Goal: Complete application form: Complete application form

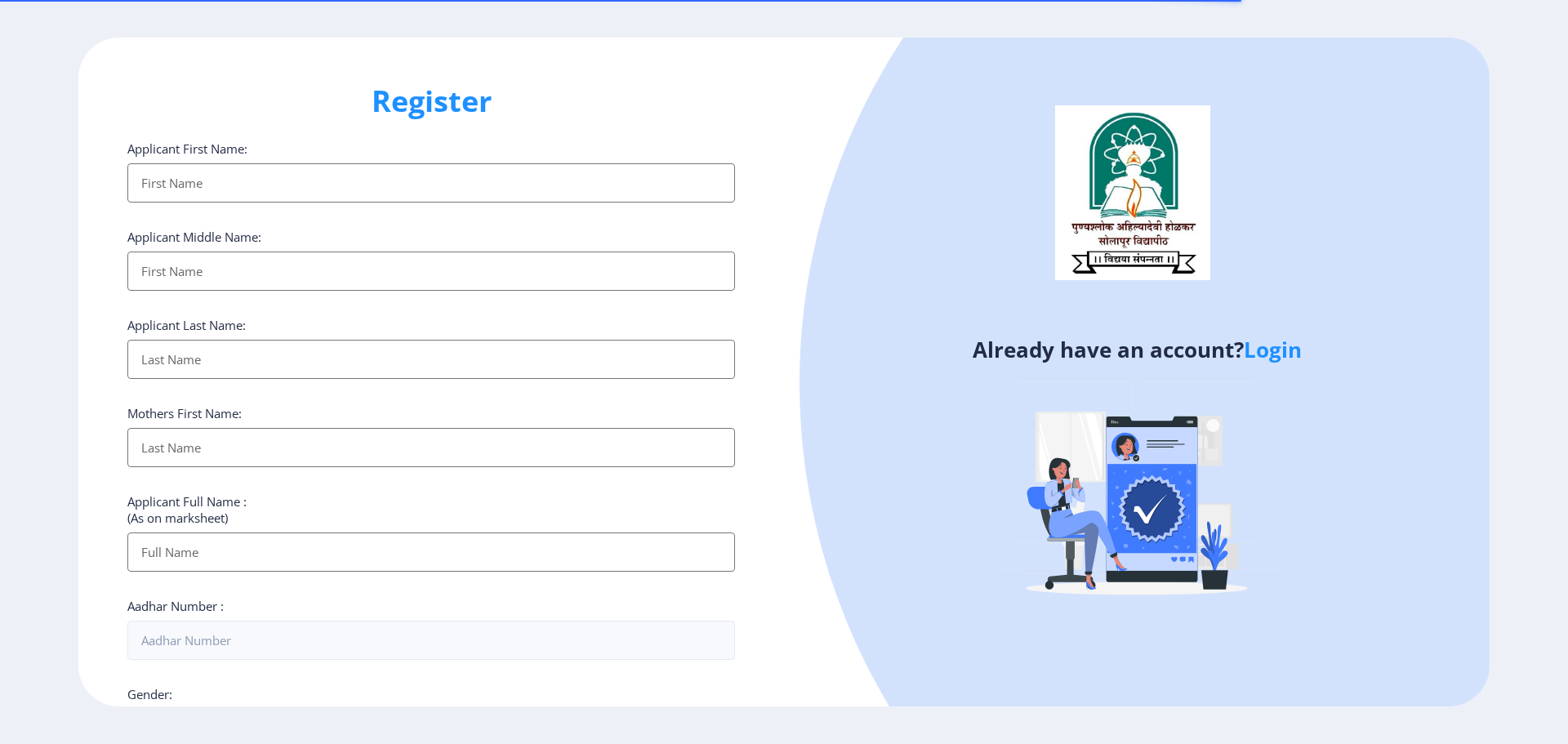
select select
click at [355, 179] on input "Applicant First Name:" at bounding box center [431, 183] width 607 height 39
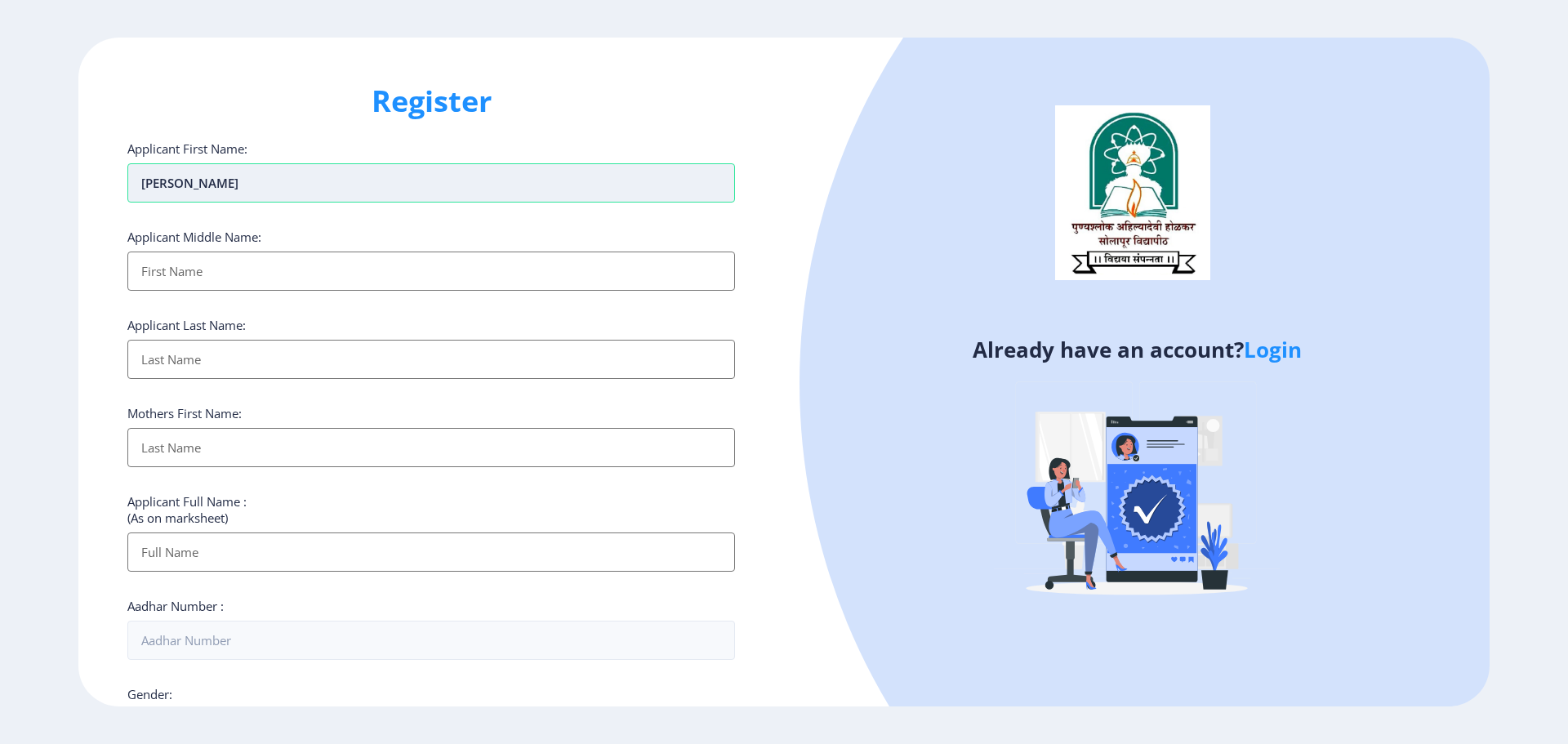
type input "[PERSON_NAME]"
type input "DATTATRAY"
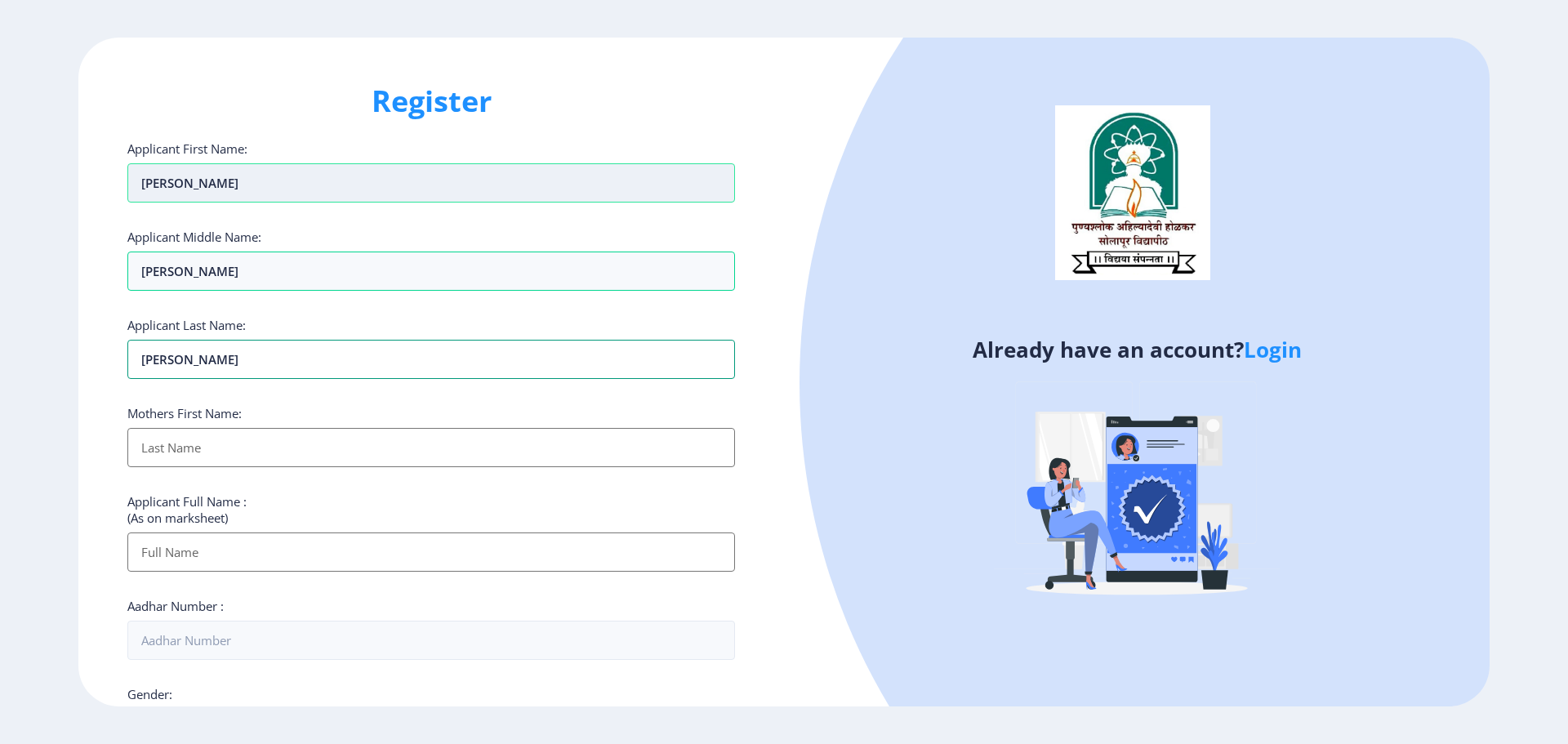
type input "WAGHMARE"
type input "A"
type input "ANJALI"
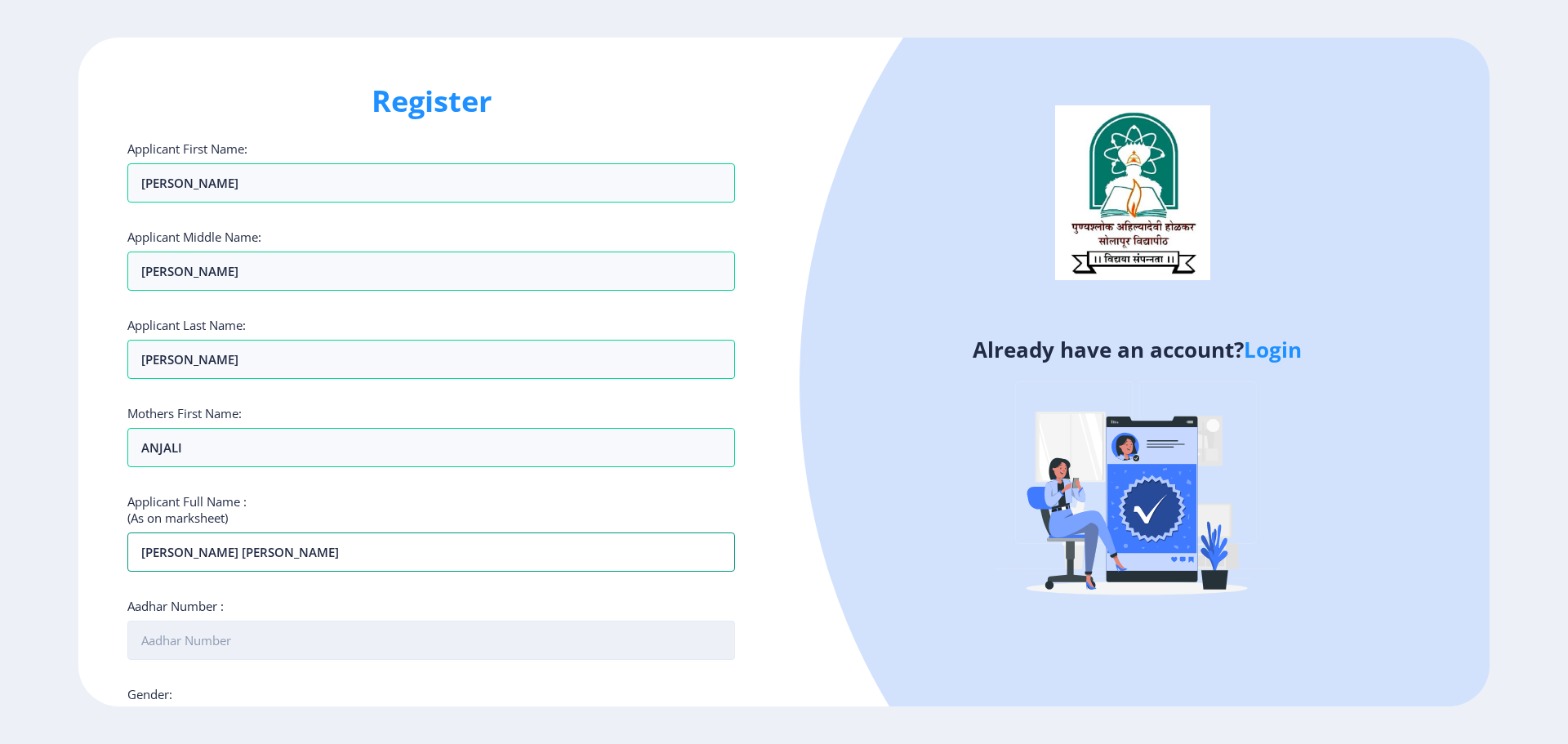
type input "[PERSON_NAME] [PERSON_NAME]"
click at [262, 652] on input "Aadhar Number :" at bounding box center [431, 640] width 607 height 39
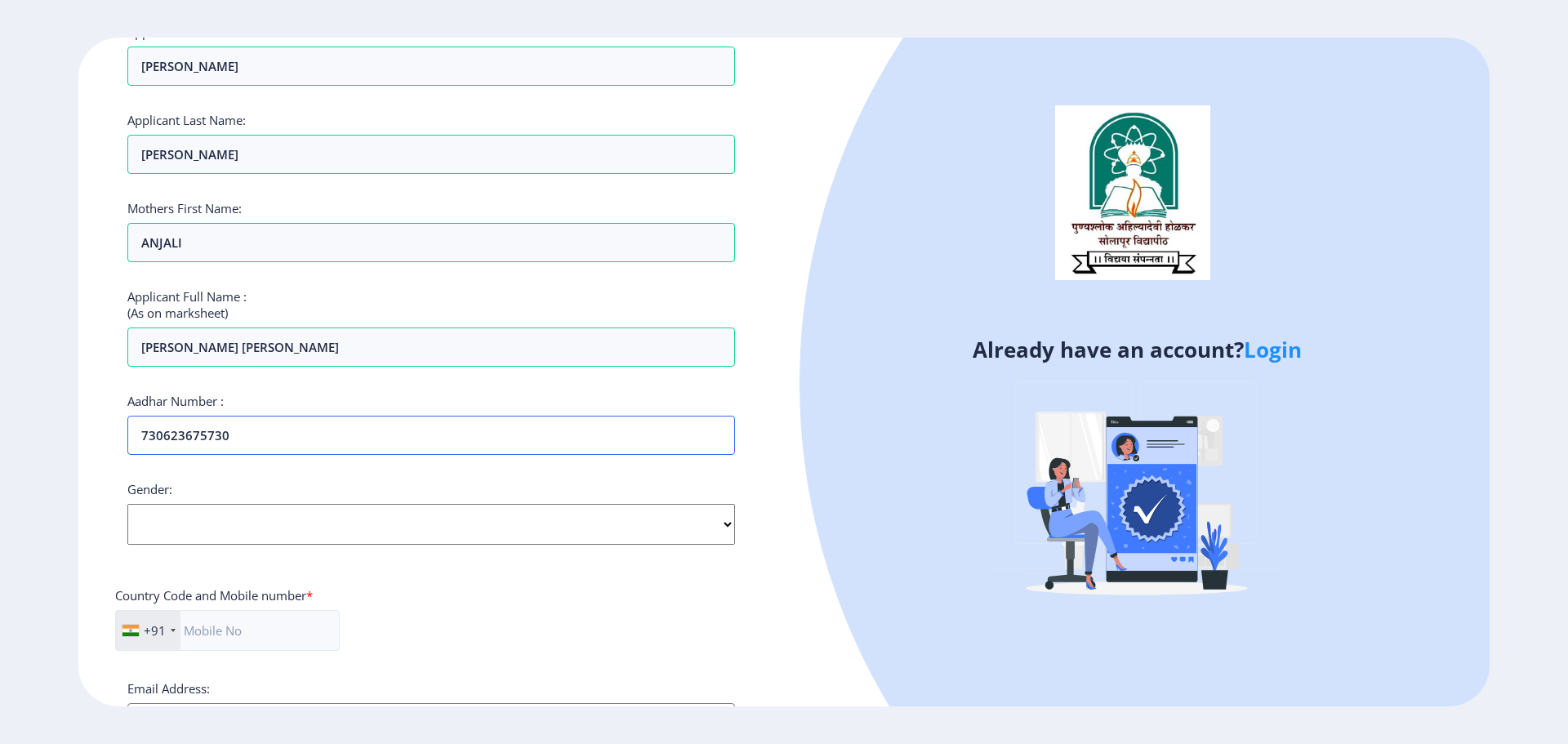
scroll to position [245, 0]
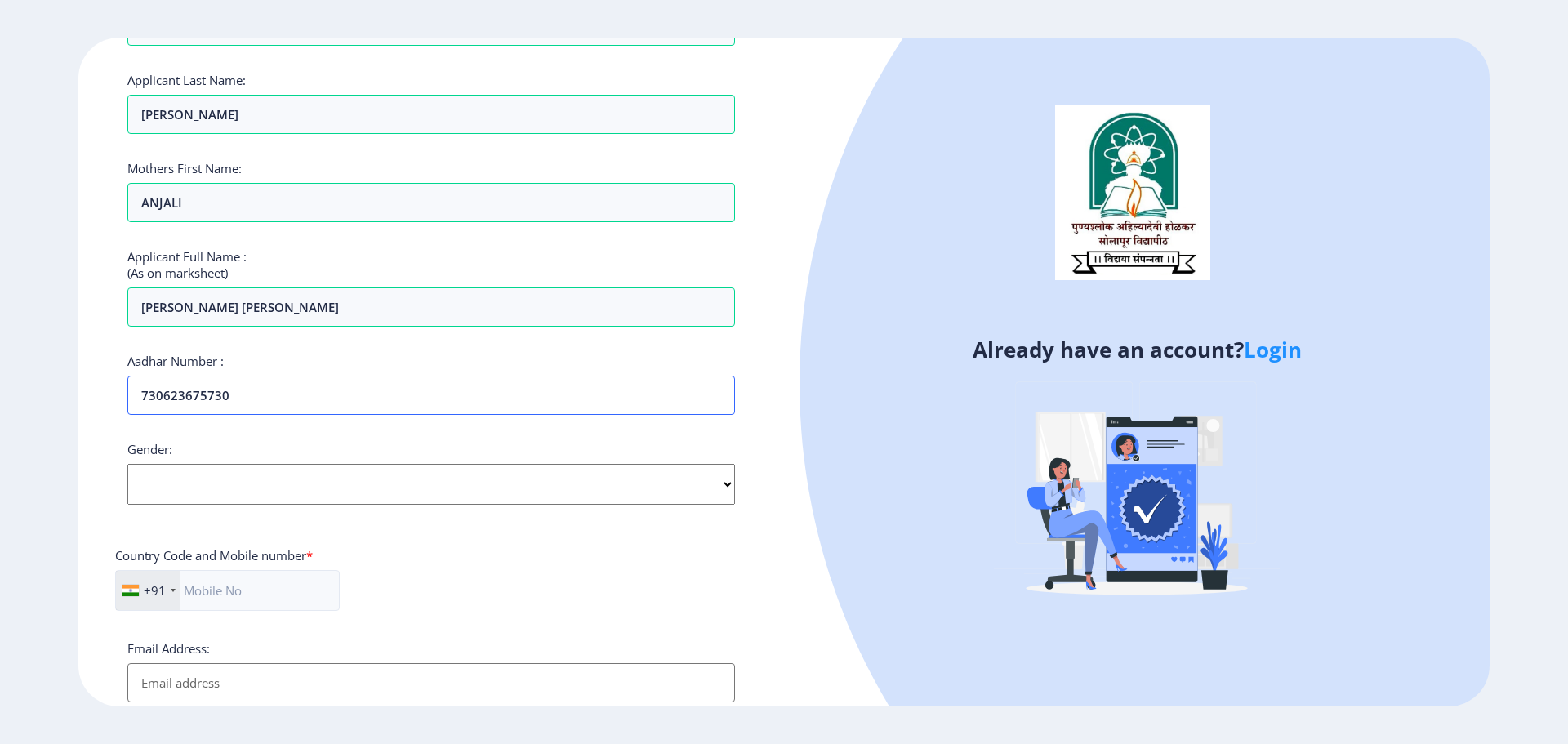
type input "730623675730"
click at [195, 485] on select "Select Gender Male Female Other" at bounding box center [431, 484] width 607 height 41
select select "[DEMOGRAPHIC_DATA]"
click at [128, 463] on select "Select Gender Male Female Other" at bounding box center [431, 484] width 607 height 41
click at [253, 589] on input "text" at bounding box center [227, 590] width 224 height 41
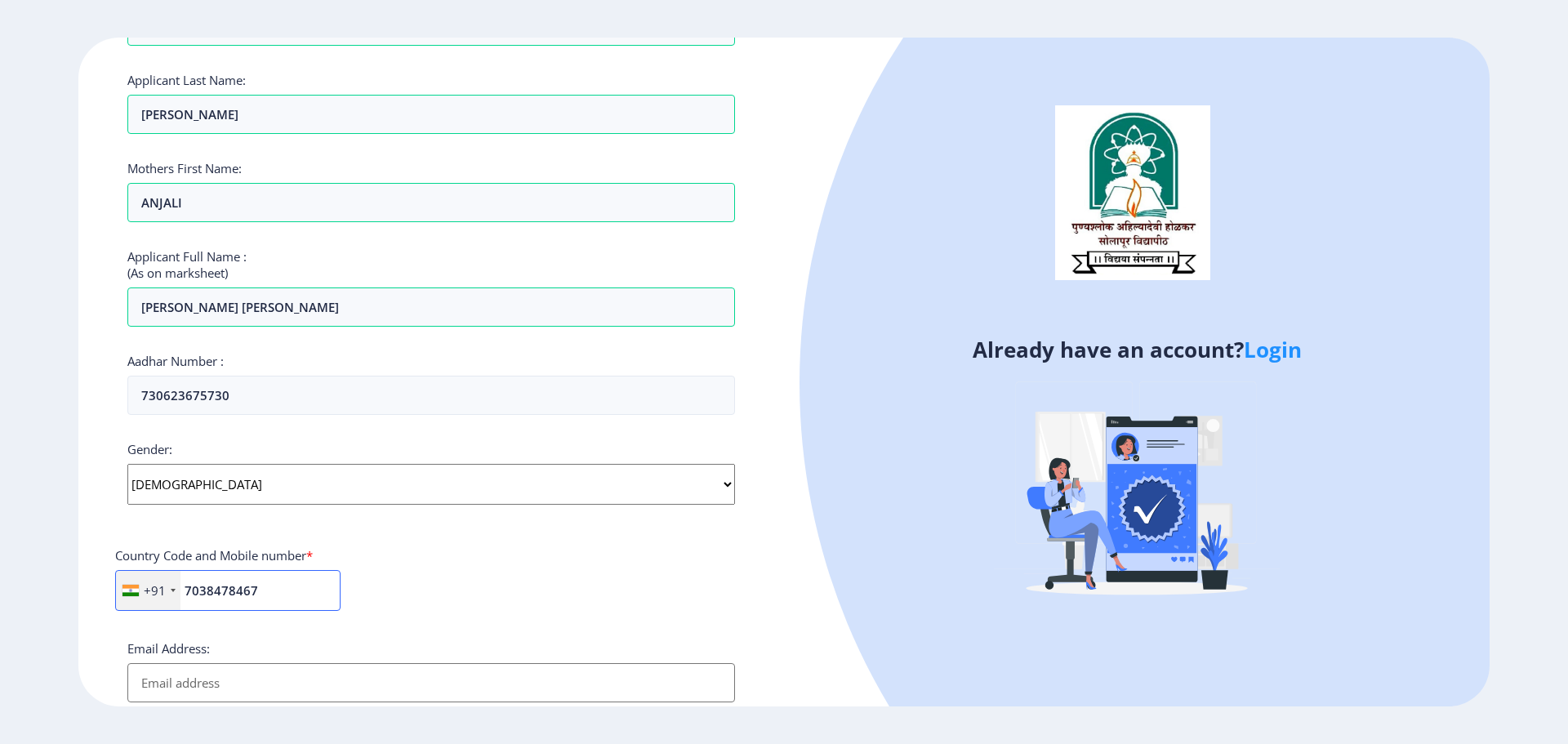
type input "7038478467"
click at [257, 683] on input "Email Address:" at bounding box center [431, 683] width 607 height 39
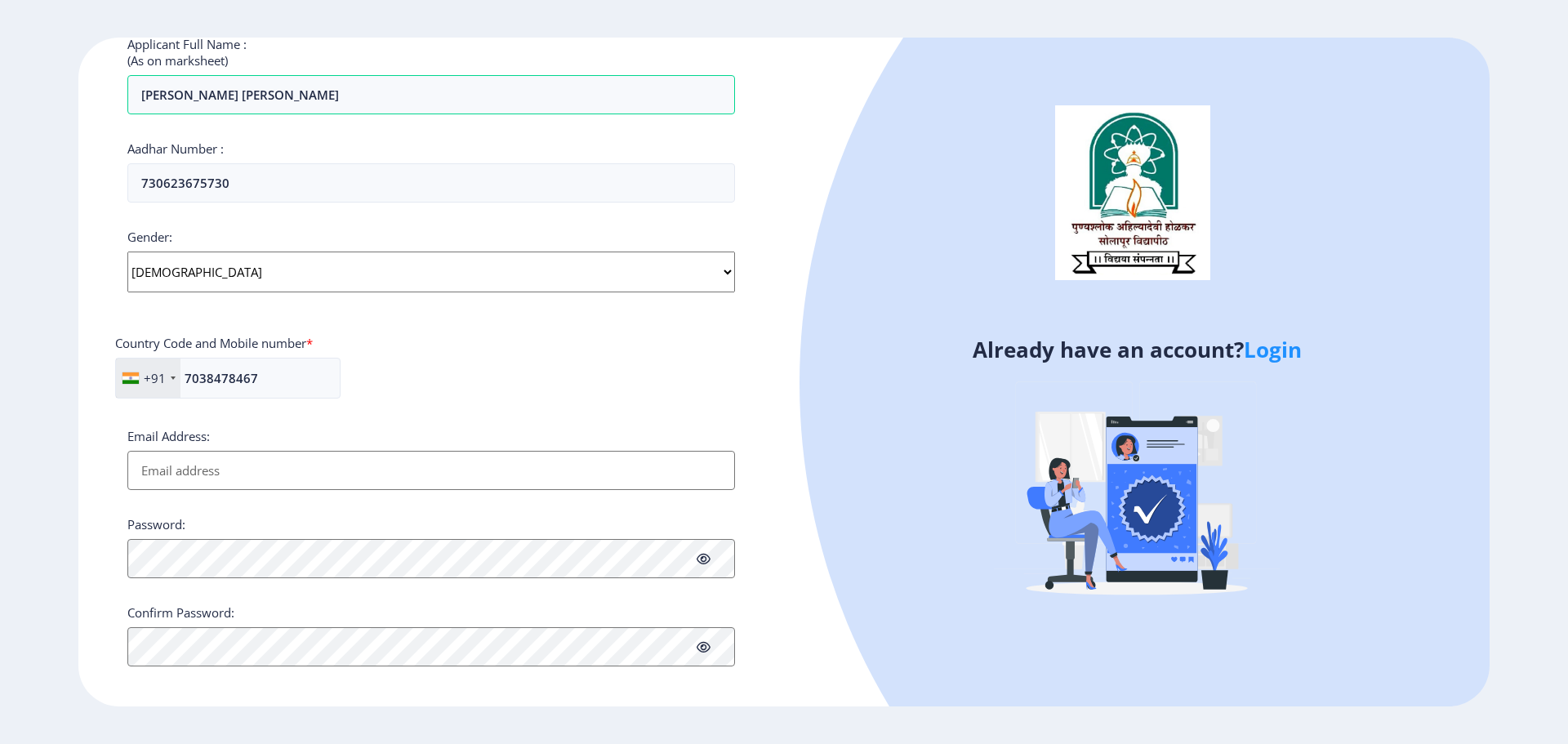
scroll to position [467, 0]
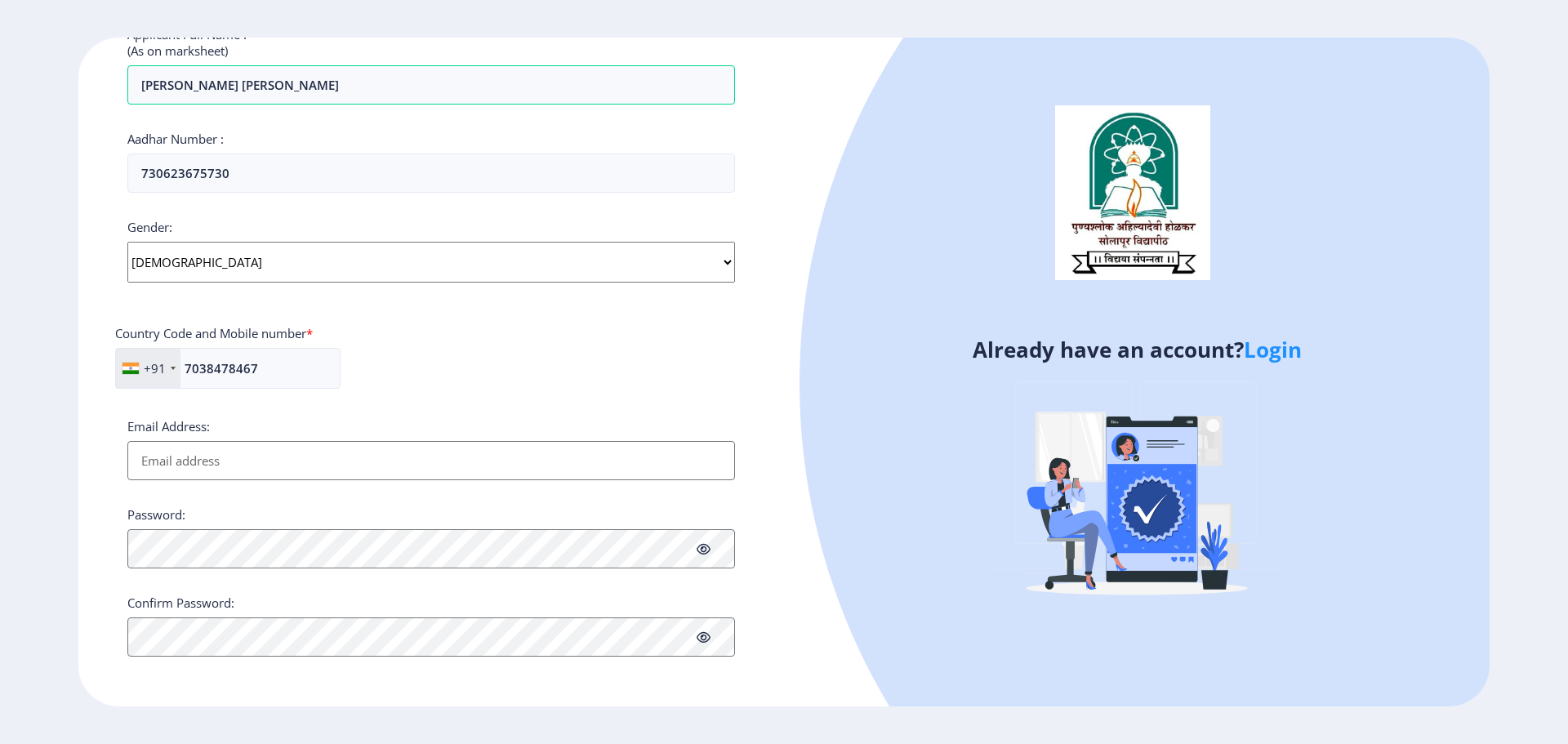
click at [251, 462] on input "Email Address:" at bounding box center [431, 461] width 607 height 39
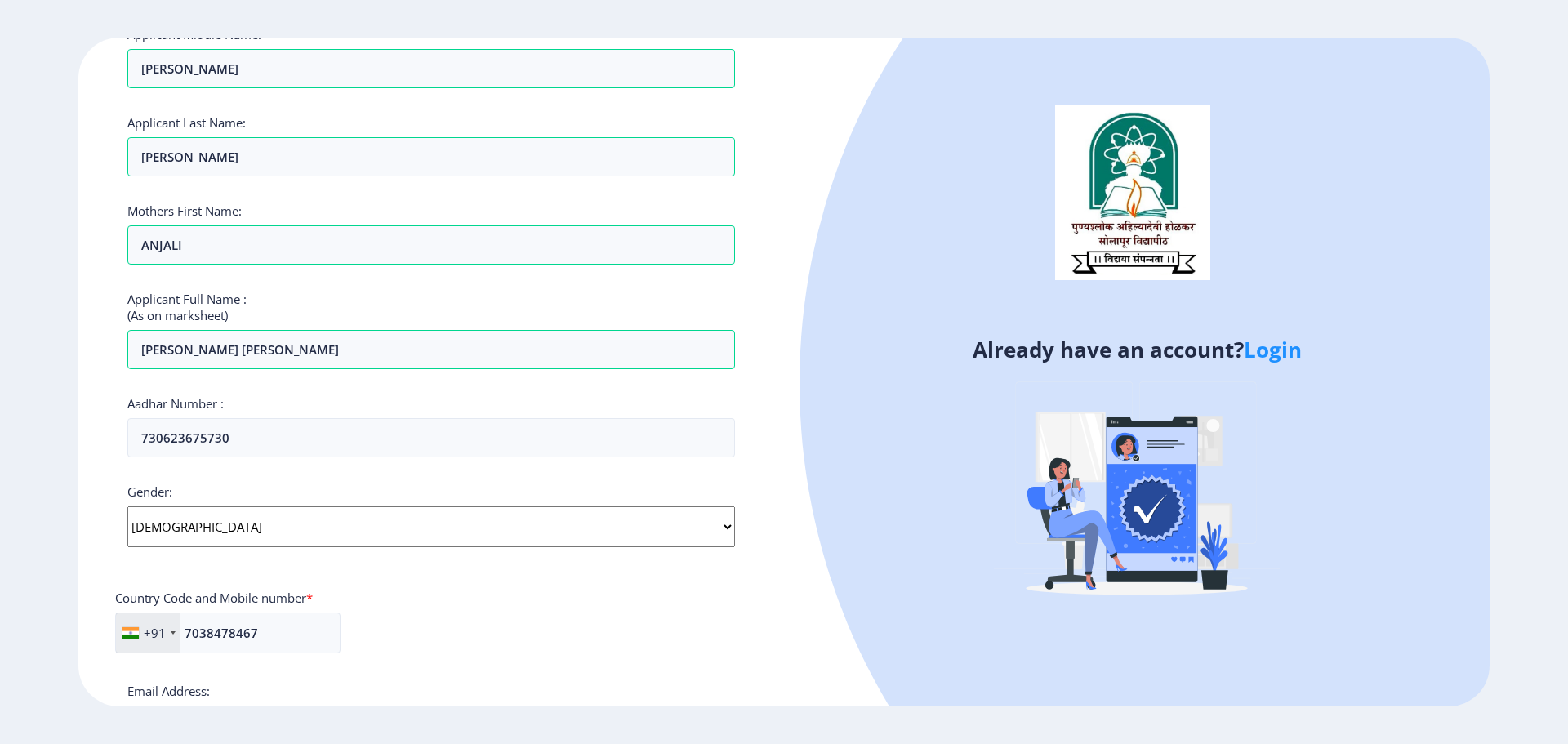
scroll to position [385, 0]
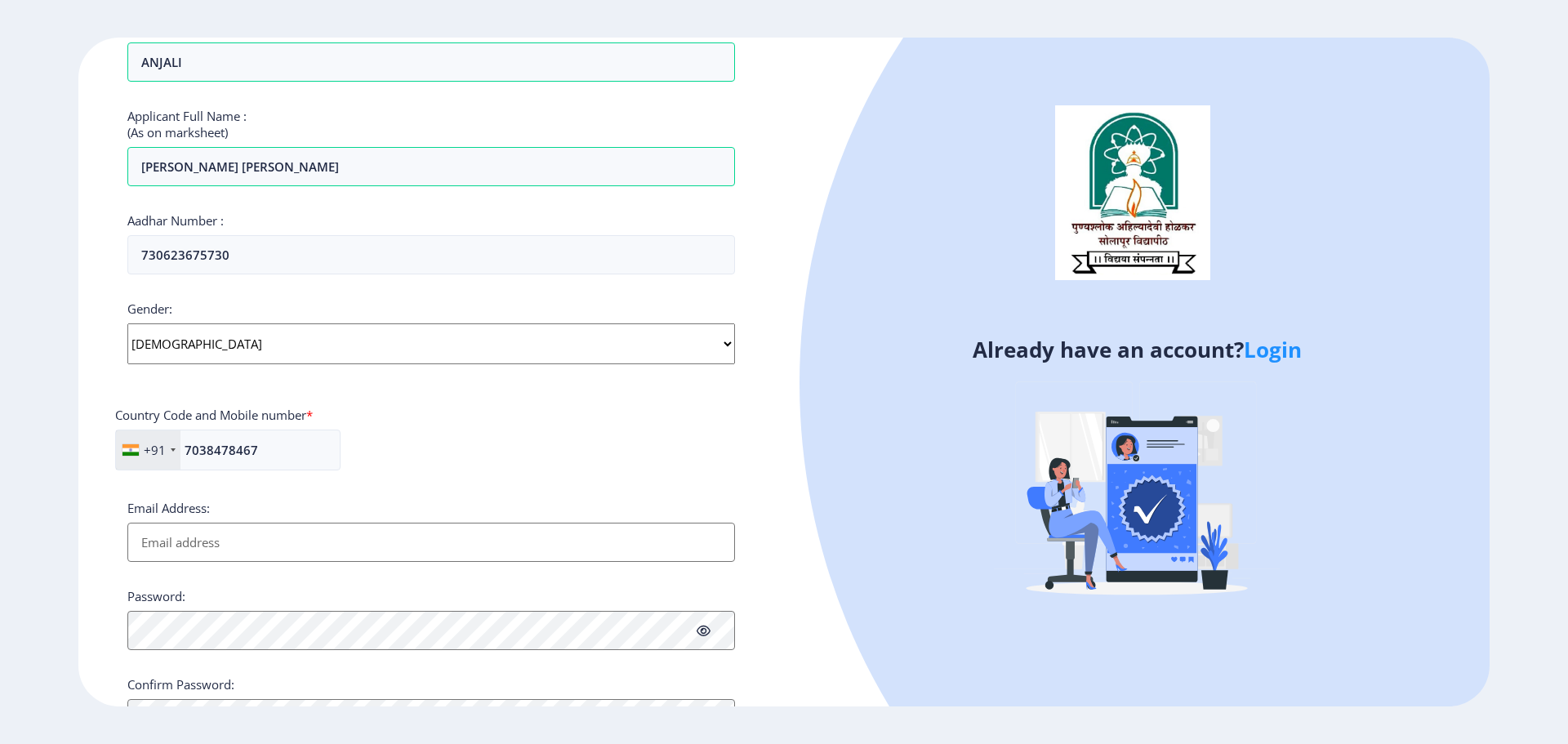
click at [178, 536] on input "Email Address:" at bounding box center [431, 542] width 607 height 39
type input "W"
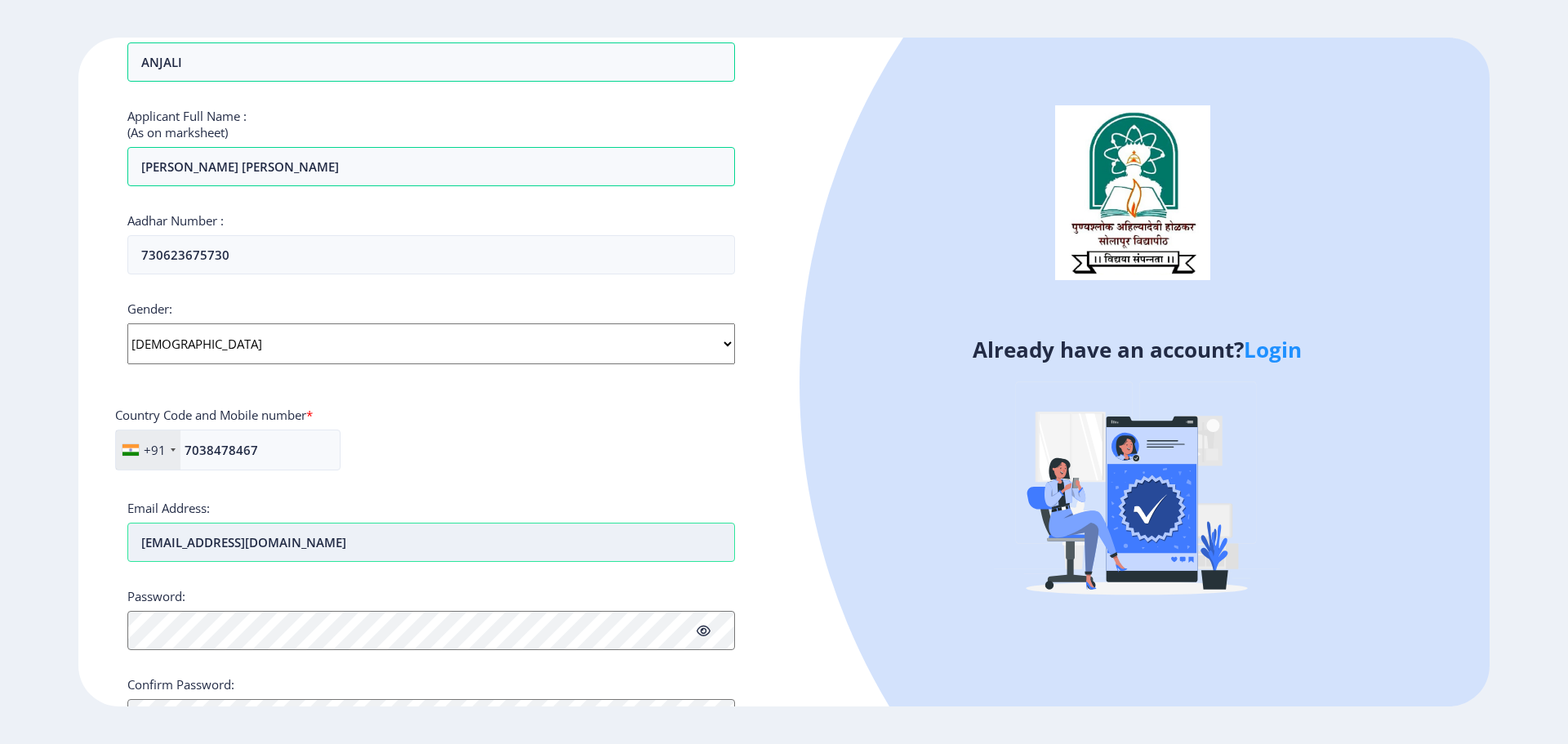
type input "[EMAIL_ADDRESS][DOMAIN_NAME]"
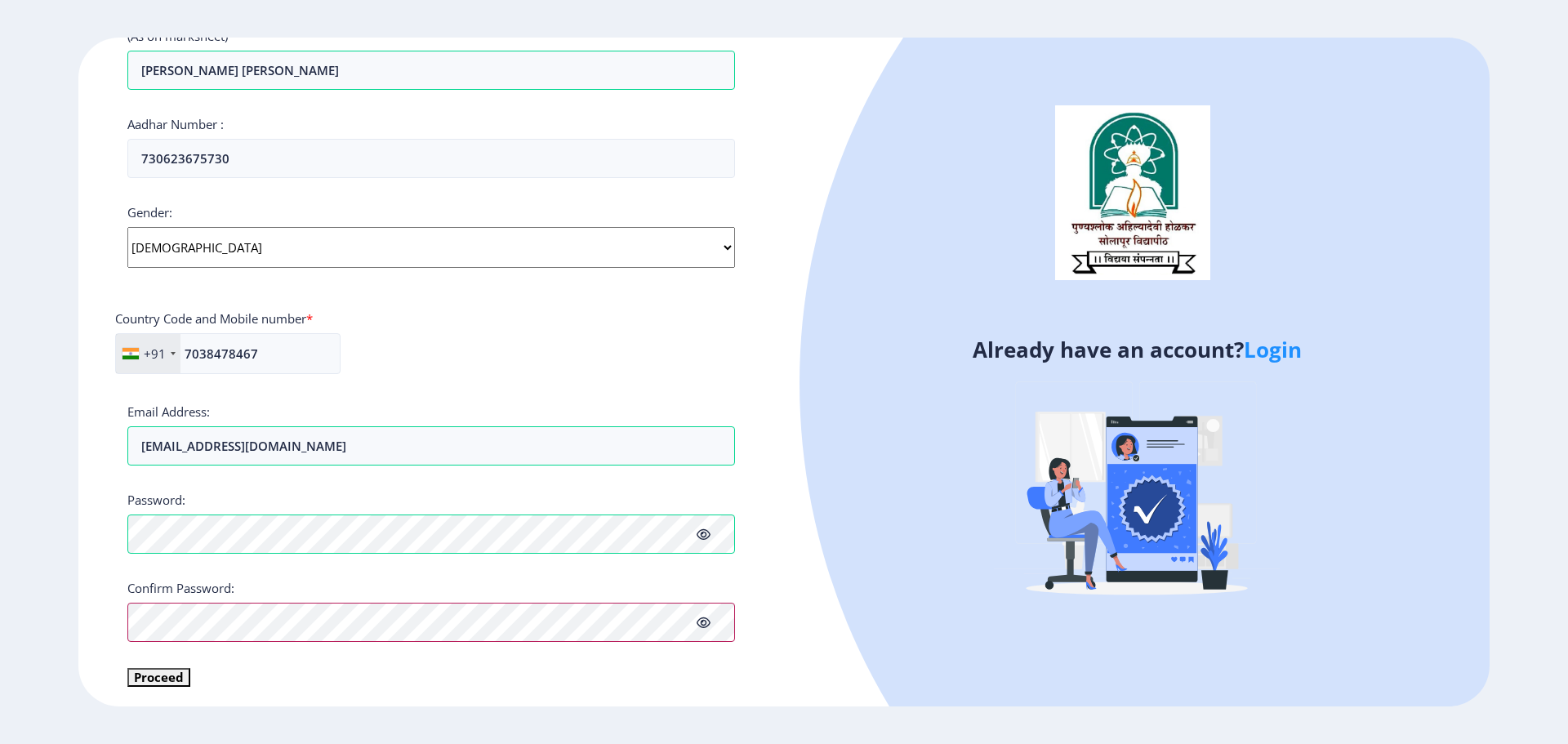
scroll to position [486, 0]
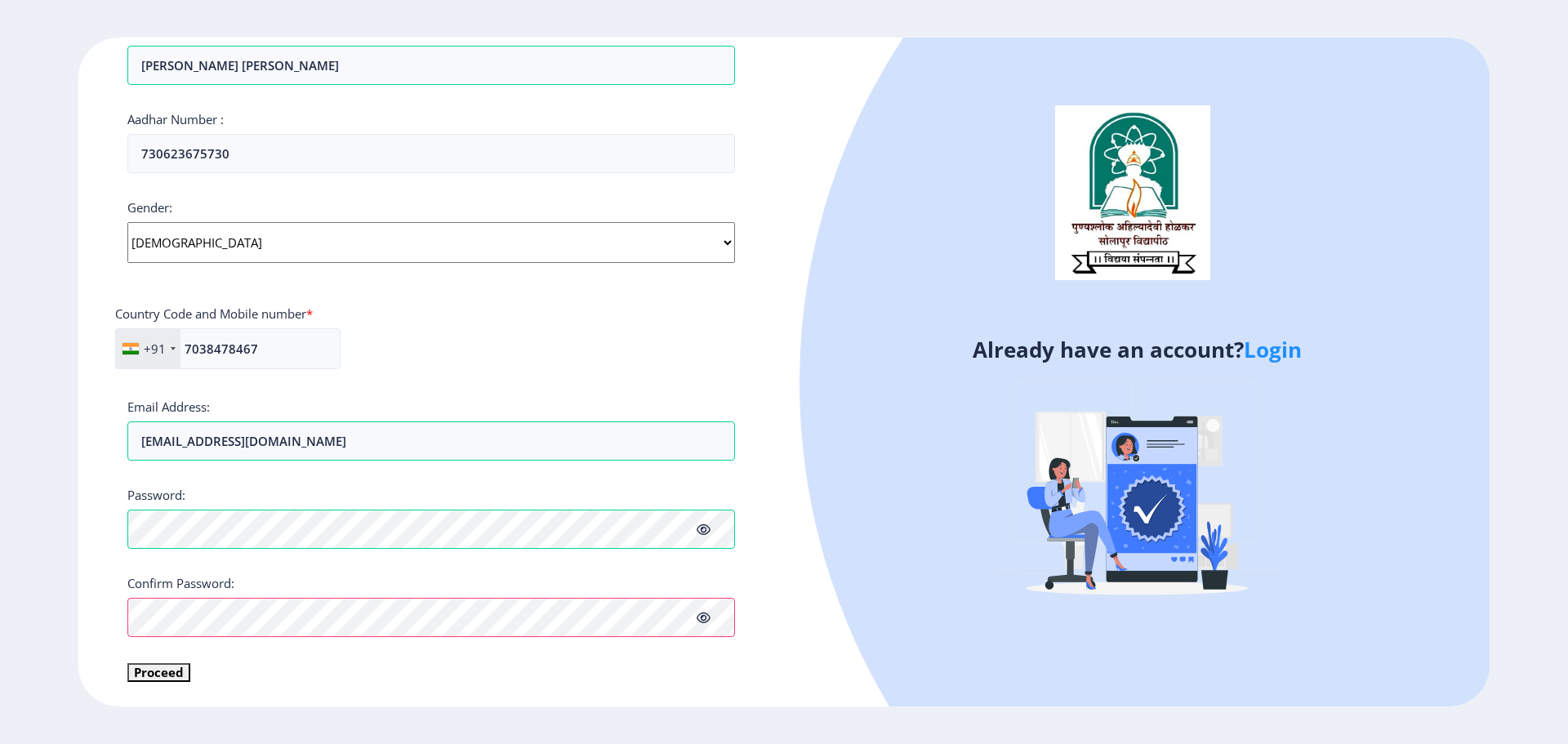
click at [331, 662] on div "Applicant First Name: RUTUJA Applicant Middle Name: DATTATRAY Applicant Last Na…" at bounding box center [431, 168] width 607 height 1029
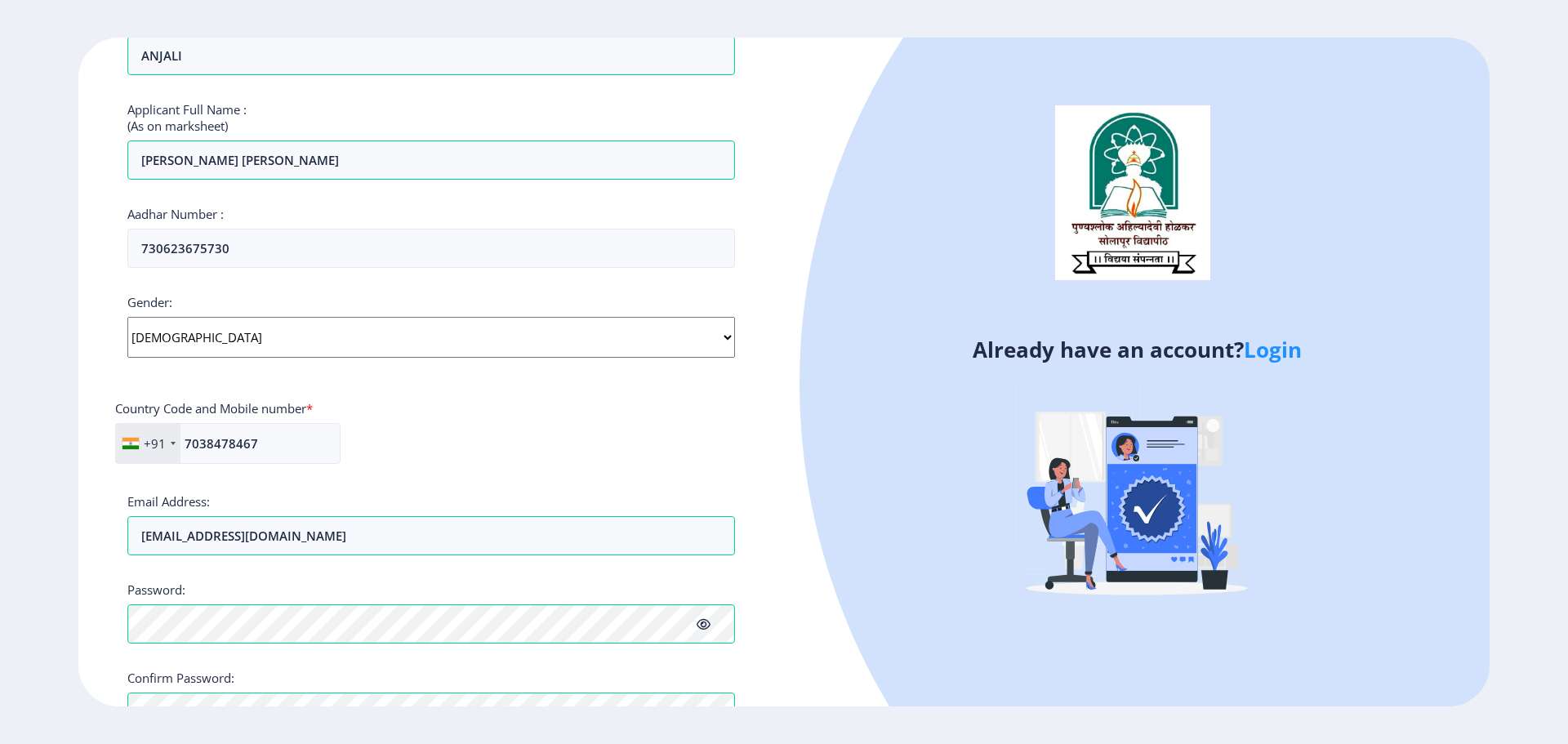
scroll to position [506, 0]
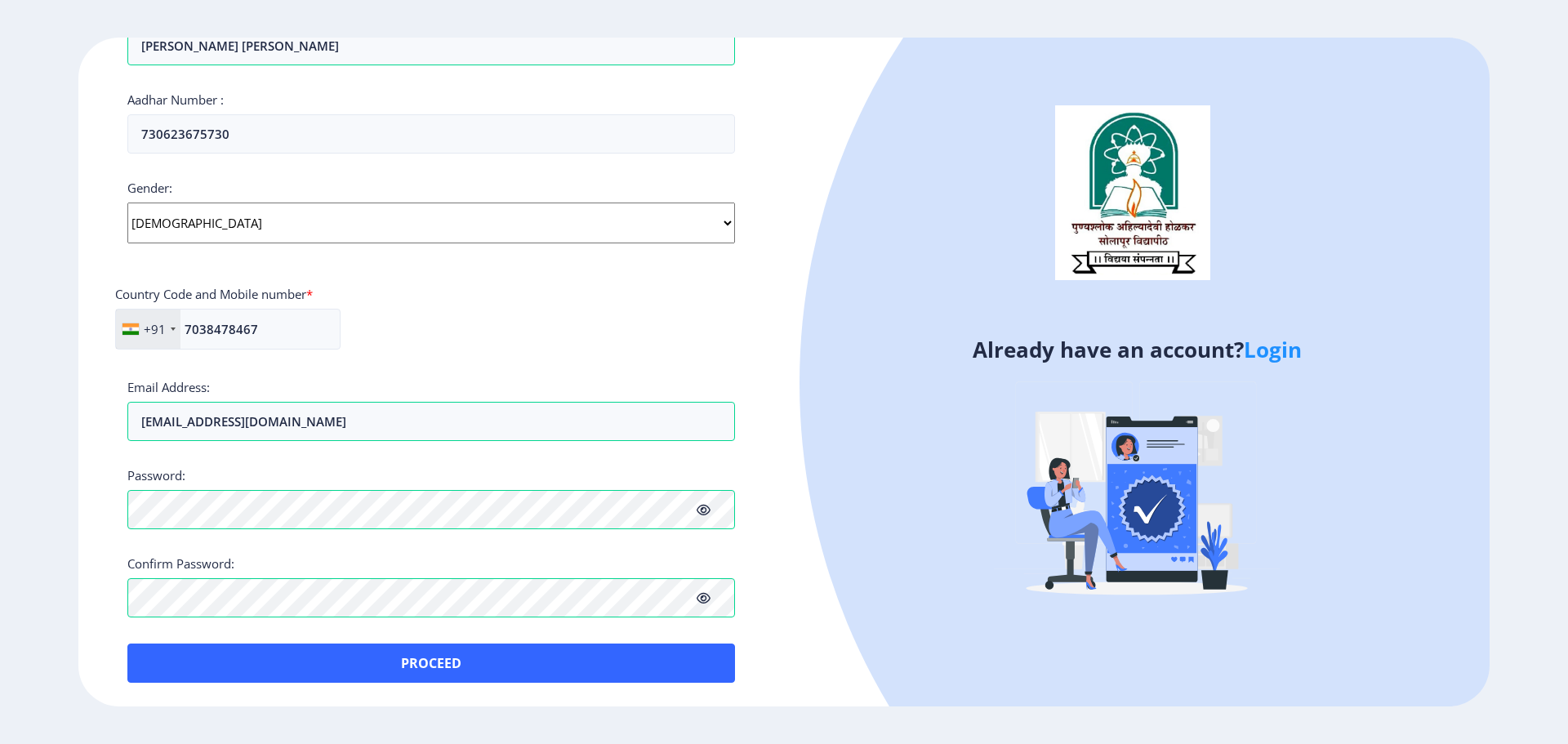
click at [709, 510] on icon at bounding box center [703, 509] width 14 height 12
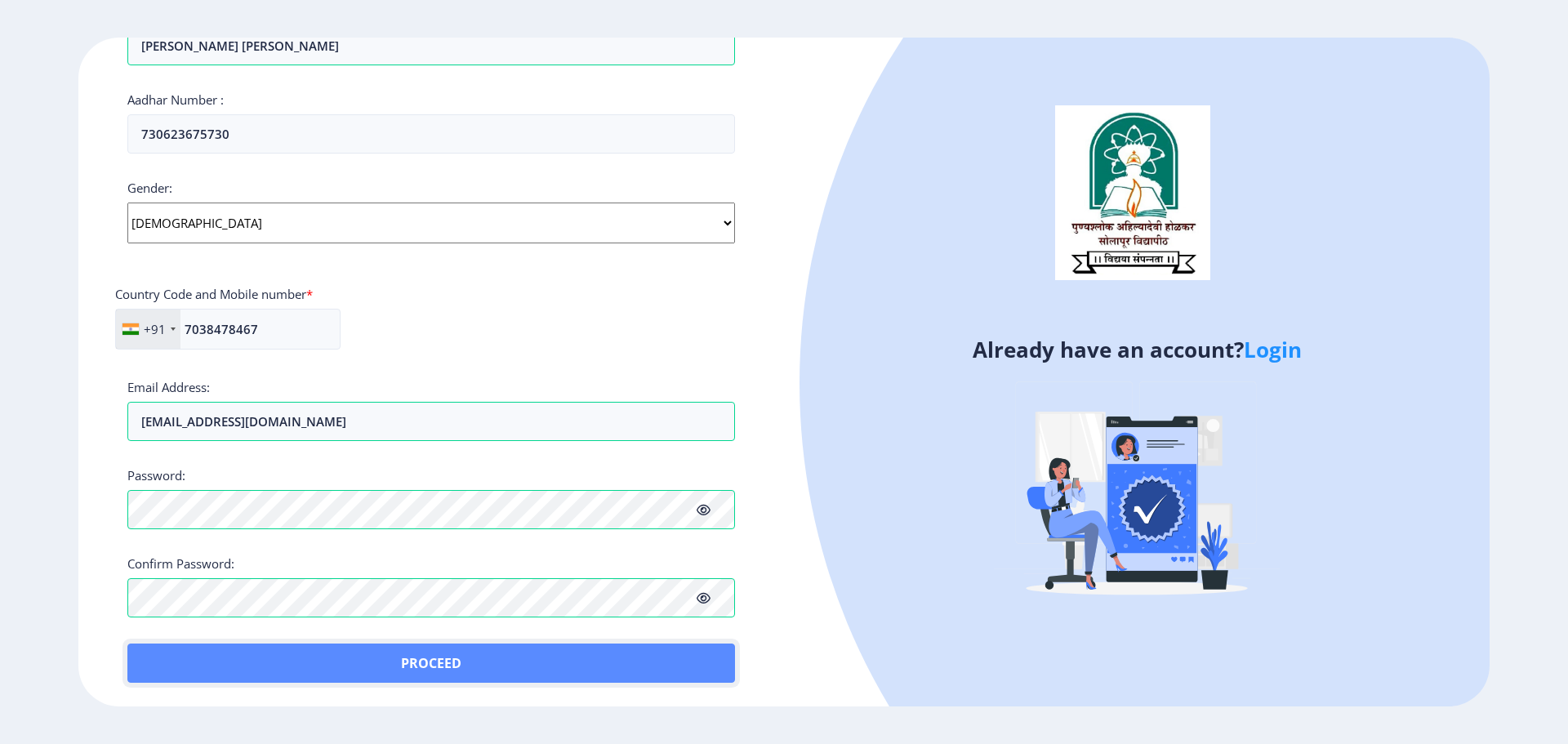
click at [372, 662] on button "Proceed" at bounding box center [431, 663] width 607 height 39
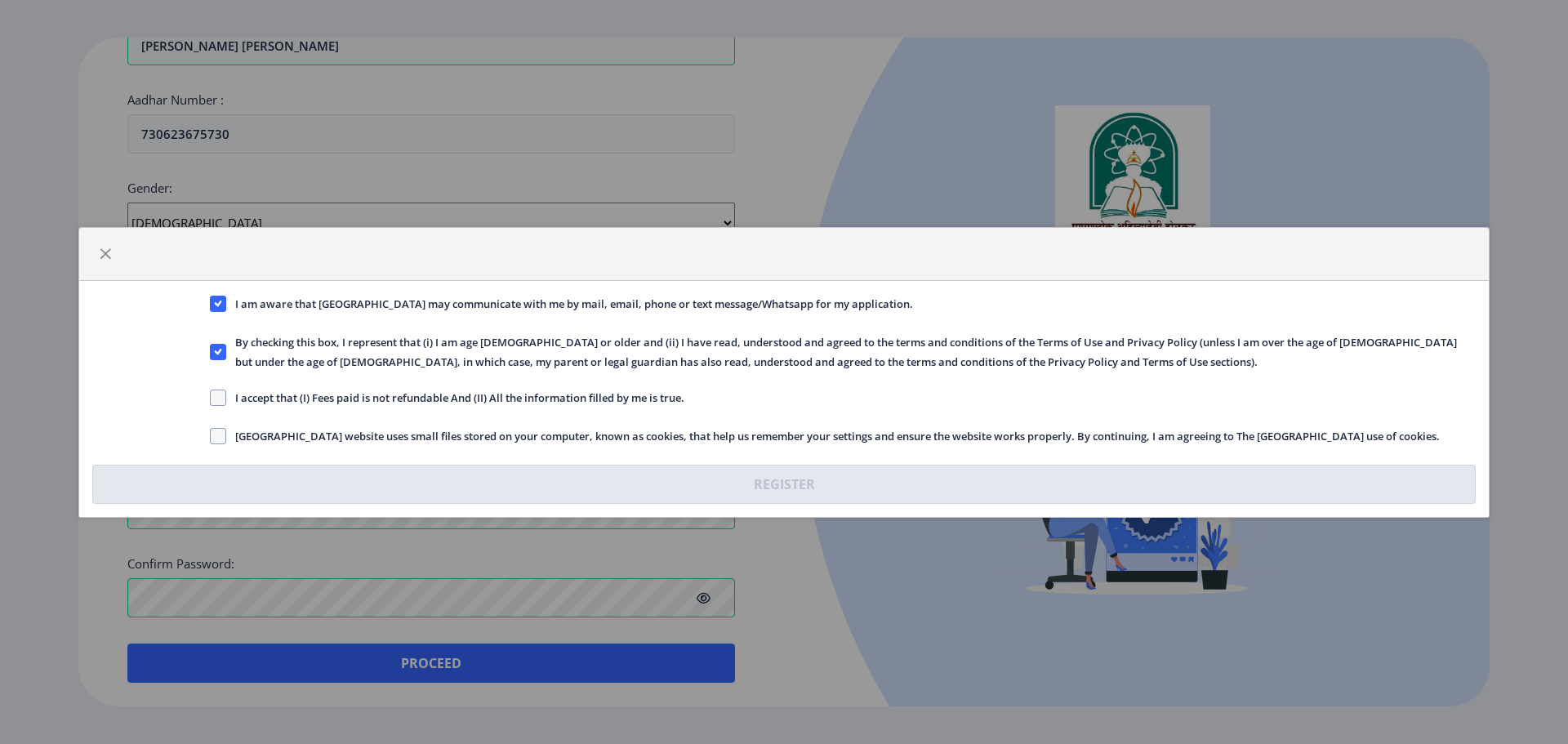
click at [272, 400] on span "I accept that (I) Fees paid is not refundable And (II) All the information fill…" at bounding box center [455, 397] width 458 height 20
click at [211, 398] on input "I accept that (I) Fees paid is not refundable And (II) All the information fill…" at bounding box center [210, 397] width 1 height 1
checkbox input "true"
click at [261, 429] on span "Solapur University website uses small files stored on your computer, known as c…" at bounding box center [832, 435] width 1213 height 20
click at [211, 435] on input "Solapur University website uses small files stored on your computer, known as c…" at bounding box center [210, 435] width 1 height 1
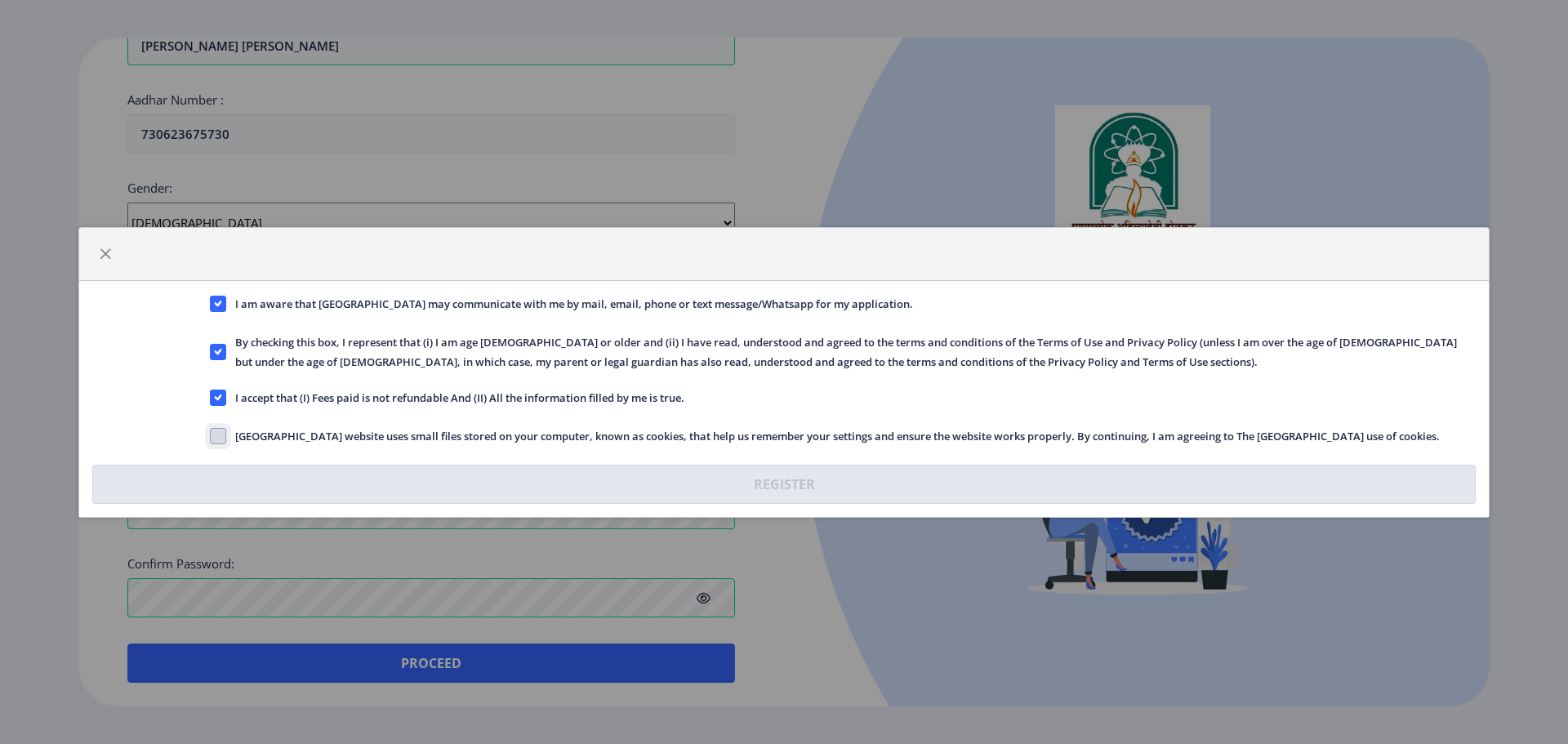
checkbox input "true"
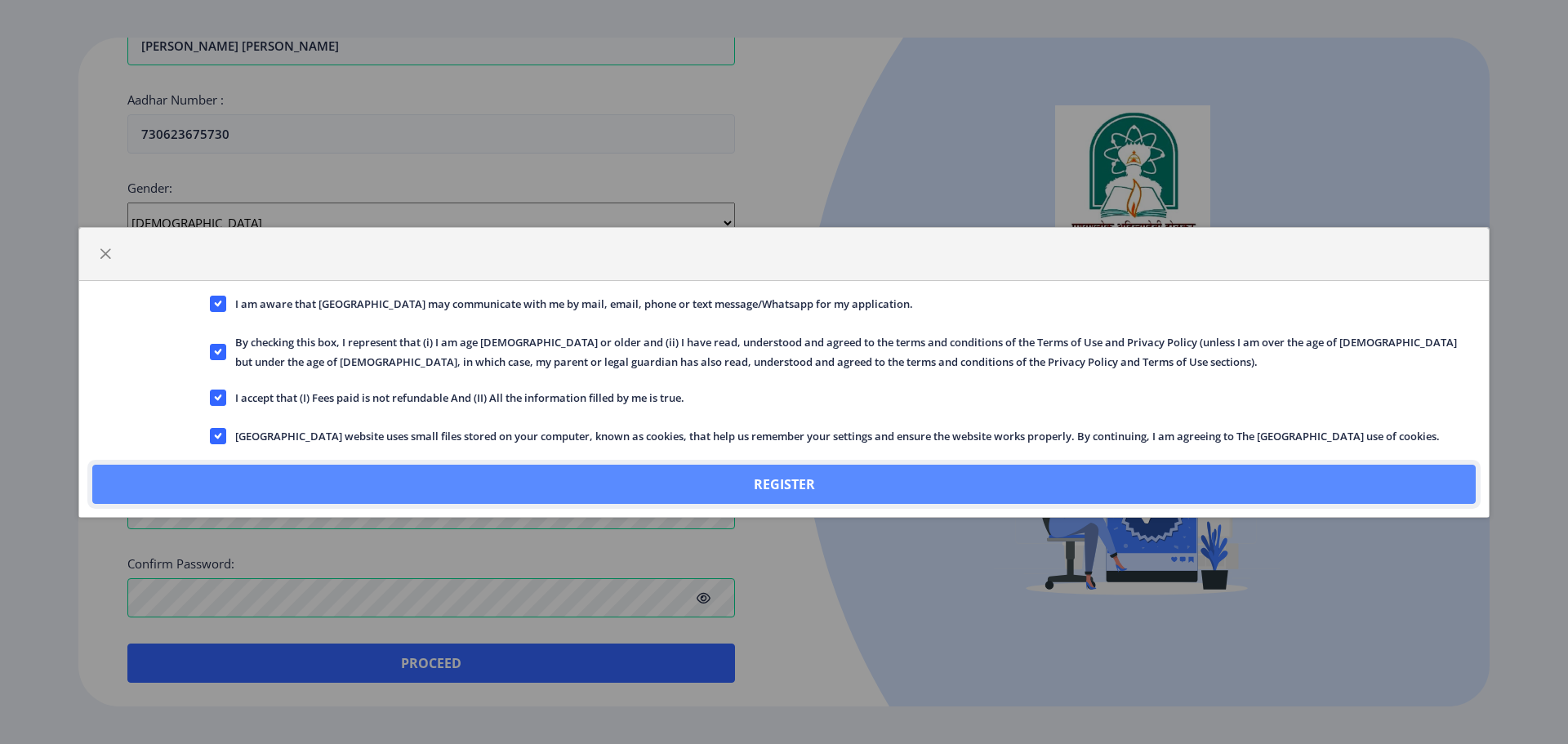
click at [684, 487] on button "Register" at bounding box center [784, 484] width 1383 height 39
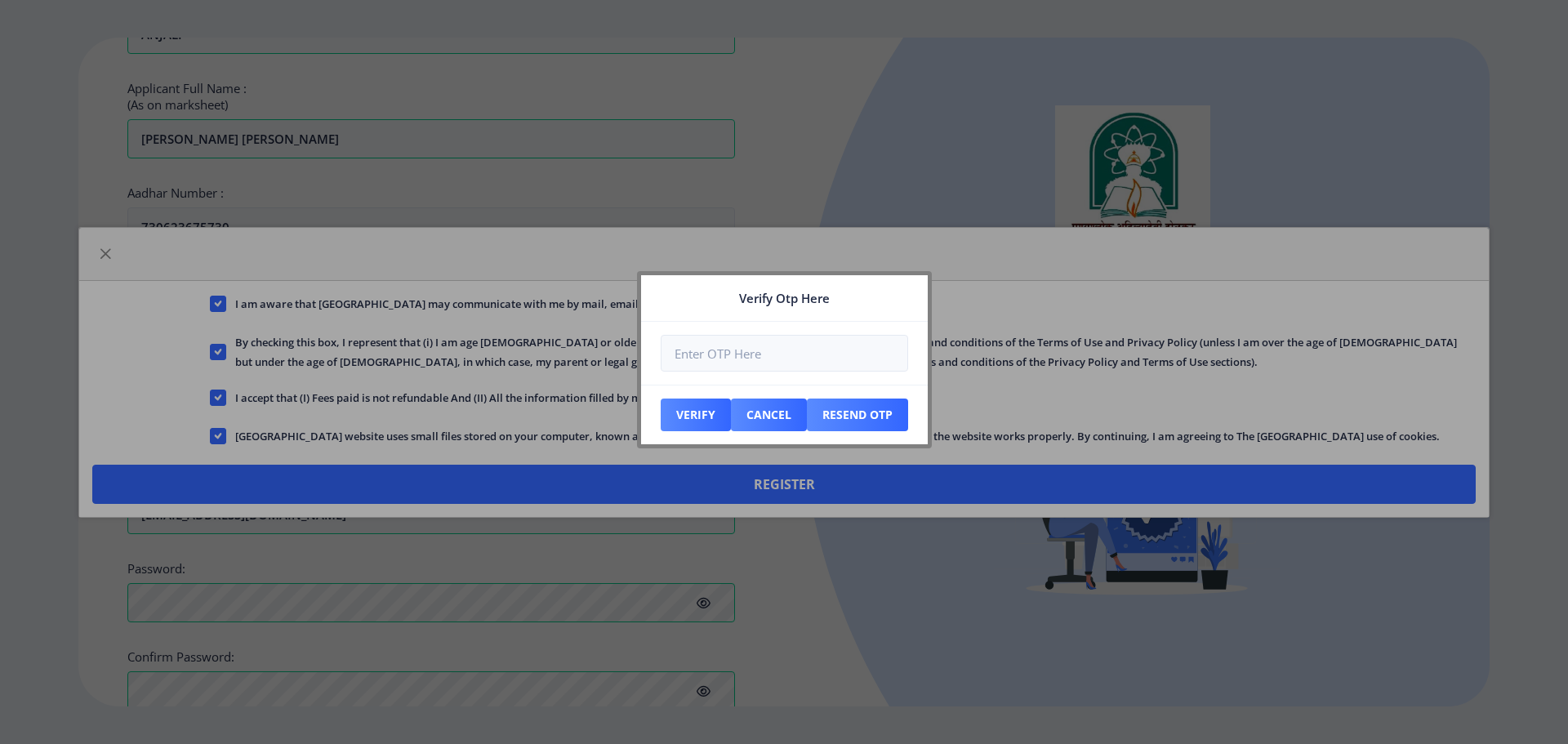
scroll to position [599, 0]
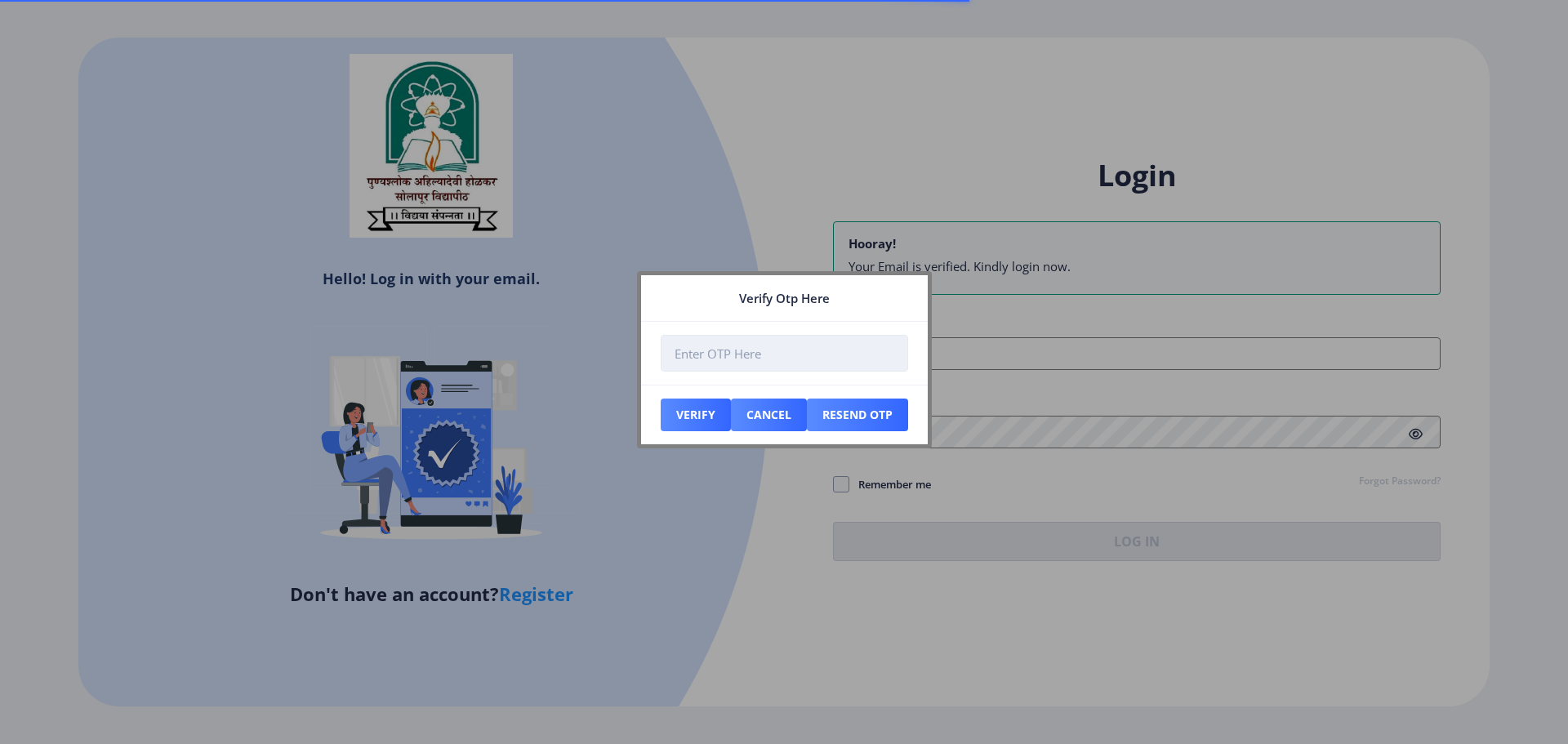
type input "PRANALI13GAIKWAD@GMAIL.COM"
click at [745, 345] on input "number" at bounding box center [784, 353] width 247 height 37
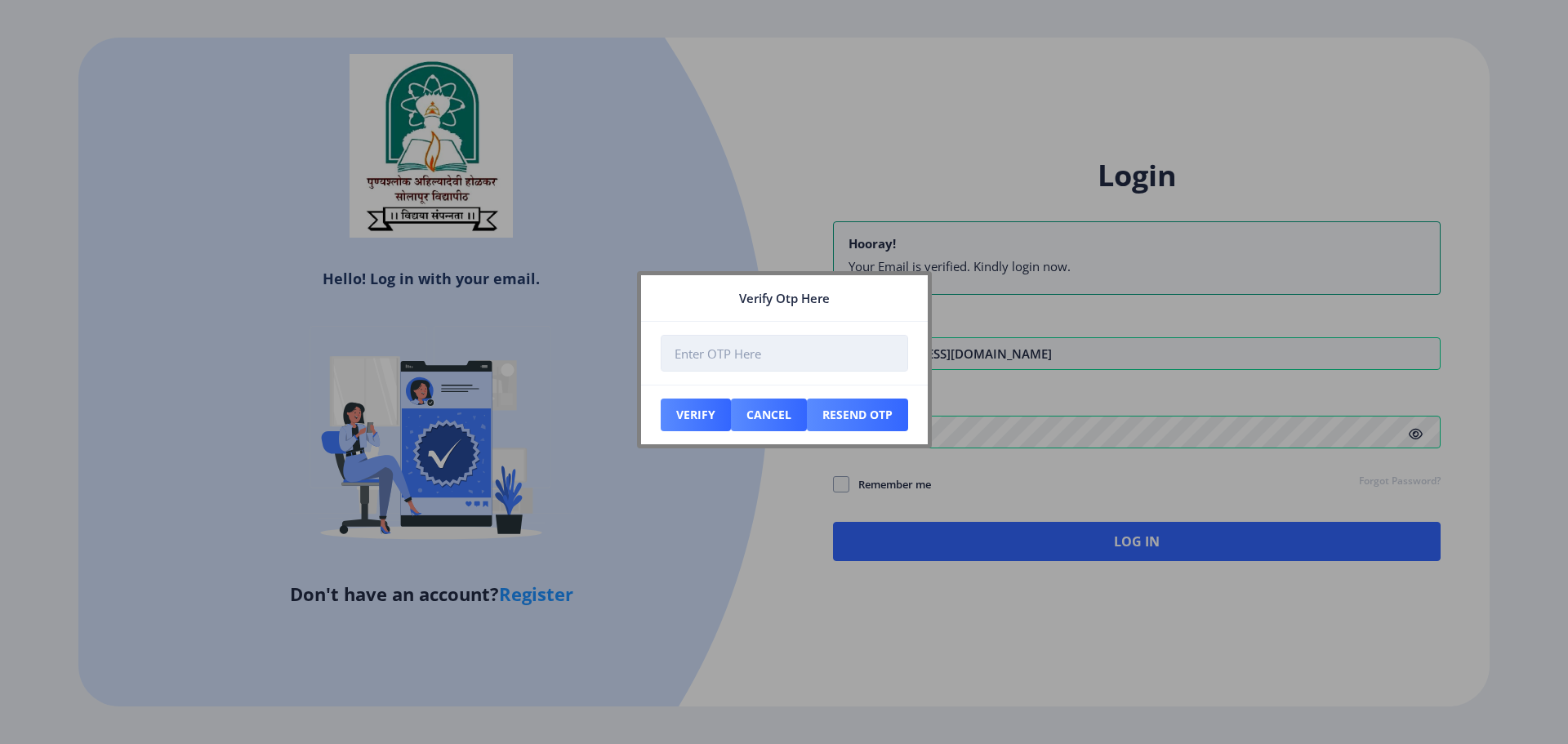
click at [730, 354] on input "number" at bounding box center [784, 353] width 247 height 37
click at [730, 355] on input "number" at bounding box center [784, 353] width 247 height 37
click at [730, 361] on input "number" at bounding box center [784, 353] width 247 height 37
click at [821, 357] on input "number" at bounding box center [784, 353] width 247 height 37
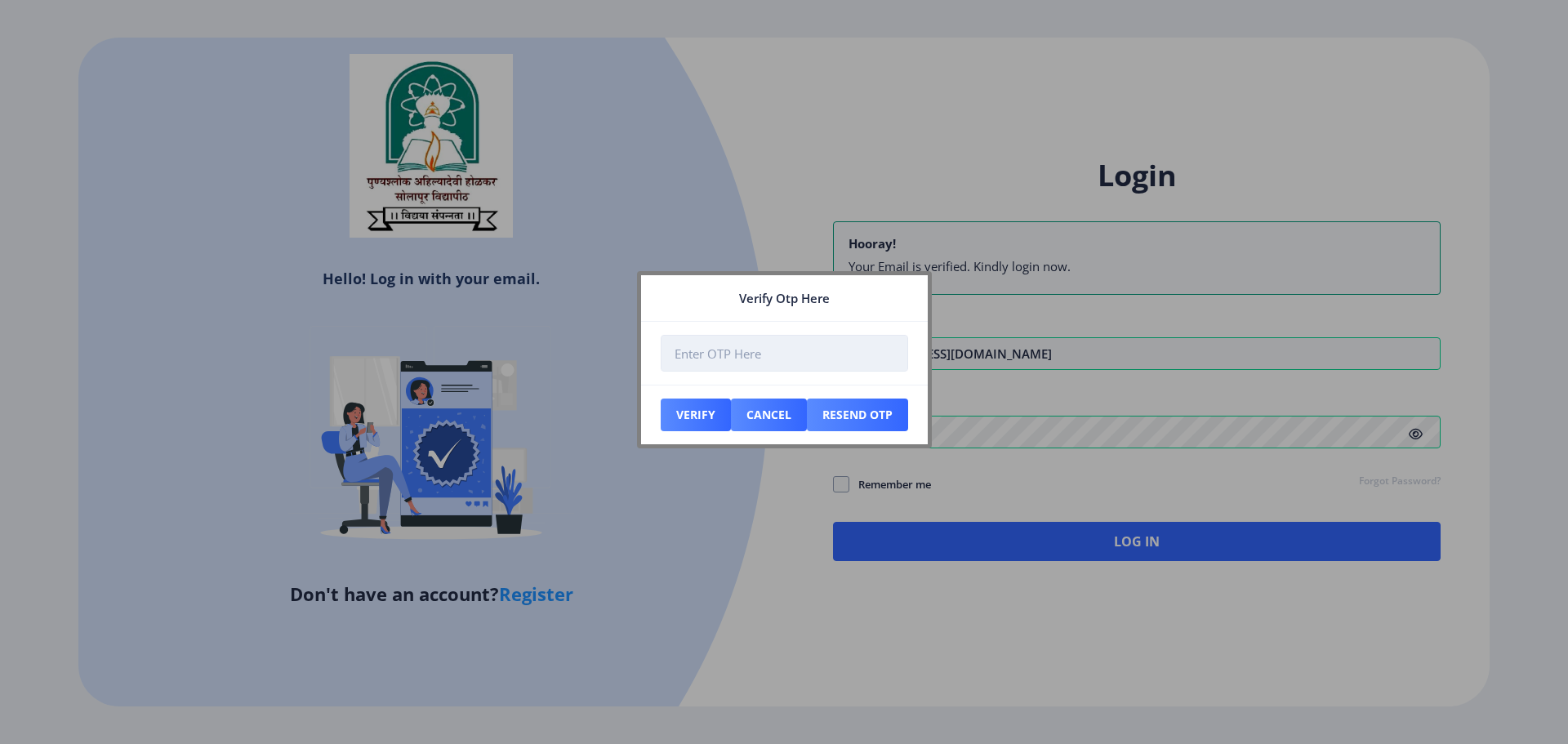
click at [821, 357] on input "number" at bounding box center [784, 353] width 247 height 37
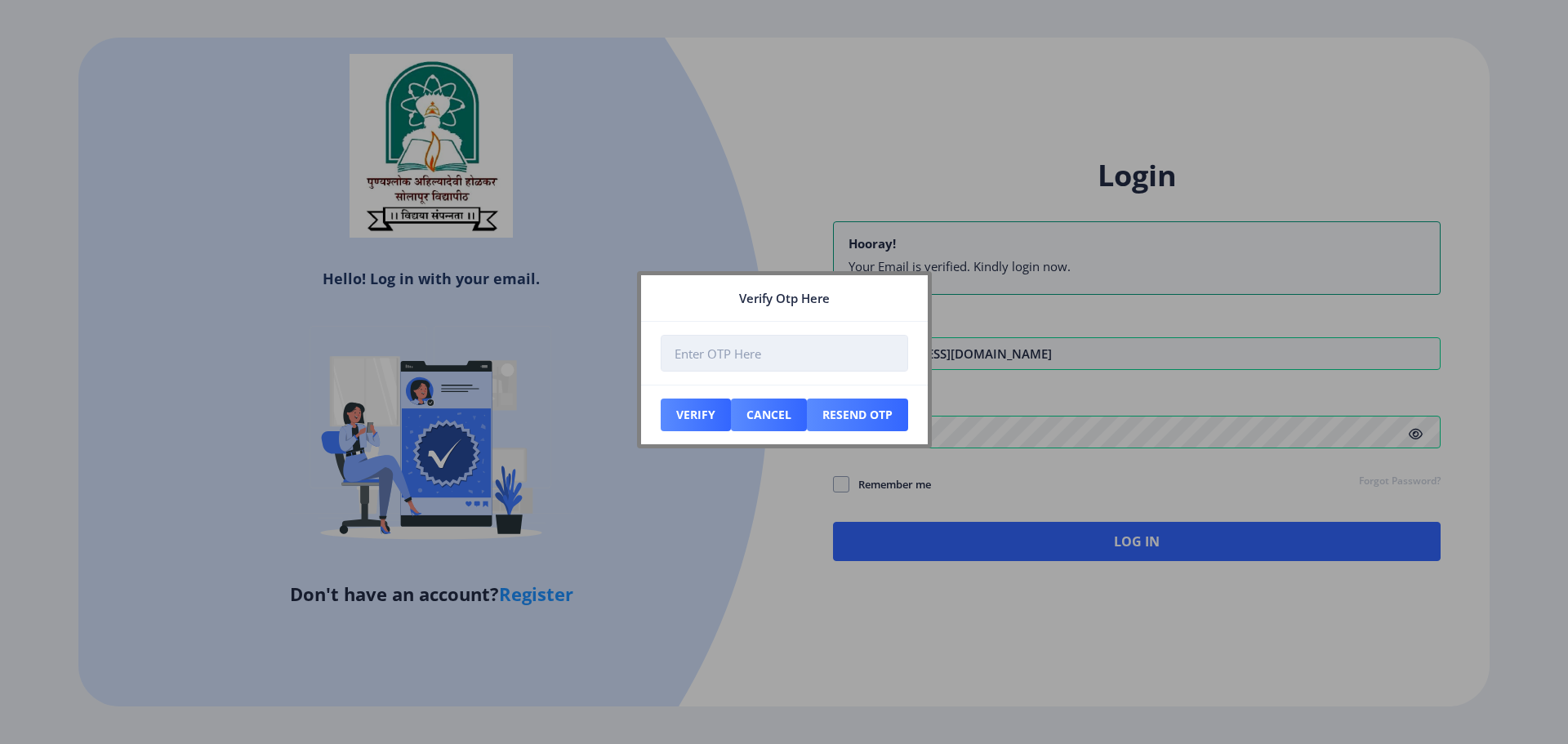
click at [821, 357] on input "number" at bounding box center [784, 353] width 247 height 37
click at [821, 358] on input "number" at bounding box center [784, 353] width 247 height 37
click at [820, 358] on input "number" at bounding box center [784, 353] width 247 height 37
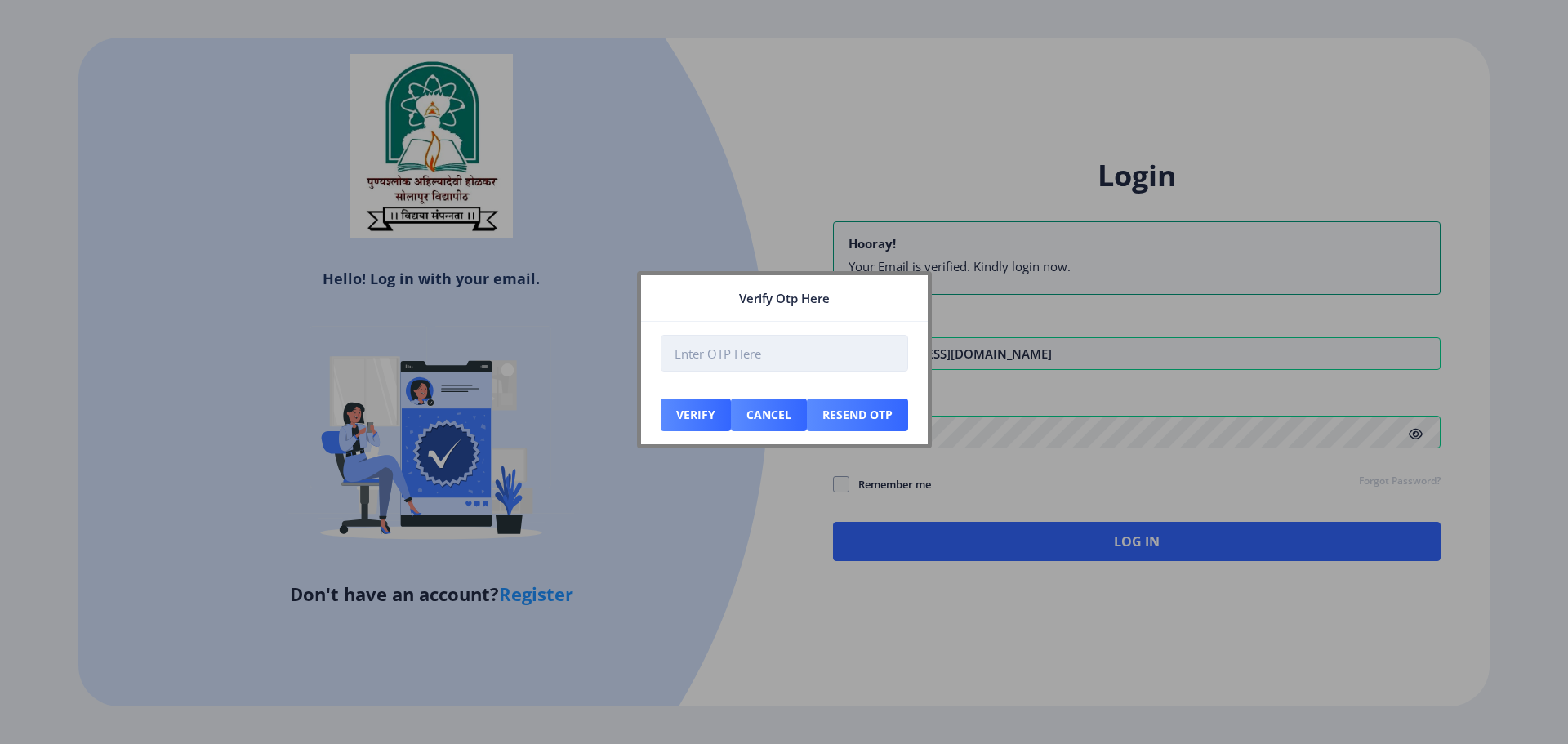
click at [819, 359] on input "number" at bounding box center [784, 353] width 247 height 37
click at [818, 359] on input "number" at bounding box center [784, 353] width 247 height 37
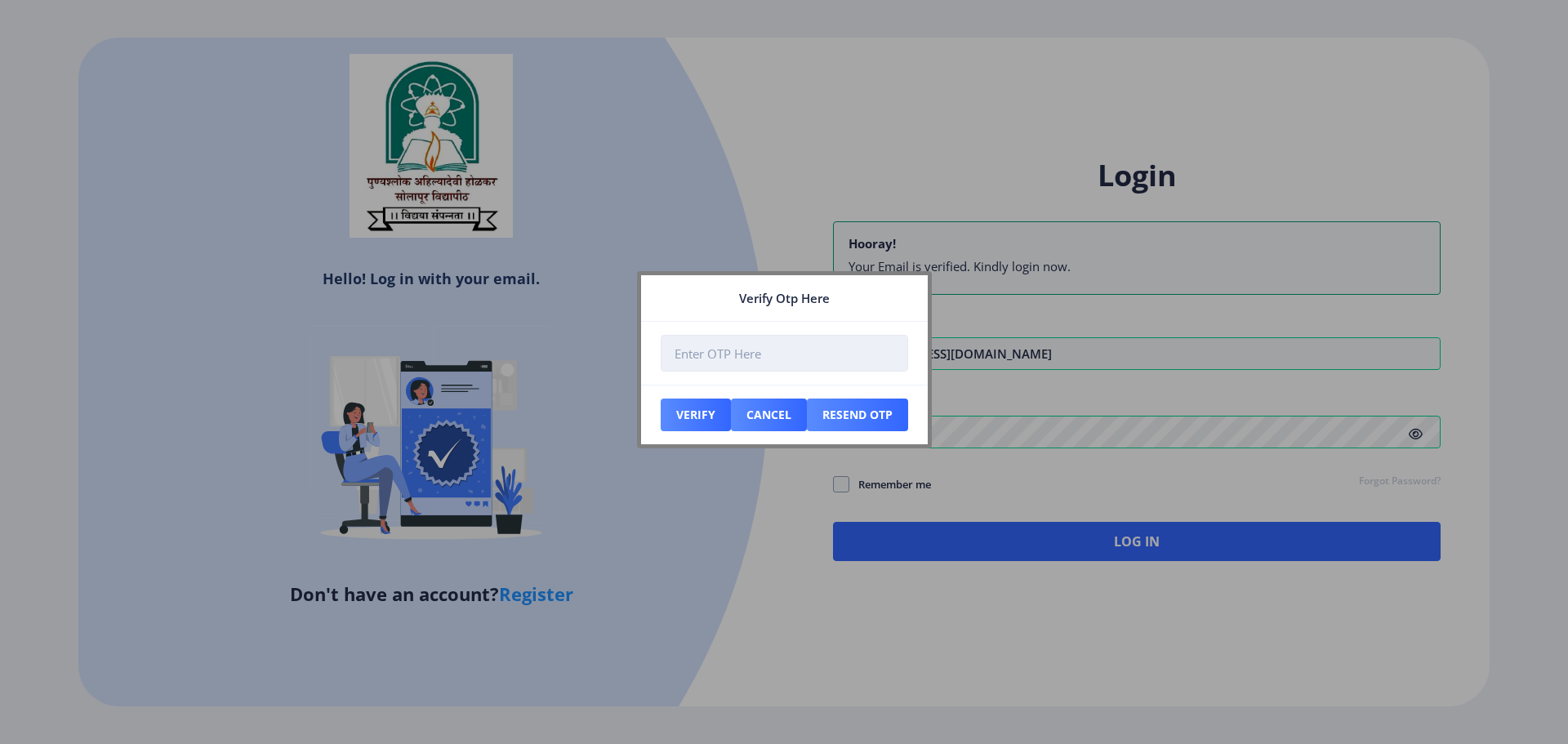
click at [818, 359] on input "number" at bounding box center [784, 353] width 247 height 37
type input "750822"
click at [707, 414] on button "Verify" at bounding box center [696, 415] width 71 height 32
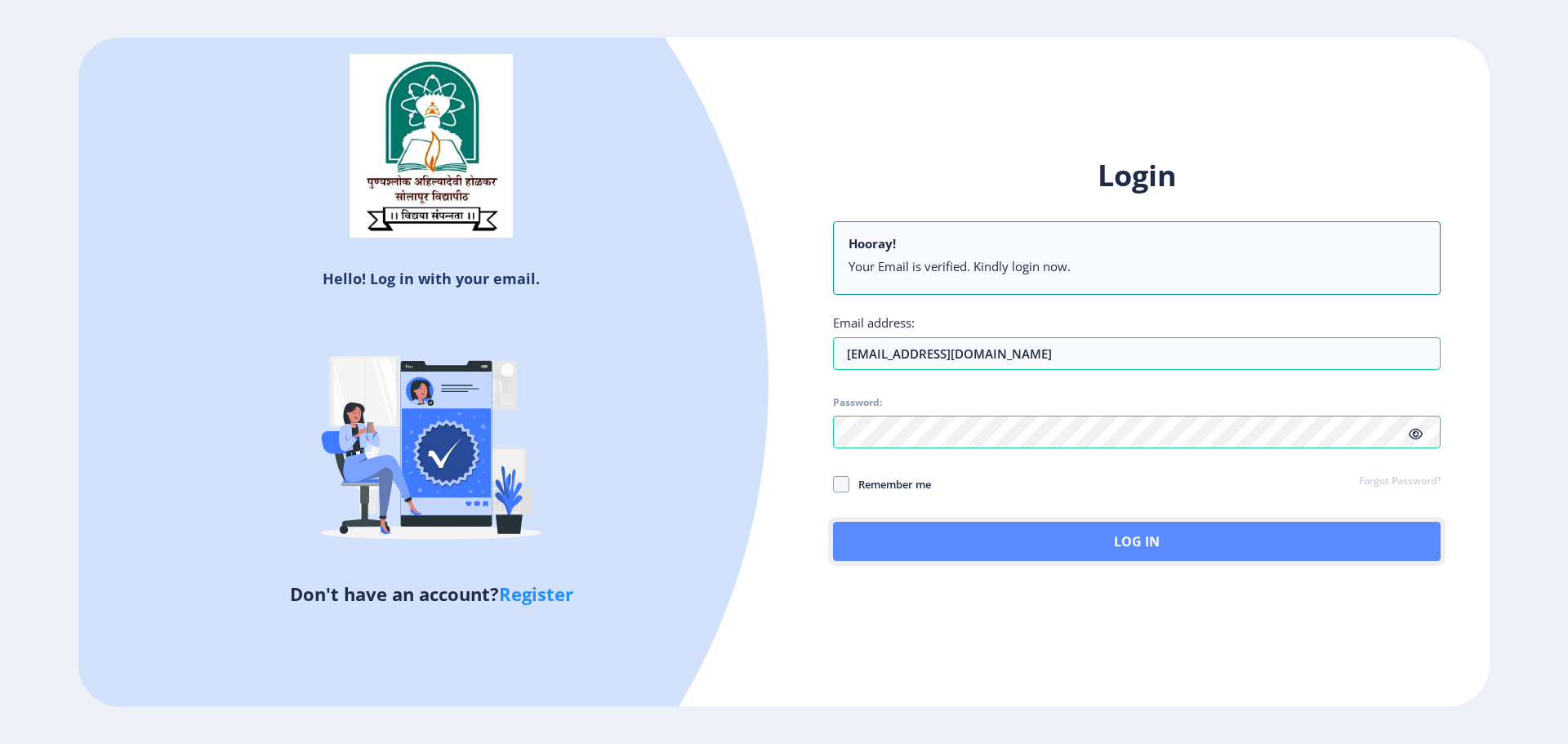
click at [1036, 545] on button "Log In" at bounding box center [1136, 542] width 607 height 39
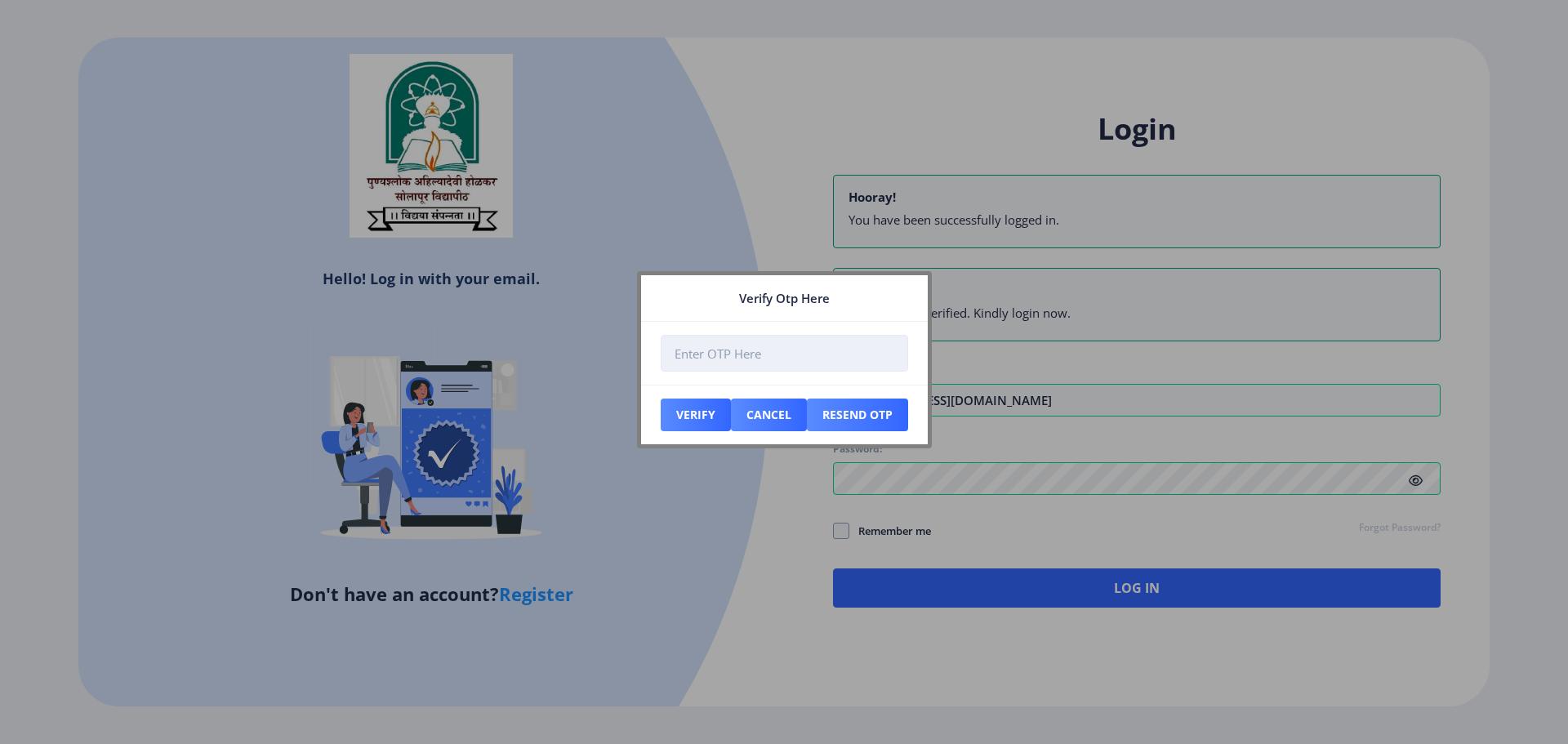
click at [707, 360] on input "number" at bounding box center [784, 353] width 247 height 37
type input "750822"
click at [707, 418] on button "Verify" at bounding box center [696, 415] width 71 height 32
click at [684, 421] on button "Verify" at bounding box center [696, 415] width 71 height 32
click at [723, 365] on input "750822" at bounding box center [784, 353] width 247 height 37
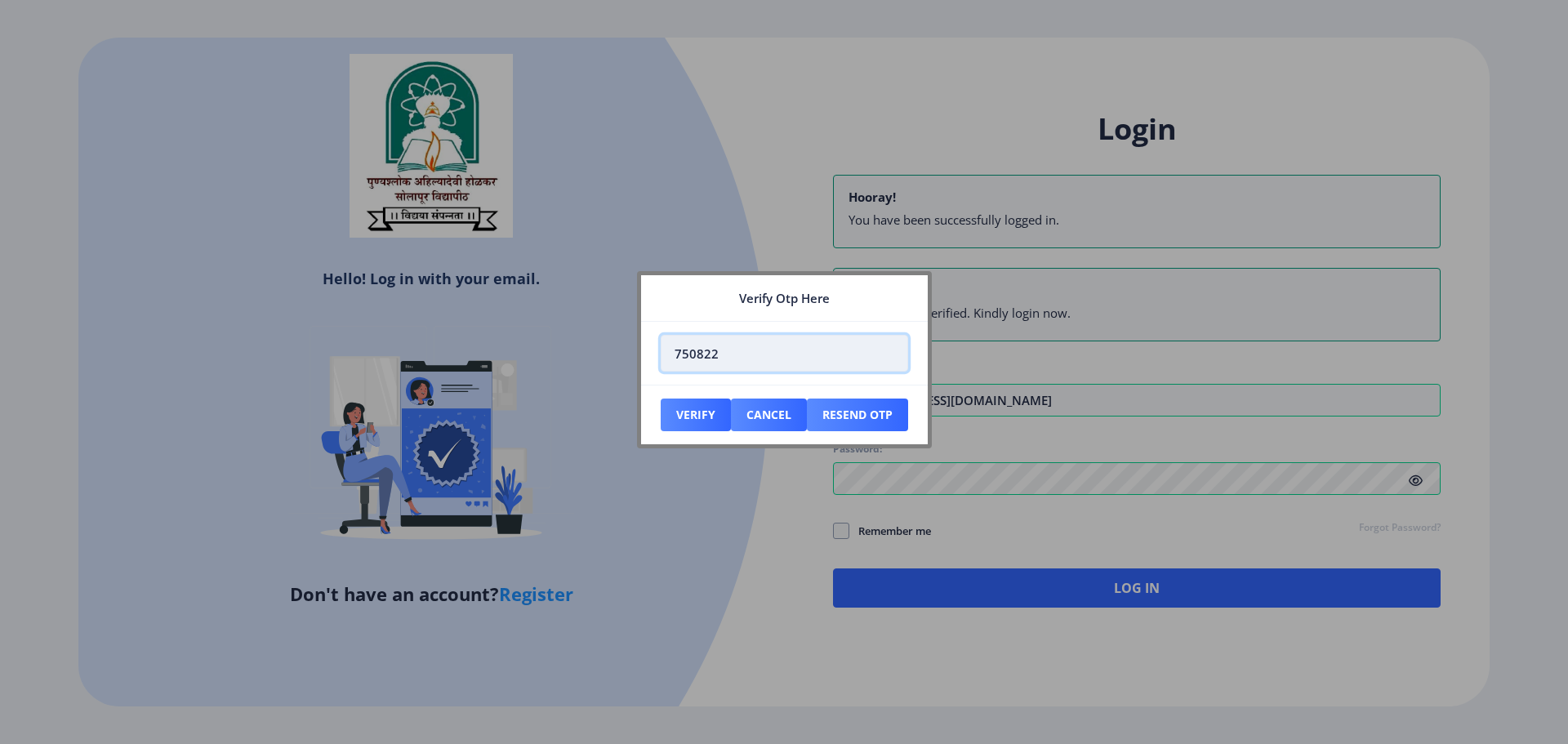
click at [723, 365] on input "750822" at bounding box center [784, 353] width 247 height 37
drag, startPoint x: 680, startPoint y: 354, endPoint x: 632, endPoint y: 349, distance: 48.3
click at [635, 349] on div "Verify Otp Here 750822 Verify Cancel Resend Otp" at bounding box center [784, 372] width 1568 height 744
click at [730, 413] on button "Cancel" at bounding box center [696, 415] width 71 height 32
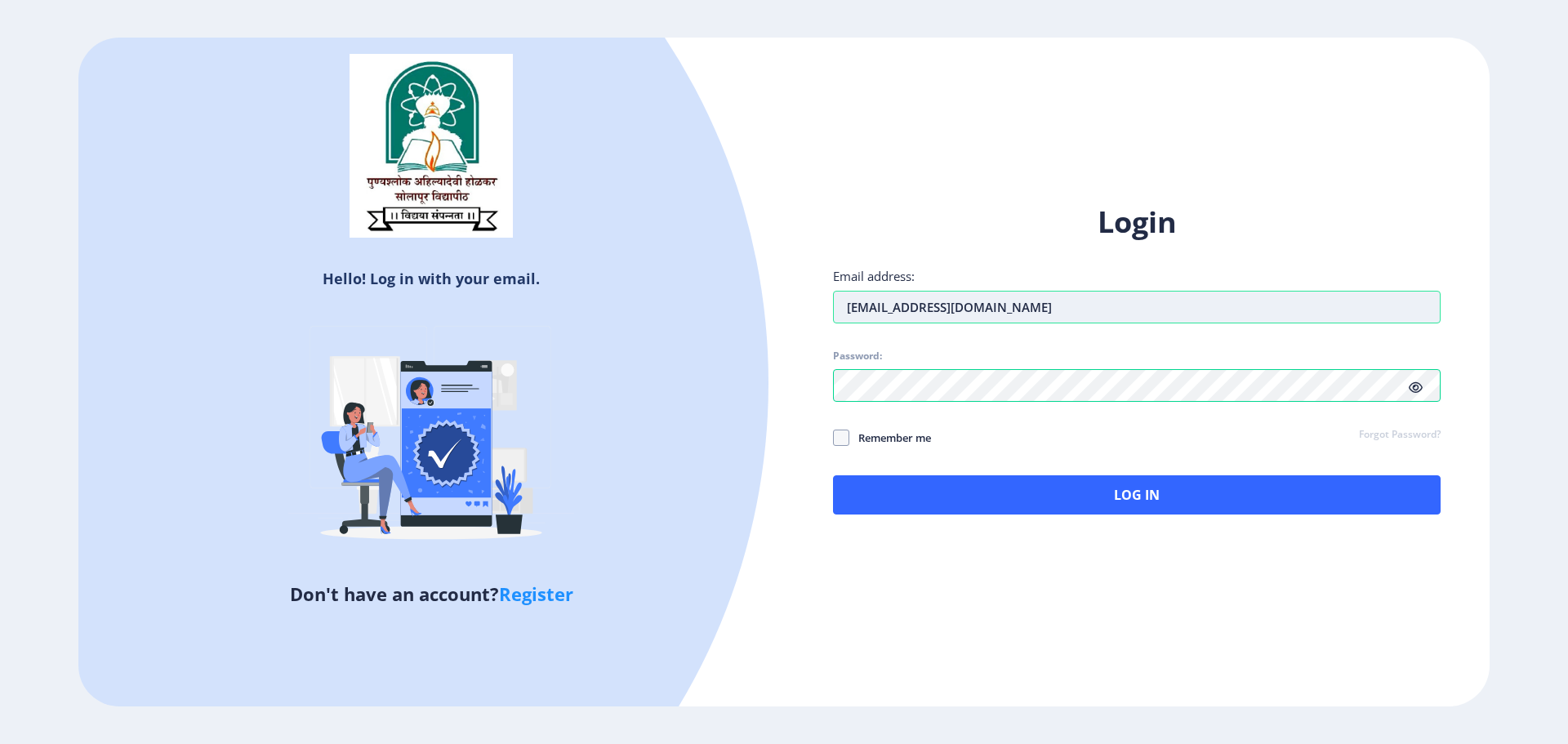
click at [1120, 306] on input "PRANALI13GAIKWAD@GMAIL.COM" at bounding box center [1136, 307] width 607 height 32
type input "[EMAIL_ADDRESS][DOMAIN_NAME]"
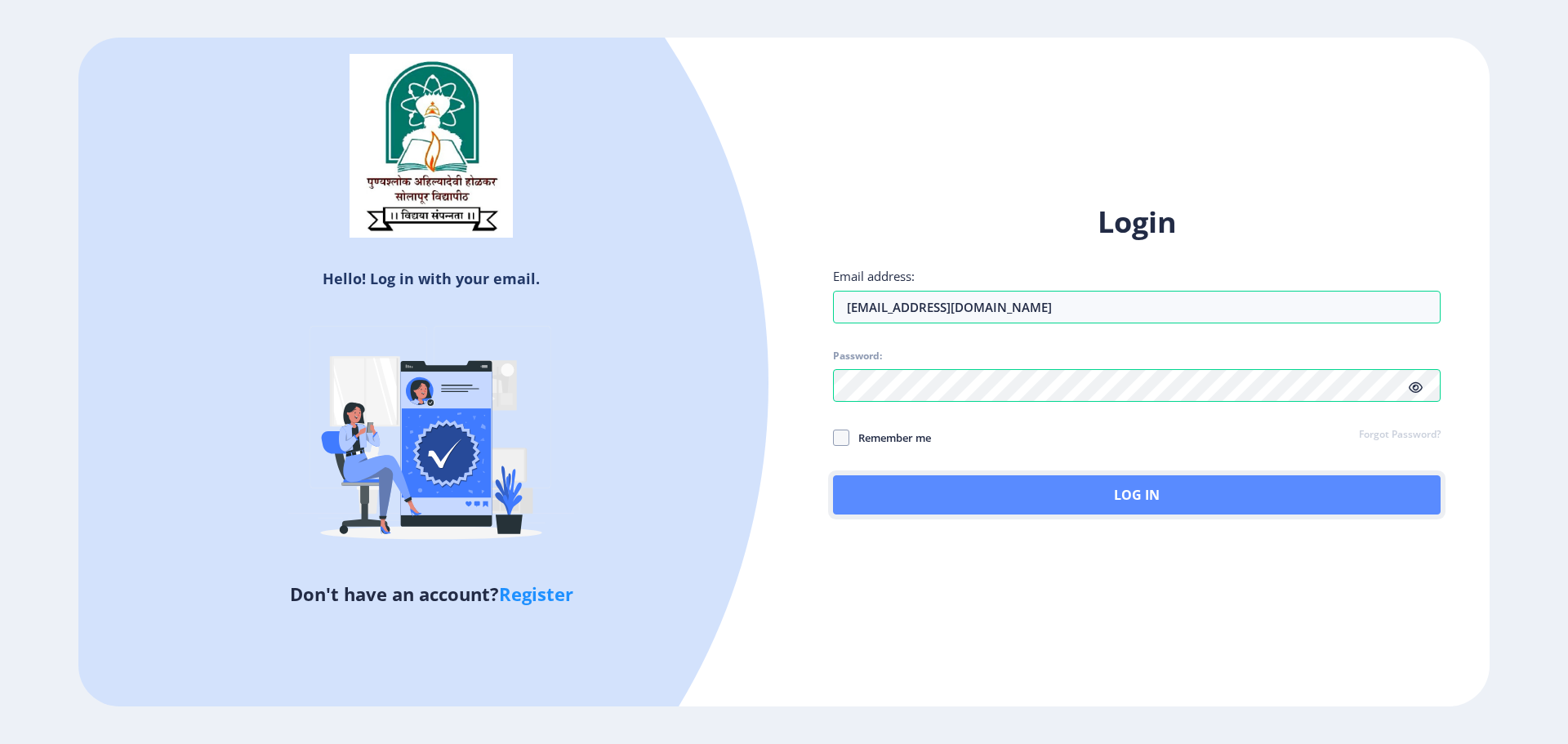
click at [1263, 482] on button "Log In" at bounding box center [1136, 495] width 607 height 39
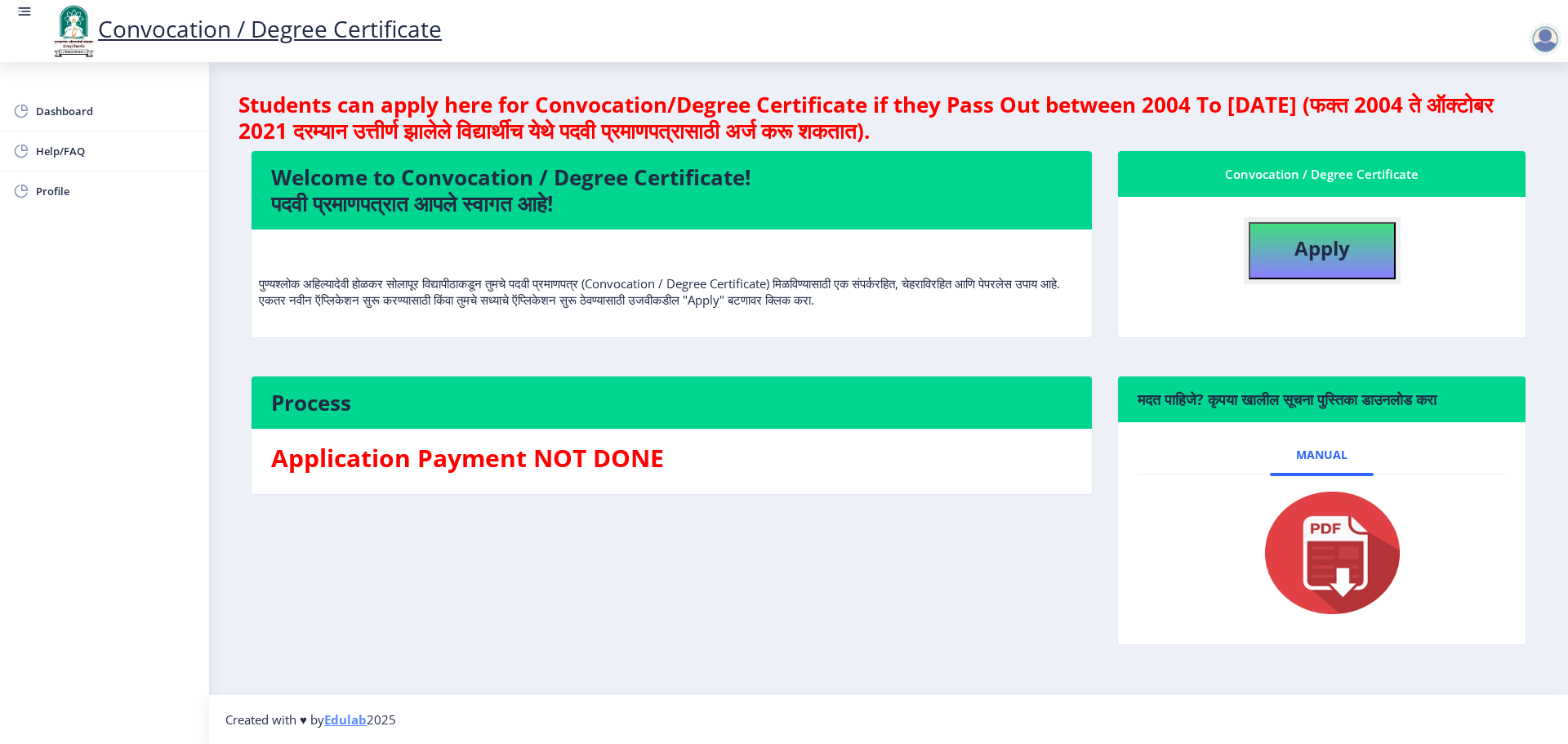
click at [1313, 254] on b "Apply" at bounding box center [1321, 248] width 55 height 27
select select
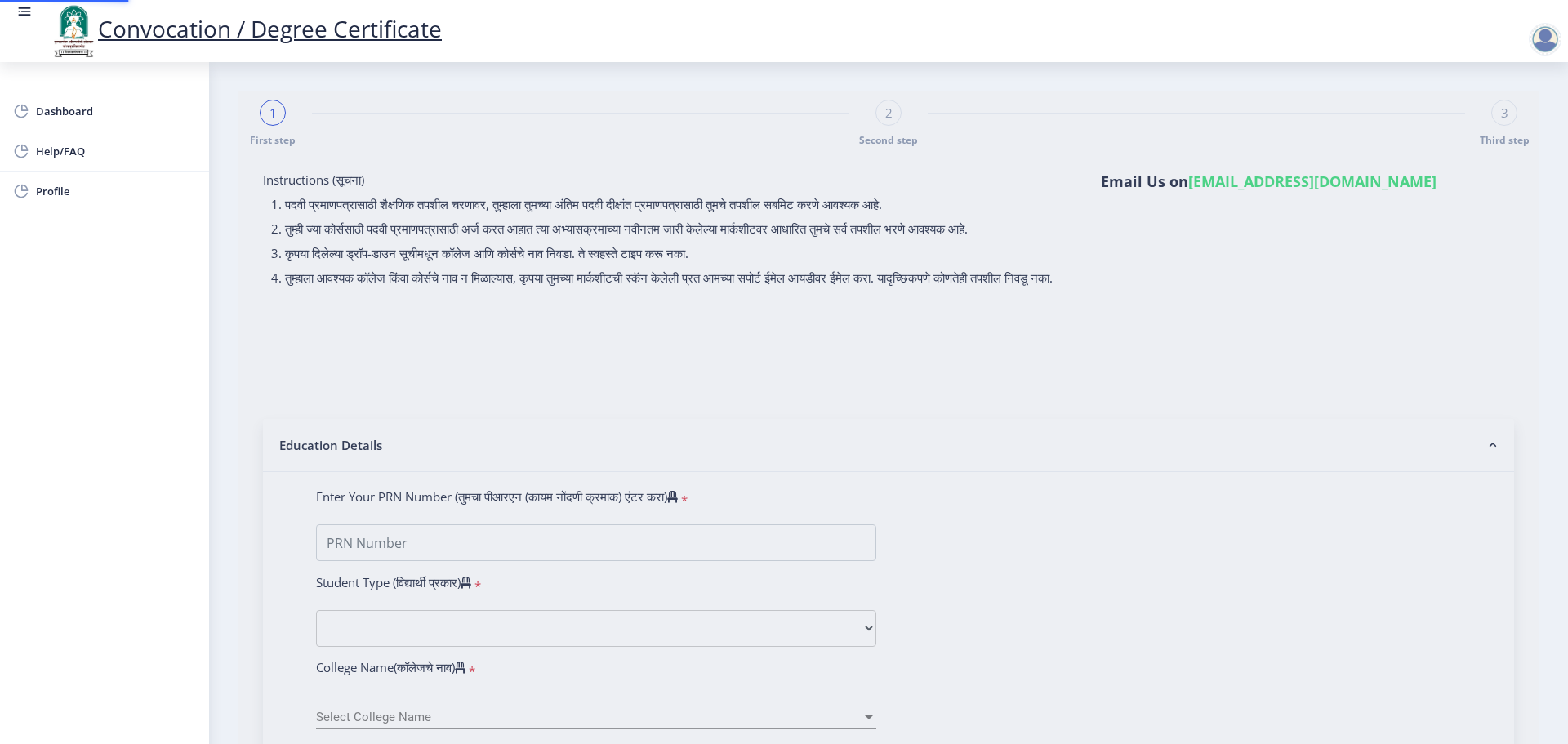
type input "[PERSON_NAME] [PERSON_NAME]"
type input "ANJALI"
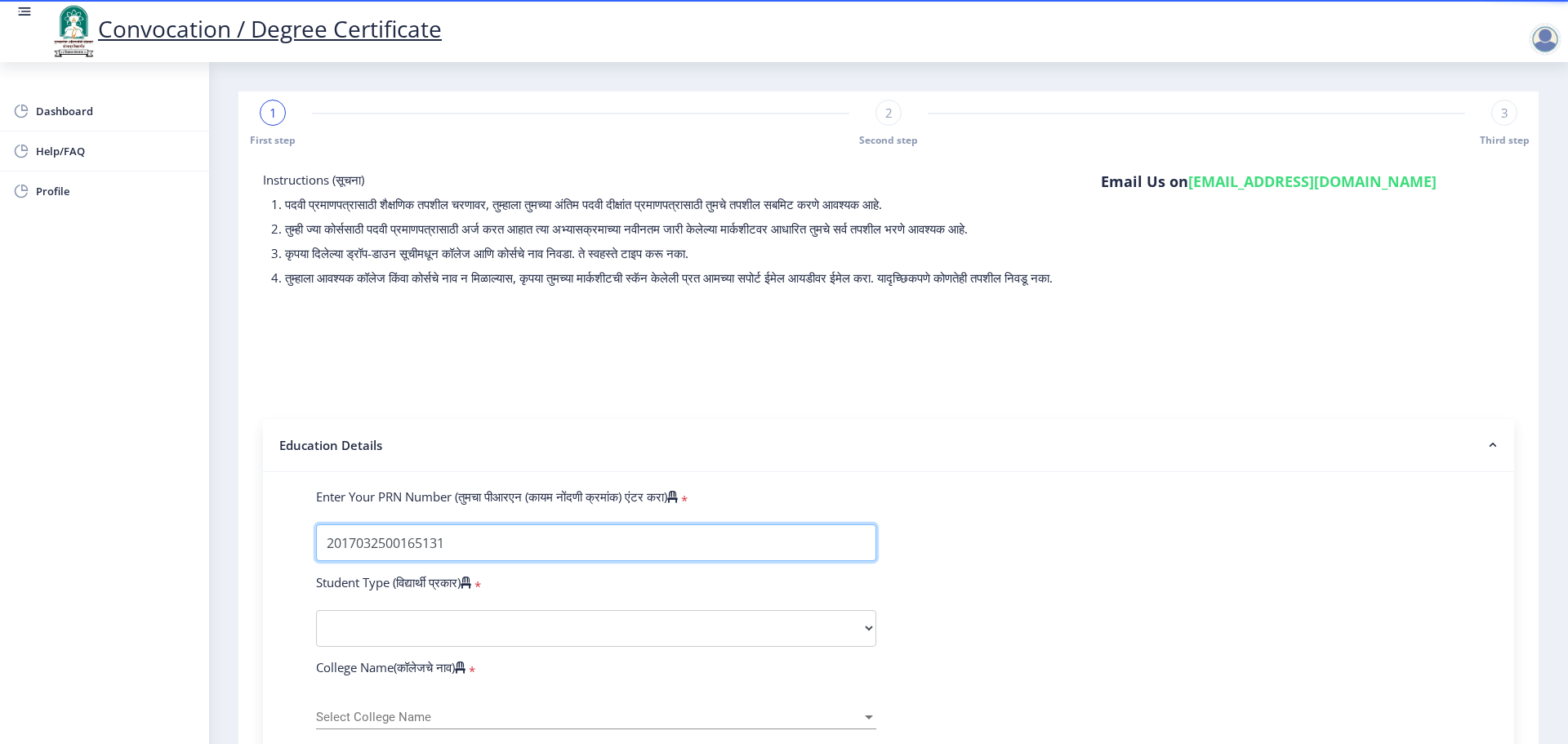
type input "2017032500165131"
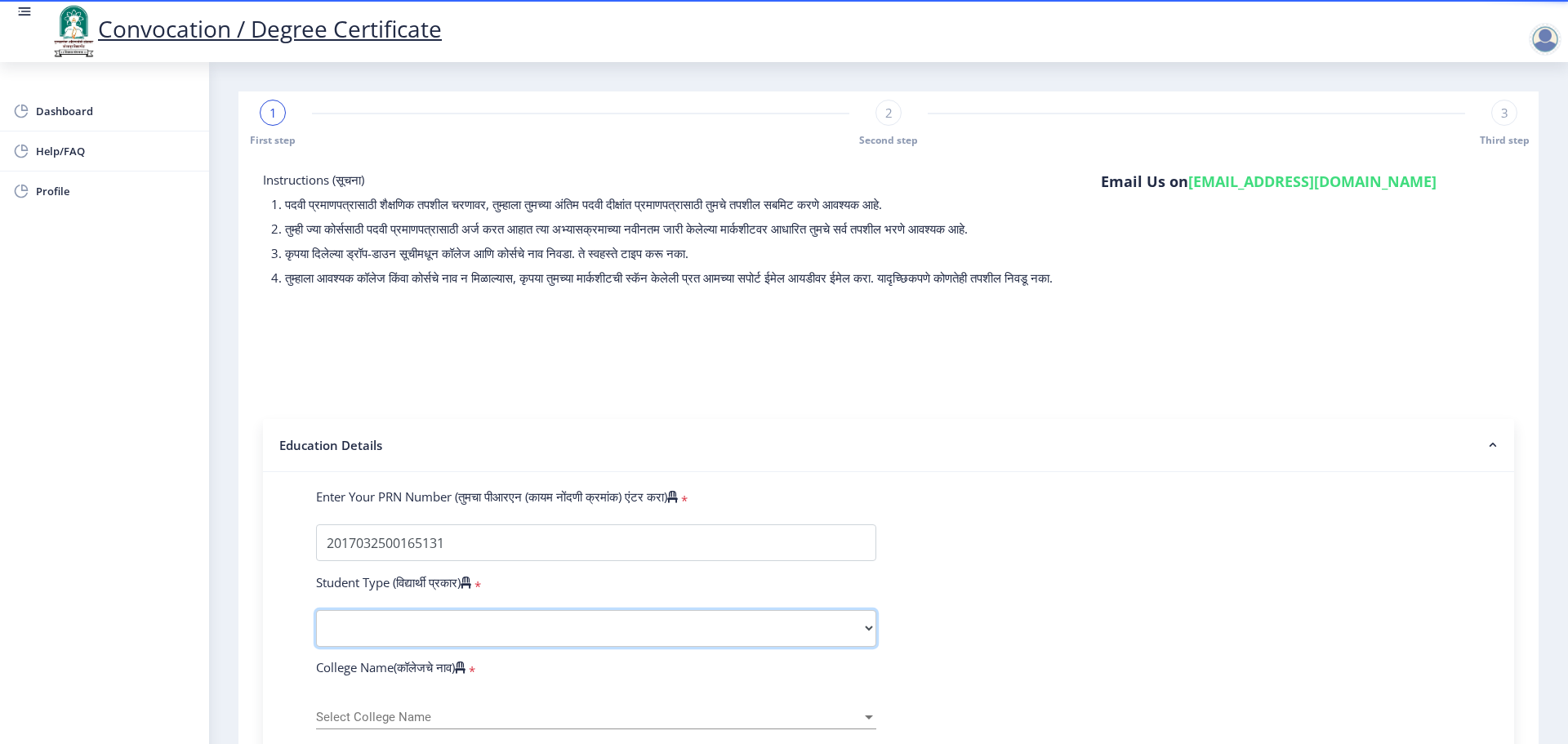
click at [380, 645] on select "Select Student Type Regular External" at bounding box center [596, 628] width 560 height 37
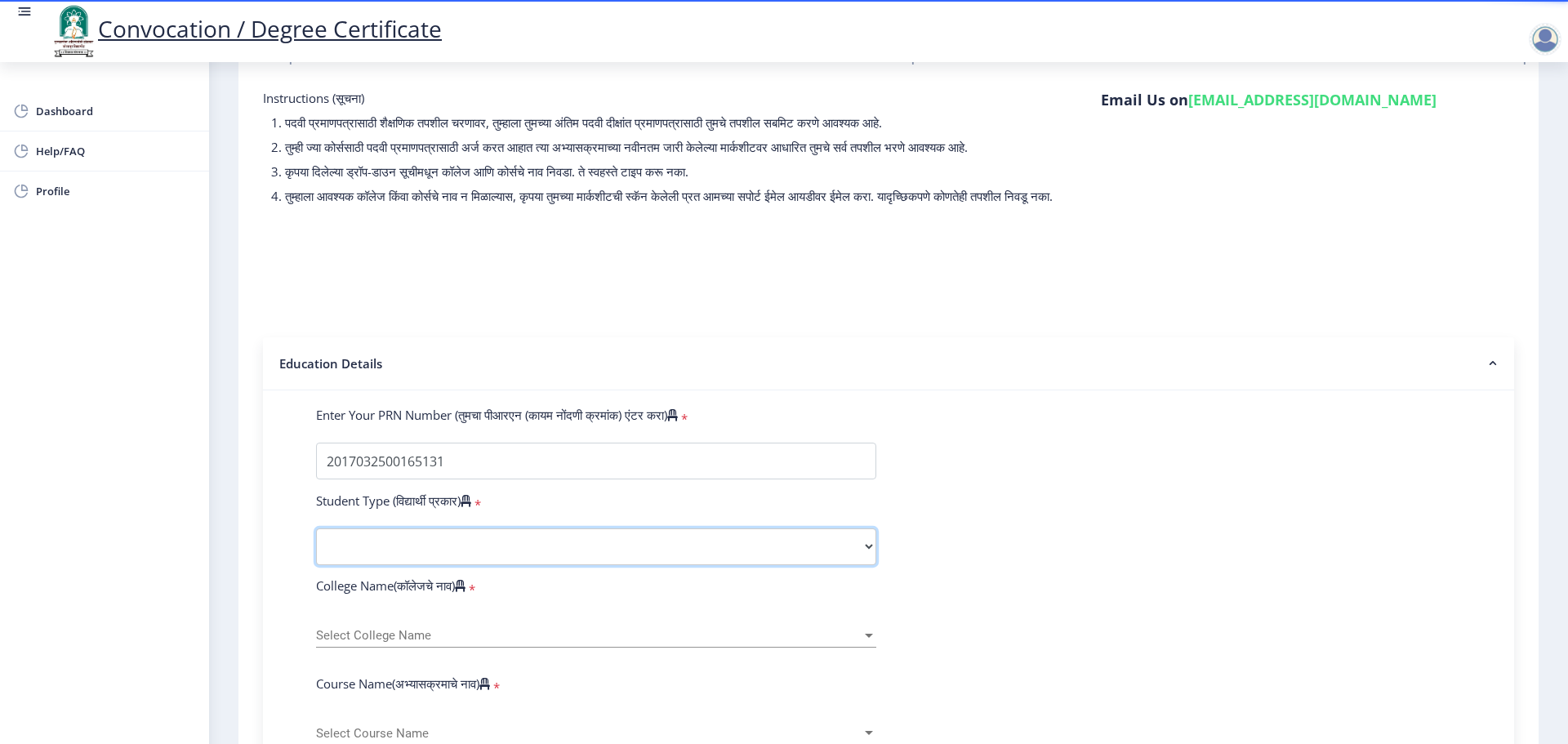
click at [399, 565] on select "Select Student Type Regular External" at bounding box center [596, 546] width 560 height 37
select select "Regular"
click at [316, 543] on select "Select Student Type Regular External" at bounding box center [596, 546] width 560 height 37
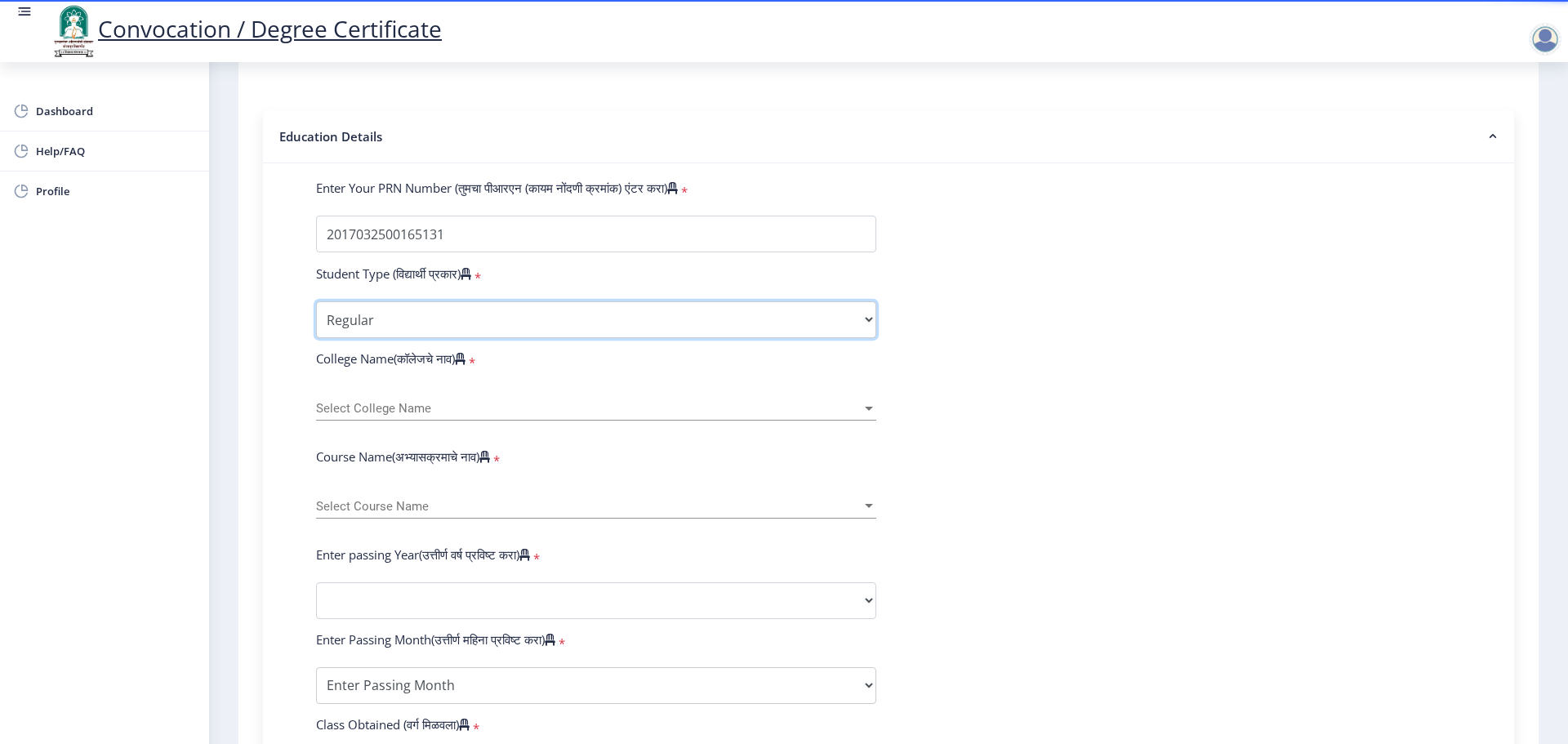
scroll to position [327, 0]
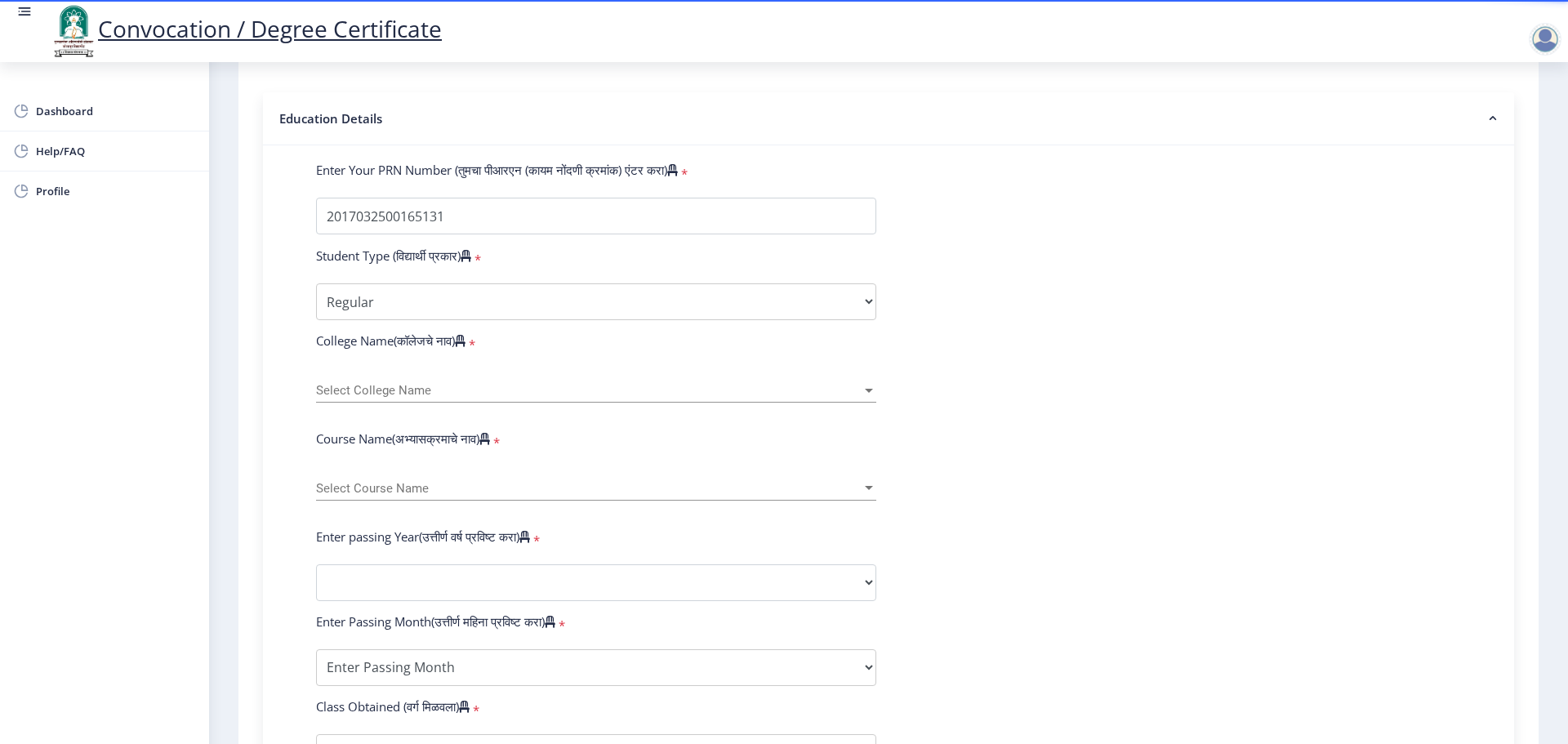
click at [437, 418] on div "Select College Name Select College Name" at bounding box center [596, 393] width 560 height 50
click at [438, 402] on div "Select College Name Select College Name" at bounding box center [596, 385] width 560 height 34
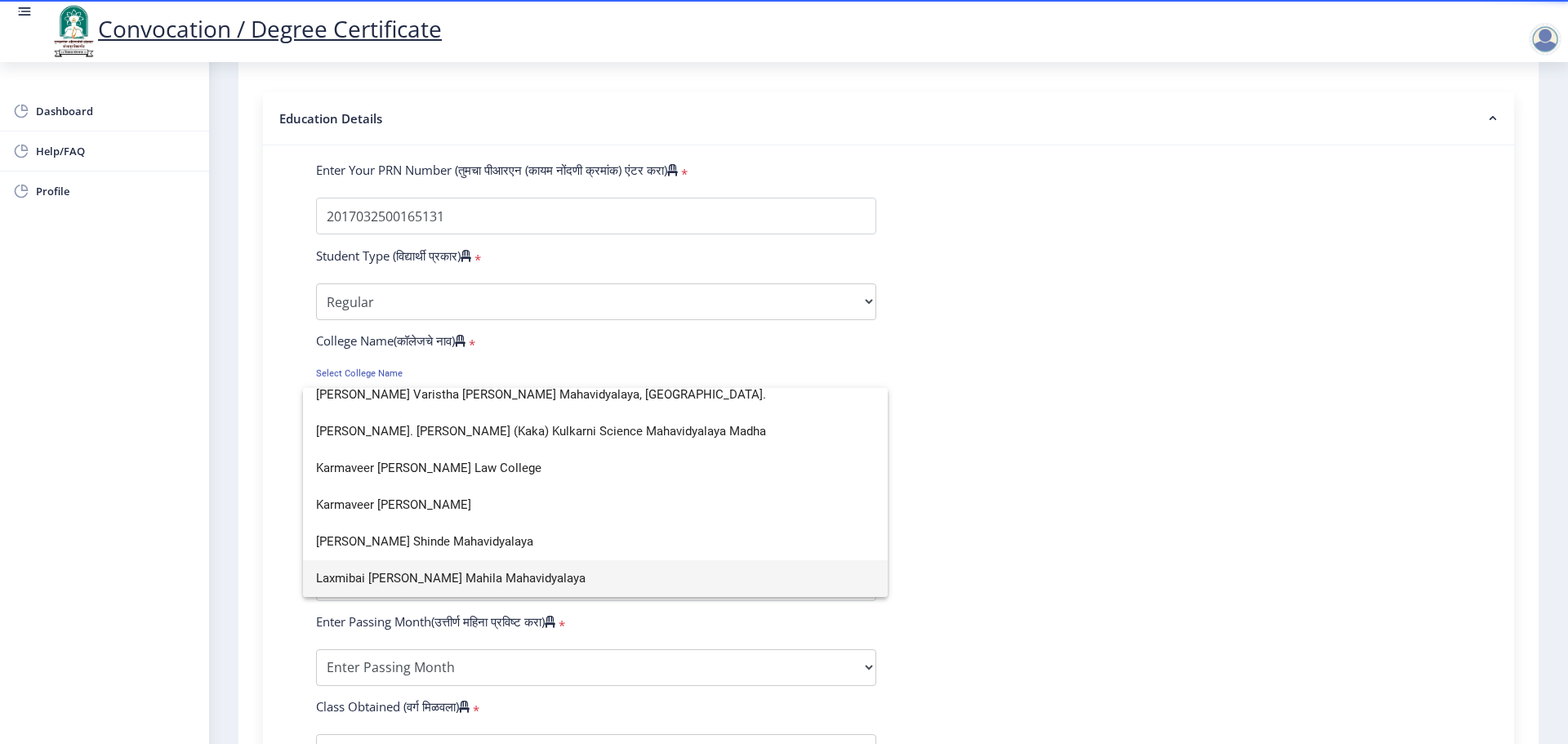
scroll to position [0, 0]
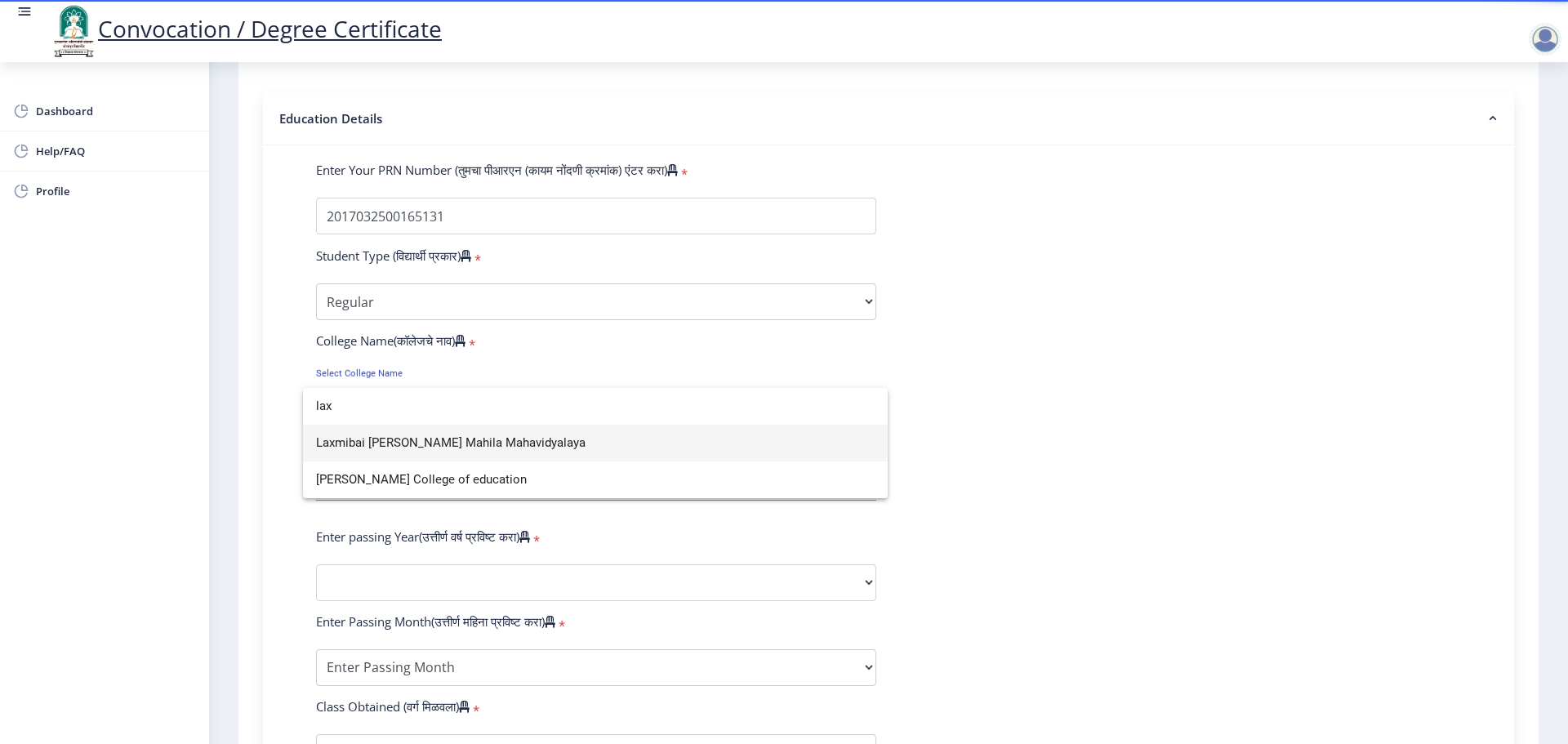
type input "lax"
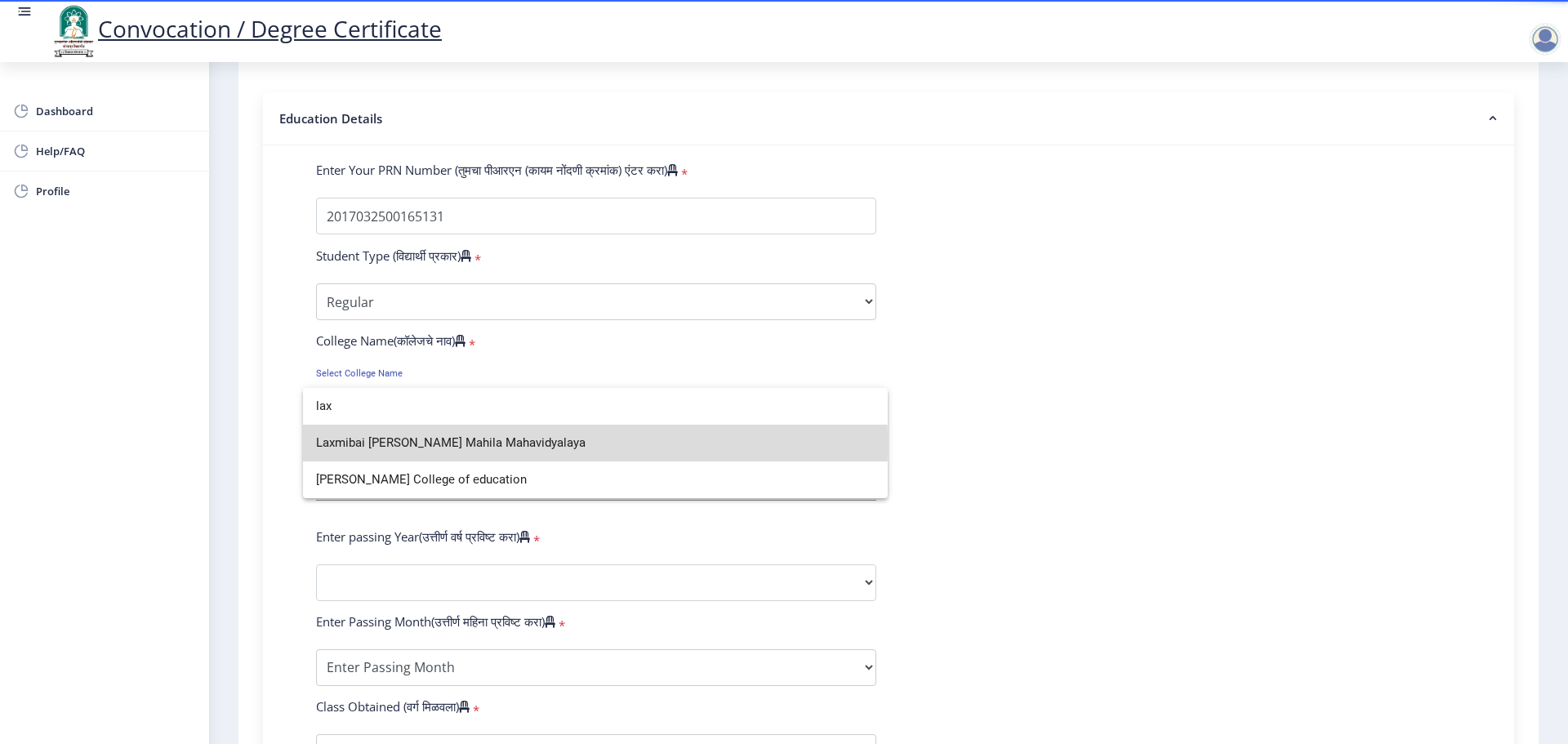
click at [429, 444] on span "Laxmibai [PERSON_NAME] Mahila Mahavidyalaya" at bounding box center [595, 442] width 559 height 37
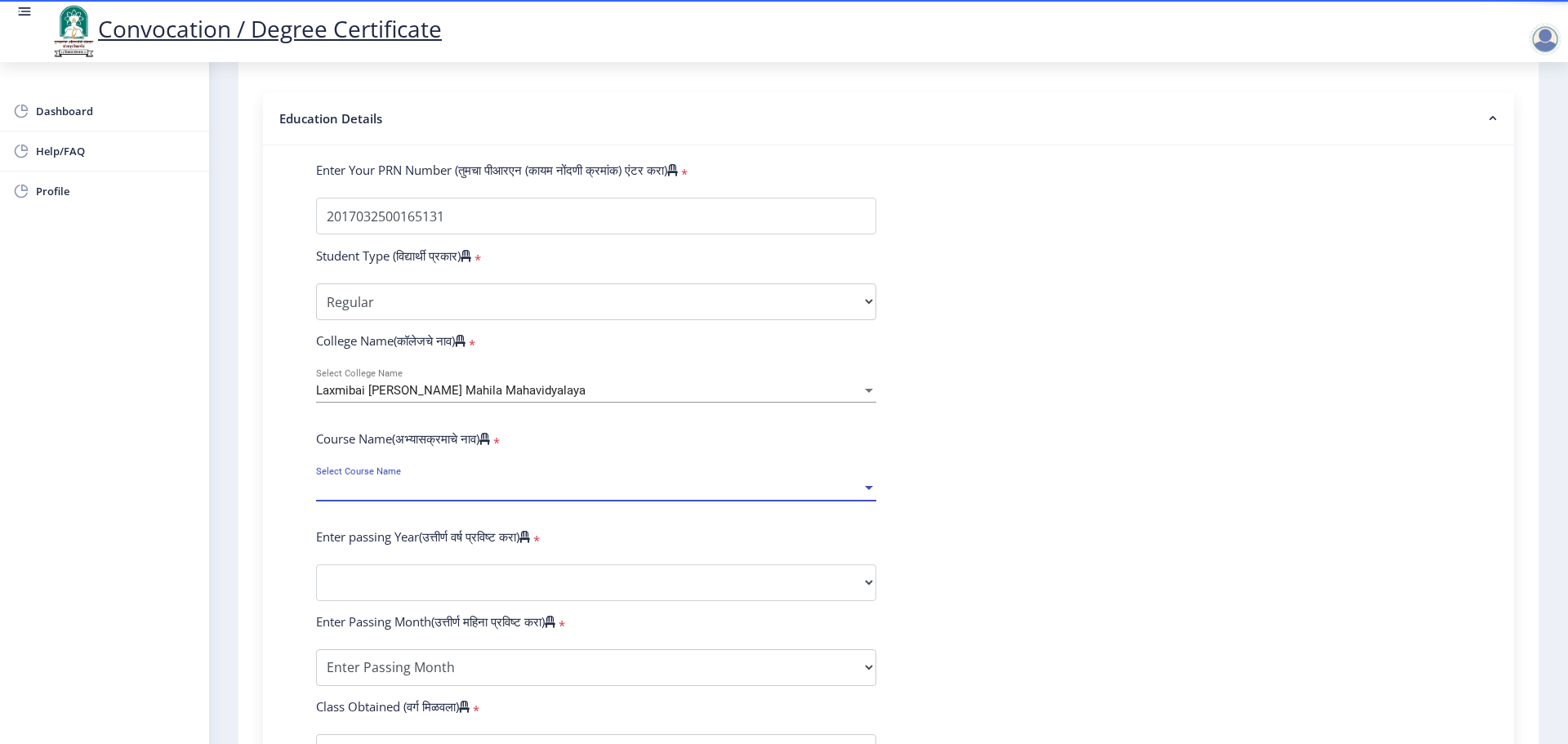
click at [407, 496] on span "Select Course Name" at bounding box center [588, 489] width 545 height 14
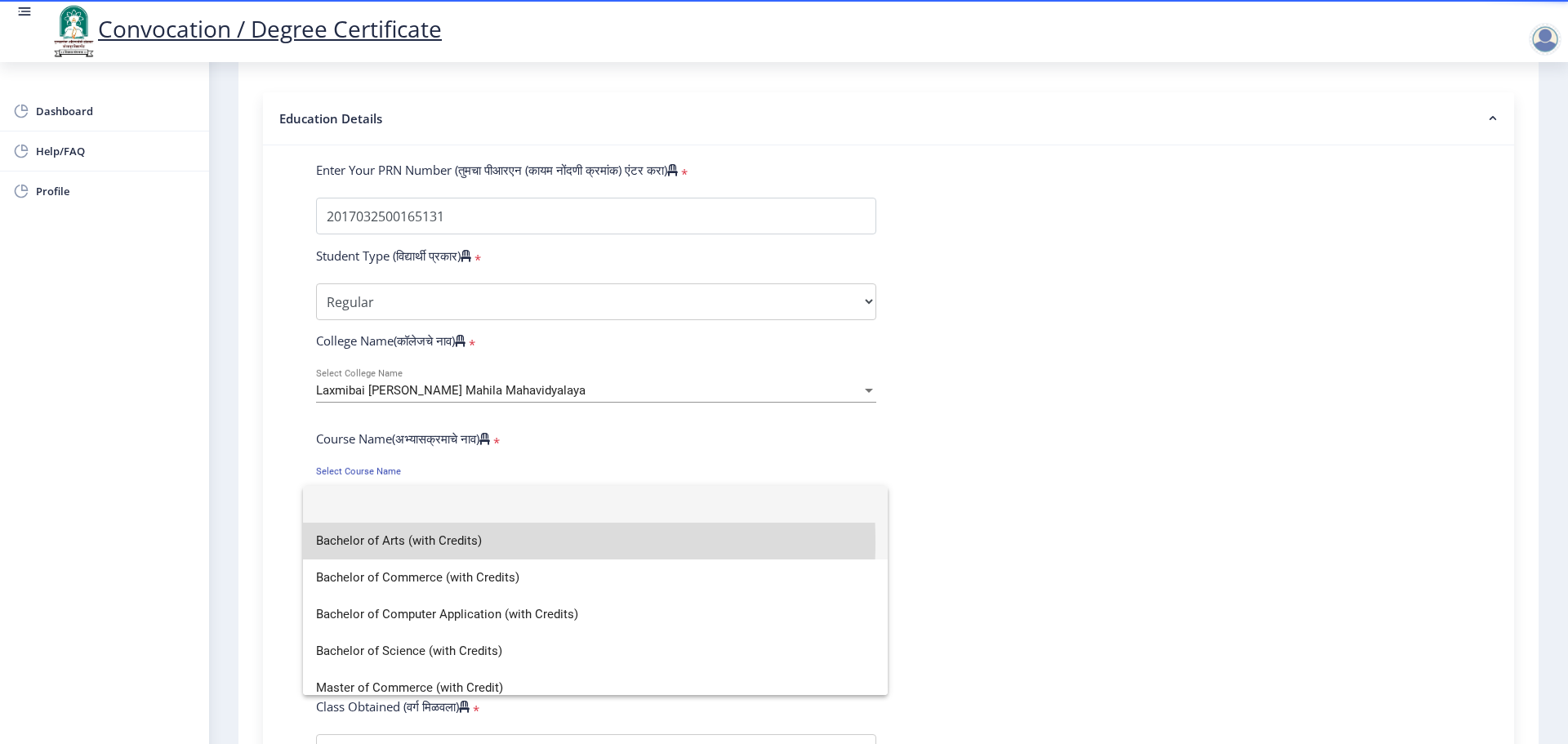
click at [395, 542] on span "Bachelor of Arts (with Credits)" at bounding box center [595, 541] width 559 height 37
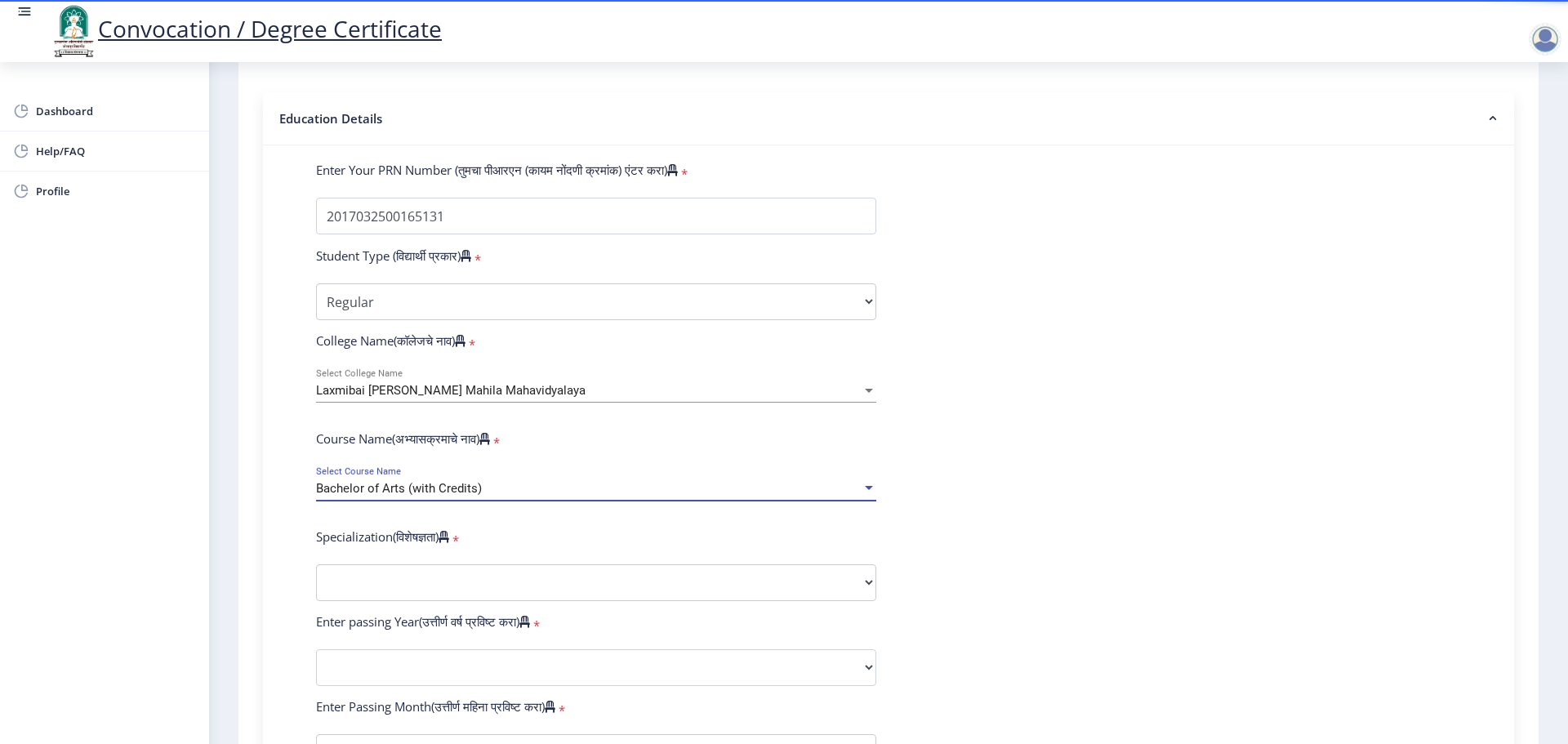
click at [478, 496] on span "Bachelor of Arts (with Credits)" at bounding box center [399, 488] width 166 height 14
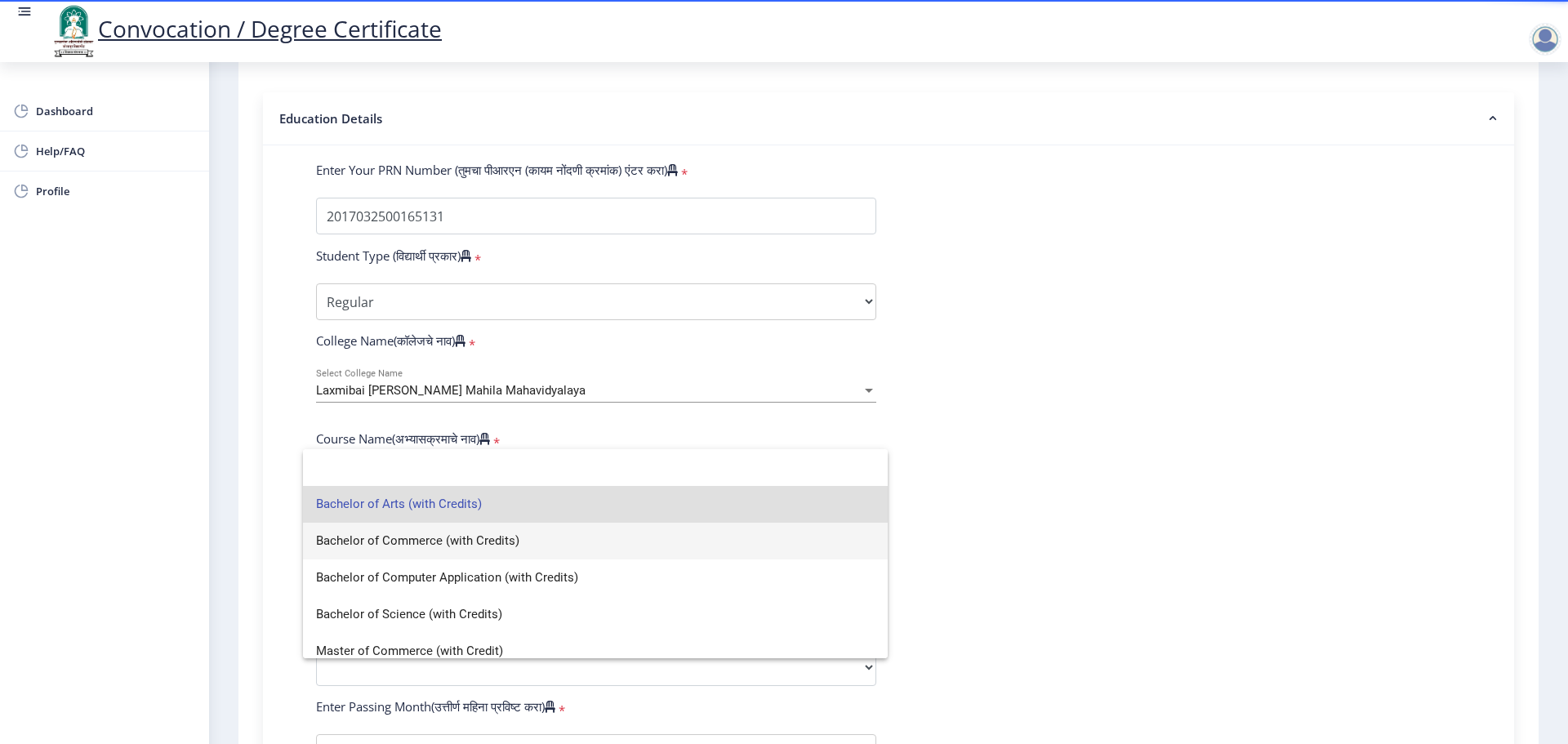
click at [479, 538] on span "Bachelor of Commerce (with Credits)" at bounding box center [595, 541] width 559 height 37
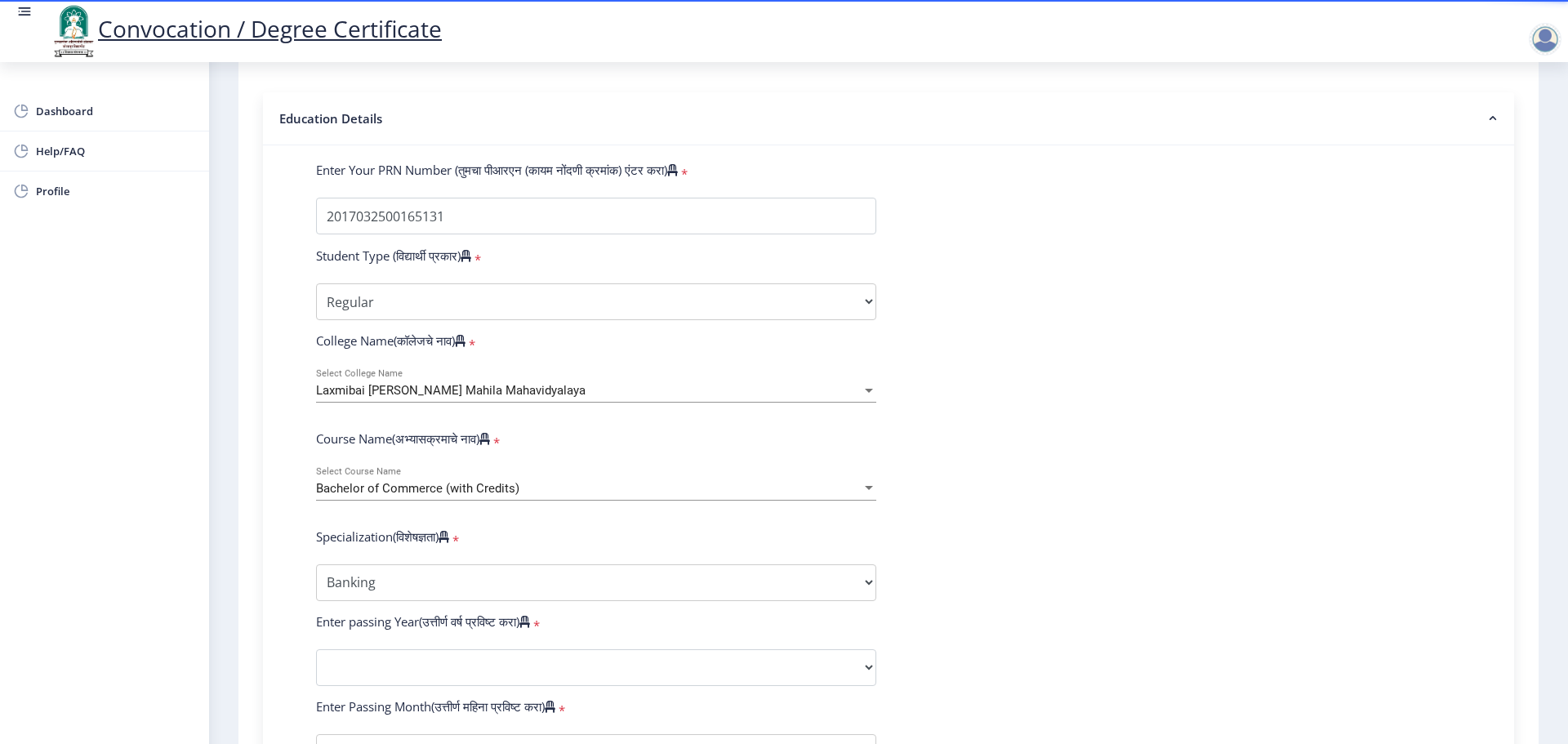
click at [1185, 551] on form "Enter Your PRN Number (तुमचा पीआरएन (कायम नोंदणी क्रमांक) एंटर करा) * Student T…" at bounding box center [888, 637] width 1169 height 951
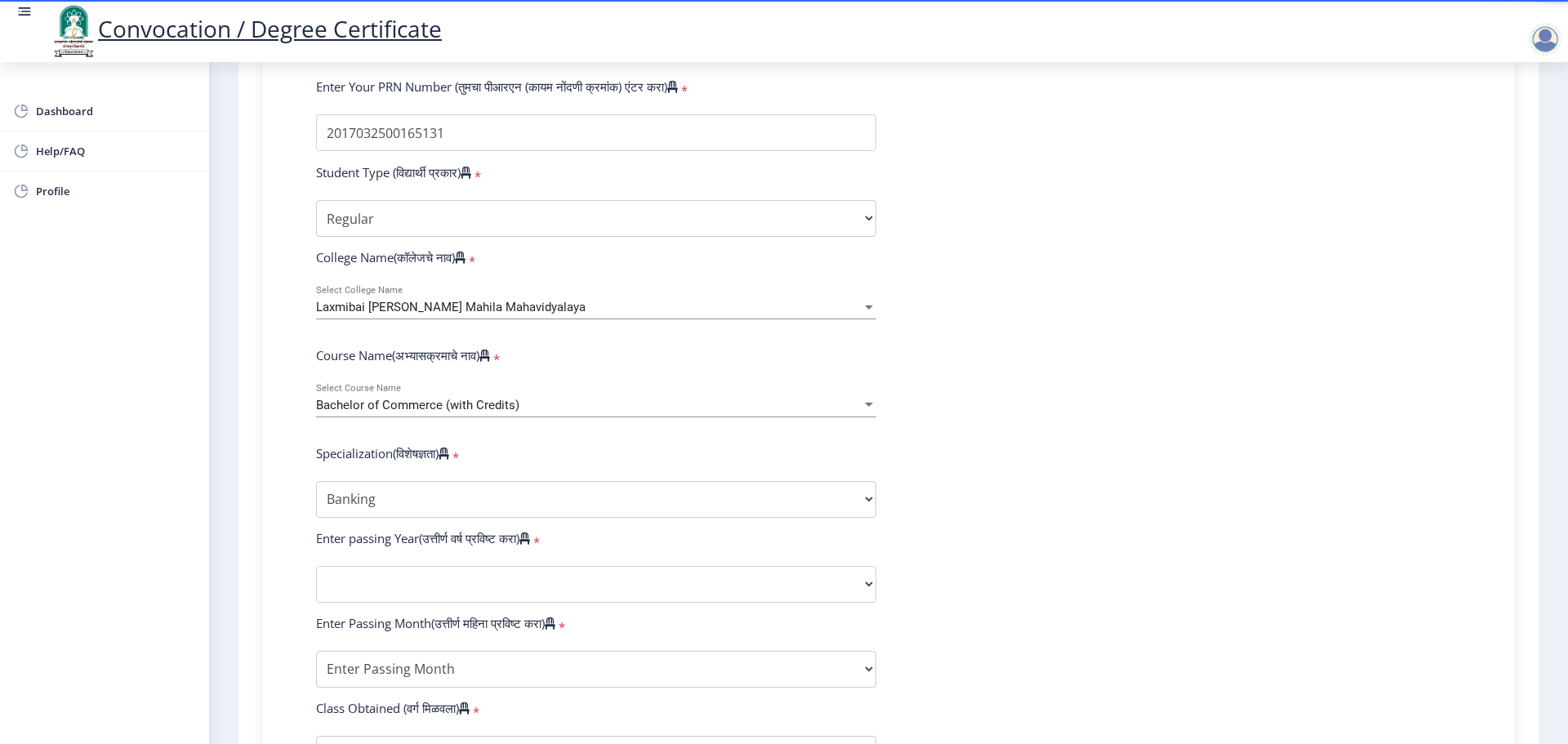
scroll to position [490, 0]
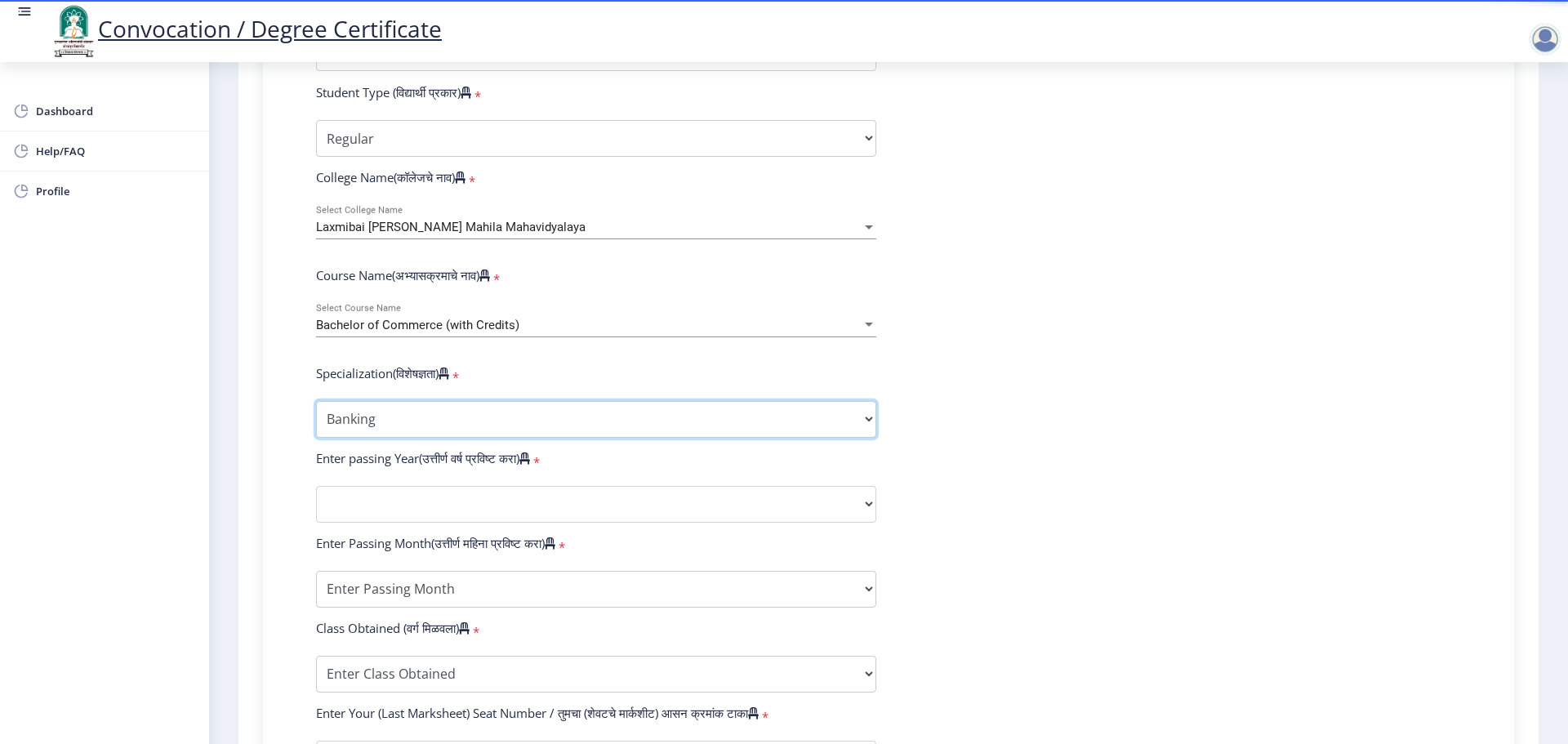
click at [505, 434] on select "Specialization Banking Advanced Accountancy Advanced Banking Advanced Cost Acco…" at bounding box center [596, 418] width 560 height 37
click at [493, 332] on span "Bachelor of Commerce (with Credits)" at bounding box center [418, 325] width 203 height 14
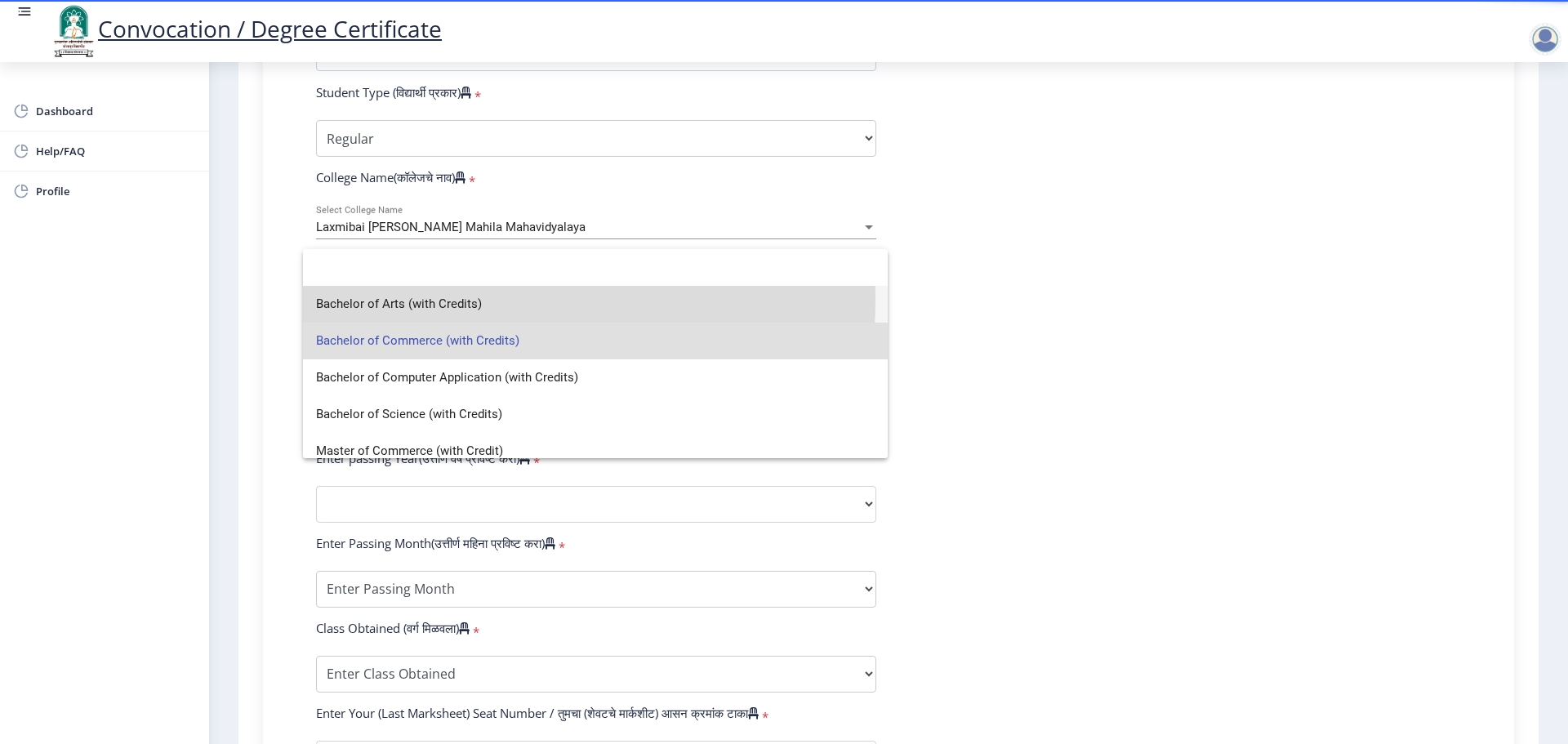
click at [474, 299] on span "Bachelor of Arts (with Credits)" at bounding box center [595, 304] width 559 height 37
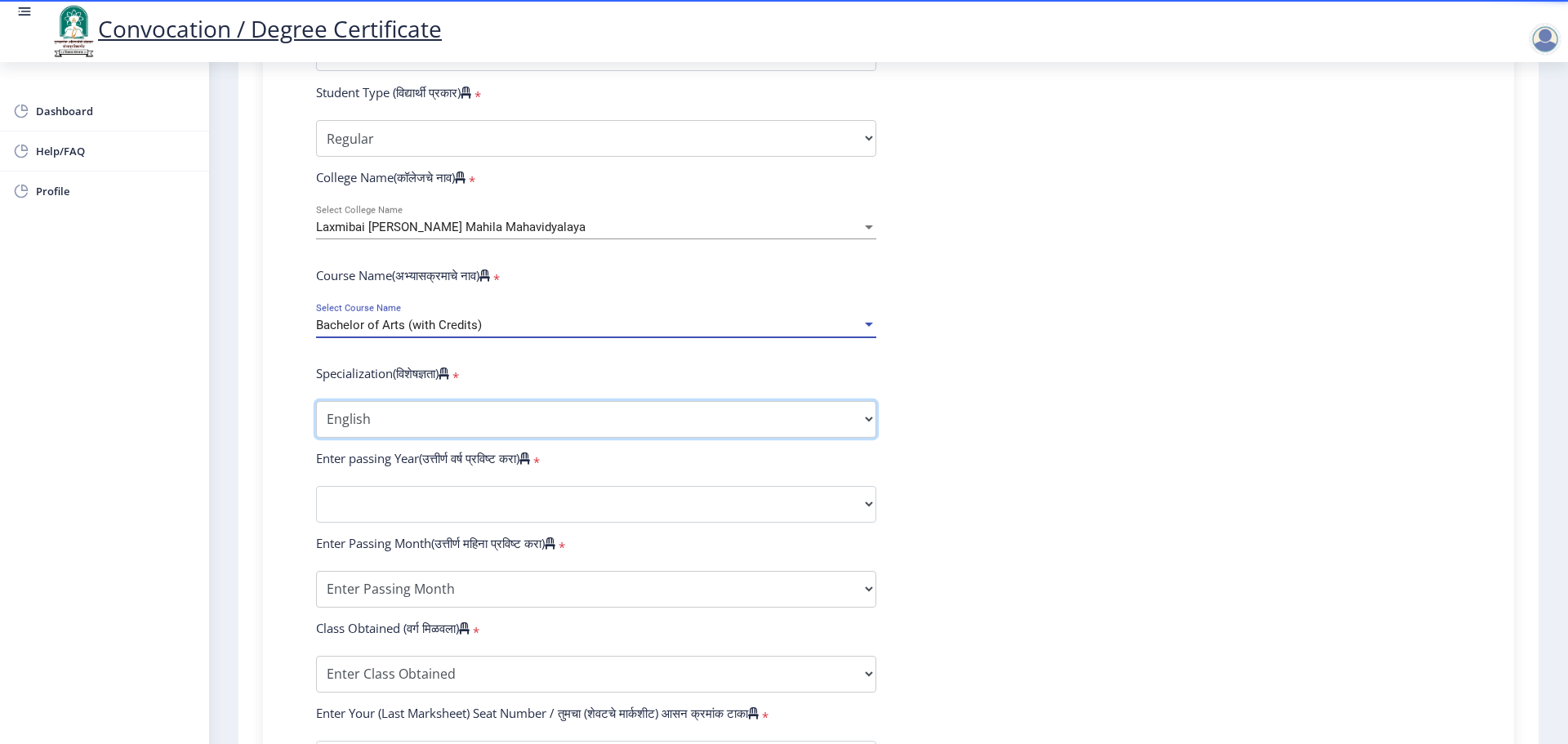
click at [798, 438] on select "Specialization English Geography Hindi Marathi Music Sanskrit Urdu Ancient Indi…" at bounding box center [596, 418] width 560 height 37
select select "History"
click at [316, 417] on select "Specialization English Geography Hindi Marathi Music Sanskrit Urdu Ancient Indi…" at bounding box center [596, 418] width 560 height 37
click at [1300, 462] on form "Enter Your PRN Number (तुमचा पीआरएन (कायम नोंदणी क्रमांक) एंटर करा) * Student T…" at bounding box center [888, 474] width 1169 height 951
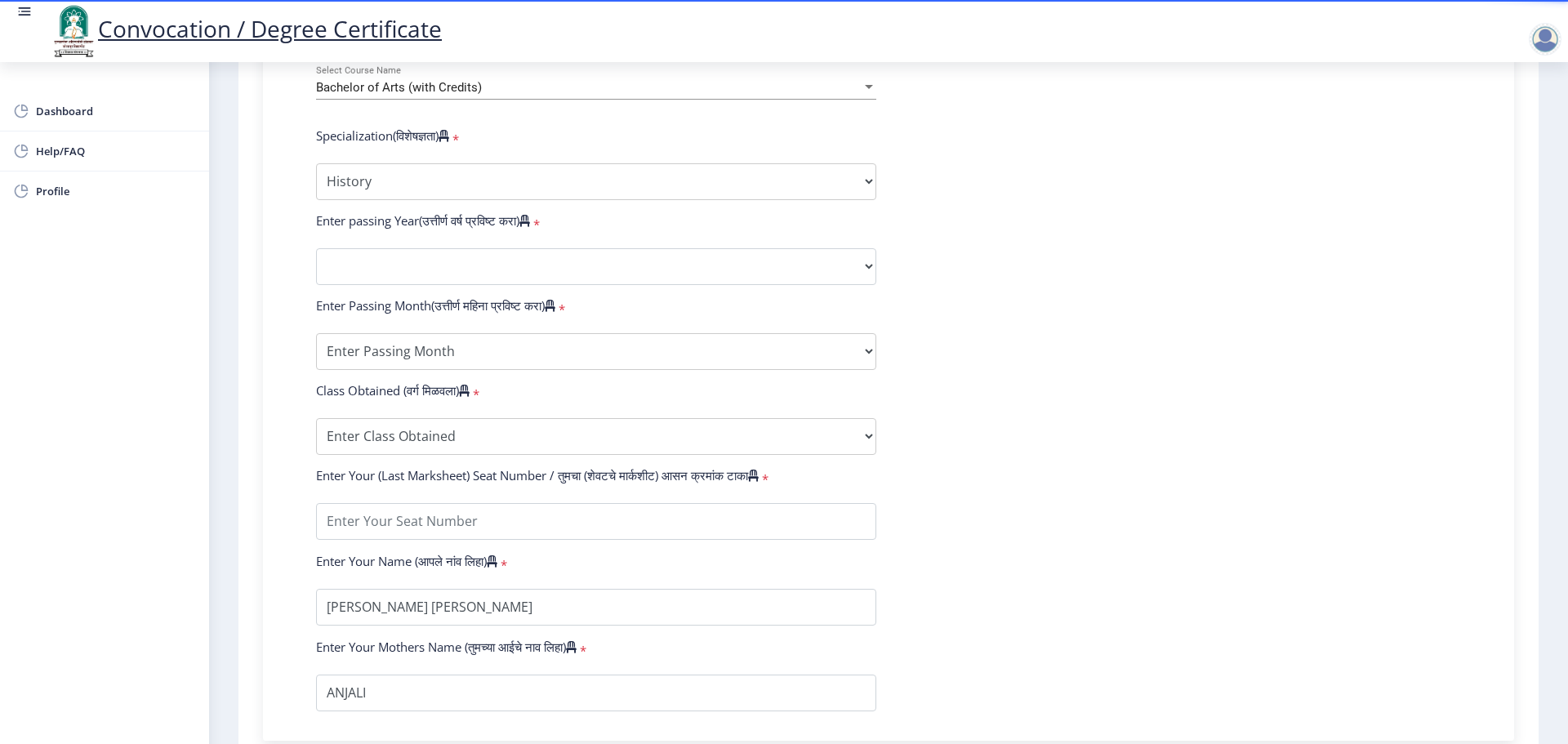
scroll to position [735, 0]
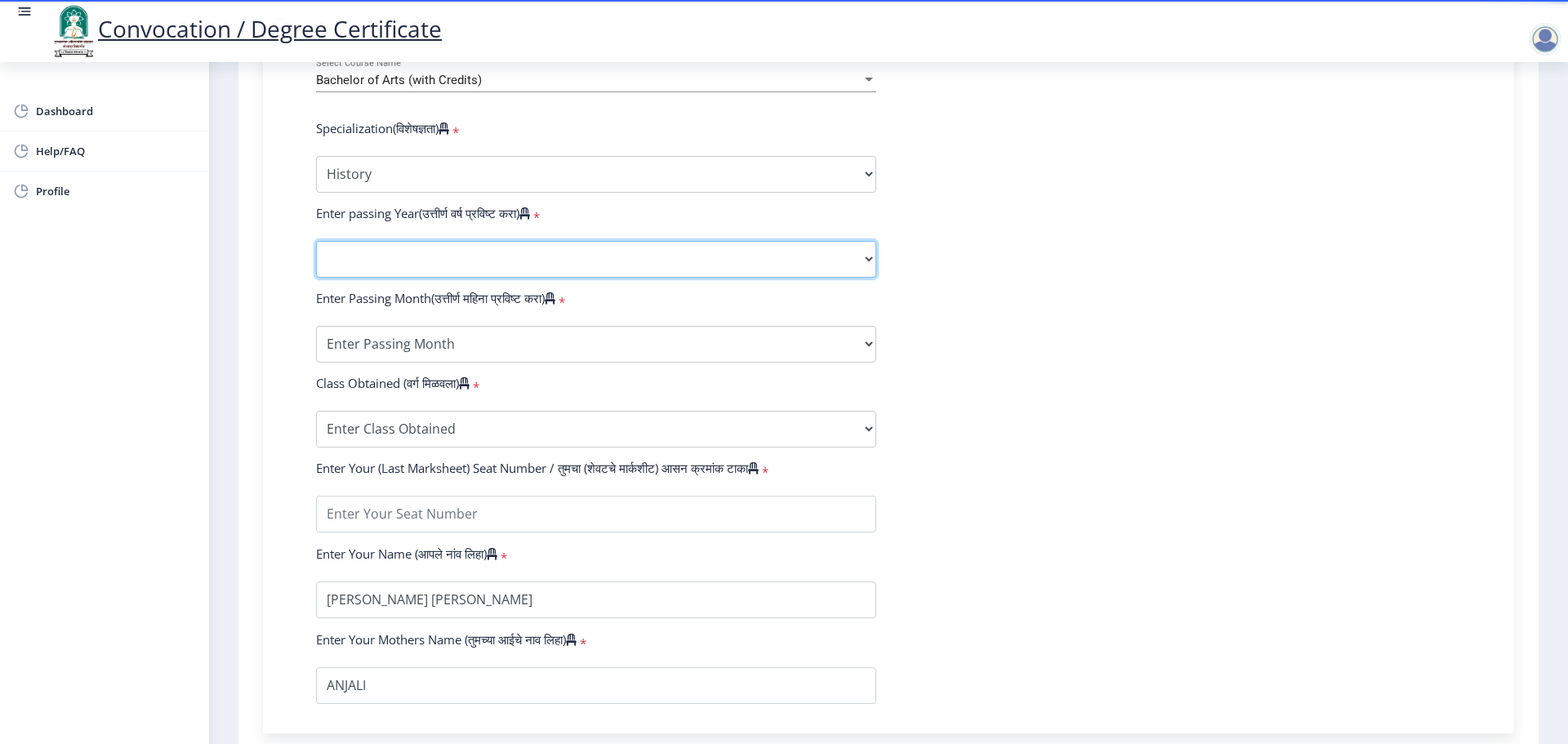
click at [575, 277] on select "2025 2024 2023 2022 2021 2020 2019 2018 2017 2016 2015 2014 2013 2012 2011 2010…" at bounding box center [596, 258] width 560 height 37
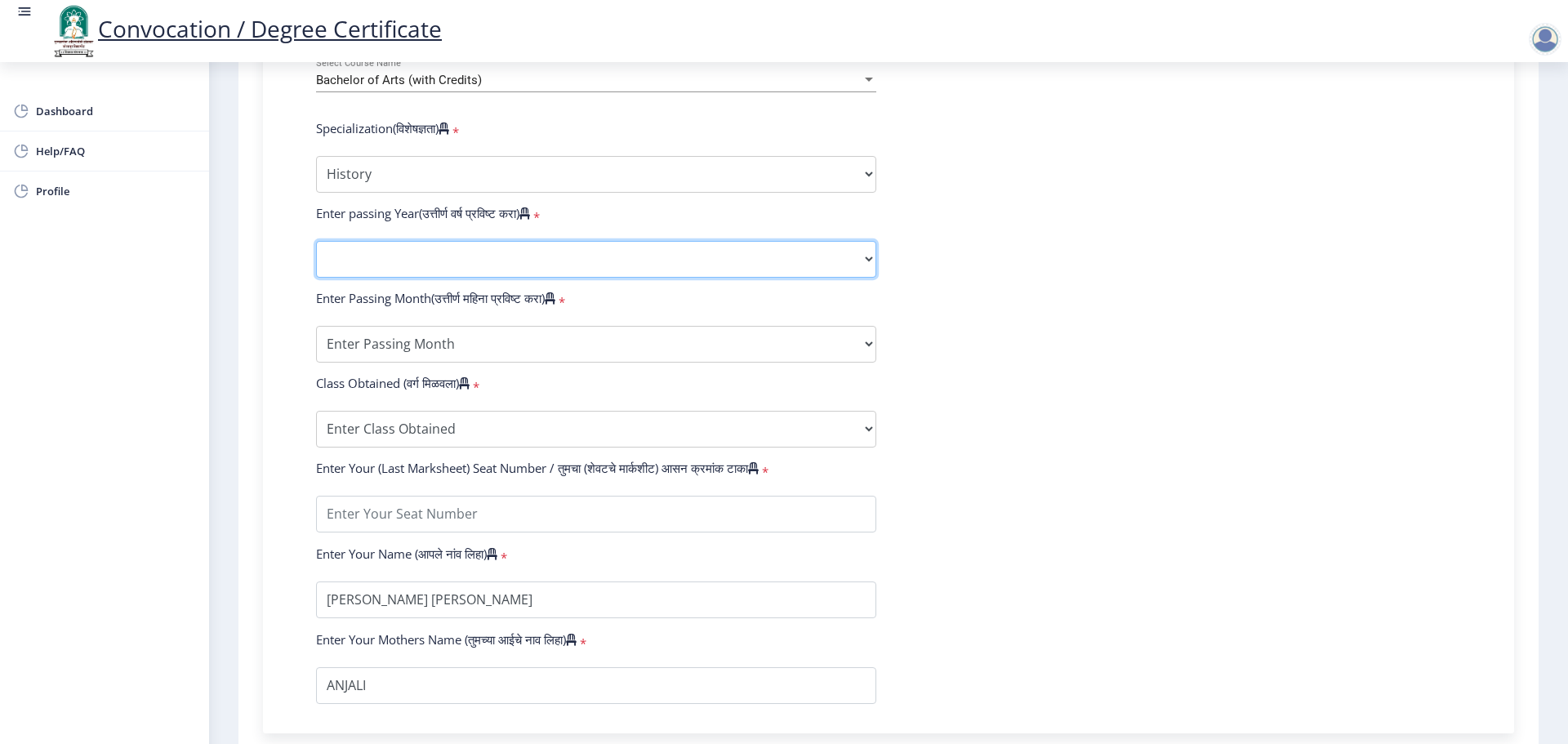
select select "2021"
click at [316, 257] on select "2025 2024 2023 2022 2021 2020 2019 2018 2017 2016 2015 2014 2013 2012 2011 2010…" at bounding box center [596, 258] width 560 height 37
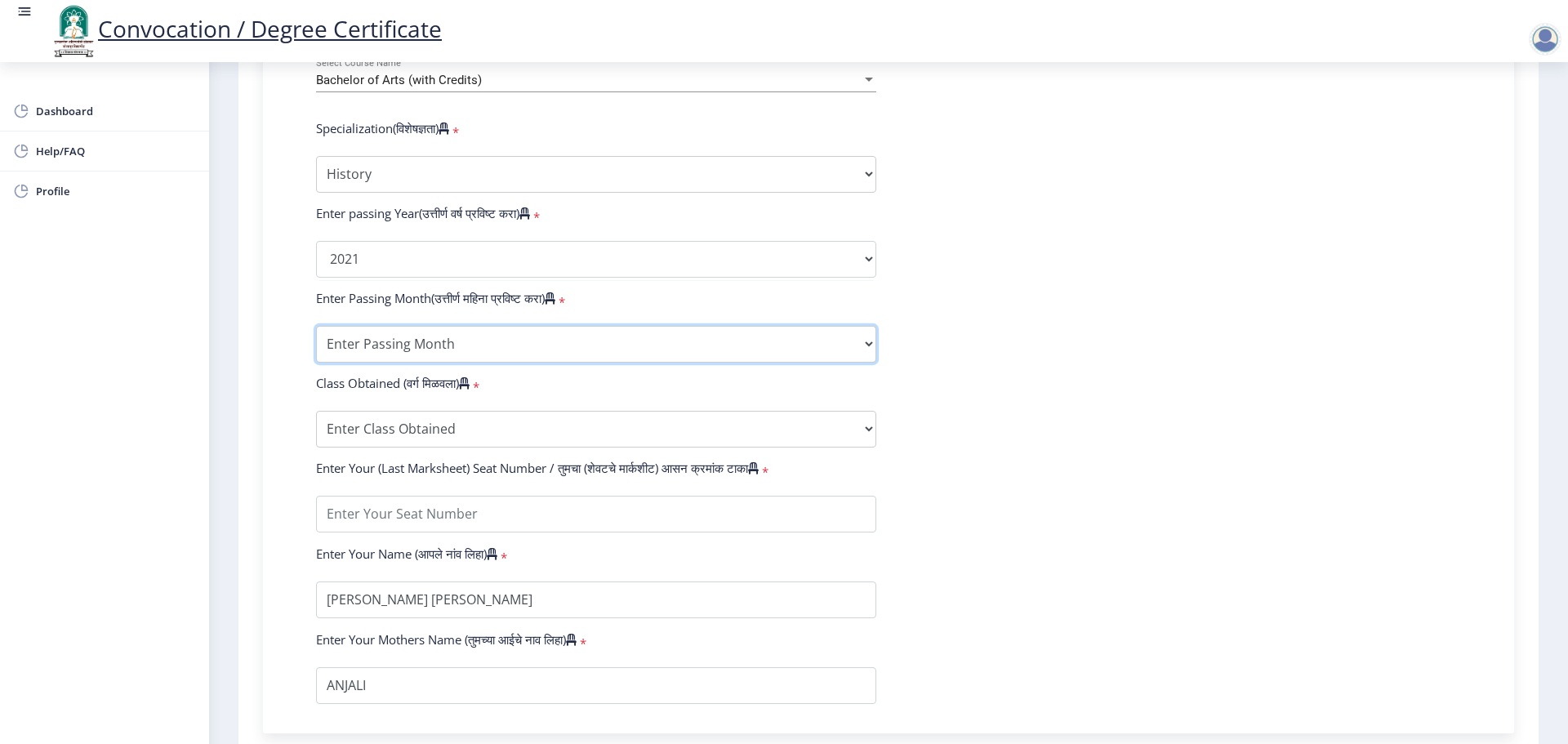
click at [486, 362] on select "Enter Passing Month March April May October November December" at bounding box center [596, 344] width 560 height 37
select select "October"
click at [316, 341] on select "Enter Passing Month March April May October November December" at bounding box center [596, 344] width 560 height 37
drag, startPoint x: 1321, startPoint y: 429, endPoint x: 859, endPoint y: 382, distance: 464.4
click at [1321, 428] on form "Enter Your PRN Number (तुमचा पीआरएन (कायम नोंदणी क्रमांक) एंटर करा) * Student T…" at bounding box center [888, 229] width 1169 height 951
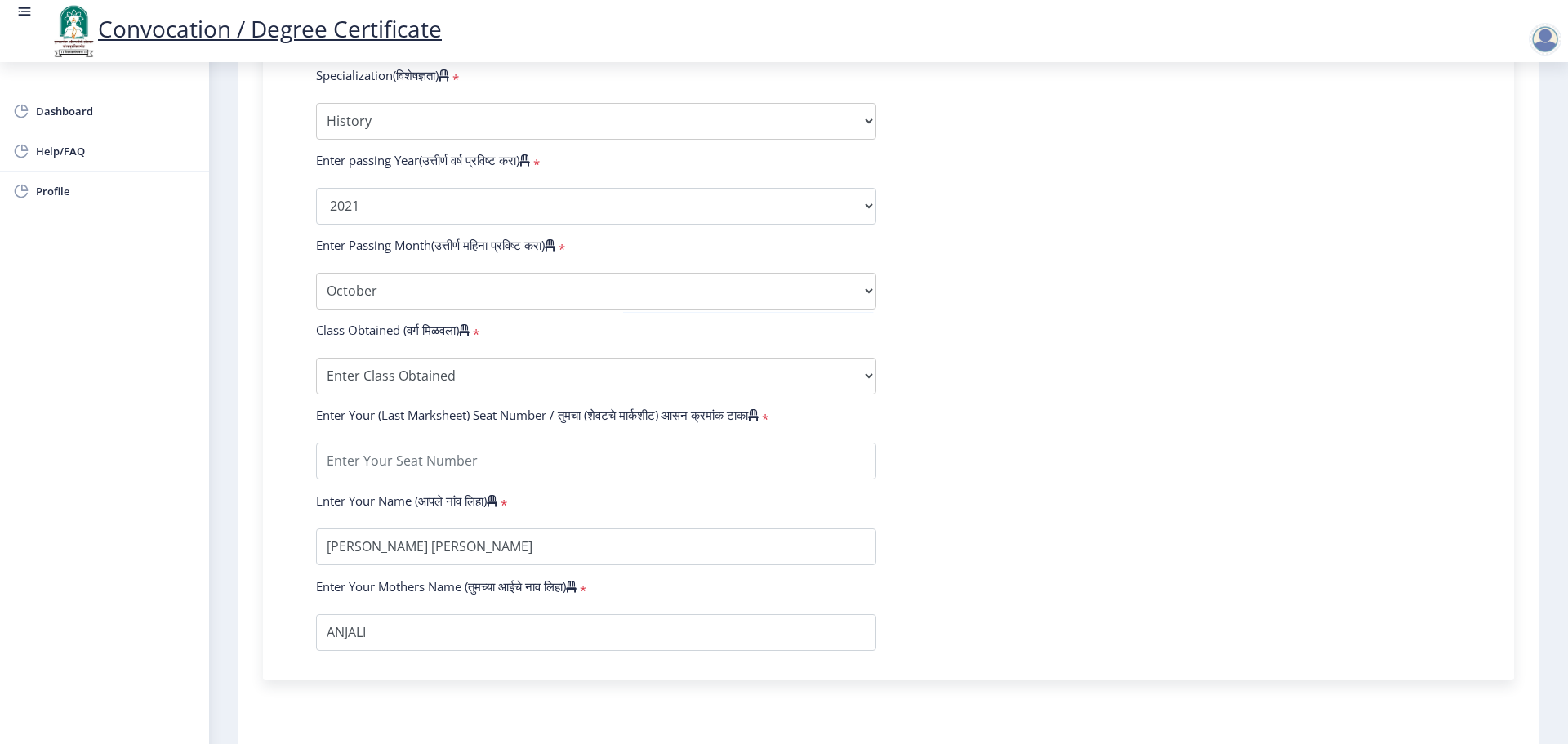
scroll to position [816, 0]
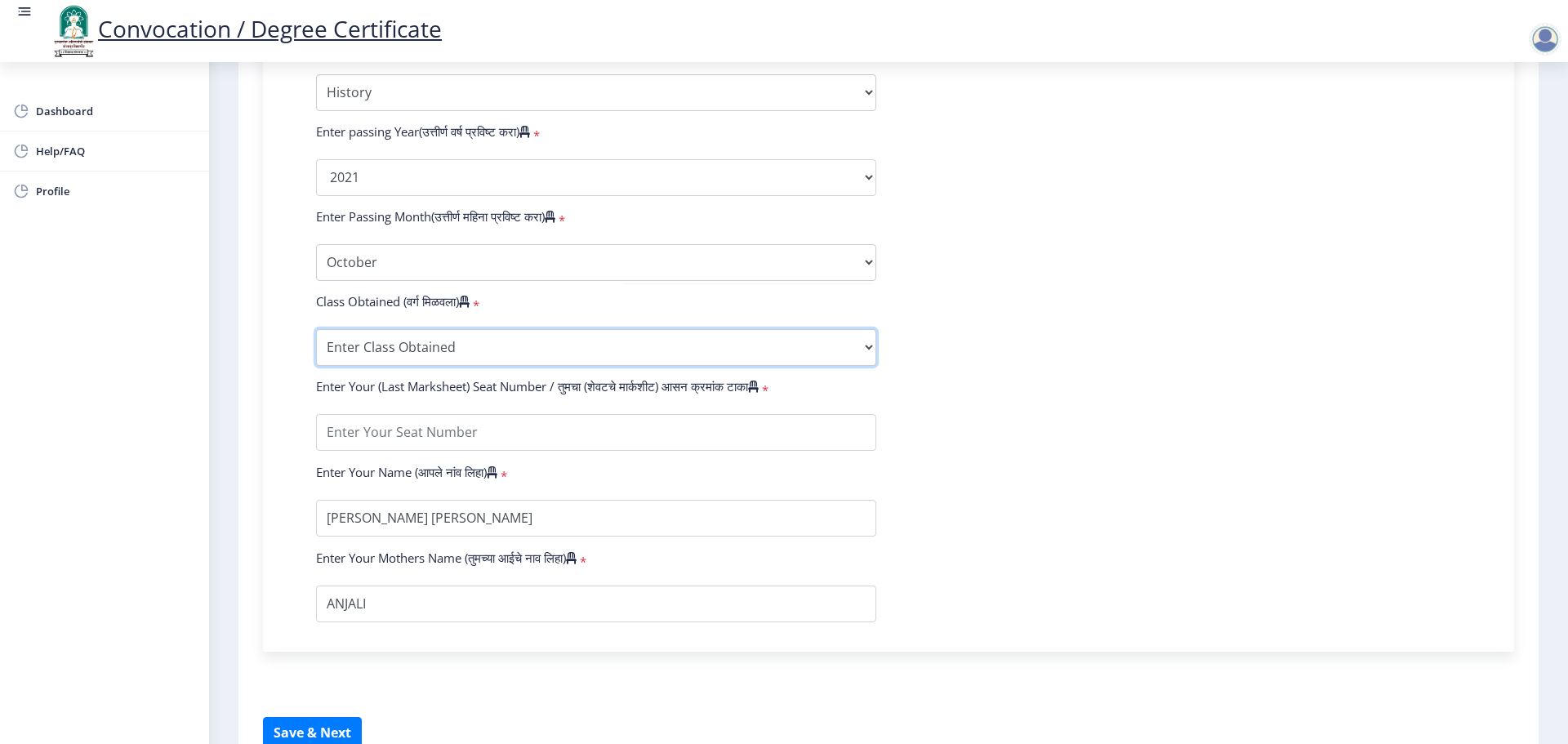
click at [503, 362] on select "Enter Class Obtained FIRST CLASS WITH DISTINCTION FIRST CLASS HIGHER SECOND CLA…" at bounding box center [596, 347] width 560 height 37
select select "Grade A"
click at [316, 344] on select "Enter Class Obtained FIRST CLASS WITH DISTINCTION FIRST CLASS HIGHER SECOND CLA…" at bounding box center [596, 347] width 560 height 37
click at [1236, 531] on form "Enter Your PRN Number (तुमचा पीआरएन (कायम नोंदणी क्रमांक) एंटर करा) * Student T…" at bounding box center [888, 147] width 1169 height 951
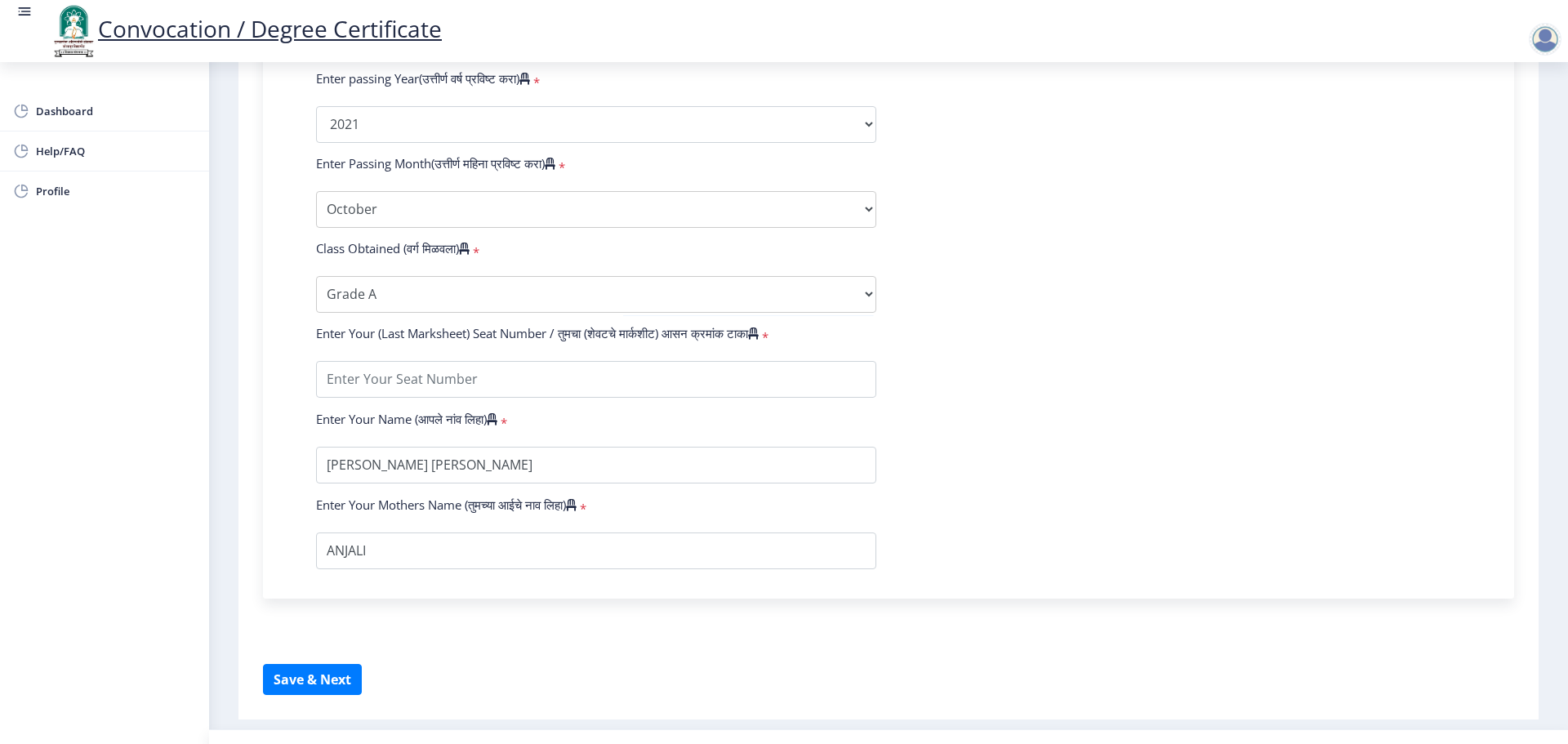
scroll to position [898, 0]
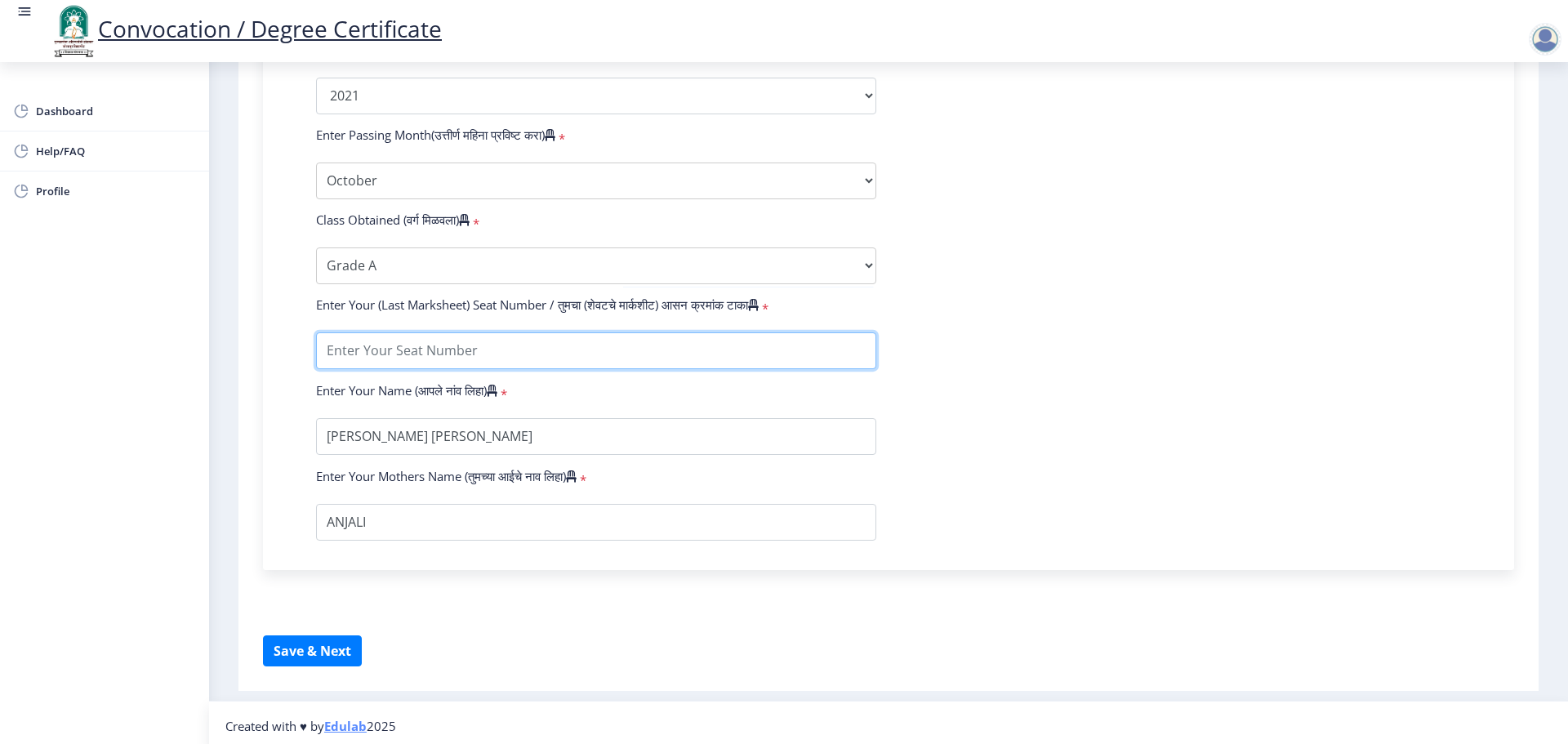
click at [577, 369] on input "textarea" at bounding box center [596, 350] width 560 height 37
type input "1716513"
click at [1268, 436] on form "Enter Your PRN Number (तुमचा पीआरएन (कायम नोंदणी क्रमांक) एंटर करा) * Student T…" at bounding box center [888, 65] width 1169 height 951
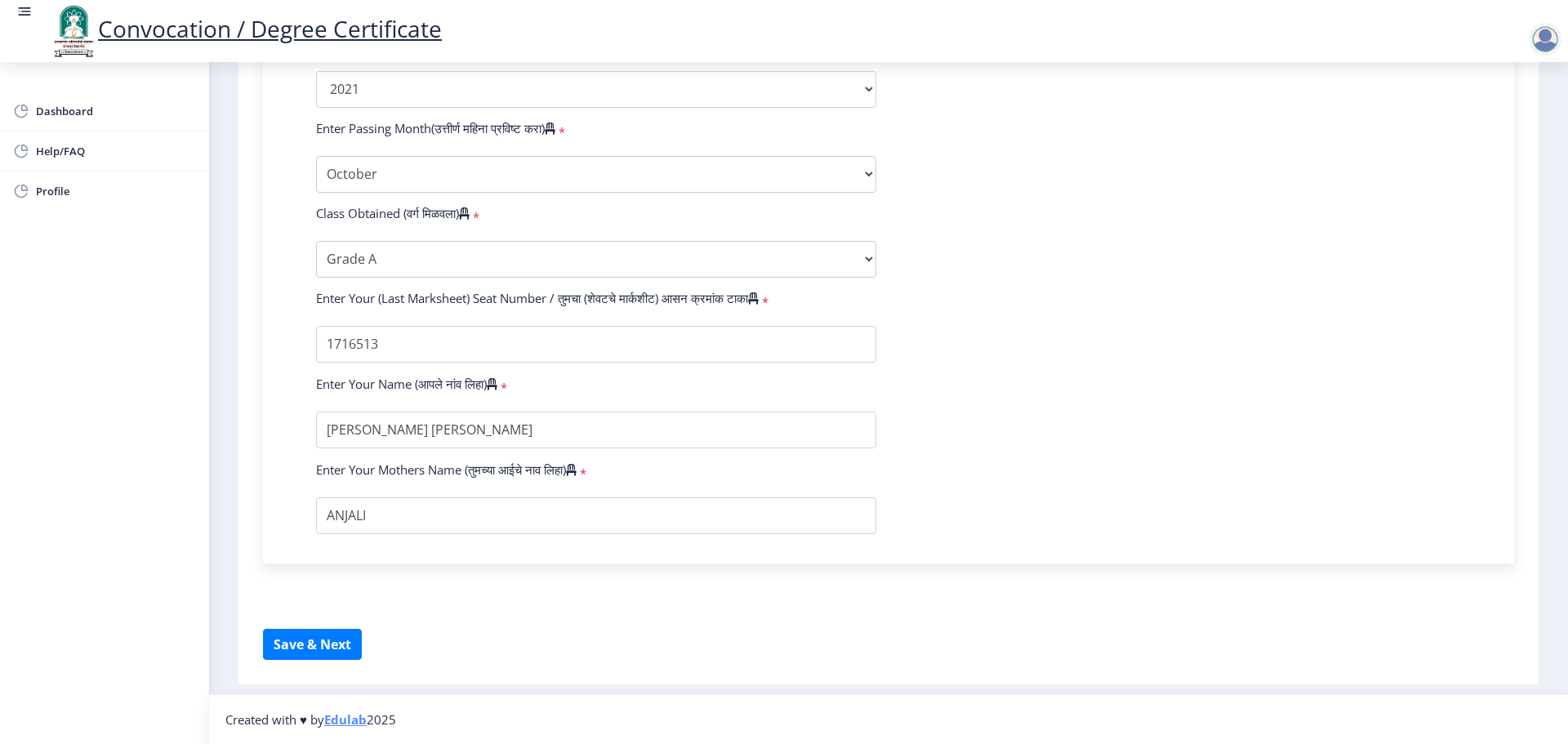
scroll to position [920, 0]
click at [321, 646] on button "Save & Next" at bounding box center [312, 644] width 99 height 31
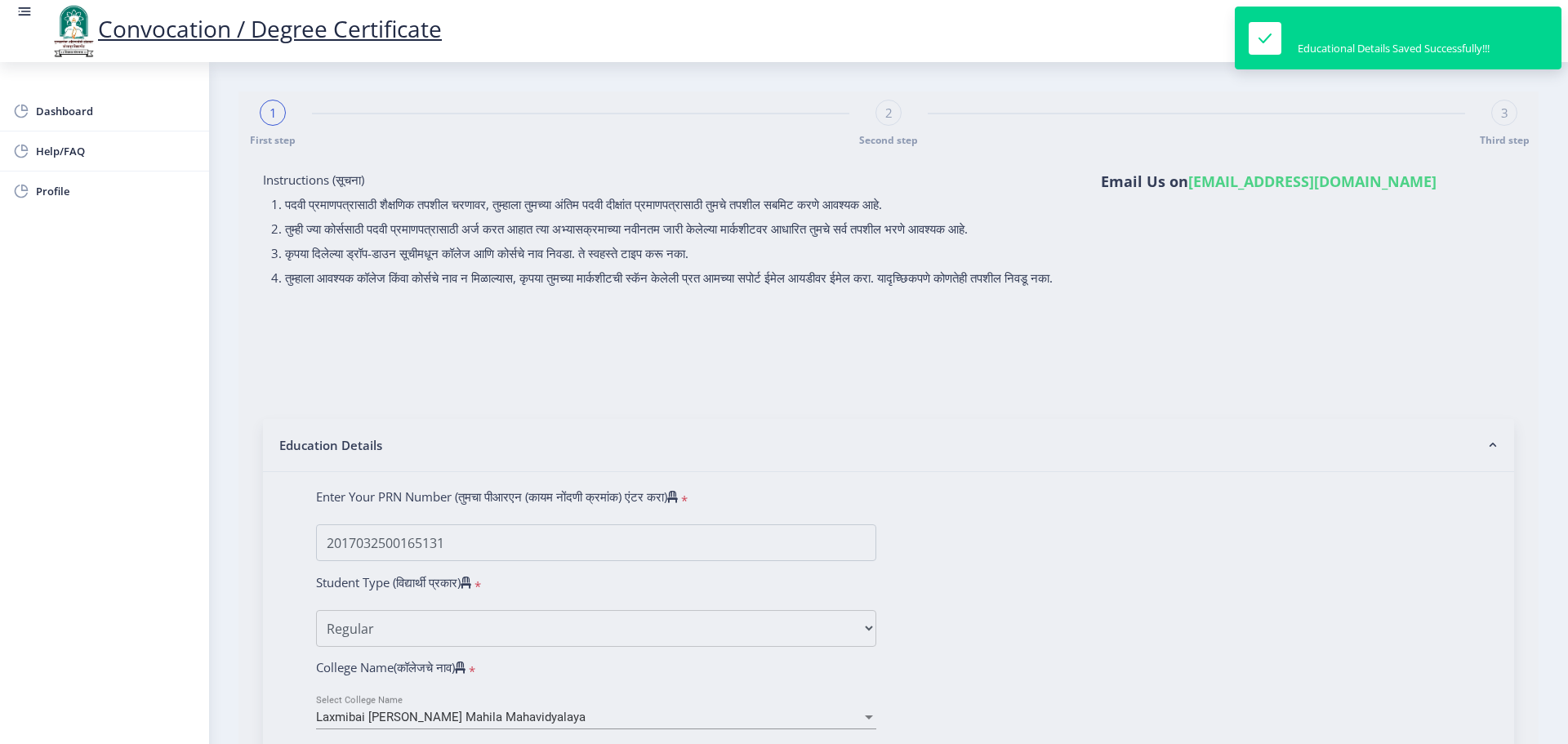
select select
type input "[PERSON_NAME] [PERSON_NAME]"
type input "ANJALI"
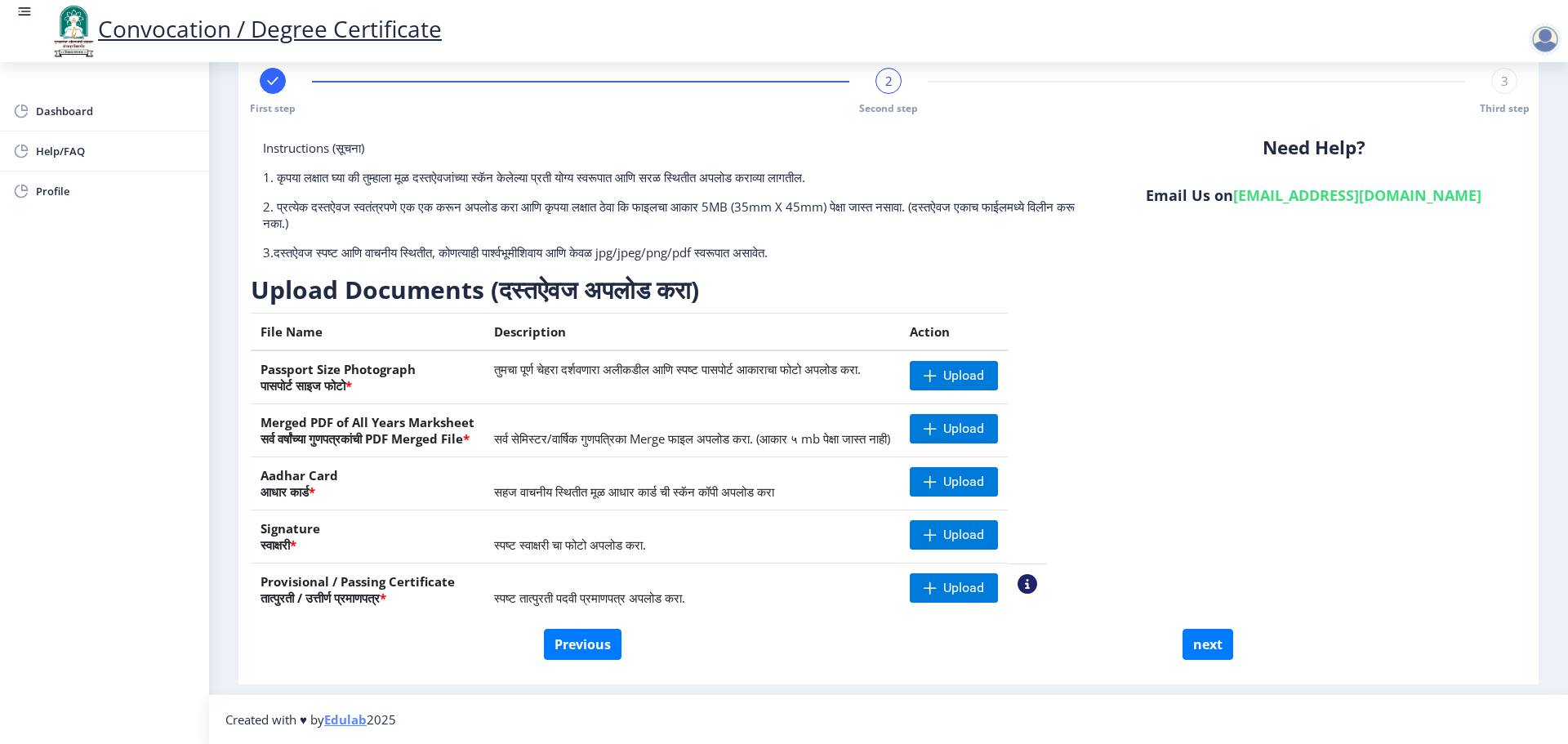
scroll to position [15, 0]
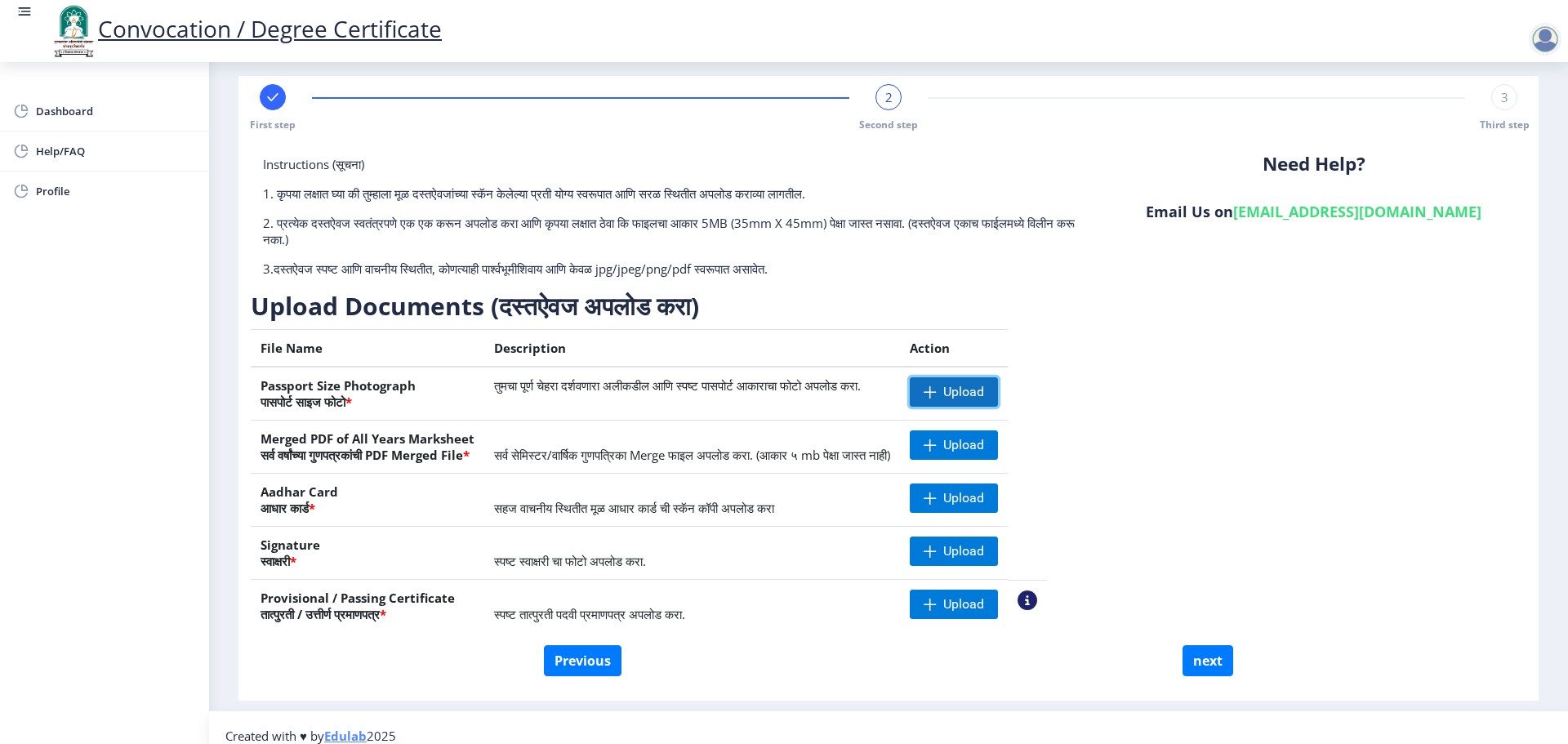
click at [984, 383] on span "Upload" at bounding box center [963, 391] width 41 height 16
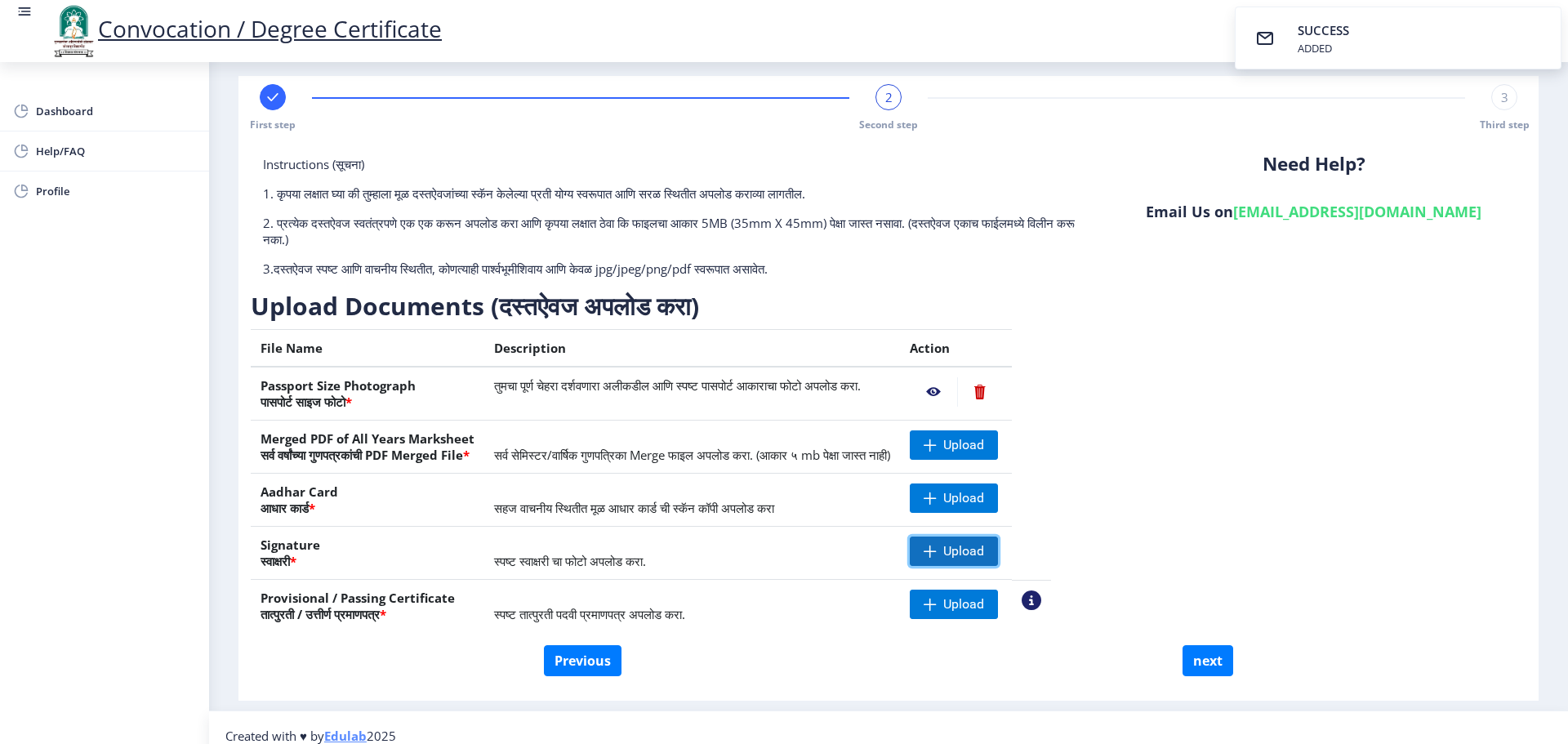
click at [984, 558] on span "Upload" at bounding box center [963, 551] width 41 height 16
click at [984, 449] on span "Upload" at bounding box center [963, 445] width 41 height 16
click at [984, 443] on span "Upload" at bounding box center [963, 445] width 41 height 16
click at [997, 605] on span "Upload" at bounding box center [954, 604] width 88 height 30
click at [997, 421] on td "Upload" at bounding box center [956, 447] width 112 height 53
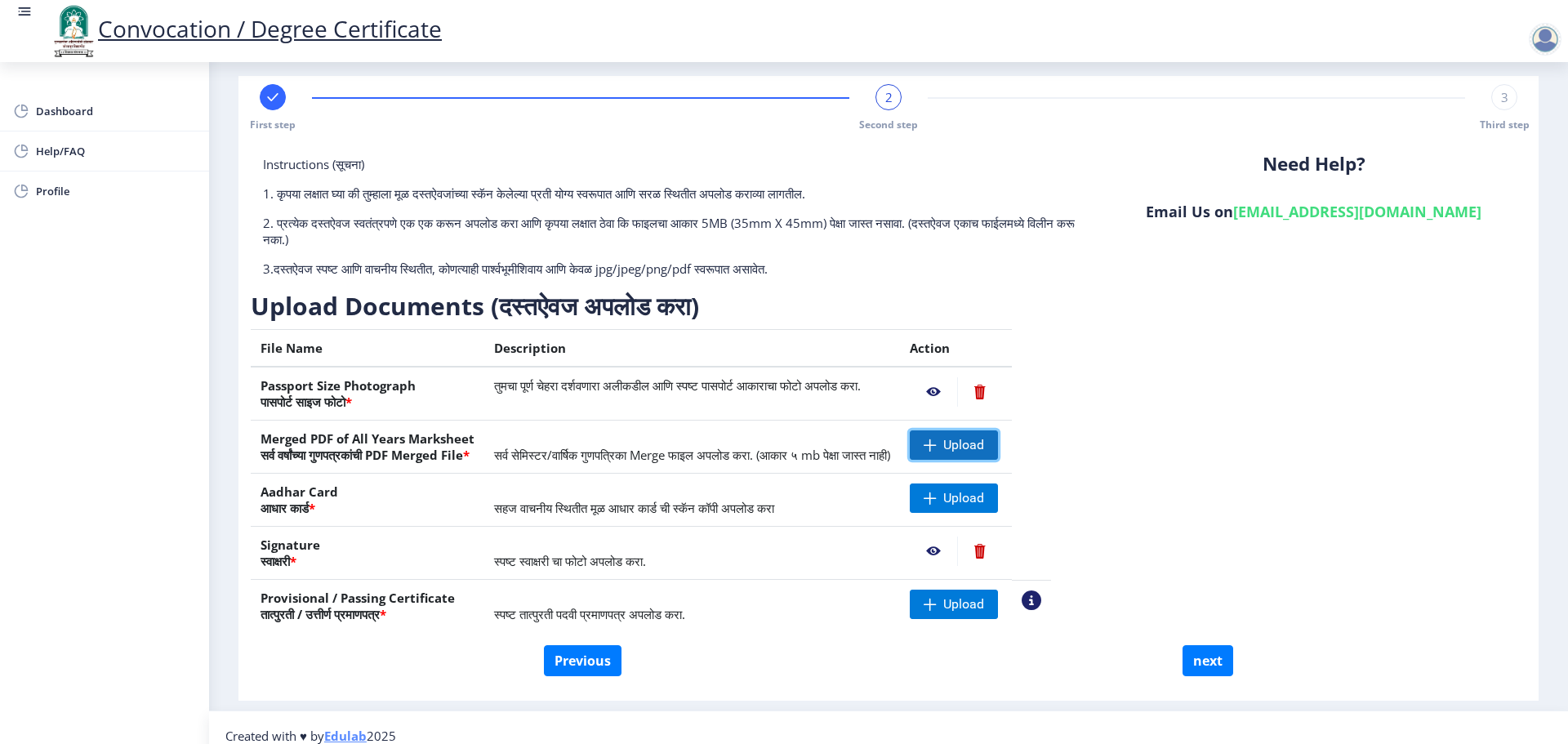
click at [984, 443] on span "Upload" at bounding box center [963, 445] width 41 height 16
click at [984, 499] on span "Upload" at bounding box center [963, 497] width 41 height 16
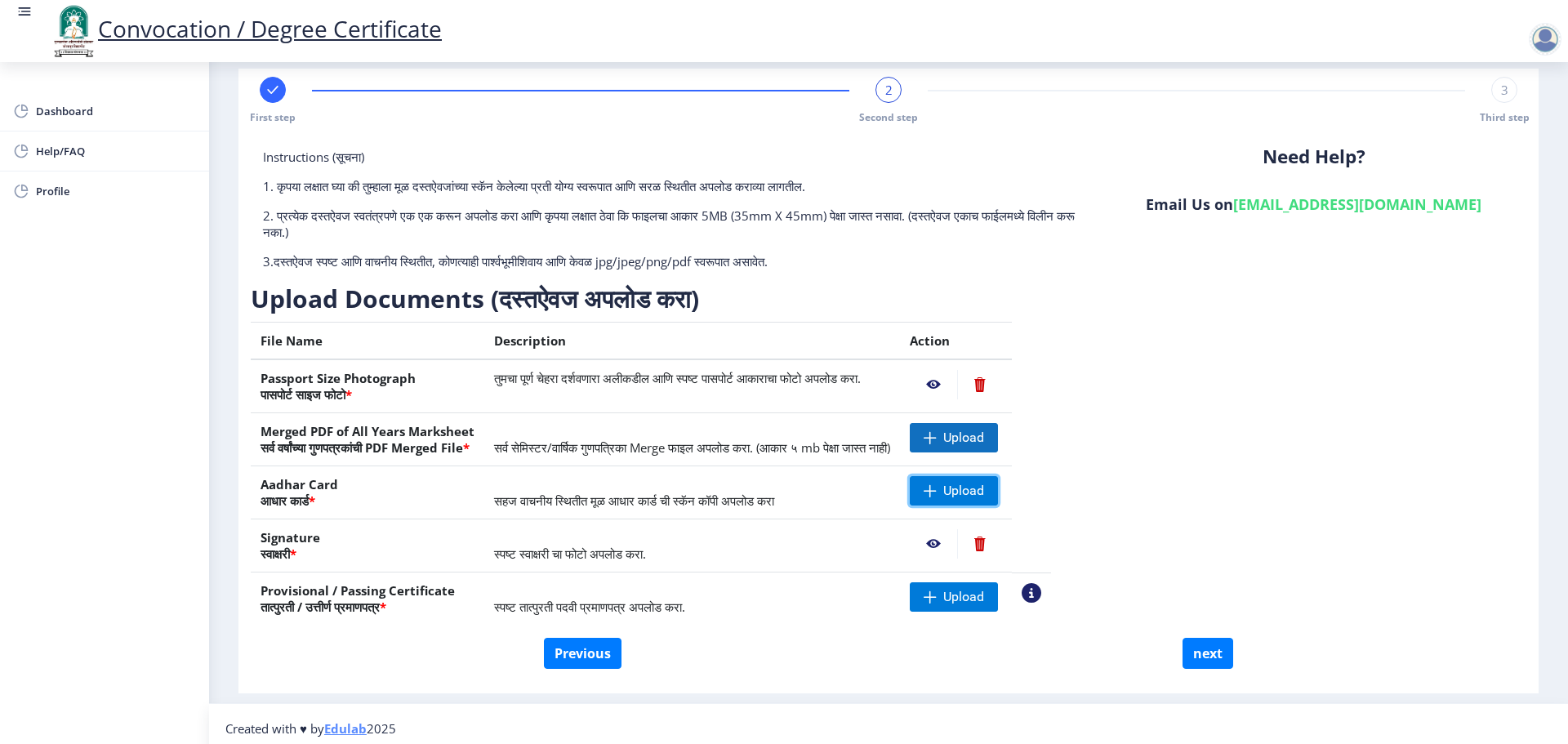
scroll to position [31, 0]
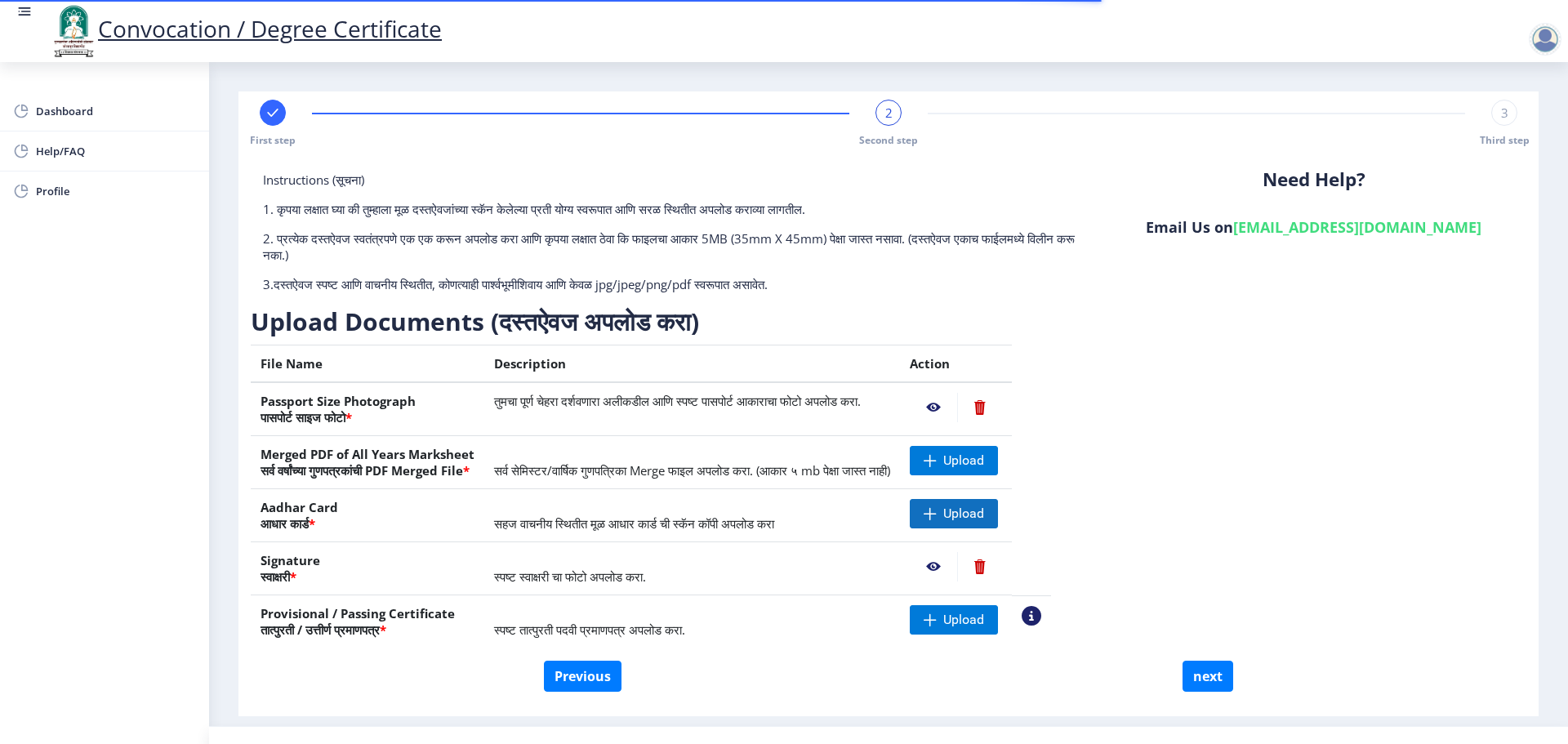
scroll to position [31, 0]
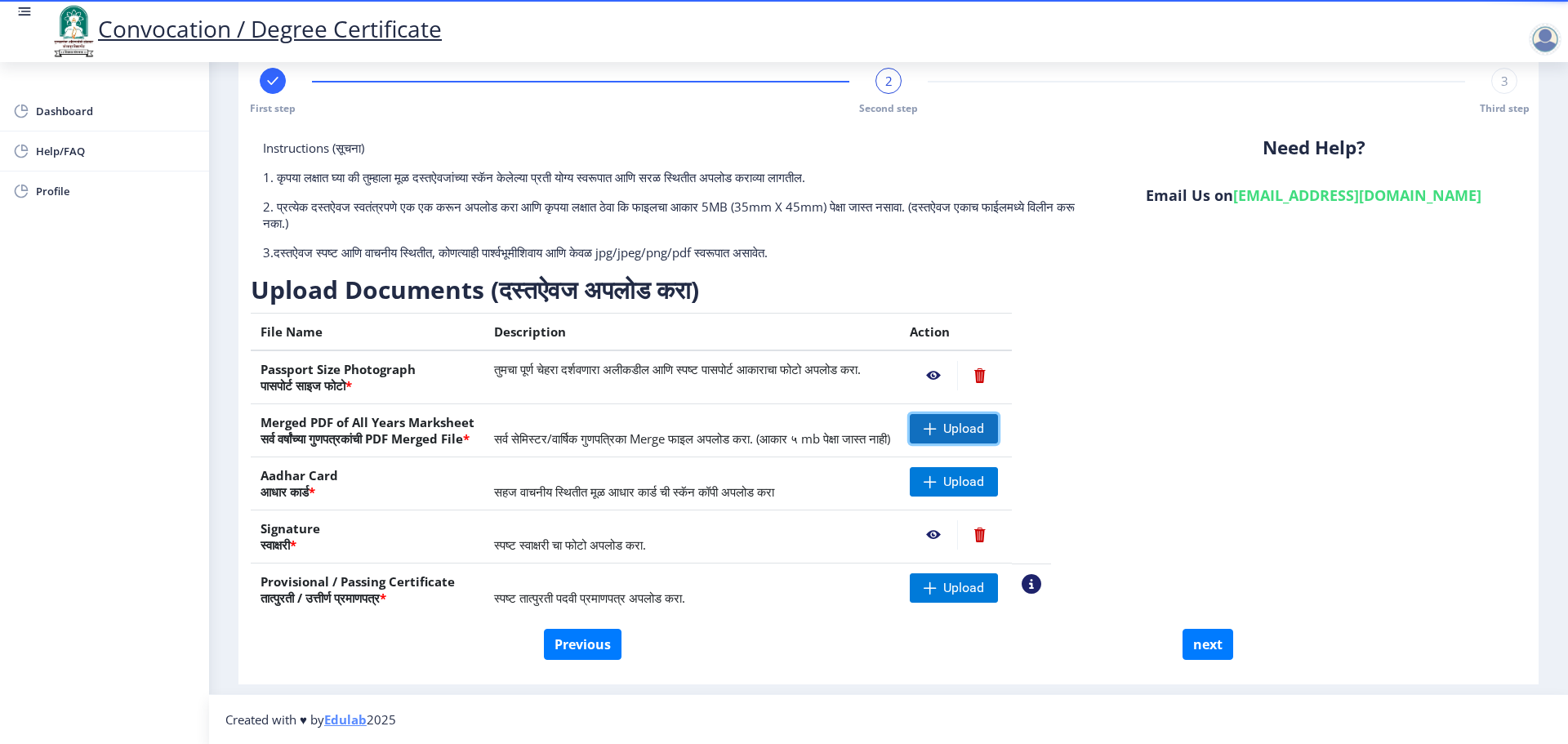
click at [984, 424] on span "Upload" at bounding box center [963, 429] width 41 height 16
click at [1221, 417] on div "Instructions (सूचना) 1. कृपया लक्षात घ्या की तुम्हाला मूळ दस्तऐवजांच्या स्कॅन क…" at bounding box center [889, 383] width 1275 height 489
click at [984, 589] on span "Upload" at bounding box center [963, 588] width 41 height 16
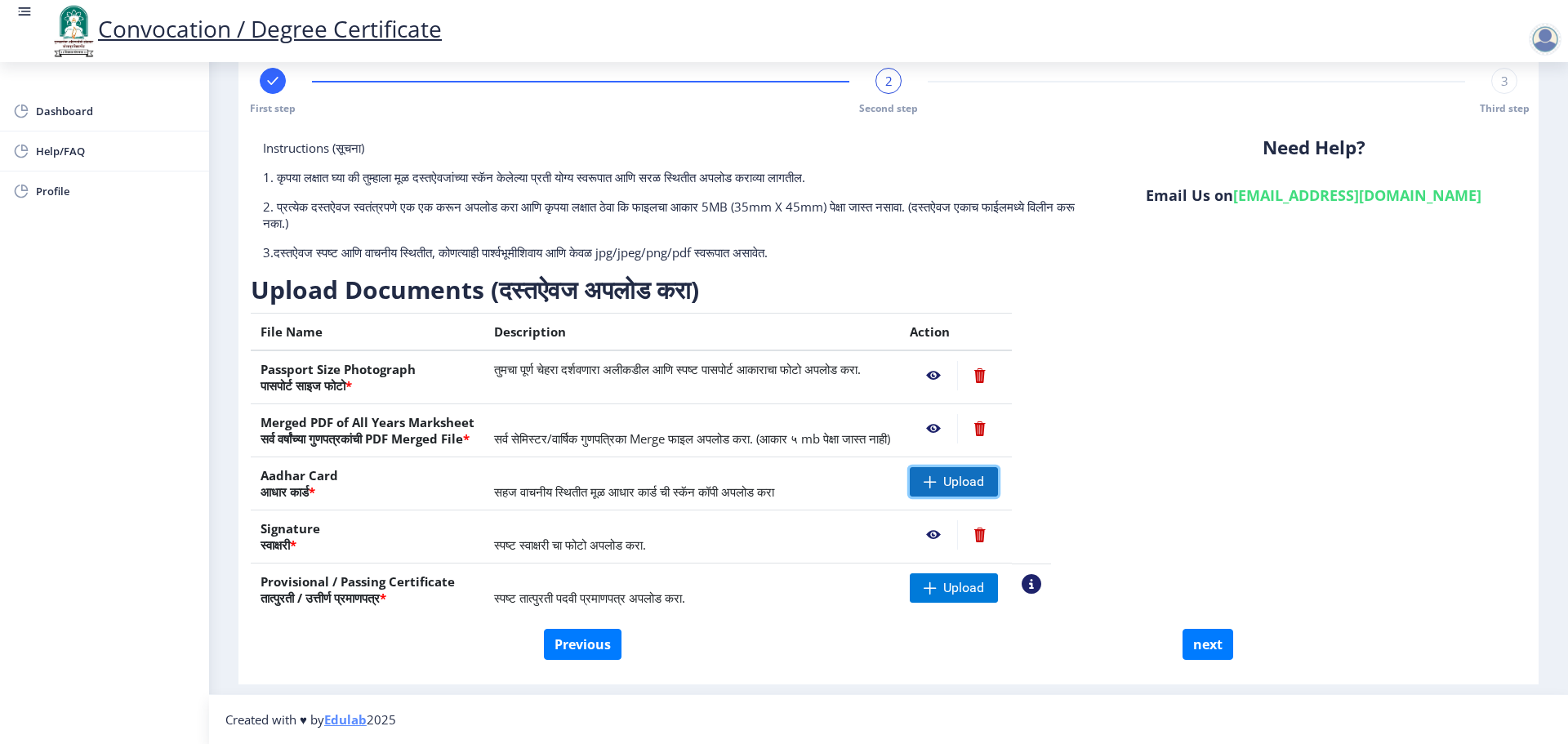
click at [984, 487] on span "Upload" at bounding box center [963, 481] width 41 height 16
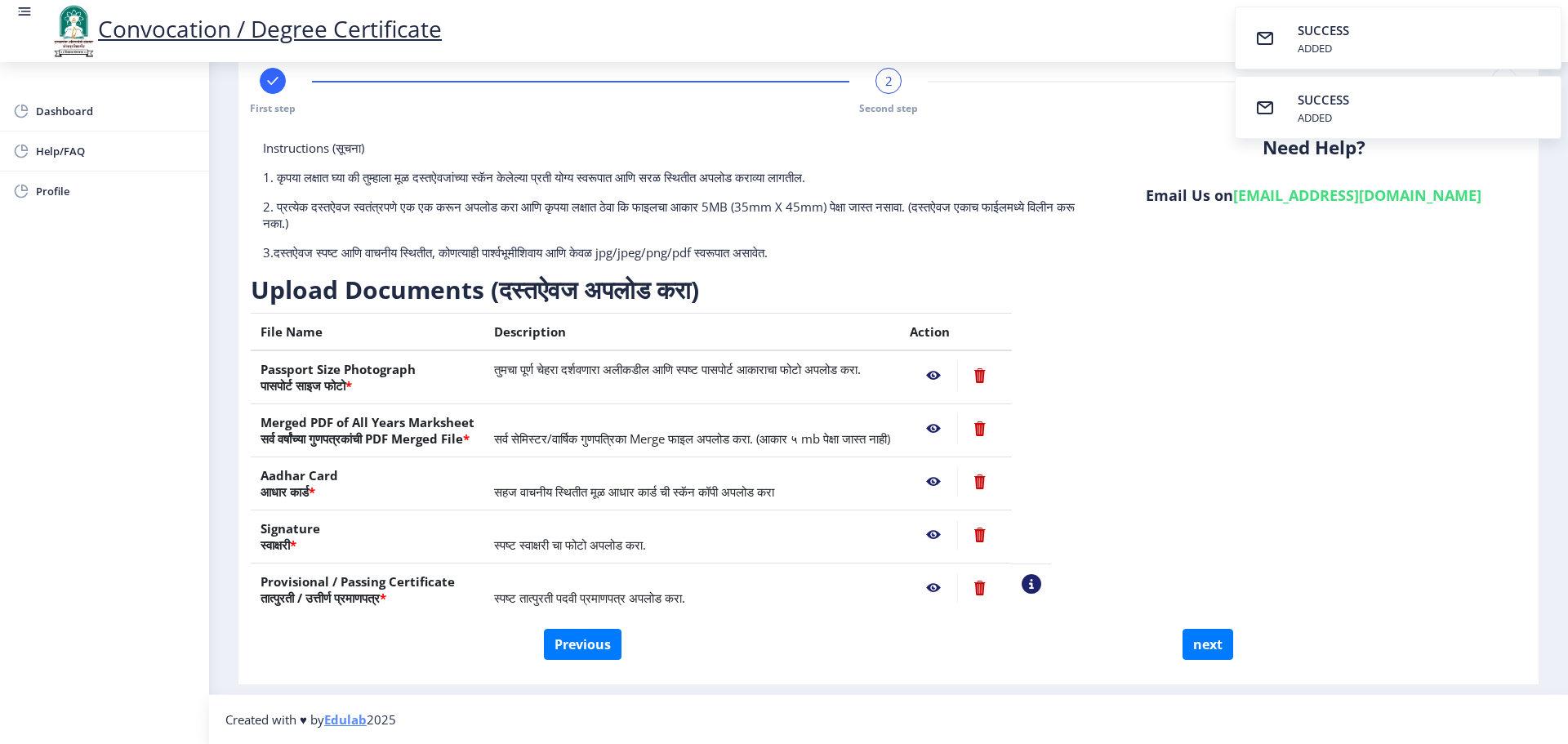
click at [1286, 516] on div "Instructions (सूचना) 1. कृपया लक्षात घ्या की तुम्हाला मूळ दस्तऐवजांच्या स्कॅन क…" at bounding box center [889, 383] width 1275 height 489
click at [957, 372] on nb-action at bounding box center [934, 375] width 48 height 30
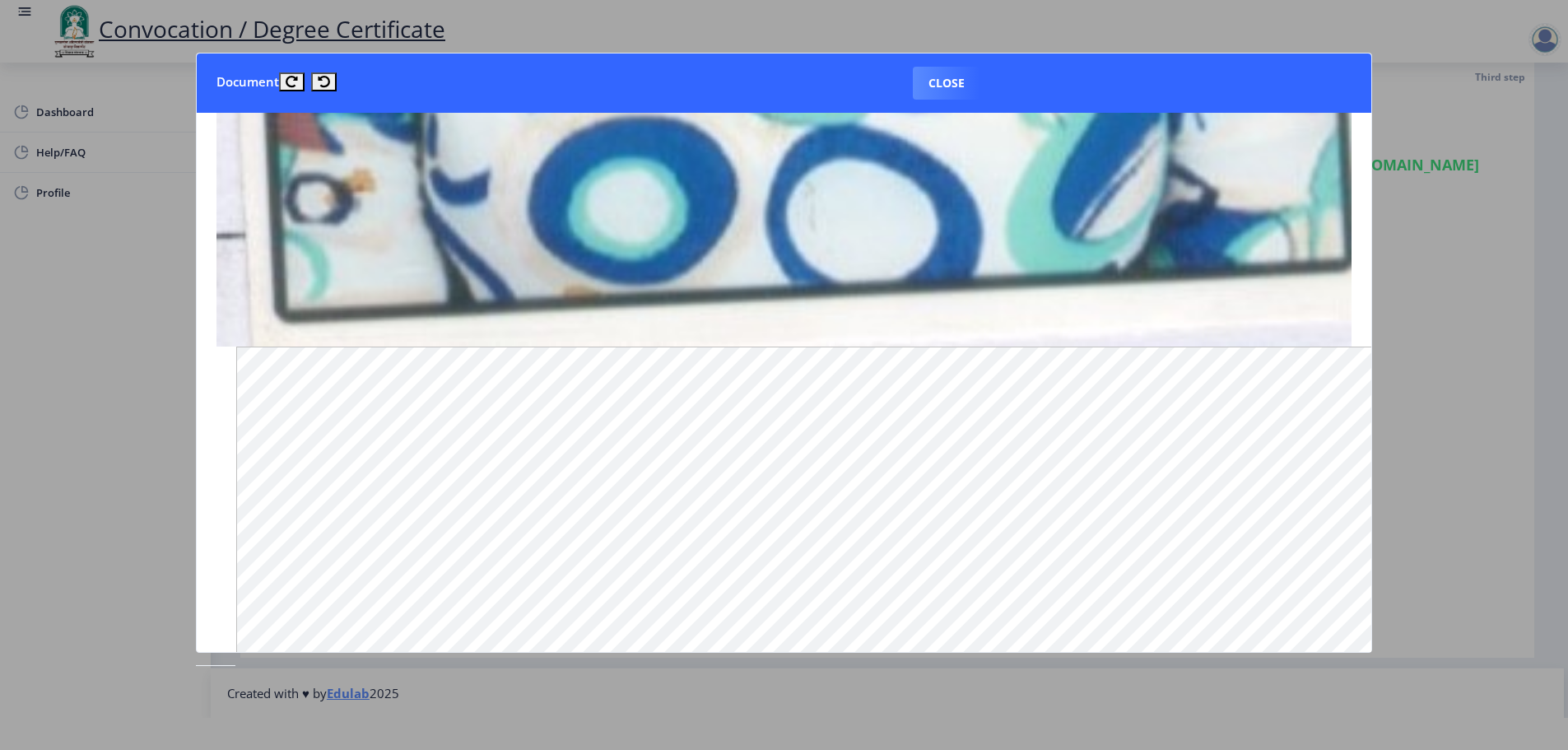
scroll to position [1617, 0]
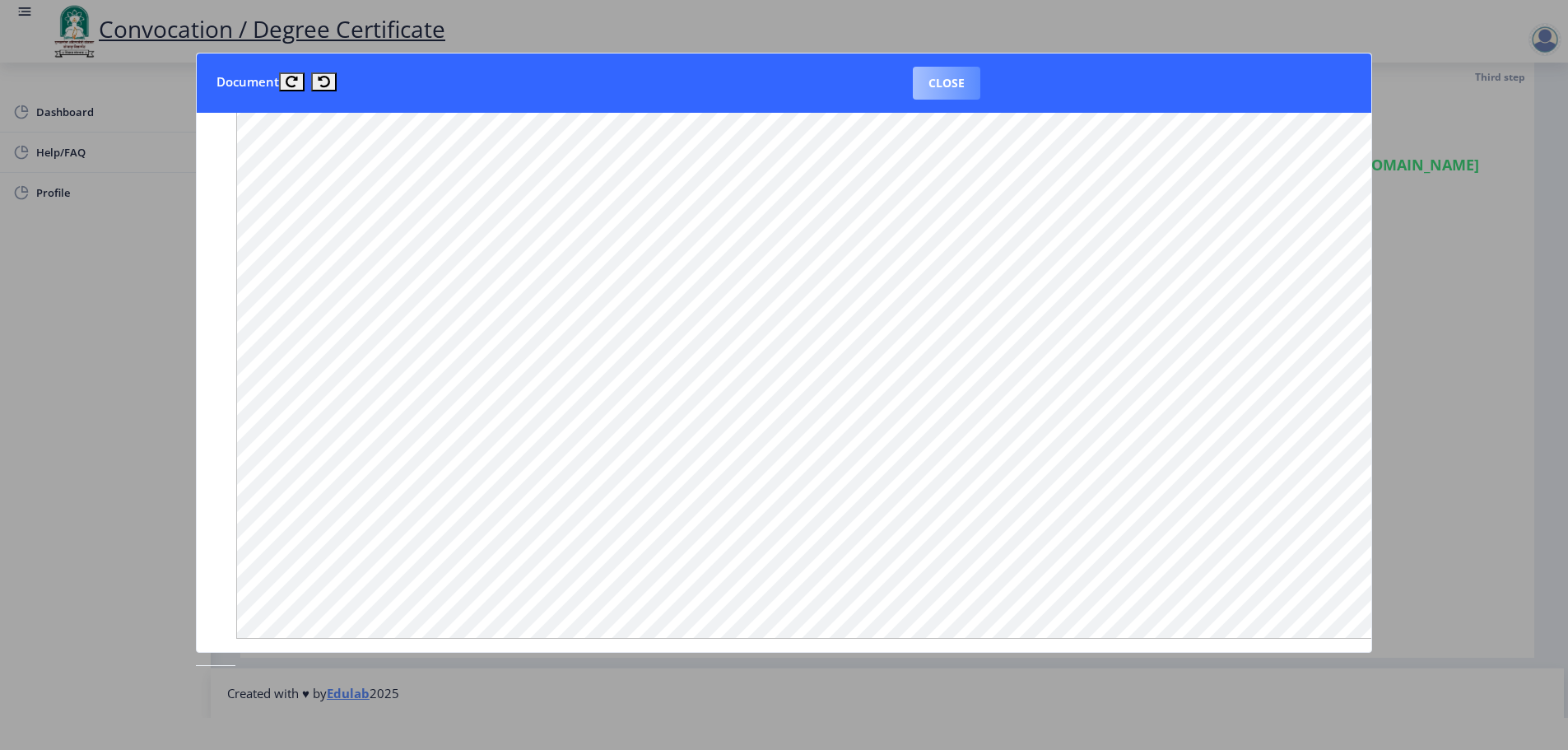
click at [949, 82] on button "Close" at bounding box center [946, 83] width 68 height 33
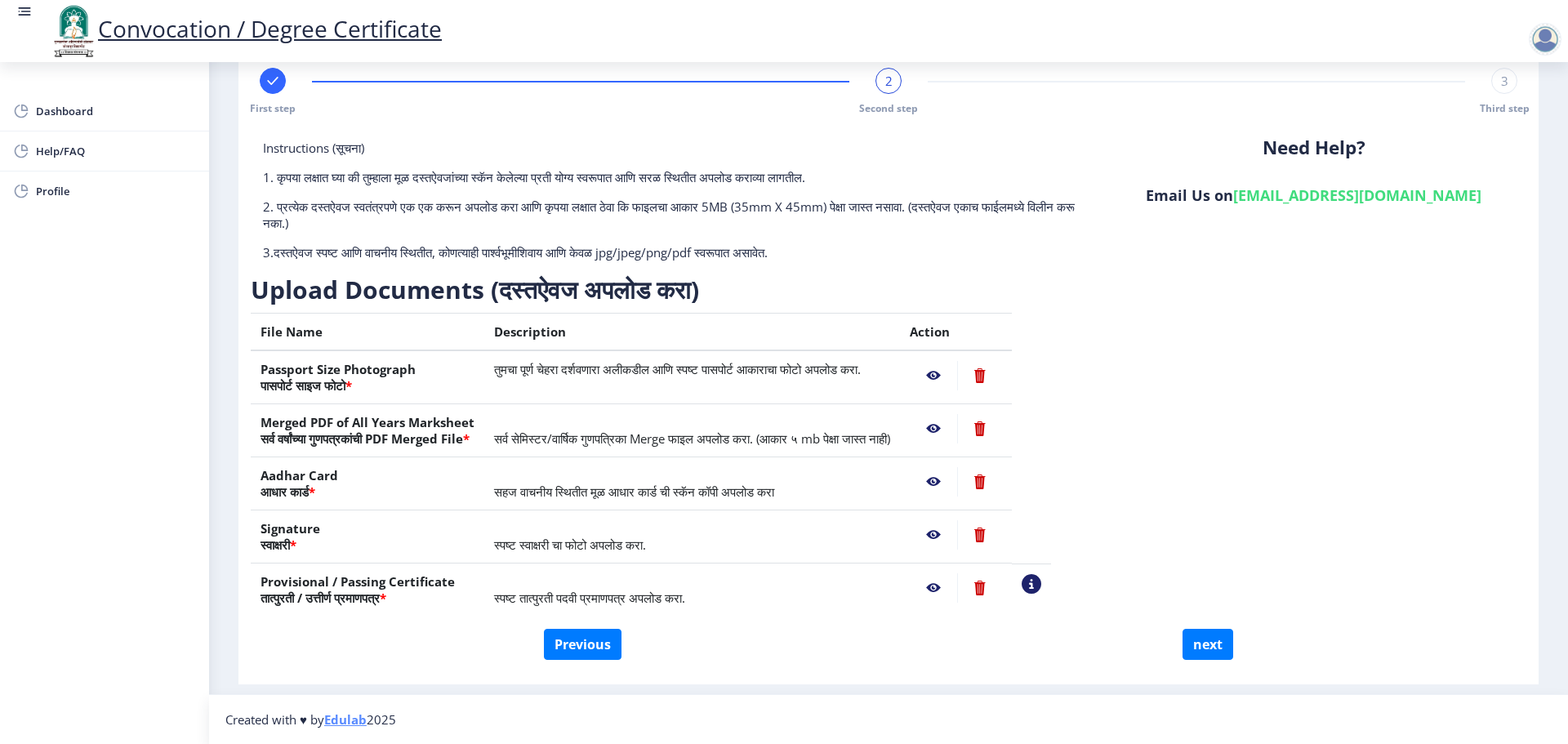
click at [957, 435] on nb-action at bounding box center [934, 429] width 48 height 30
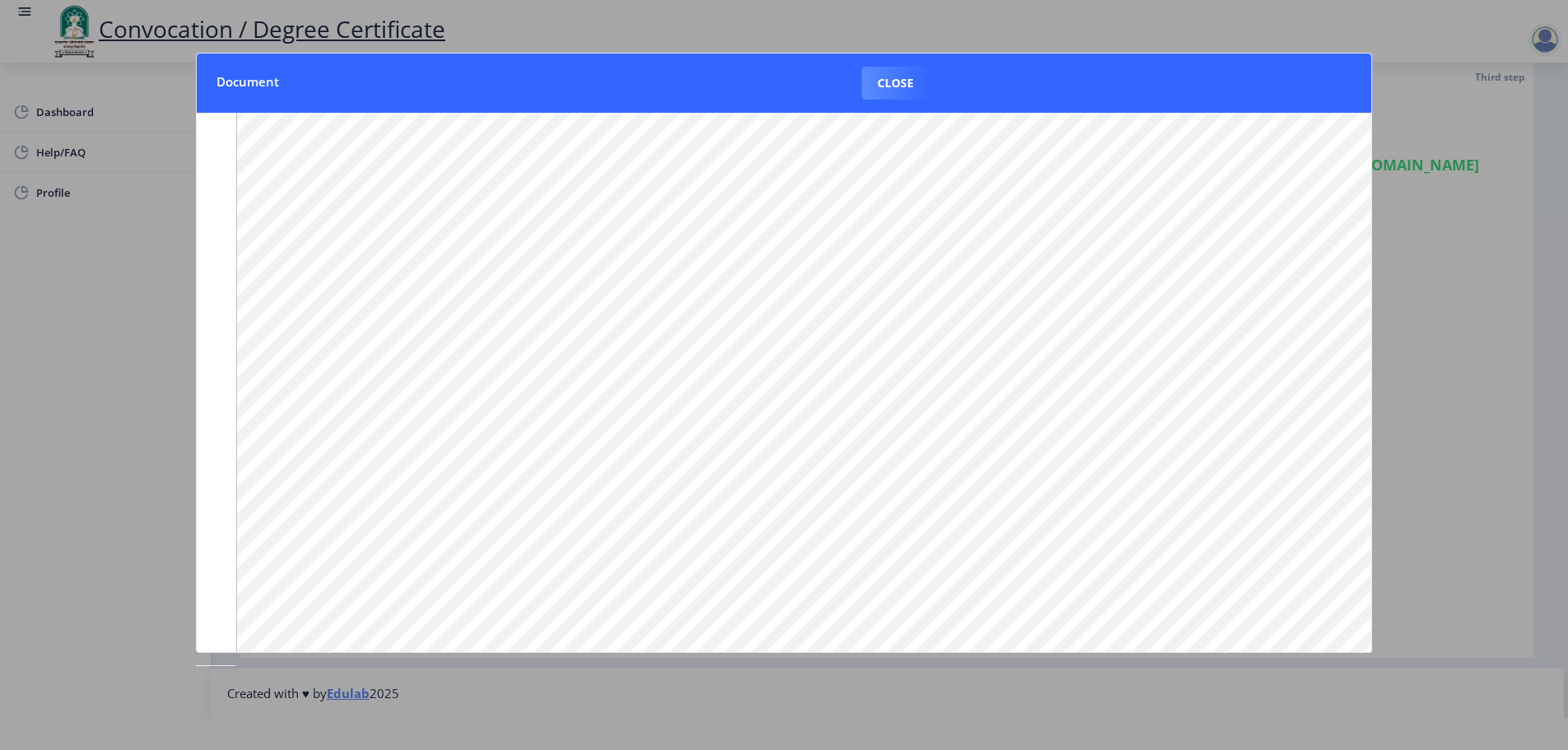
scroll to position [71, 0]
click at [912, 83] on button "Close" at bounding box center [895, 83] width 68 height 33
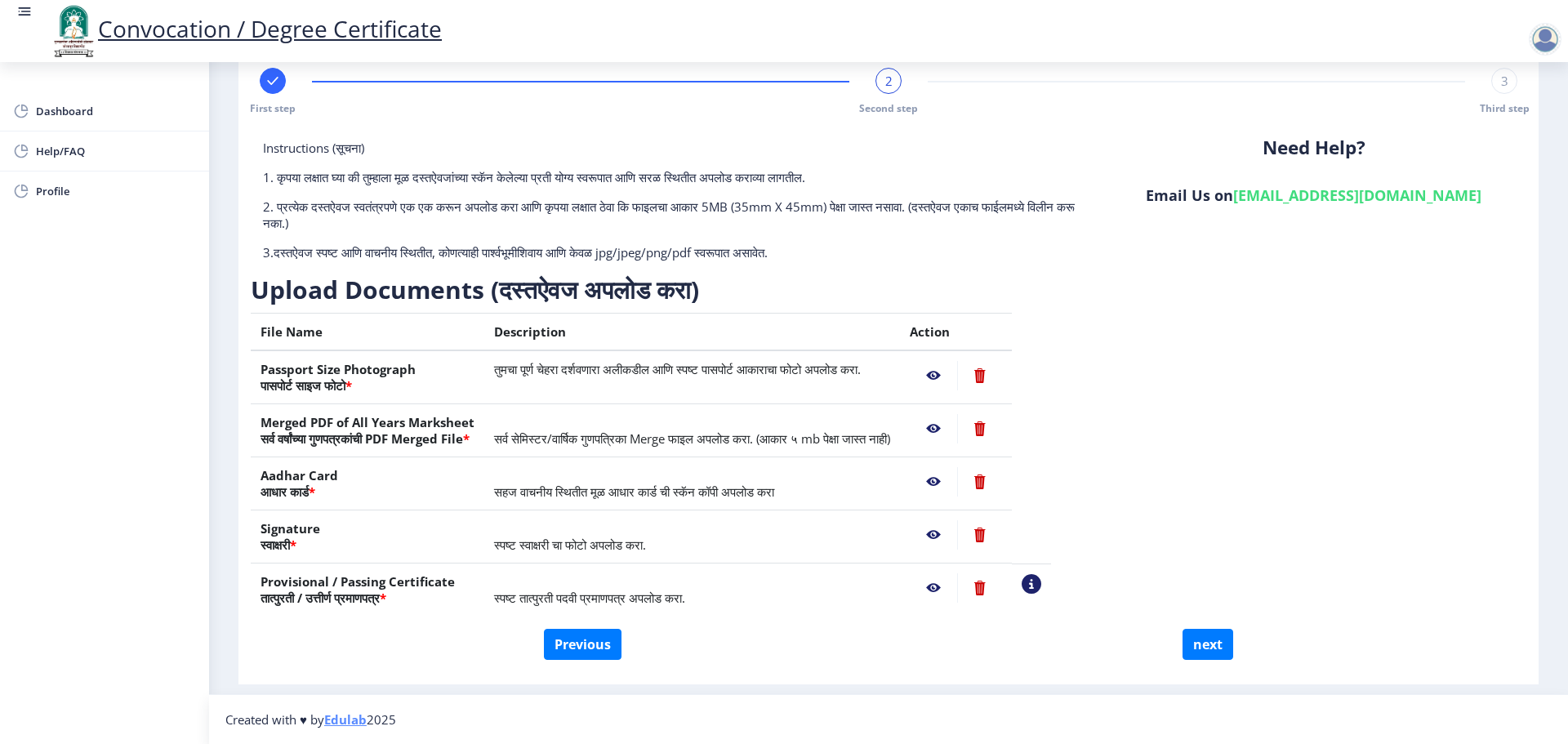
click at [957, 474] on nb-action at bounding box center [934, 481] width 48 height 30
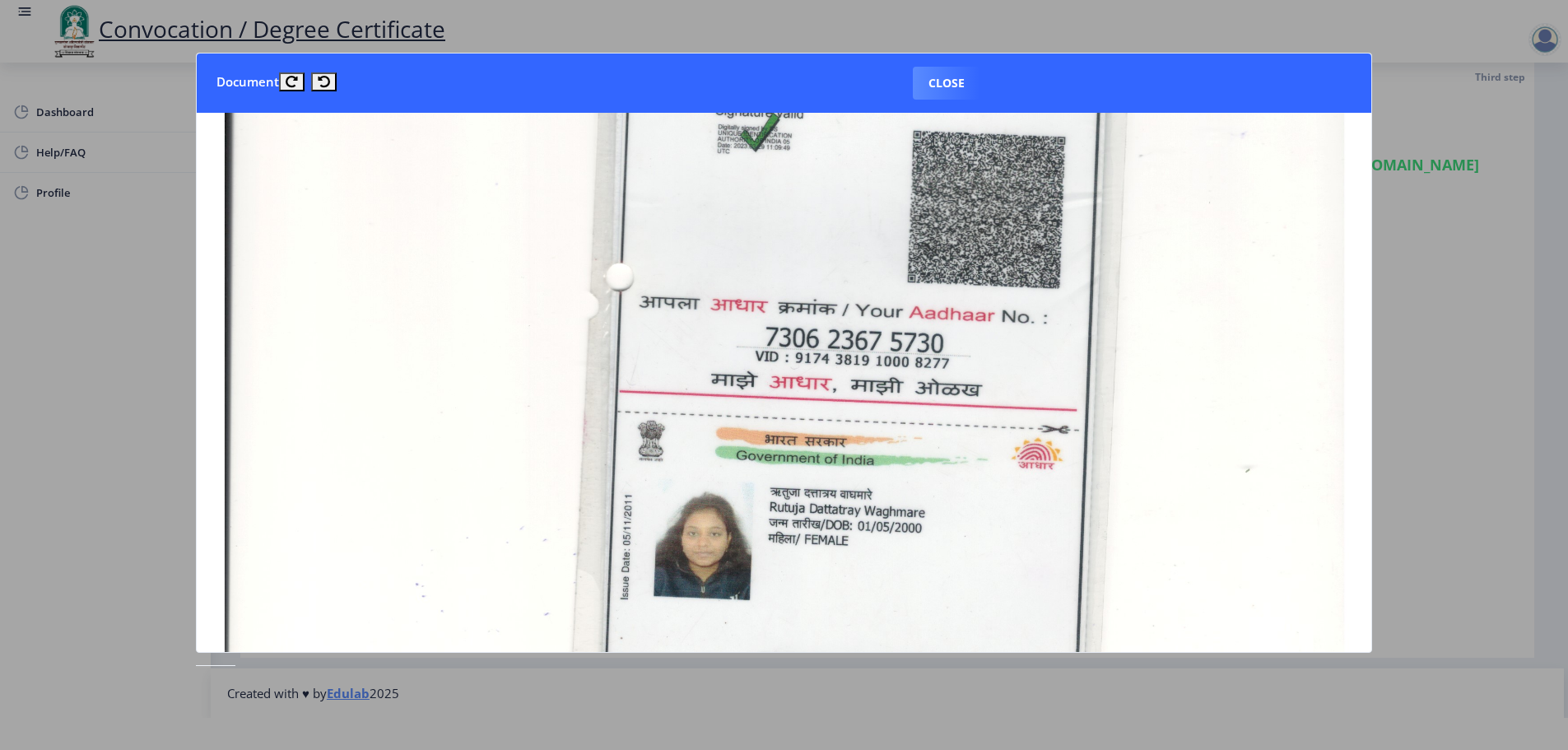
scroll to position [987, 0]
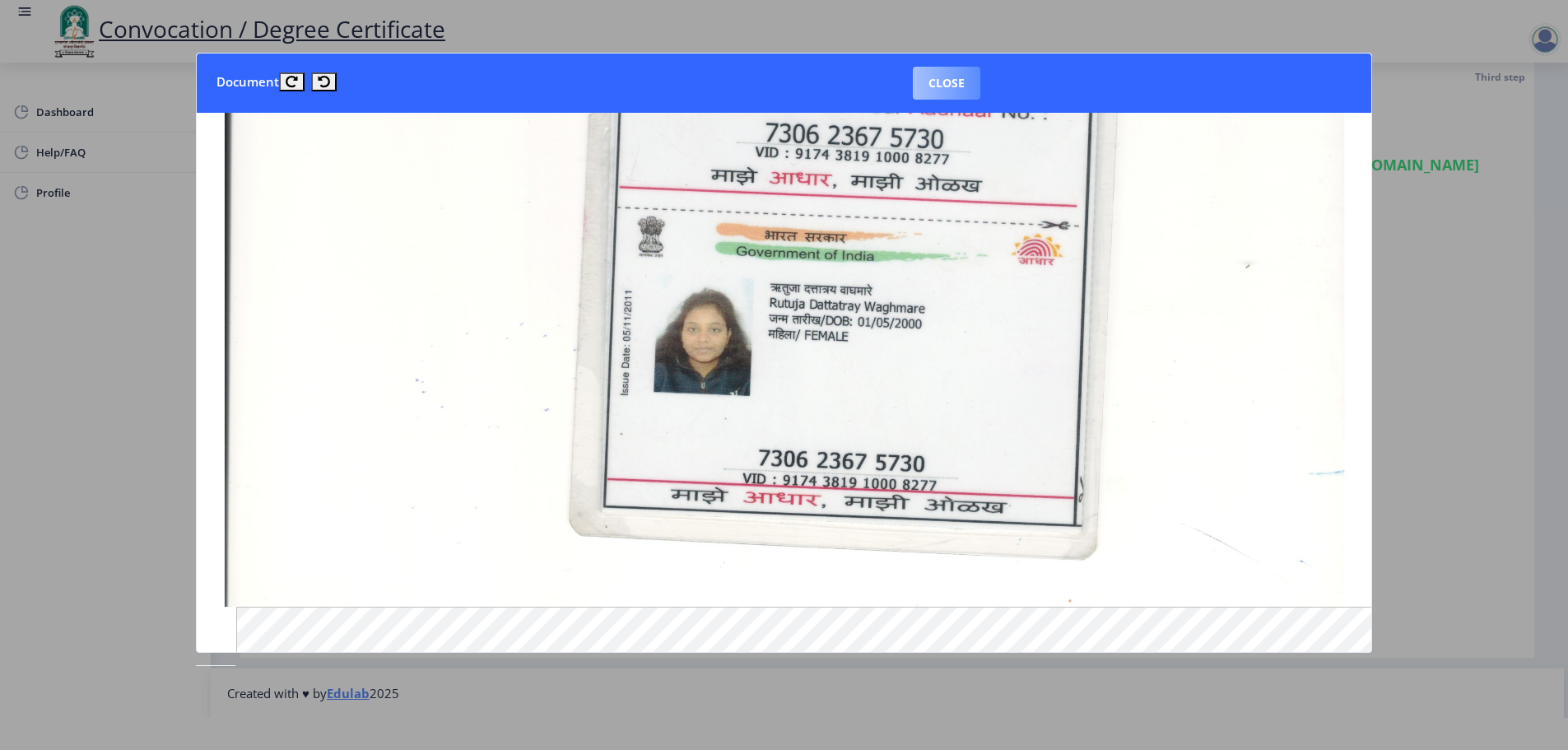
click at [940, 85] on button "Close" at bounding box center [946, 83] width 68 height 33
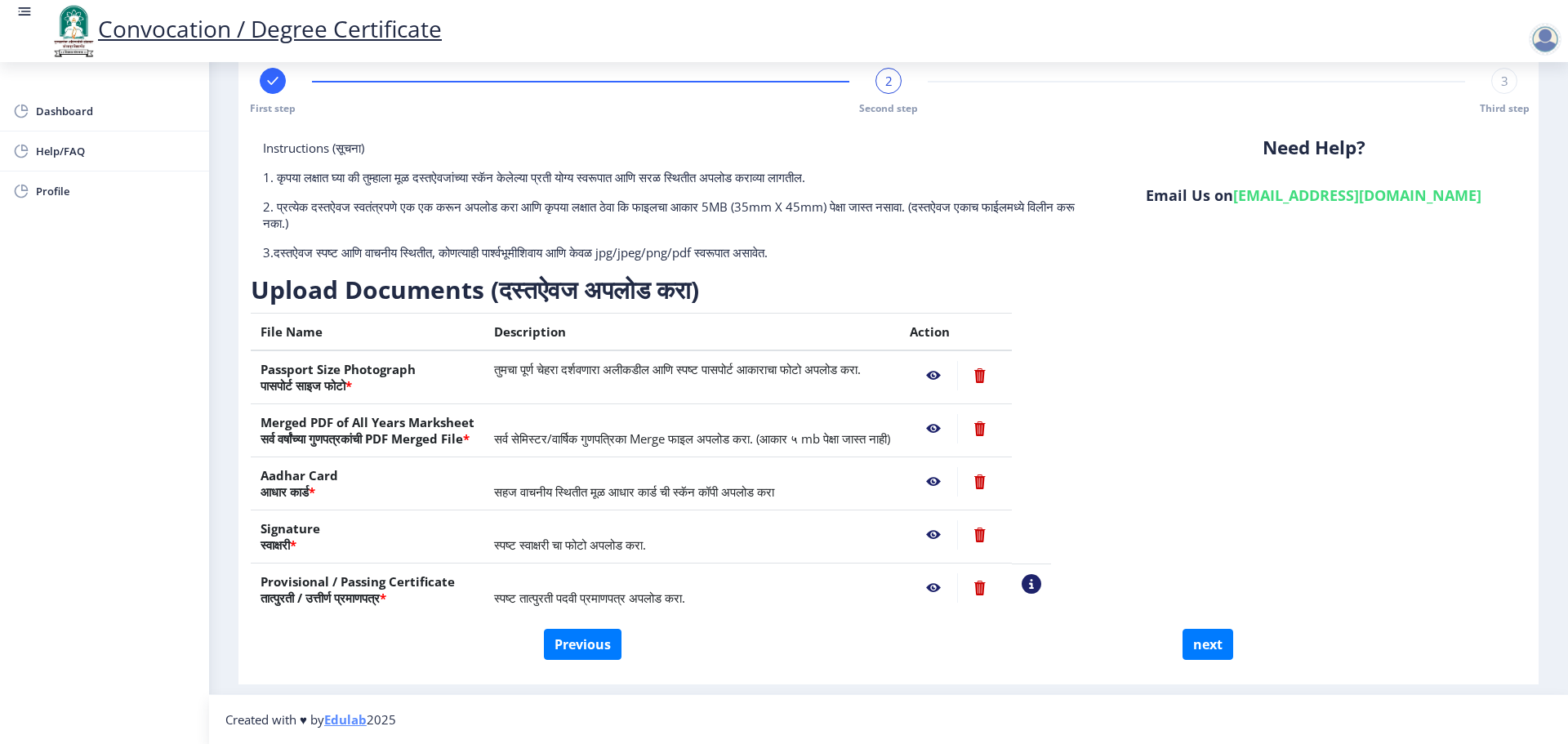
click at [957, 534] on nb-action at bounding box center [934, 535] width 48 height 30
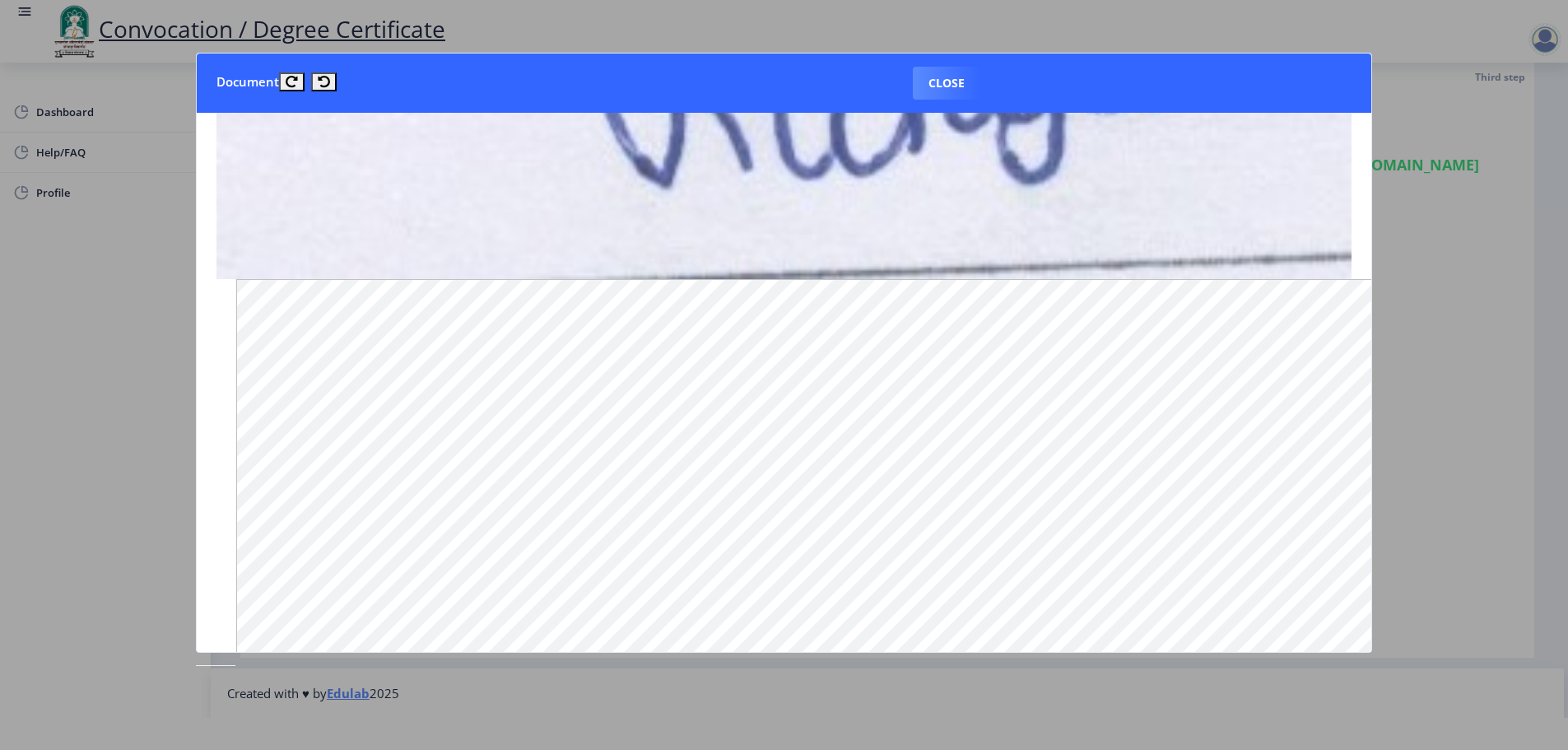
scroll to position [0, 0]
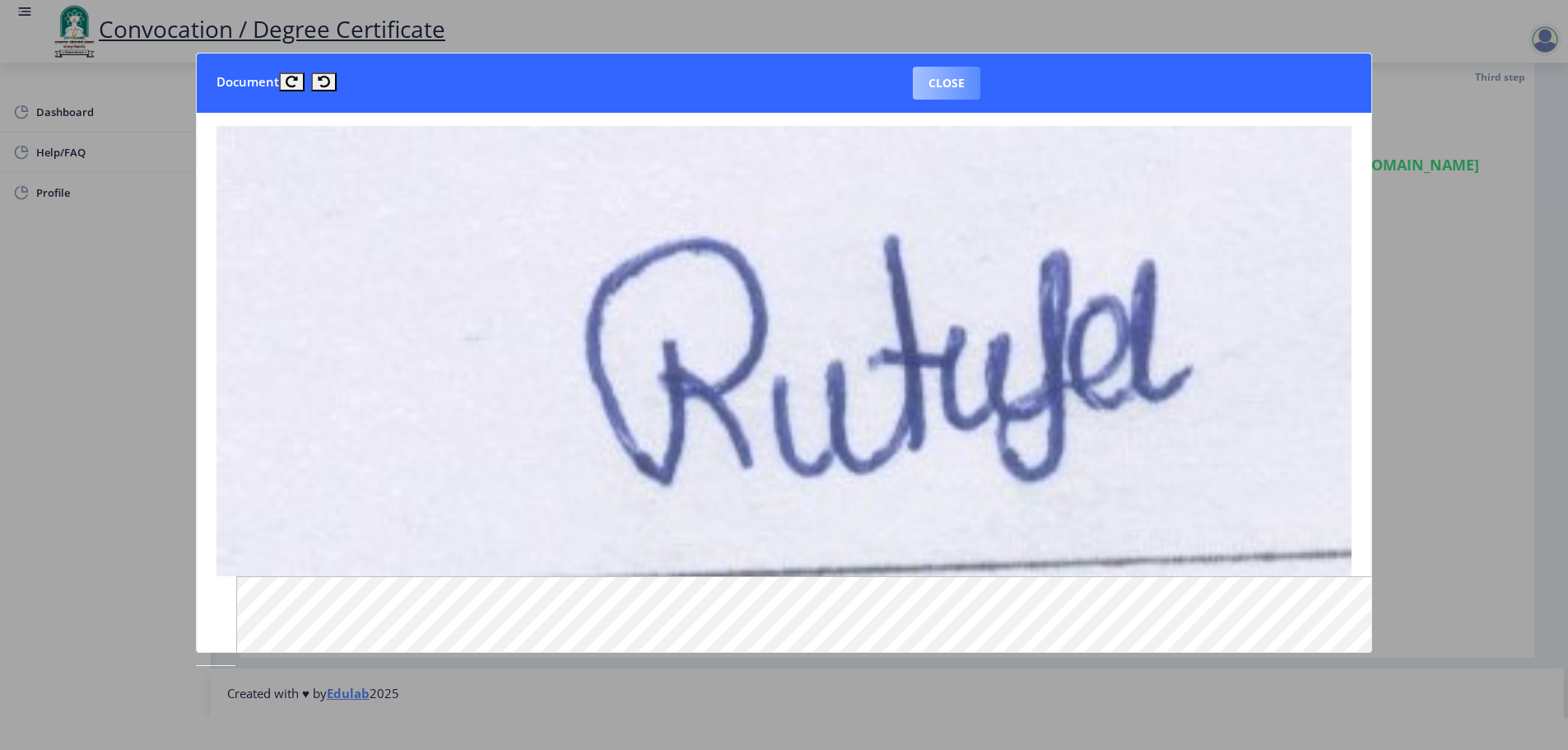
click at [952, 87] on button "Close" at bounding box center [946, 83] width 68 height 33
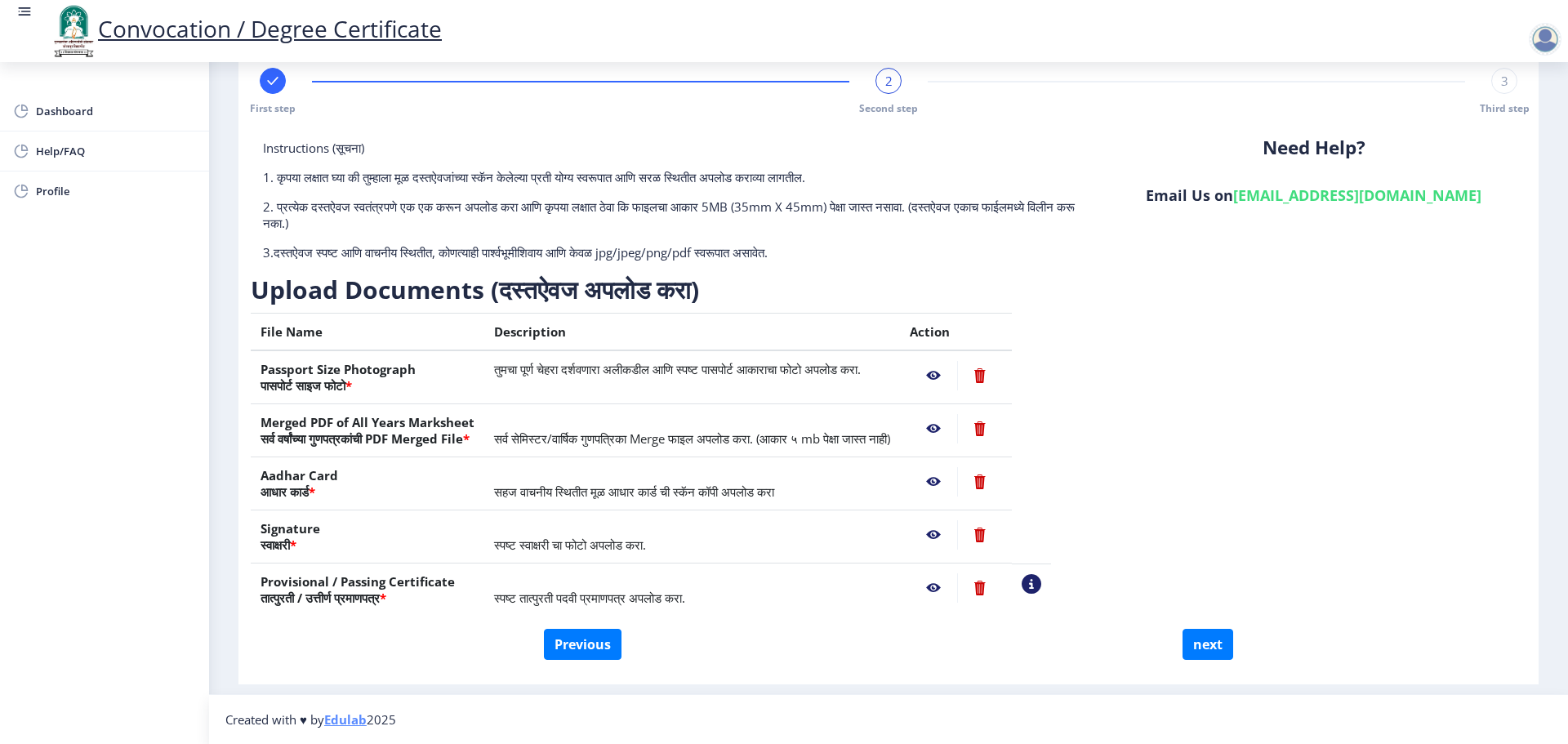
click at [957, 586] on nb-action at bounding box center [934, 588] width 48 height 30
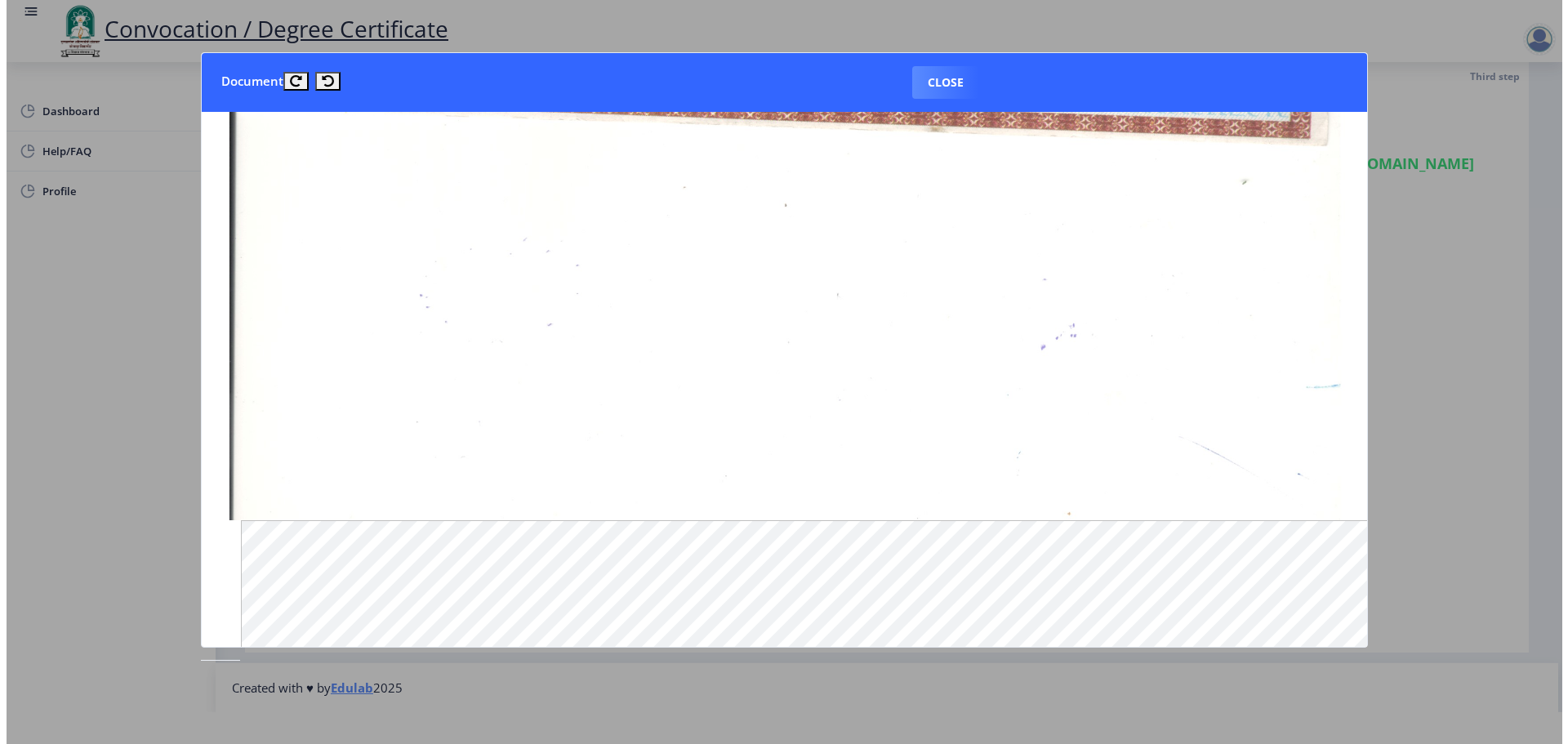
scroll to position [1533, 0]
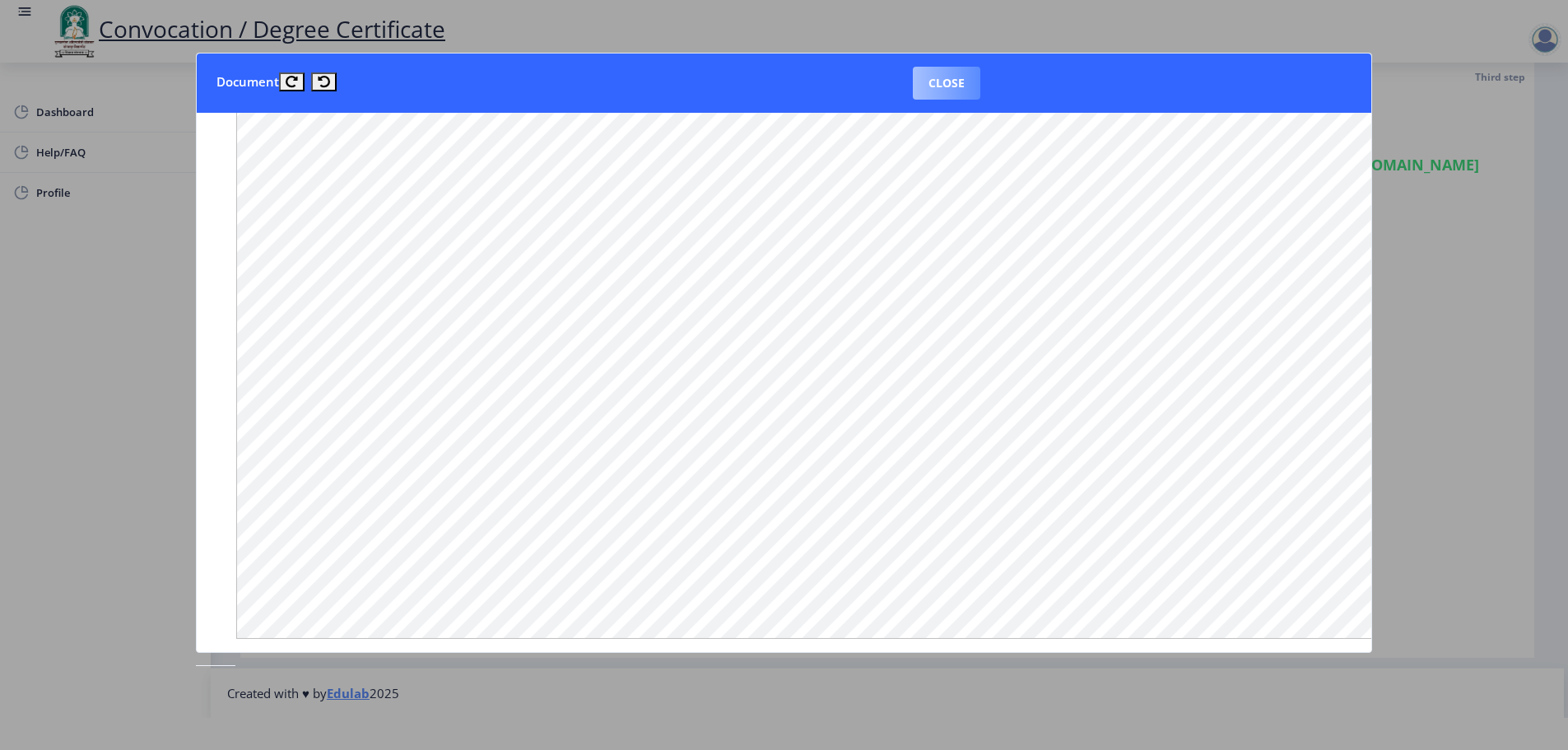
click at [943, 81] on button "Close" at bounding box center [946, 83] width 68 height 33
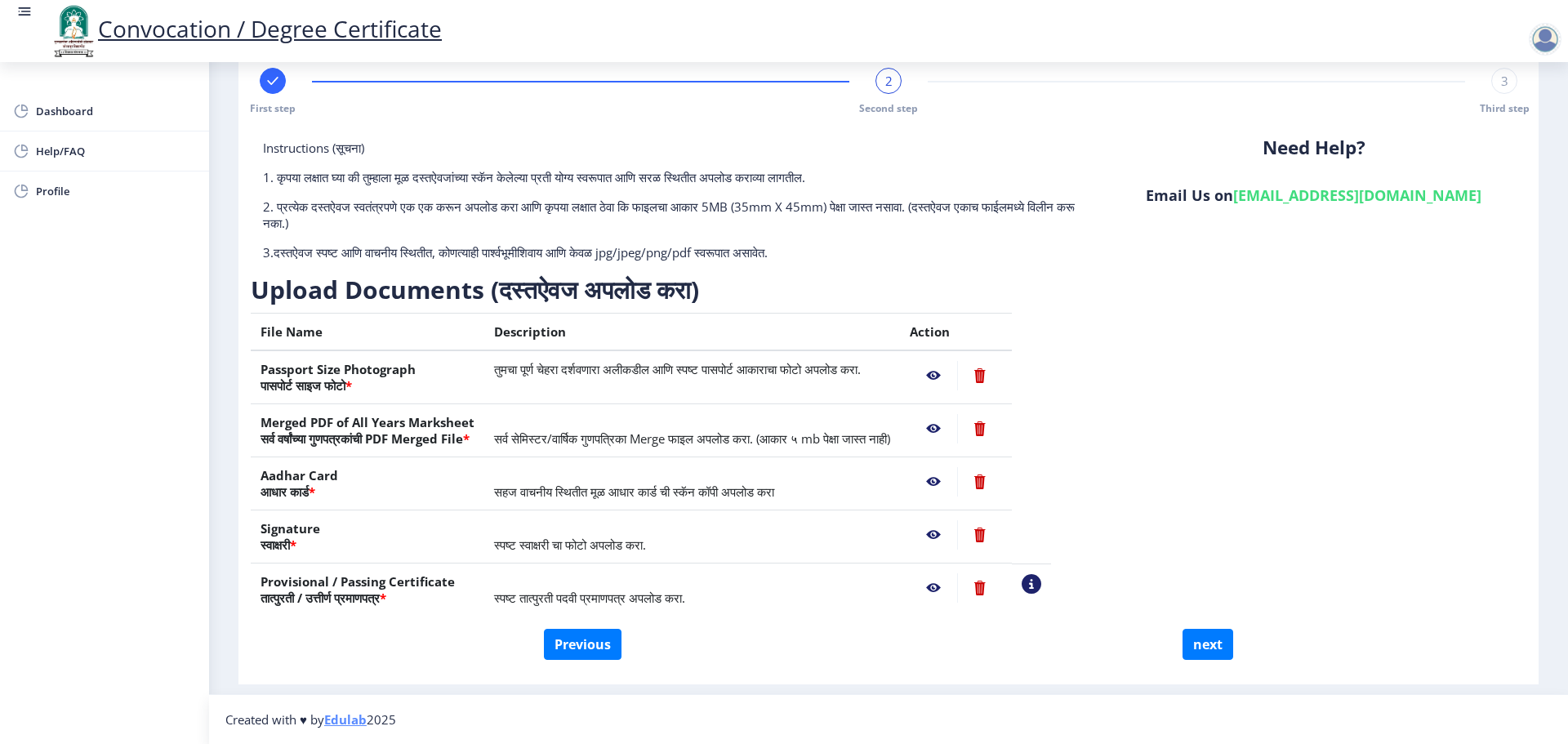
click at [1307, 494] on div "Instructions (सूचना) 1. कृपया लक्षात घ्या की तुम्हाला मूळ दस्तऐवजांच्या स्कॅन क…" at bounding box center [889, 383] width 1275 height 489
click at [1213, 641] on button "next" at bounding box center [1207, 644] width 51 height 31
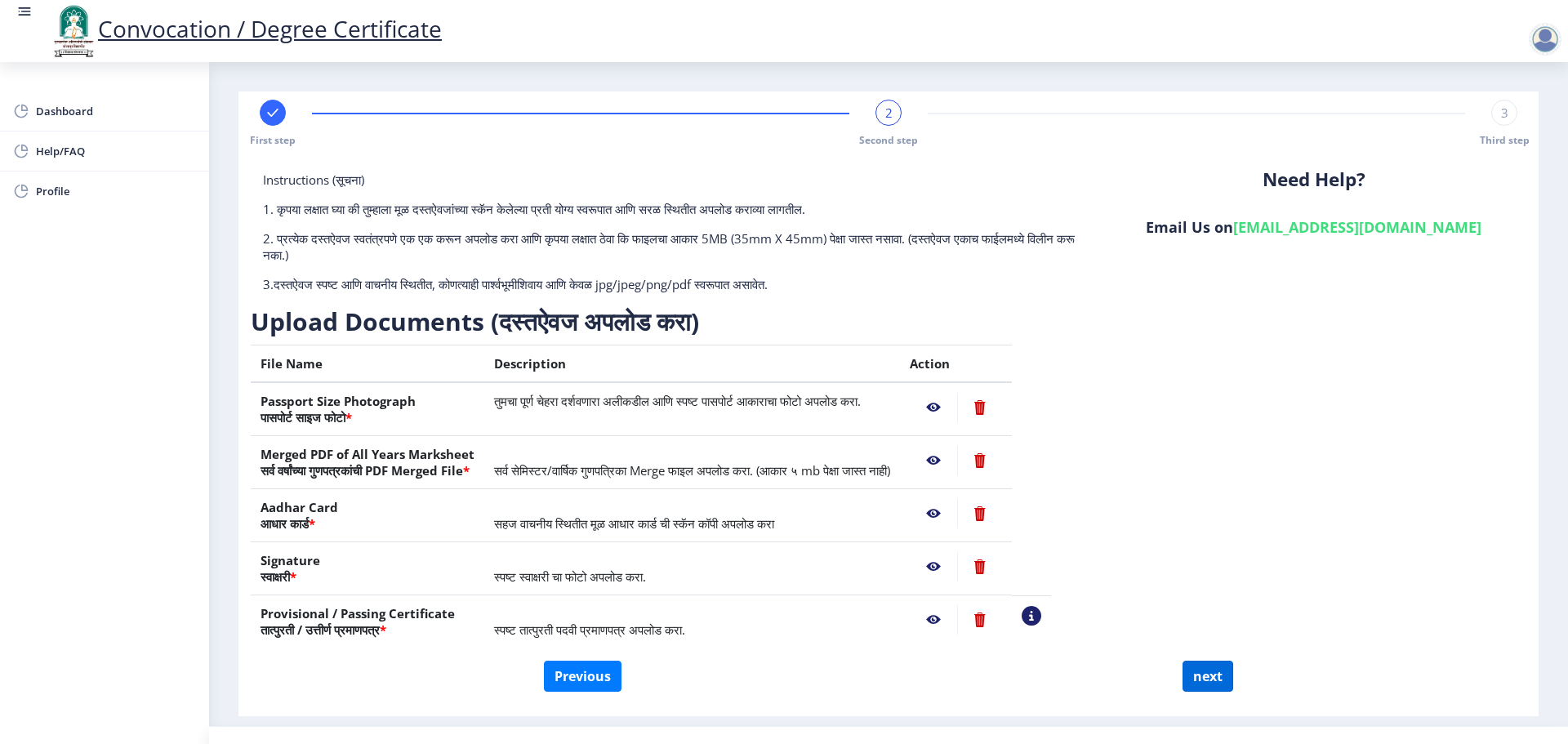
select select
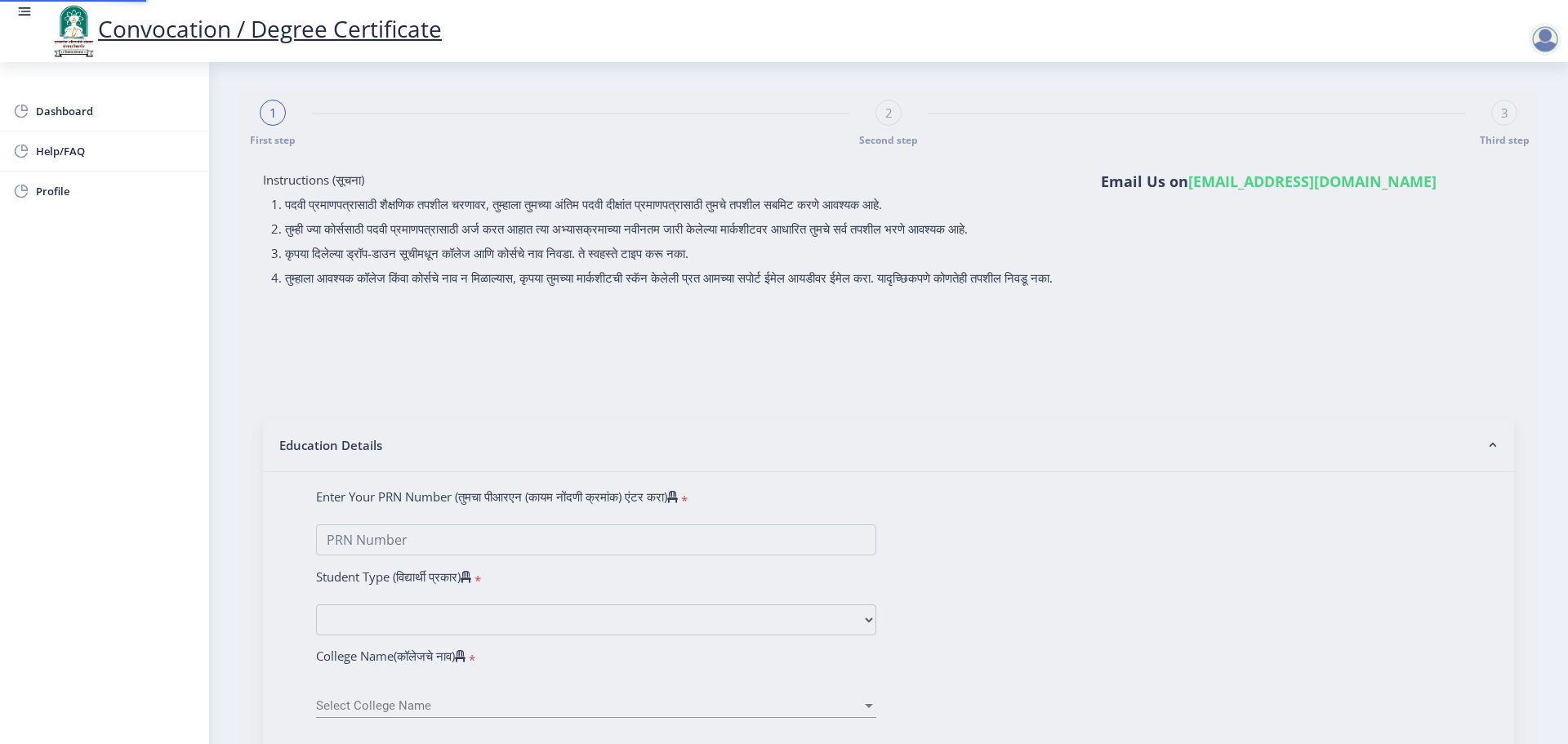
type input "[PERSON_NAME] [PERSON_NAME]"
type input "ANJALI"
select select
type input "[PERSON_NAME] [PERSON_NAME]"
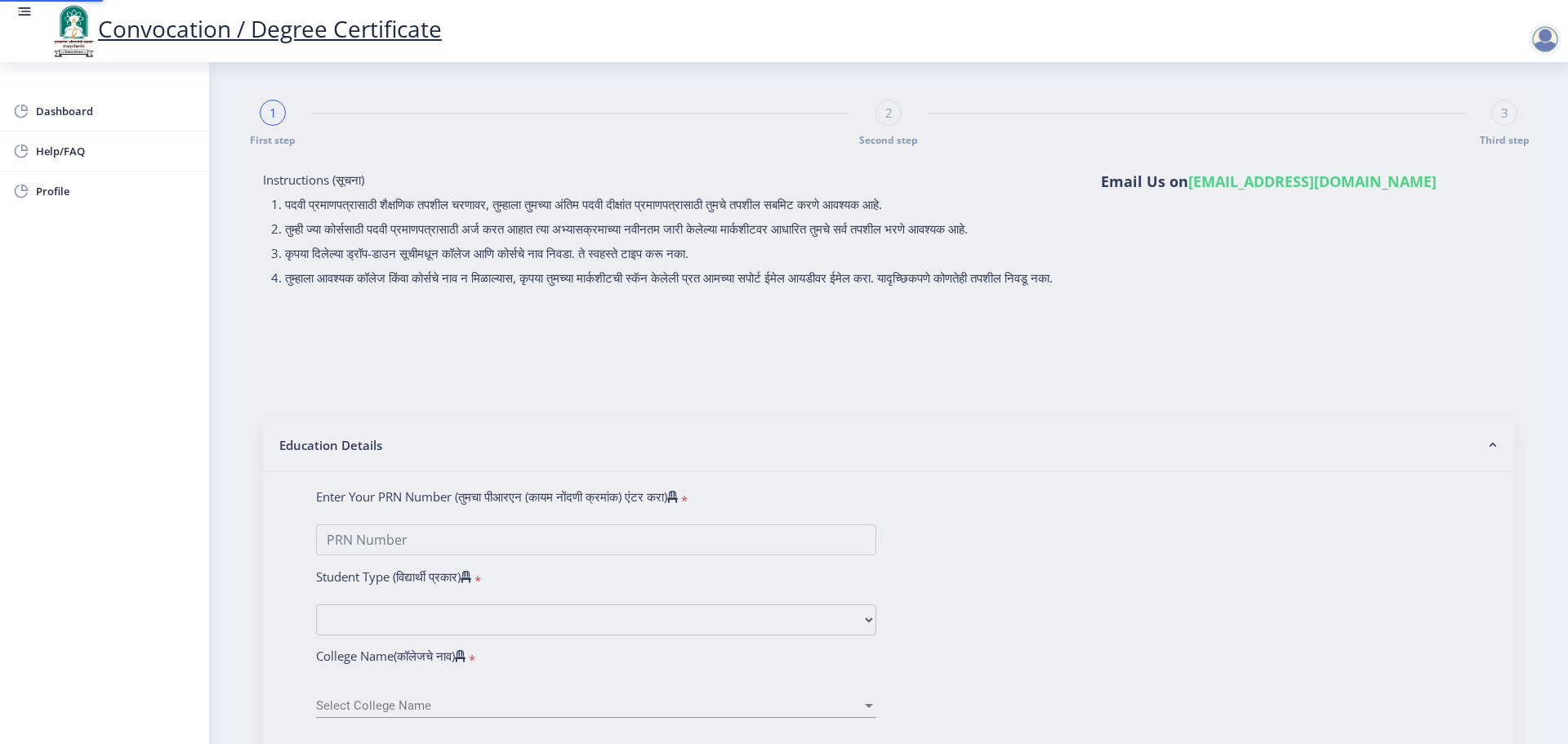
type input "ANJALI"
select select "Regular"
select select "2021"
select select "October"
select select "Grade A"
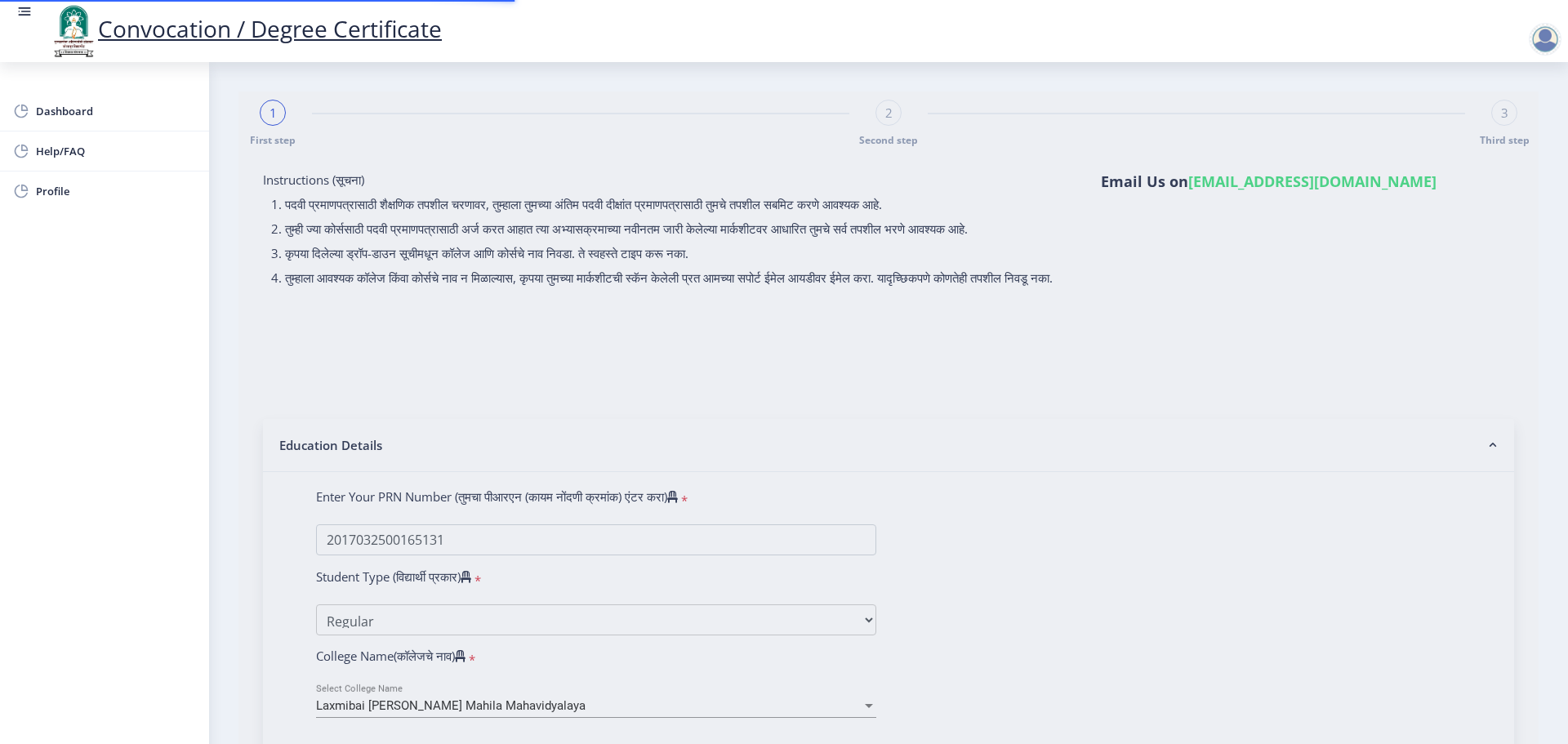
select select "History"
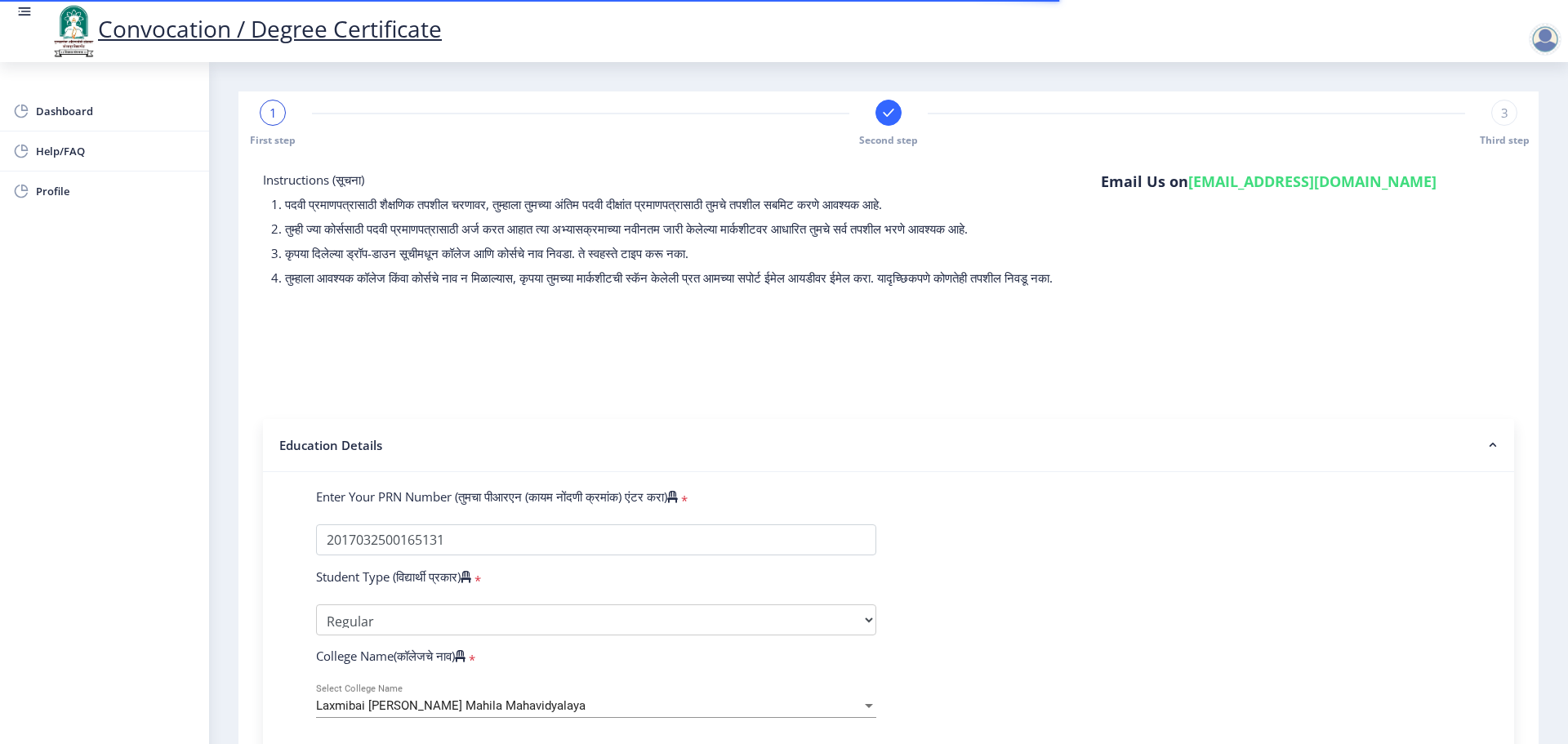
select select
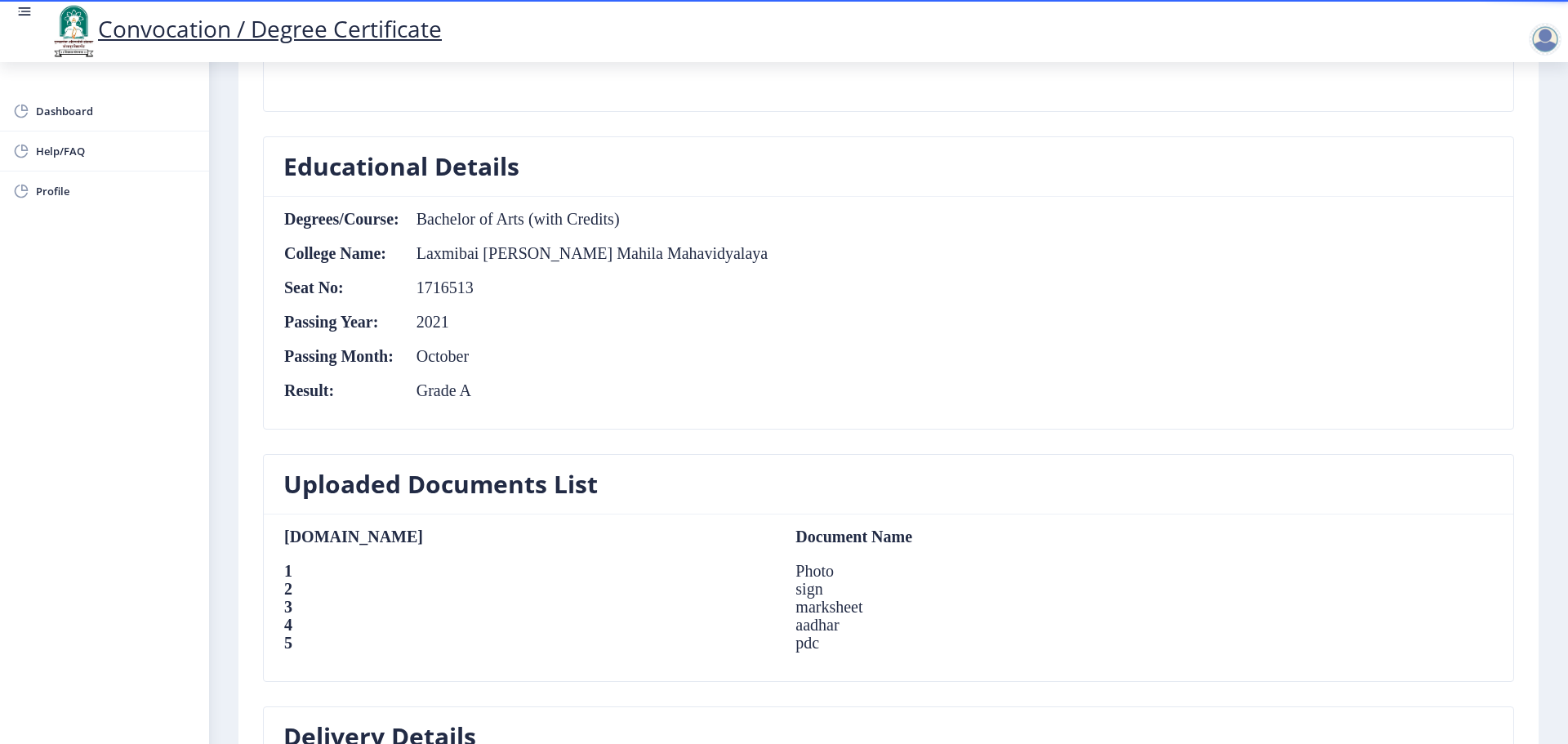
scroll to position [653, 0]
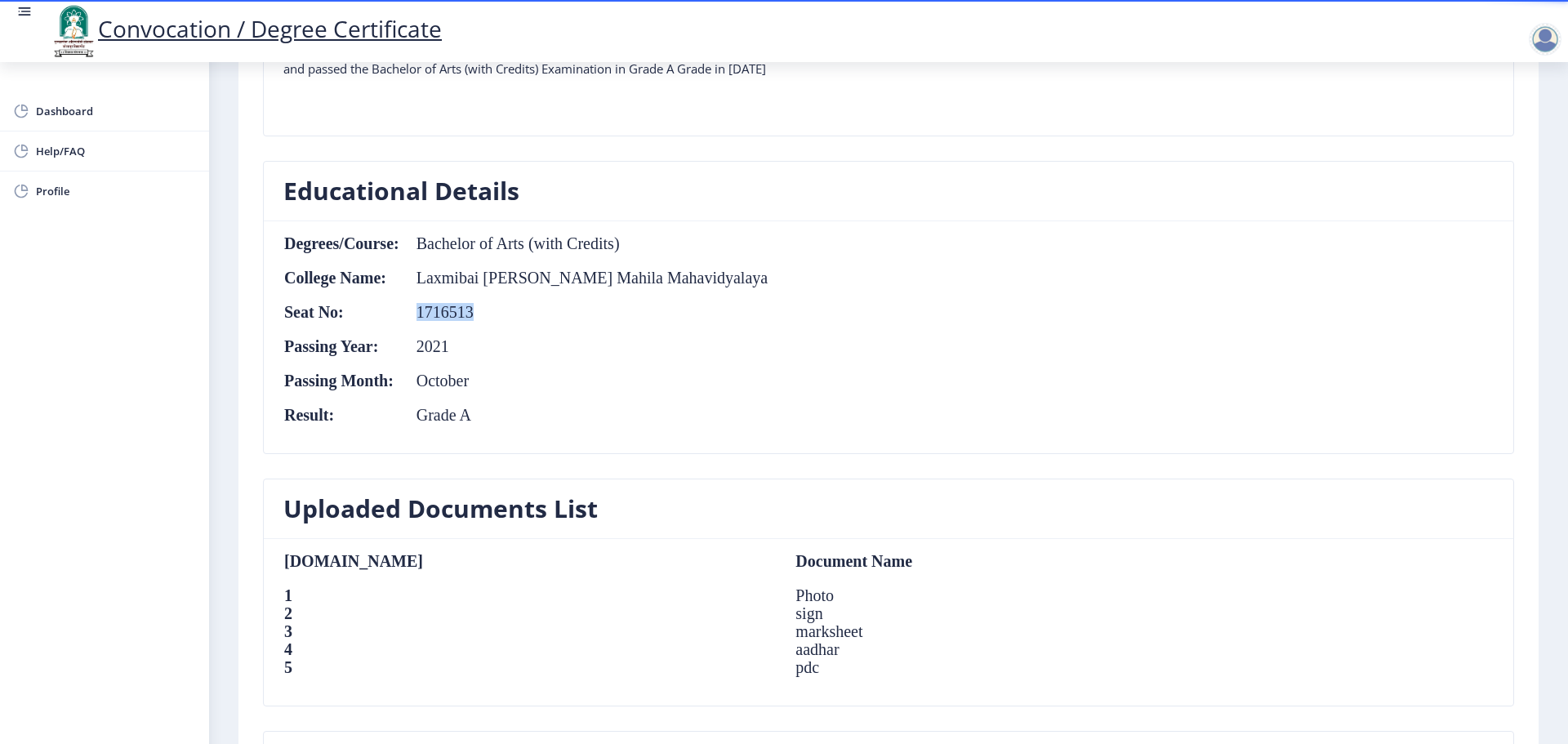
drag, startPoint x: 418, startPoint y: 311, endPoint x: 504, endPoint y: 304, distance: 86.3
click at [504, 304] on td "1716513" at bounding box center [584, 311] width 368 height 18
drag, startPoint x: 423, startPoint y: 350, endPoint x: 456, endPoint y: 354, distance: 33.2
click at [453, 345] on td "2021" at bounding box center [584, 346] width 368 height 18
drag, startPoint x: 423, startPoint y: 378, endPoint x: 478, endPoint y: 383, distance: 55.2
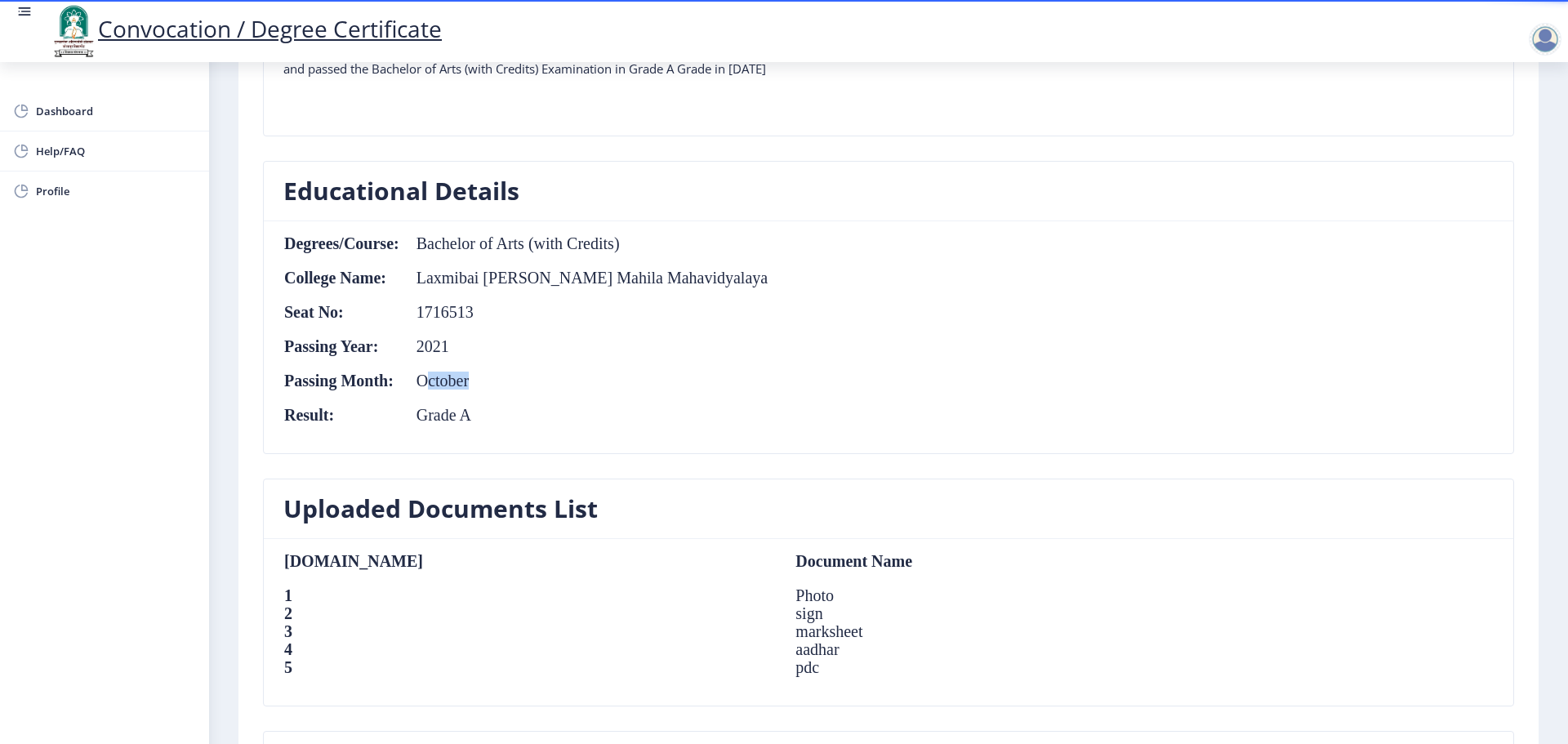
click at [478, 383] on td "October" at bounding box center [584, 380] width 368 height 18
drag, startPoint x: 458, startPoint y: 417, endPoint x: 520, endPoint y: 424, distance: 62.4
click at [520, 424] on table "Degrees/Course: Bachelor of Arts (with Credits) College Name: [PERSON_NAME] [PE…" at bounding box center [526, 338] width 485 height 206
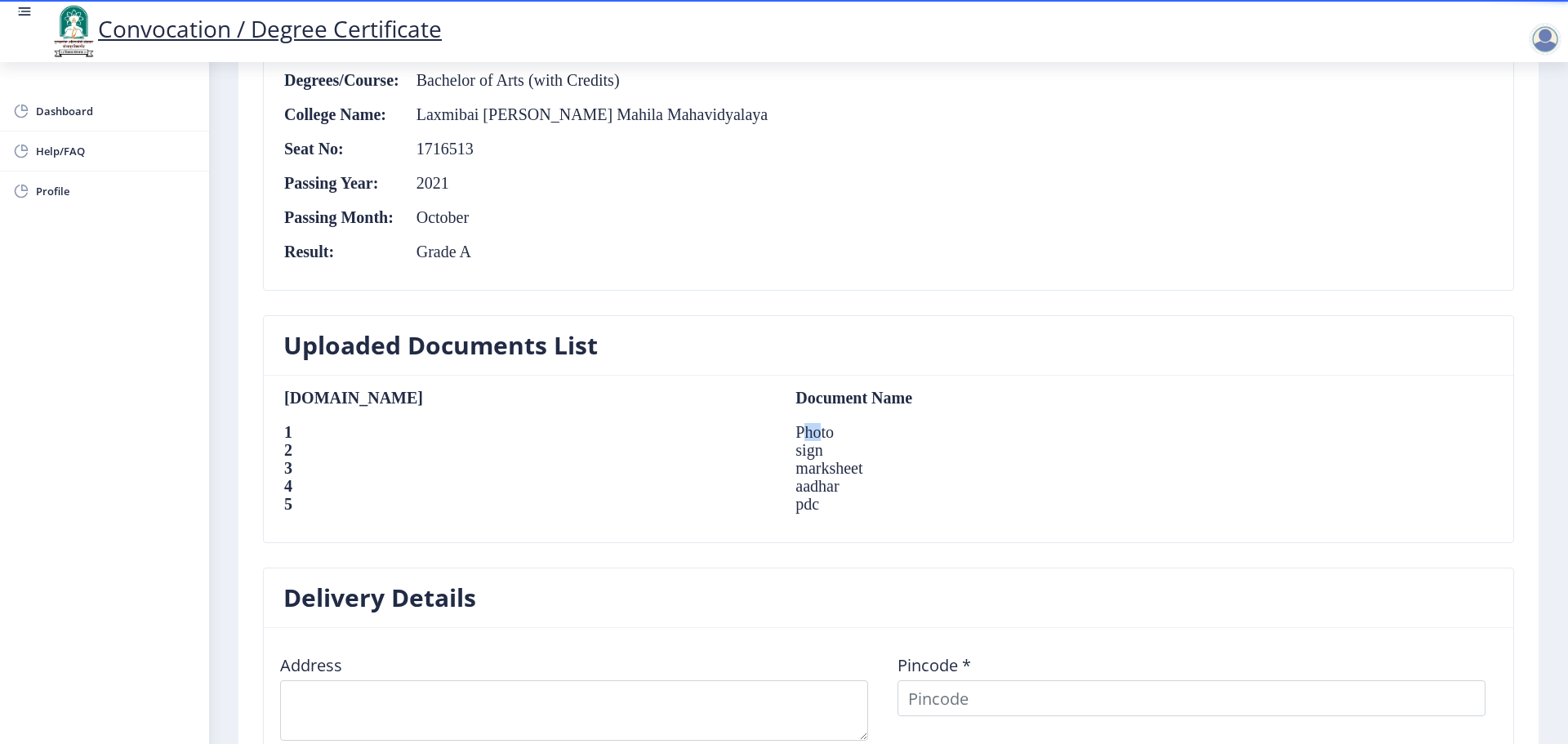
drag, startPoint x: 522, startPoint y: 424, endPoint x: 547, endPoint y: 430, distance: 25.7
click at [779, 429] on td "Photo" at bounding box center [1014, 431] width 472 height 18
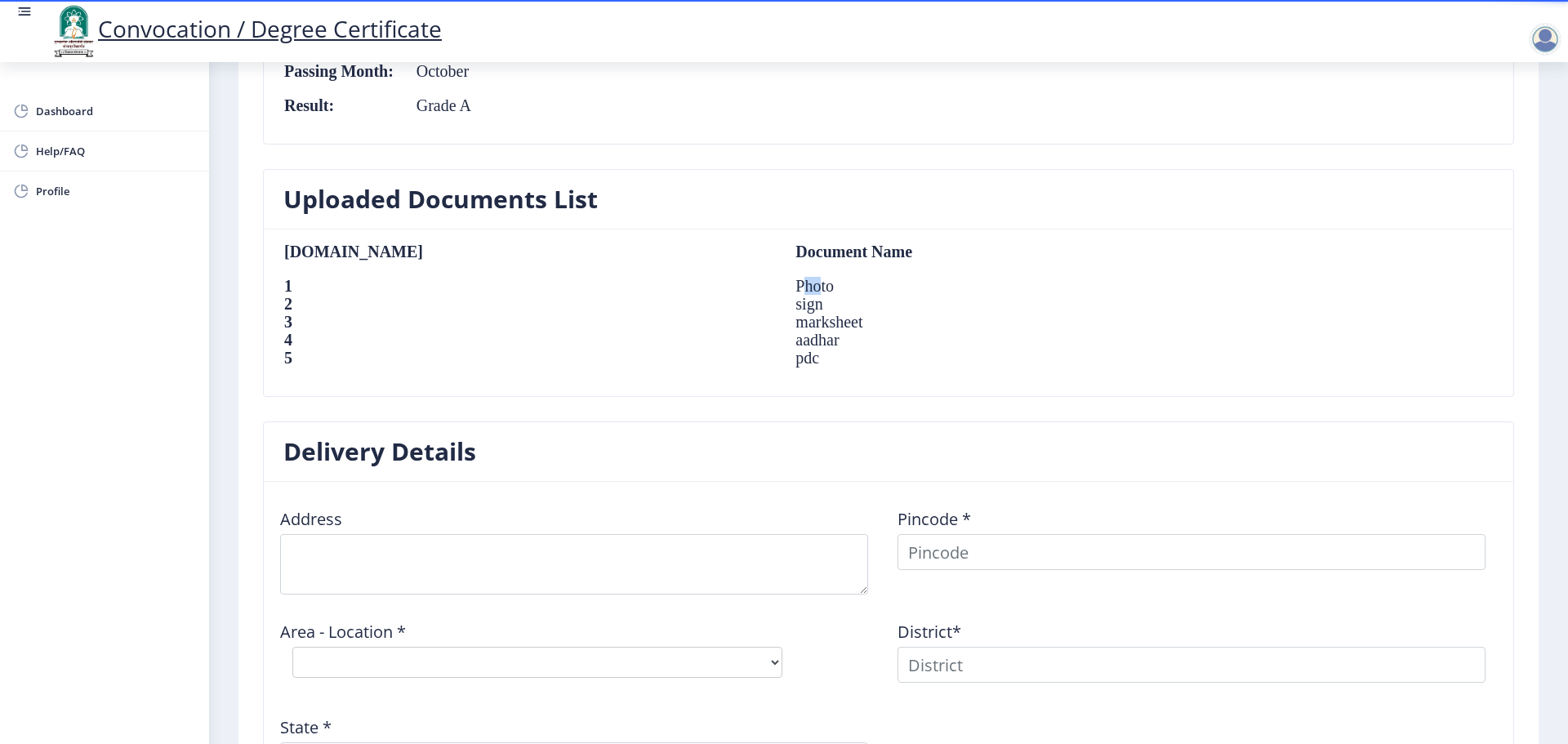
scroll to position [1211, 0]
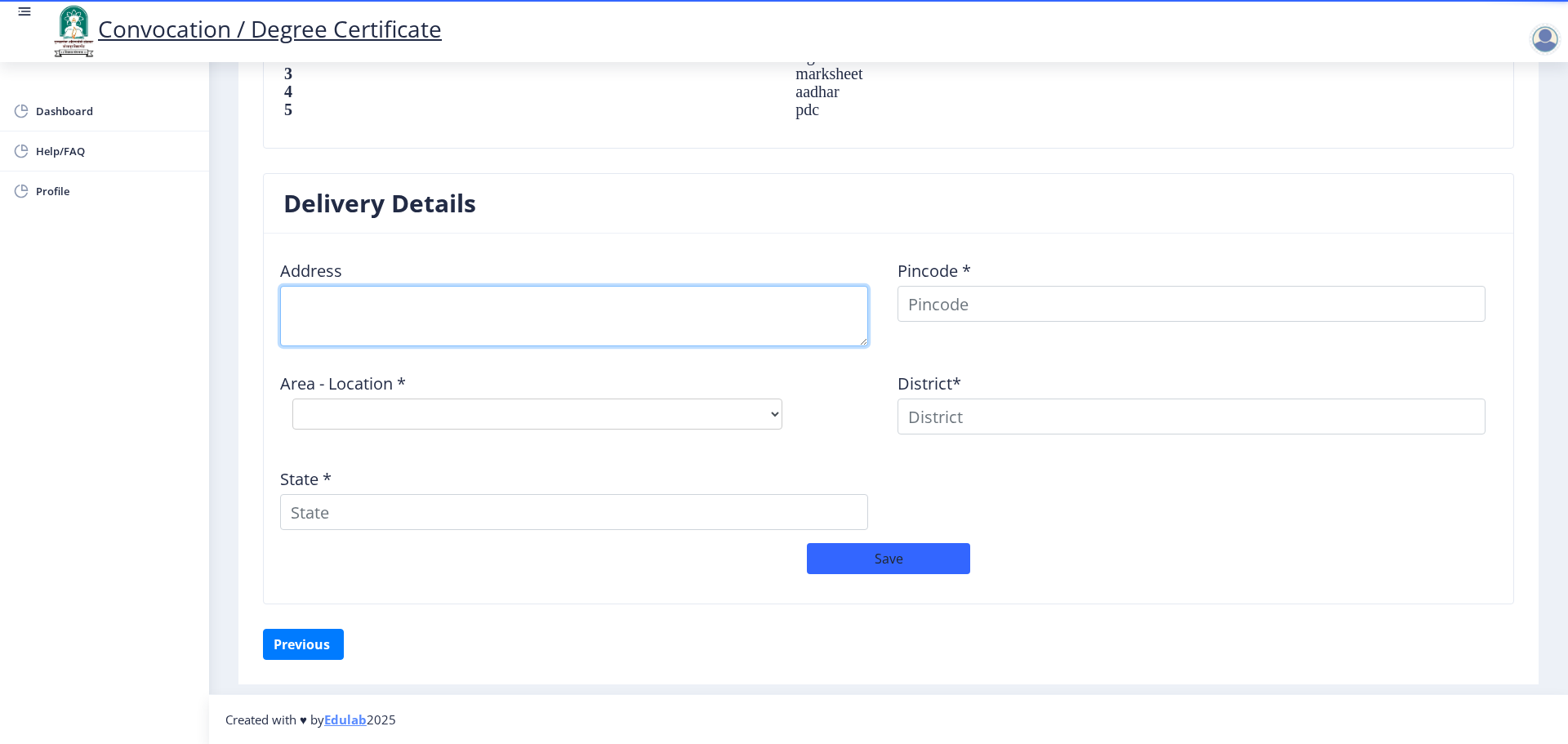
click at [466, 328] on textarea at bounding box center [573, 315] width 588 height 60
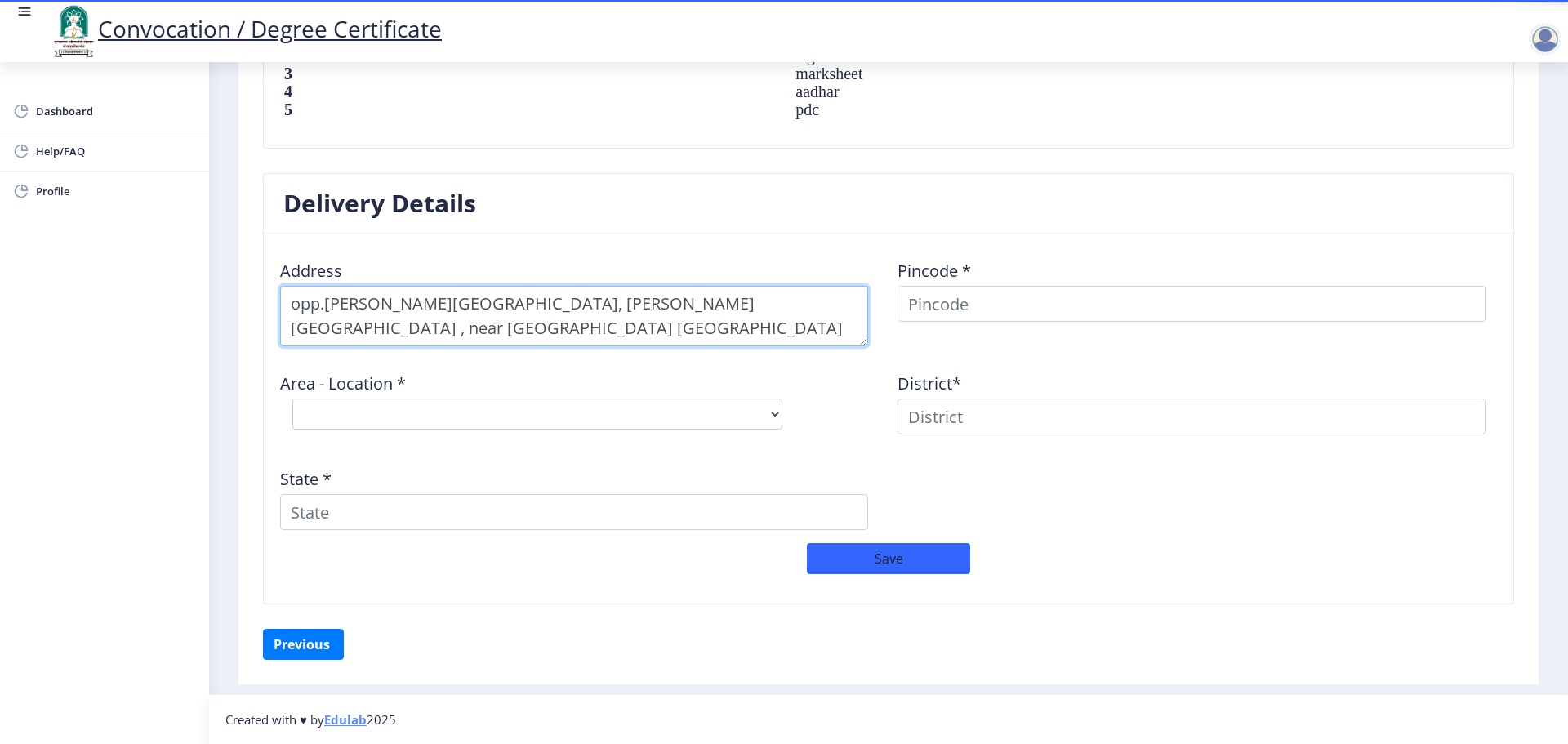
type textarea "opp.[PERSON_NAME][GEOGRAPHIC_DATA], [PERSON_NAME][GEOGRAPHIC_DATA] , near [GEOG…"
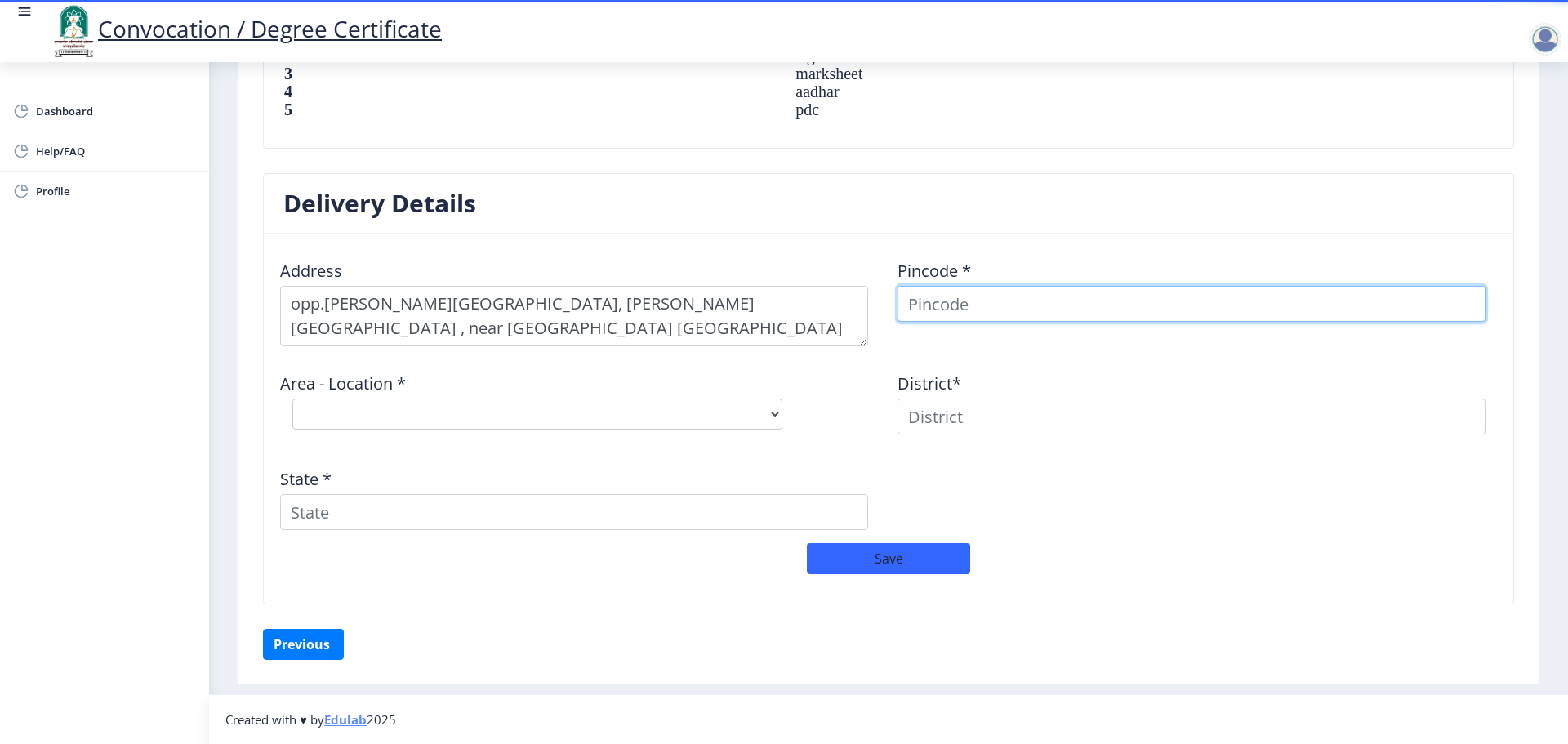
click at [990, 314] on input at bounding box center [1190, 304] width 588 height 36
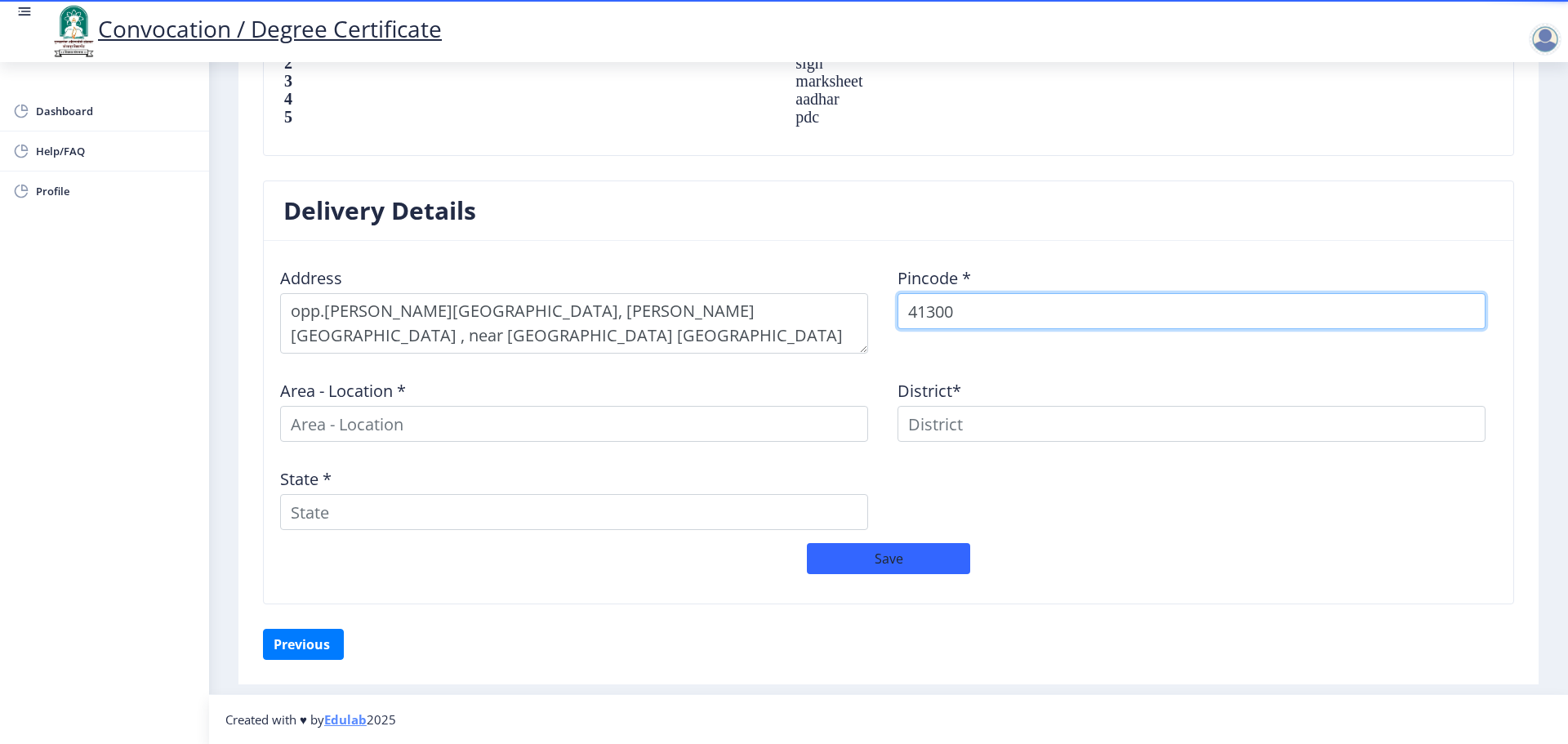
type input "413004"
select select
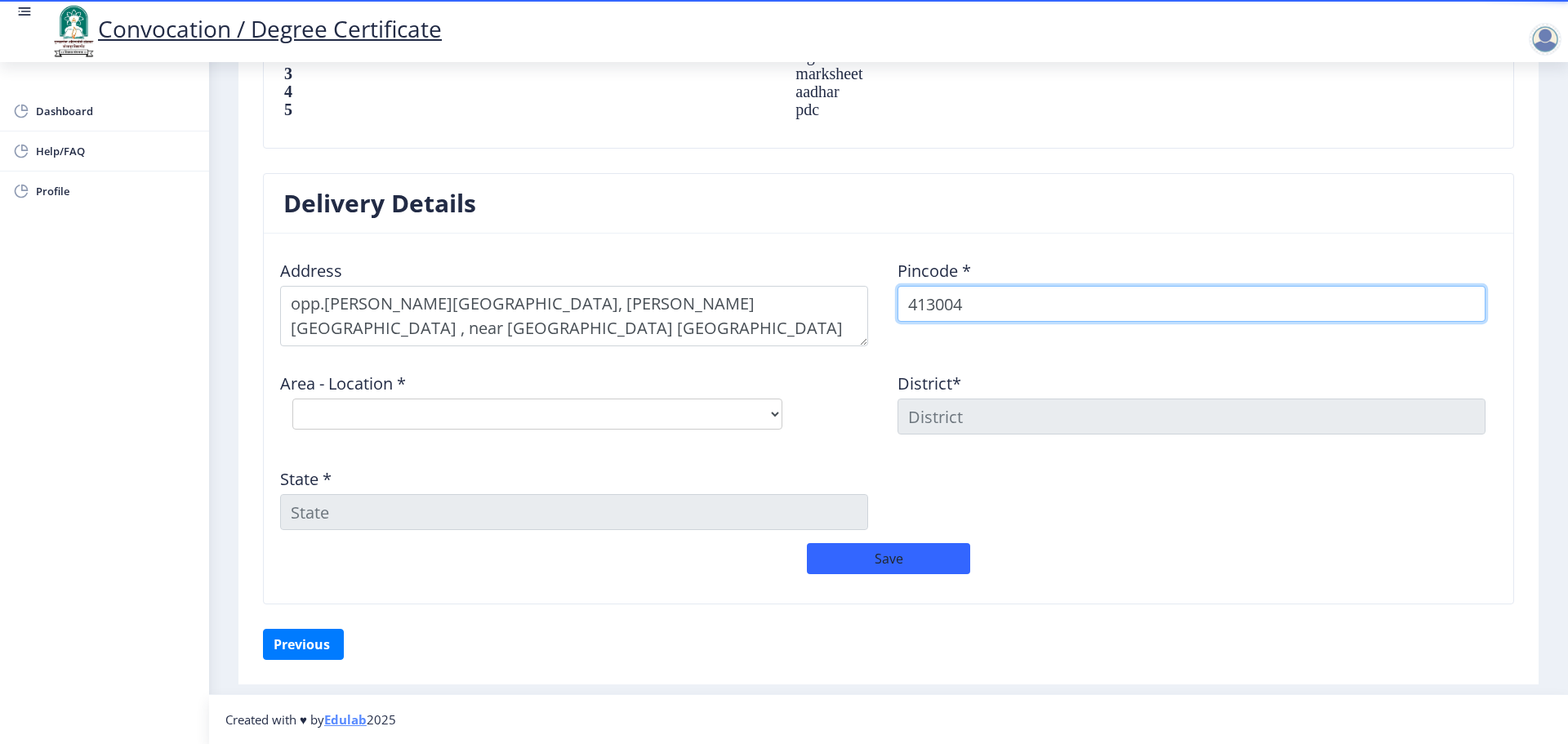
type input "413004"
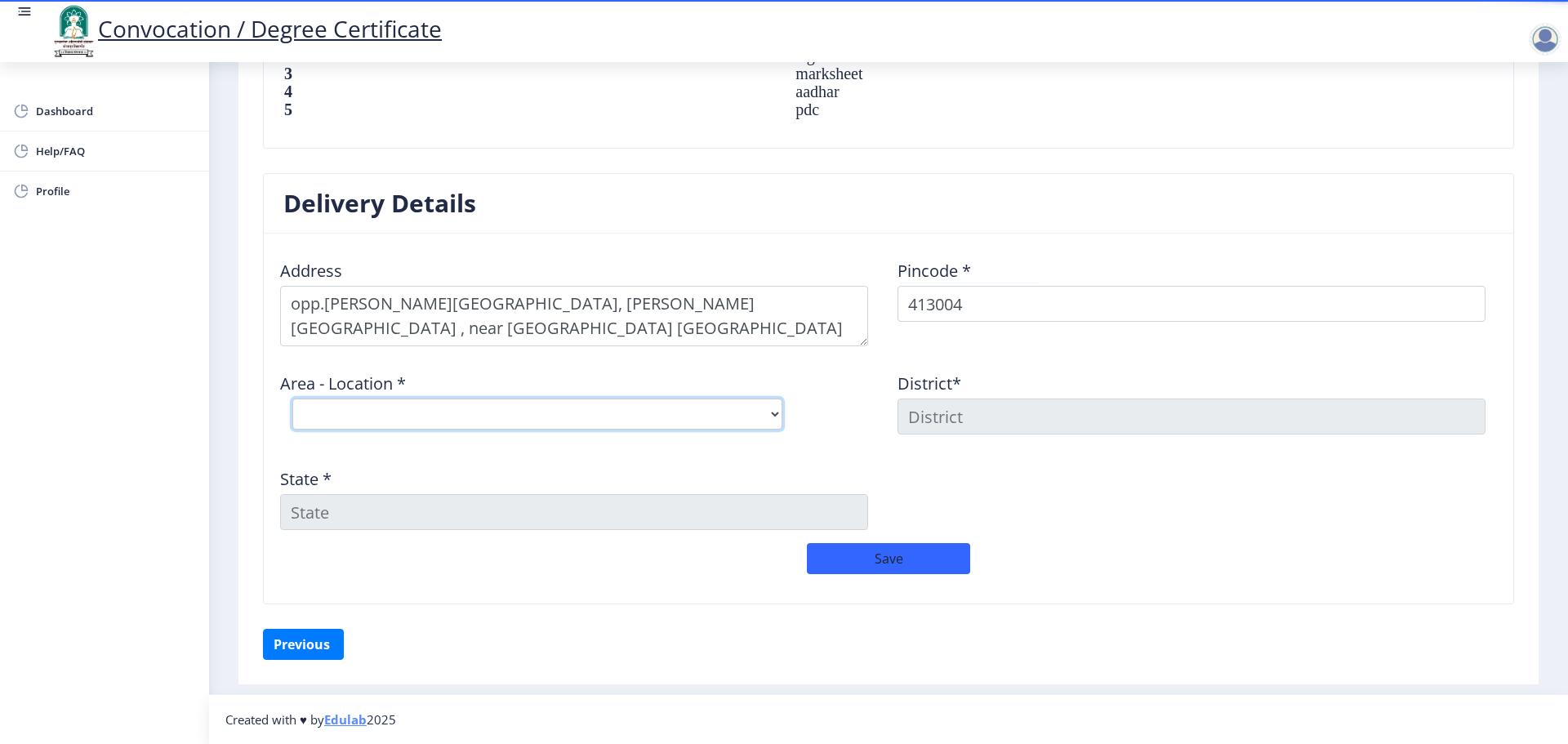
click at [514, 419] on select "Select Area Location [GEOGRAPHIC_DATA] S.O ([GEOGRAPHIC_DATA]) [PERSON_NAME] [G…" at bounding box center [537, 414] width 490 height 31
select select "1: Object"
click at [293, 399] on select "Select Area Location [GEOGRAPHIC_DATA] S.O ([GEOGRAPHIC_DATA]) [PERSON_NAME] [G…" at bounding box center [537, 414] width 490 height 31
type input "SOLAPUR"
type input "[GEOGRAPHIC_DATA]"
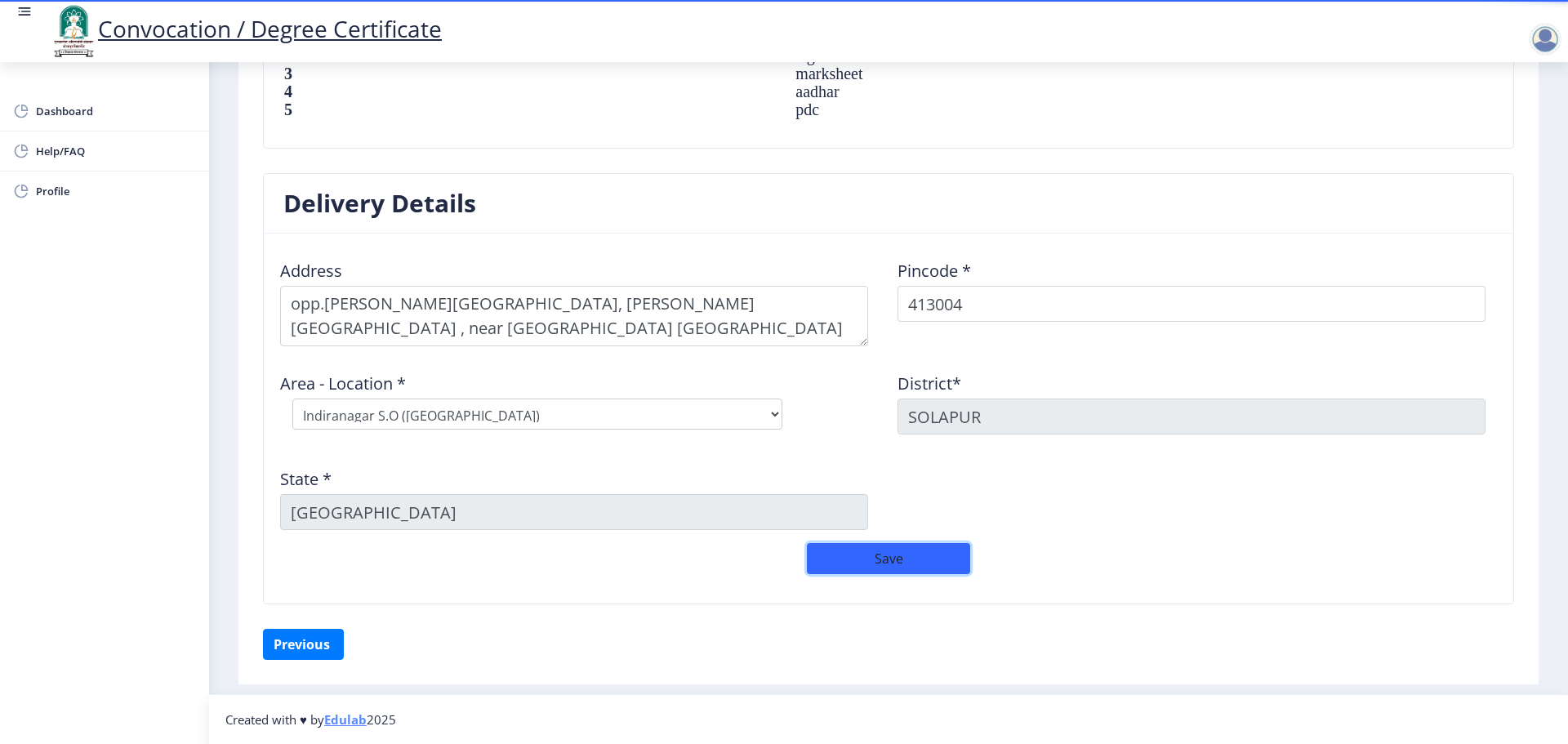
click at [851, 568] on button "Save" at bounding box center [889, 559] width 163 height 31
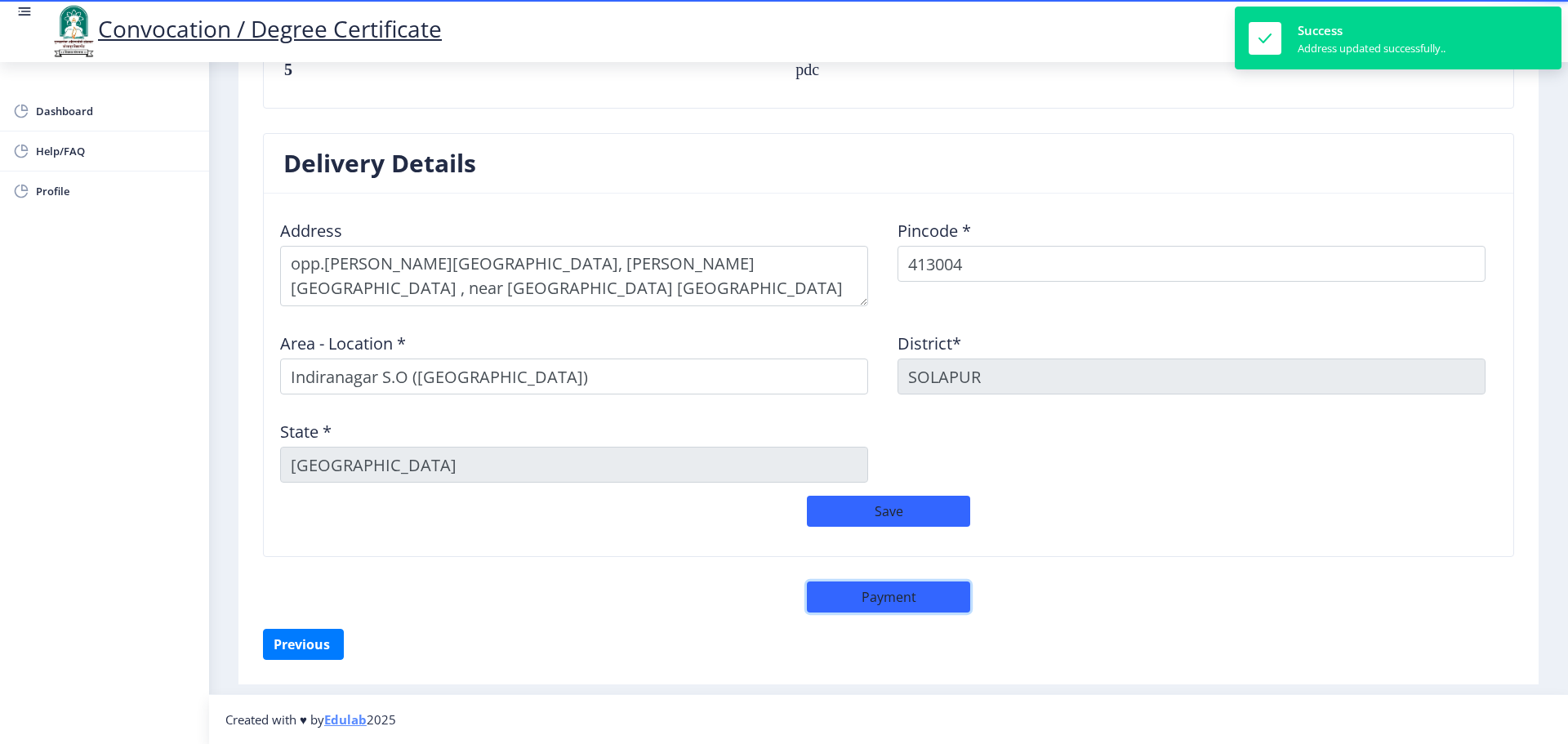
click at [872, 590] on button "Payment" at bounding box center [889, 597] width 163 height 31
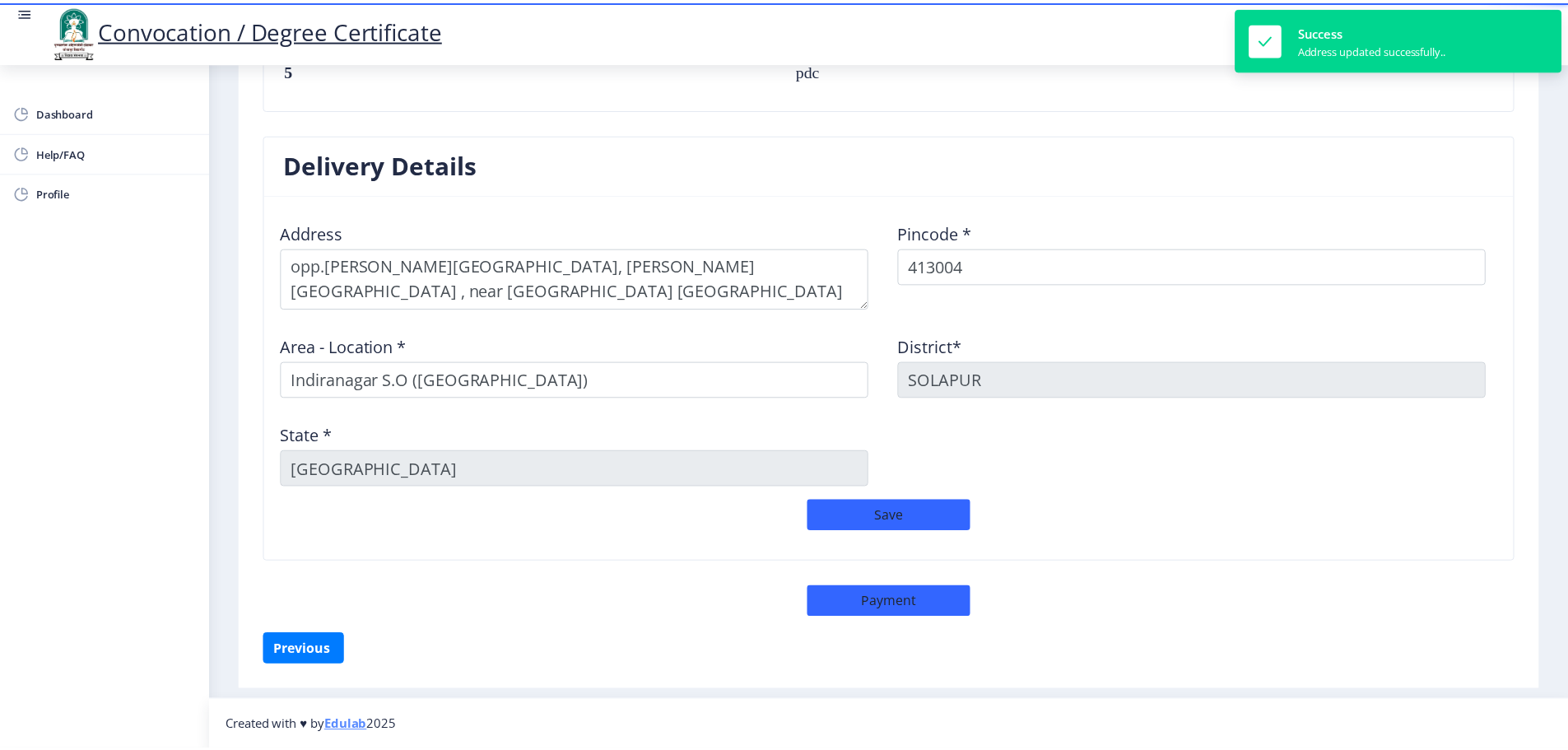
scroll to position [1259, 0]
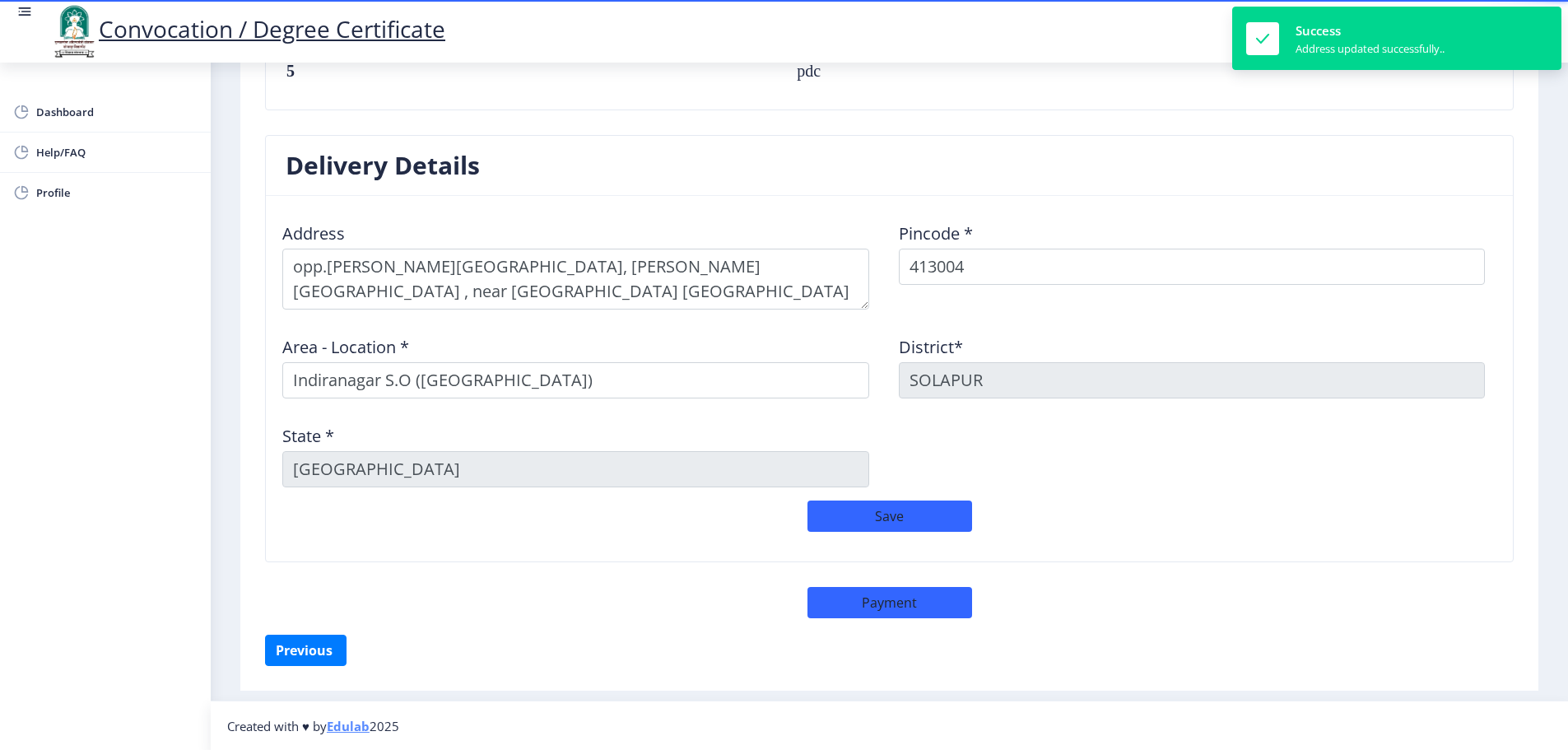
select select "sealed"
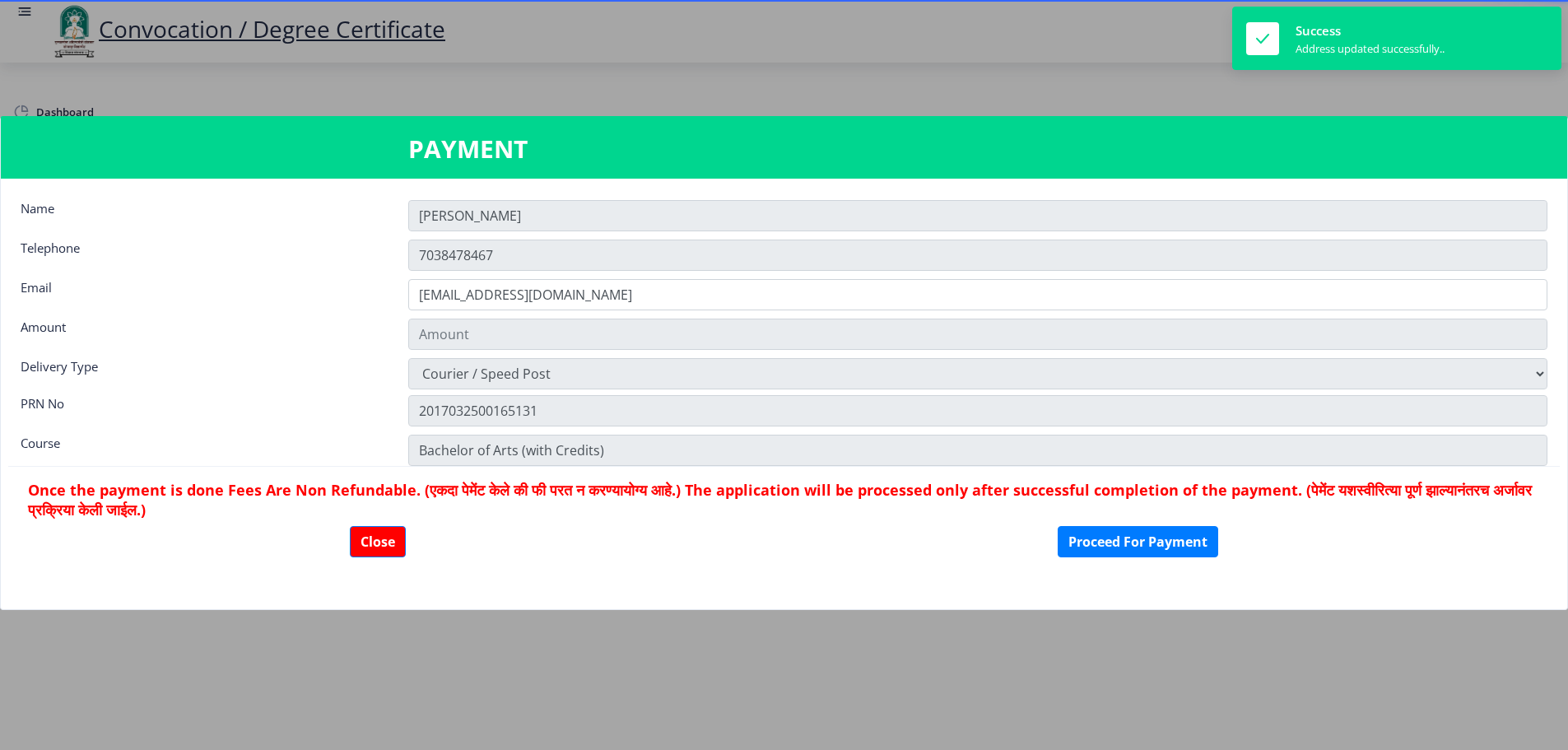
type input "1885"
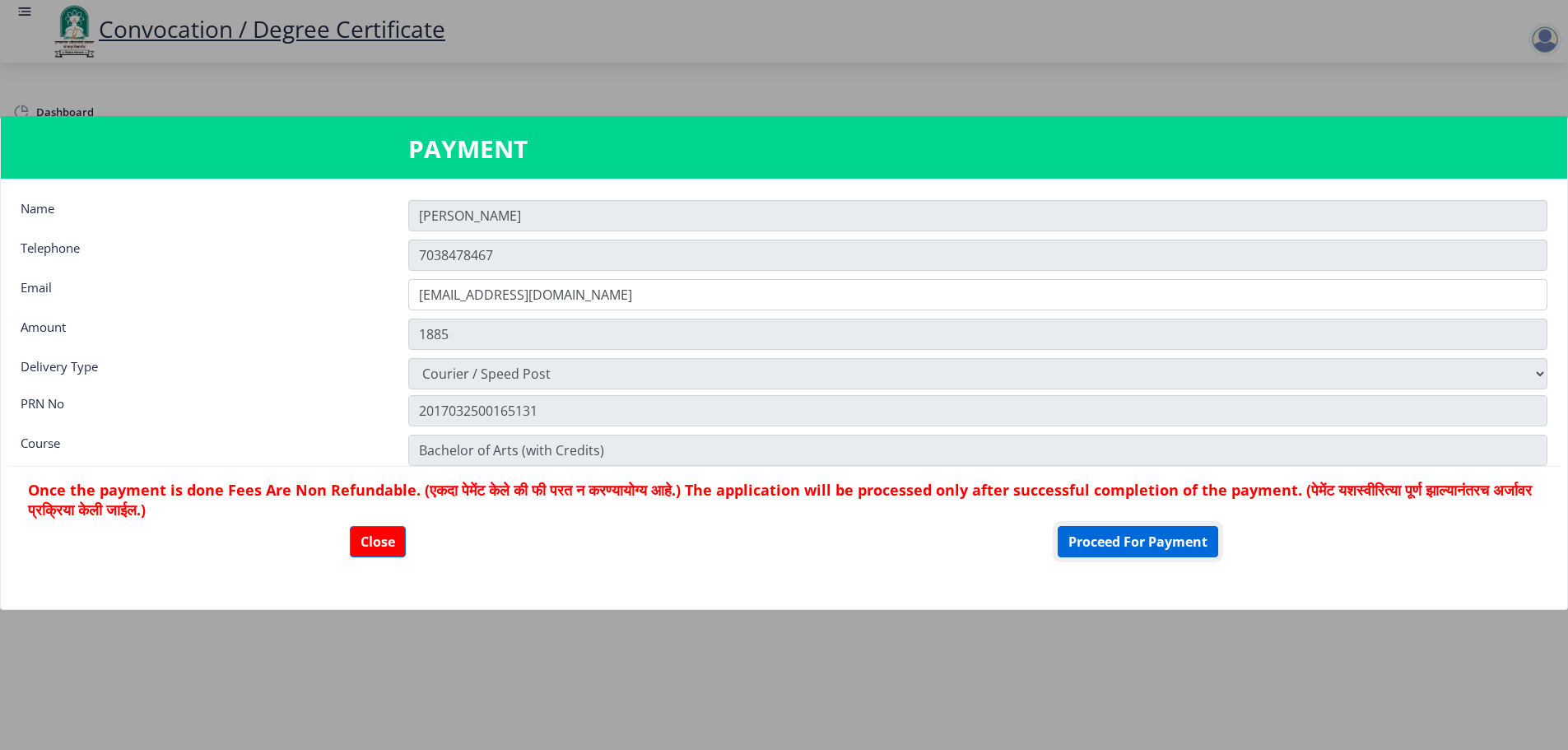
click at [1160, 549] on button "Proceed For Payment" at bounding box center [1138, 542] width 160 height 31
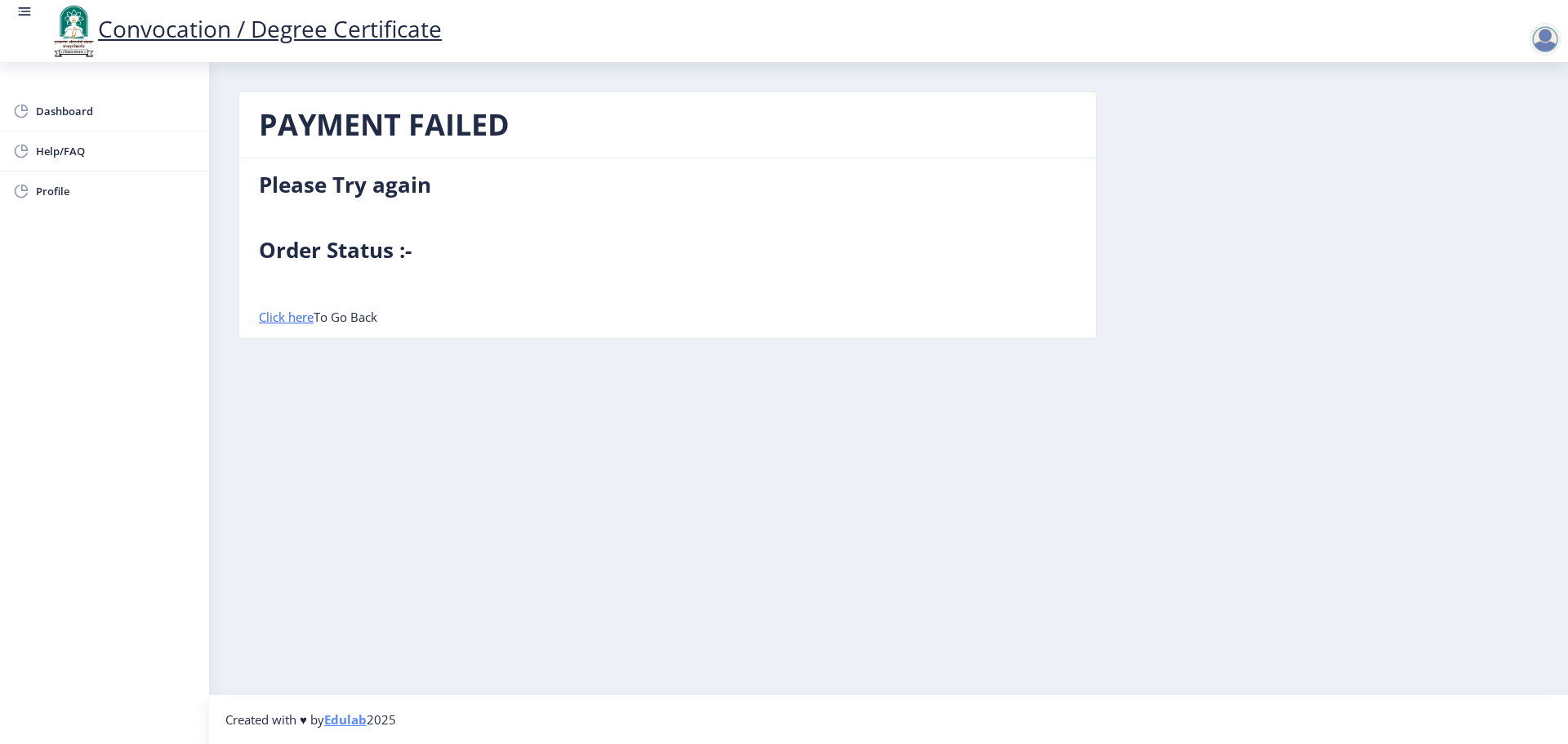
drag, startPoint x: 452, startPoint y: 725, endPoint x: 531, endPoint y: 730, distance: 79.2
click at [452, 724] on ngx-footer "Created with ♥ by Edulab 2025" at bounding box center [888, 718] width 1326 height 16
click at [291, 321] on link "Click here" at bounding box center [286, 316] width 54 height 16
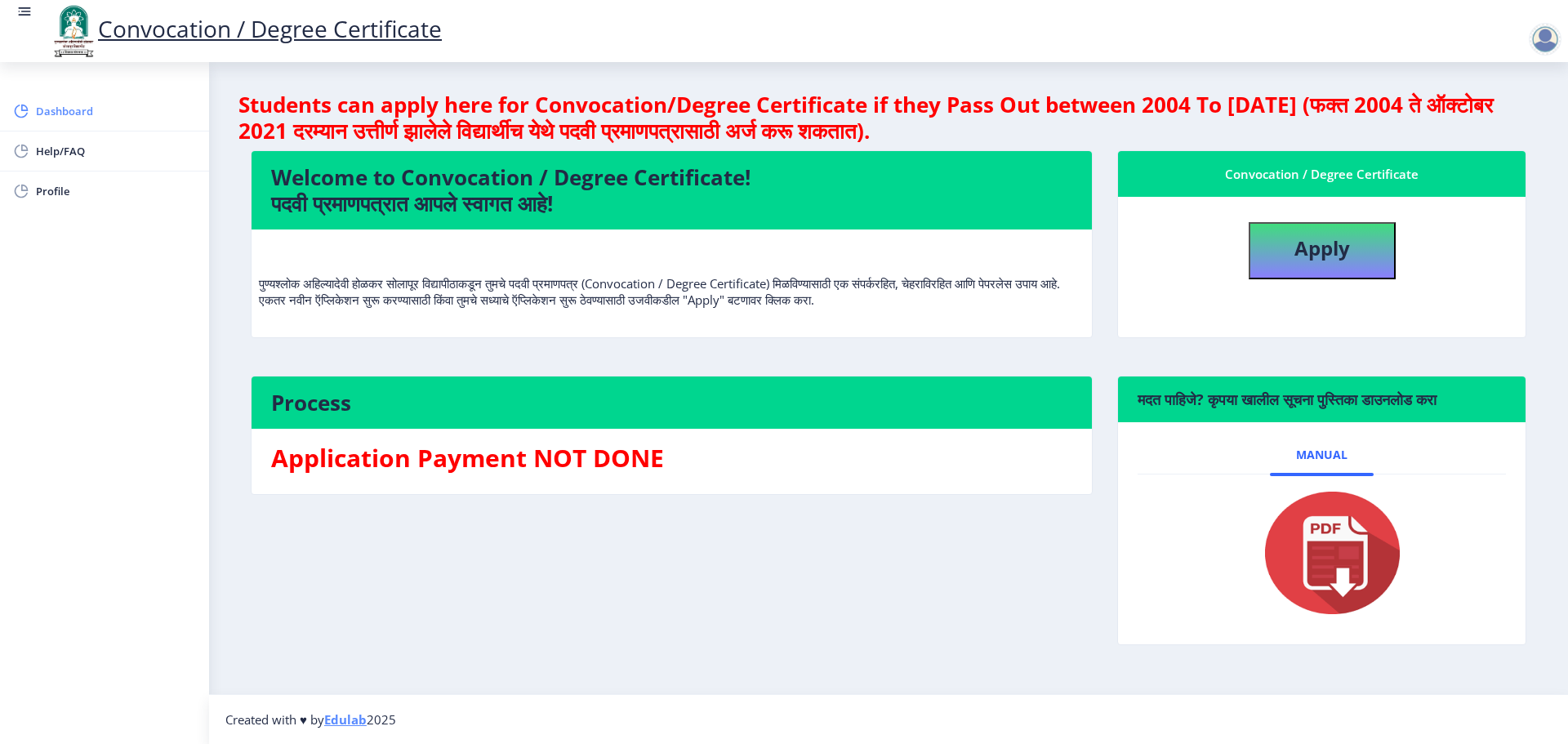
click at [80, 105] on span "Dashboard" at bounding box center [116, 111] width 160 height 20
click at [1368, 245] on button "Apply" at bounding box center [1321, 250] width 147 height 57
select select
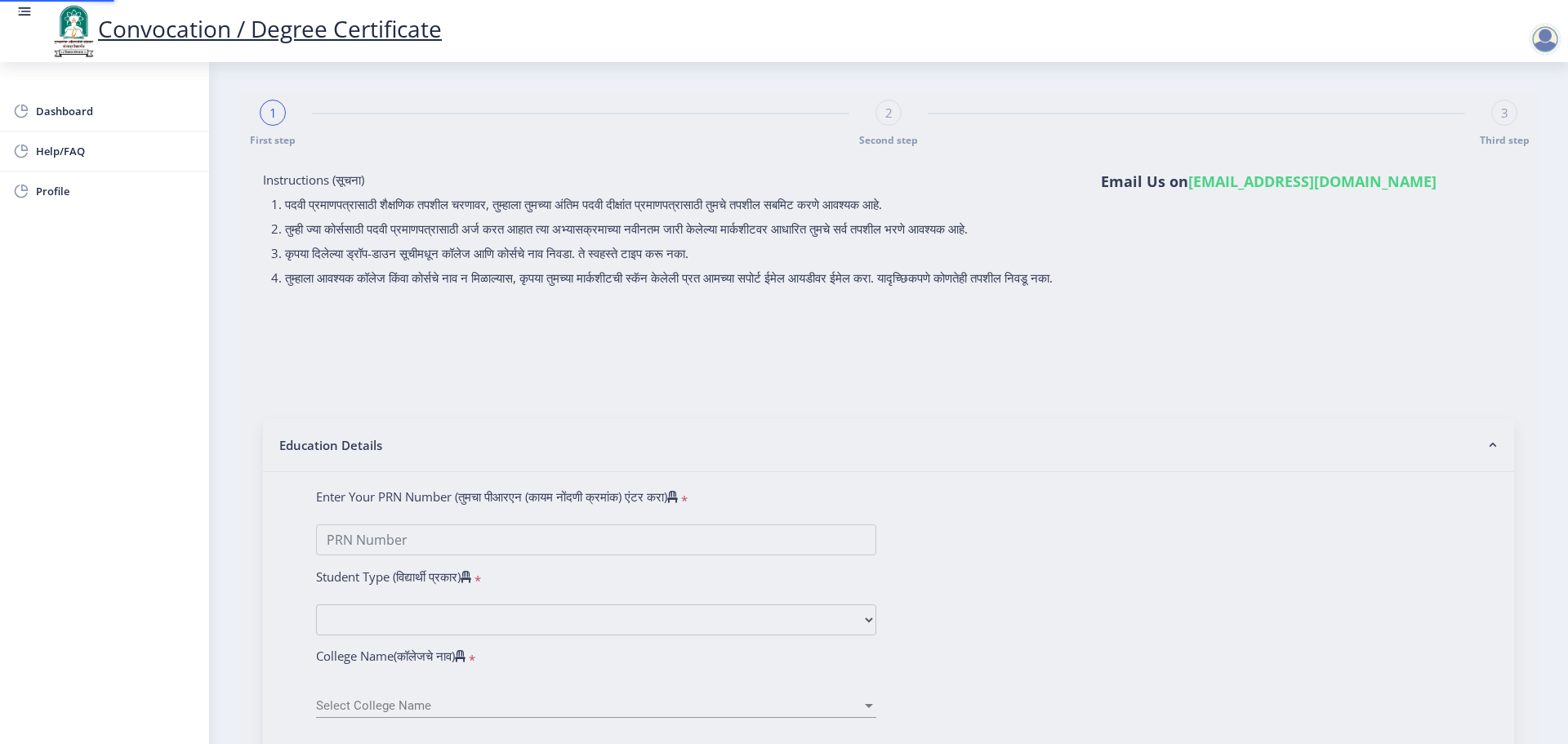
type input "2017032500165131"
select select "Regular"
select select "2021"
select select "October"
select select "Grade A"
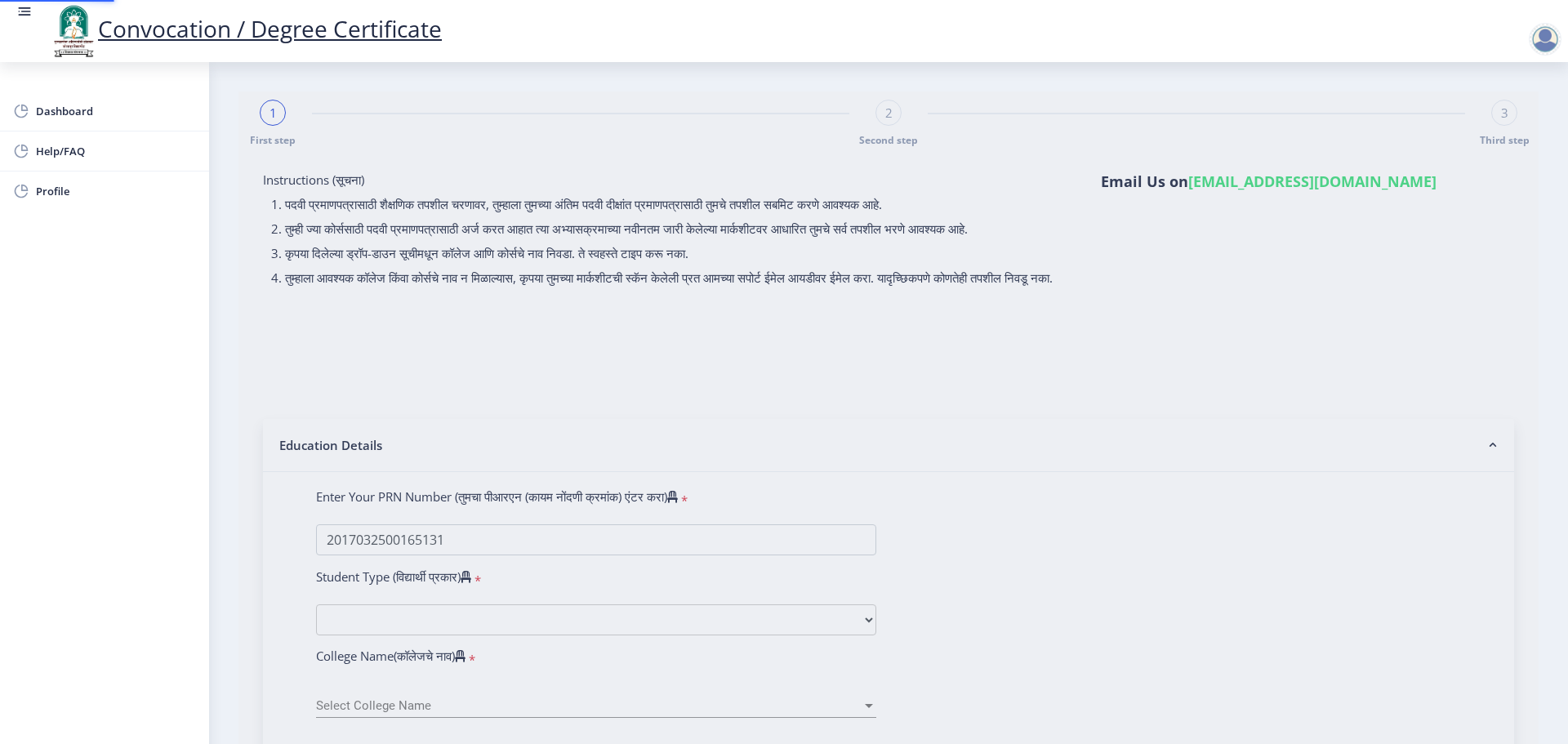
type input "1716513"
select select "History"
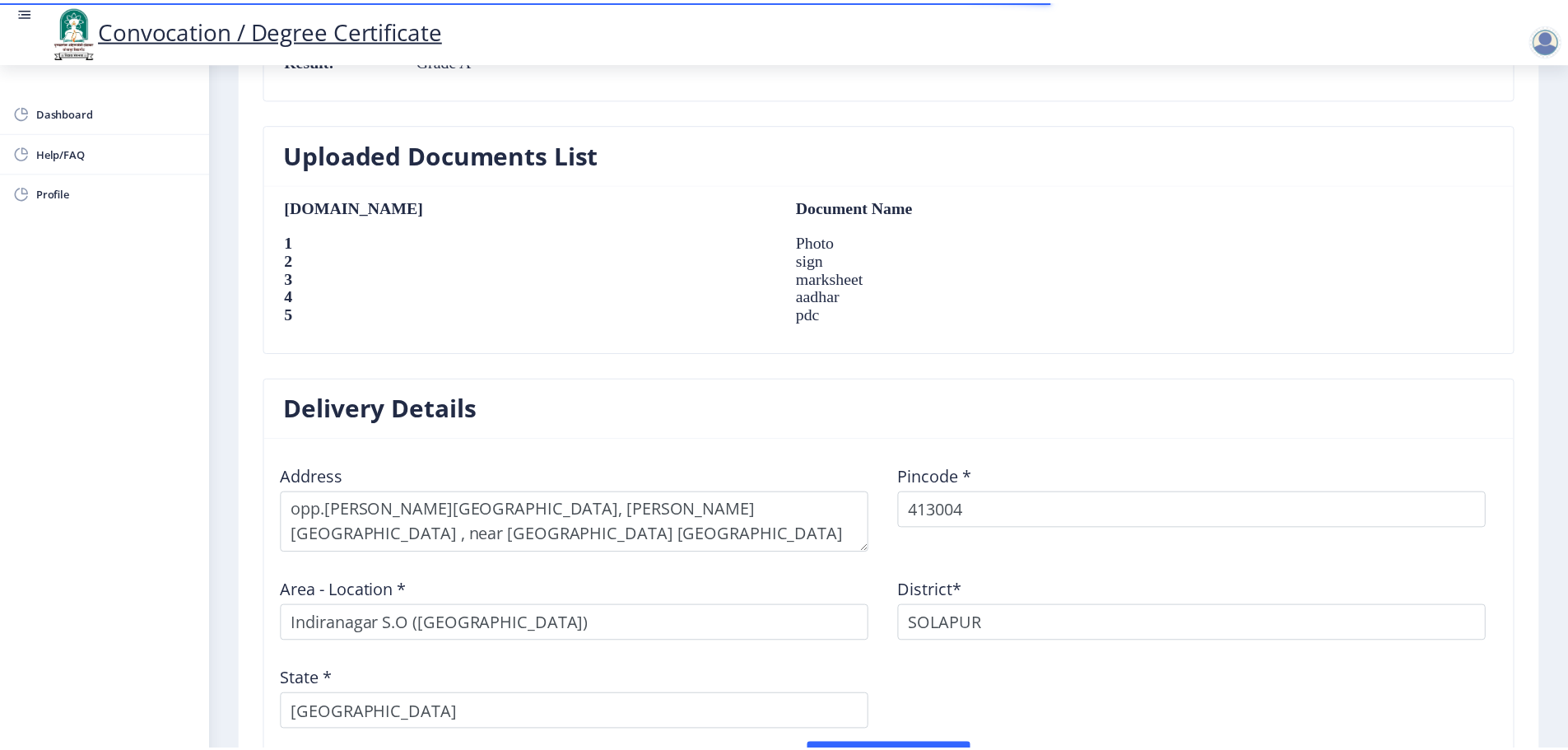
scroll to position [1261, 0]
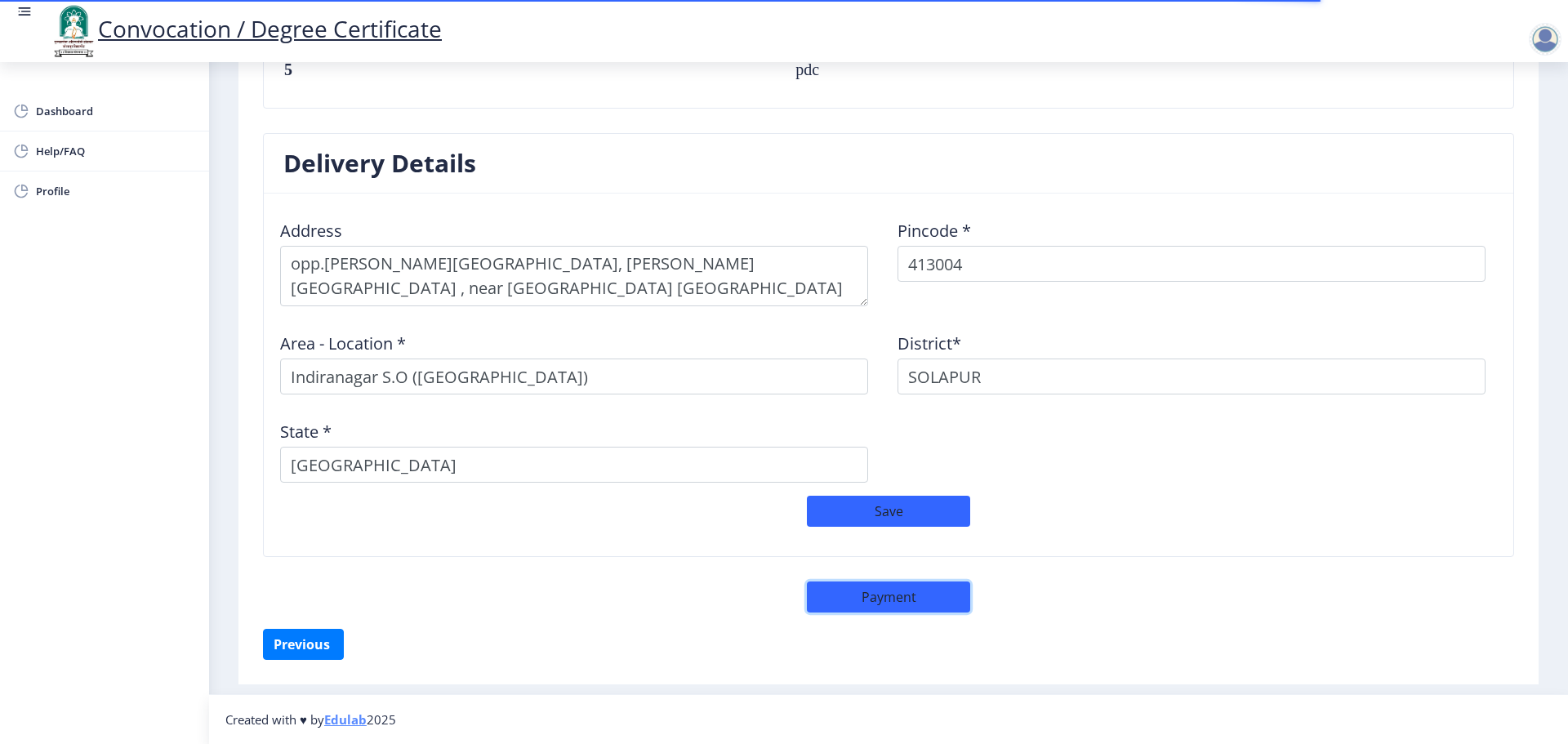
click at [906, 593] on button "Payment" at bounding box center [889, 597] width 163 height 31
select select "sealed"
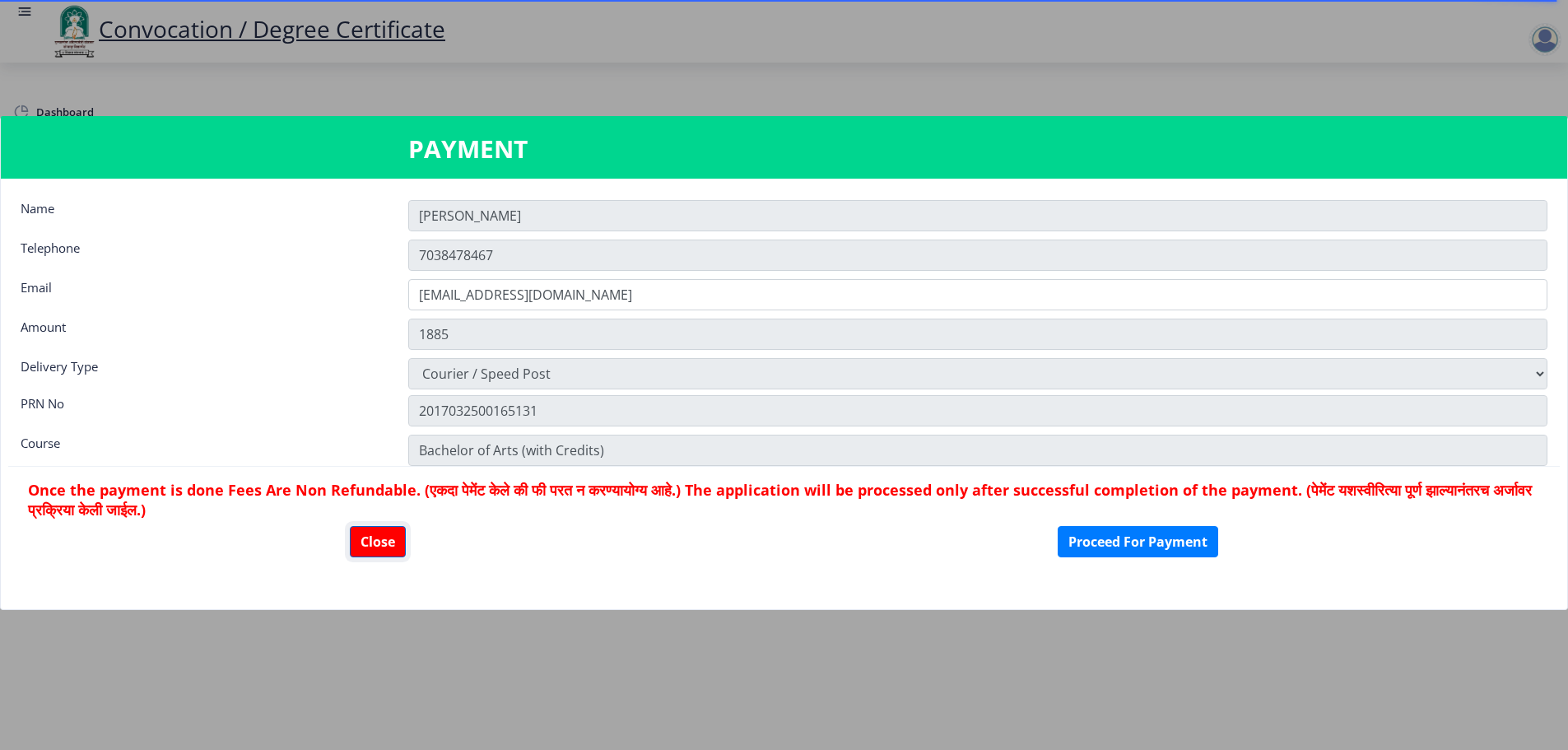
click at [398, 544] on button "Close" at bounding box center [377, 542] width 56 height 31
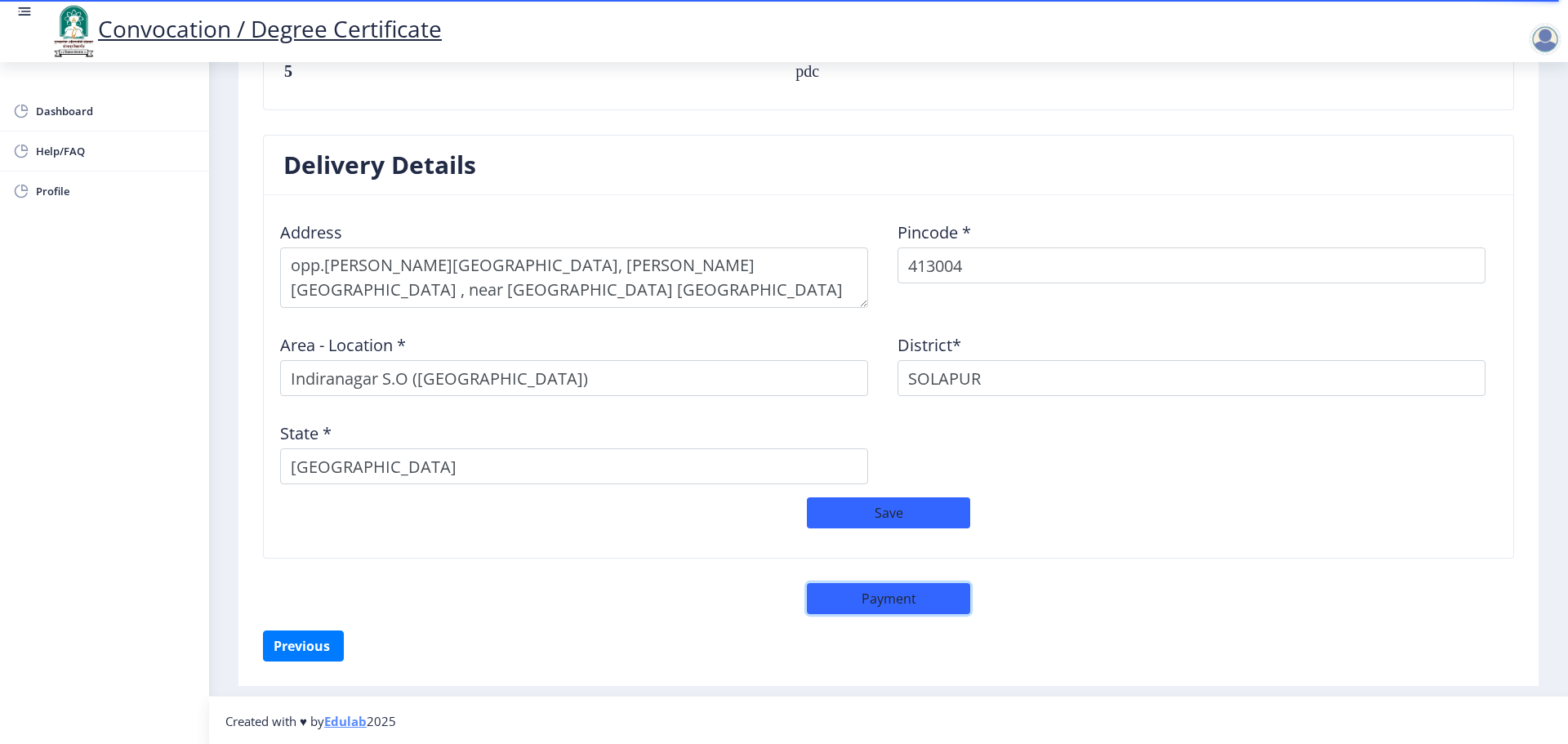
scroll to position [1251, 0]
click at [881, 503] on button "Save" at bounding box center [889, 511] width 163 height 31
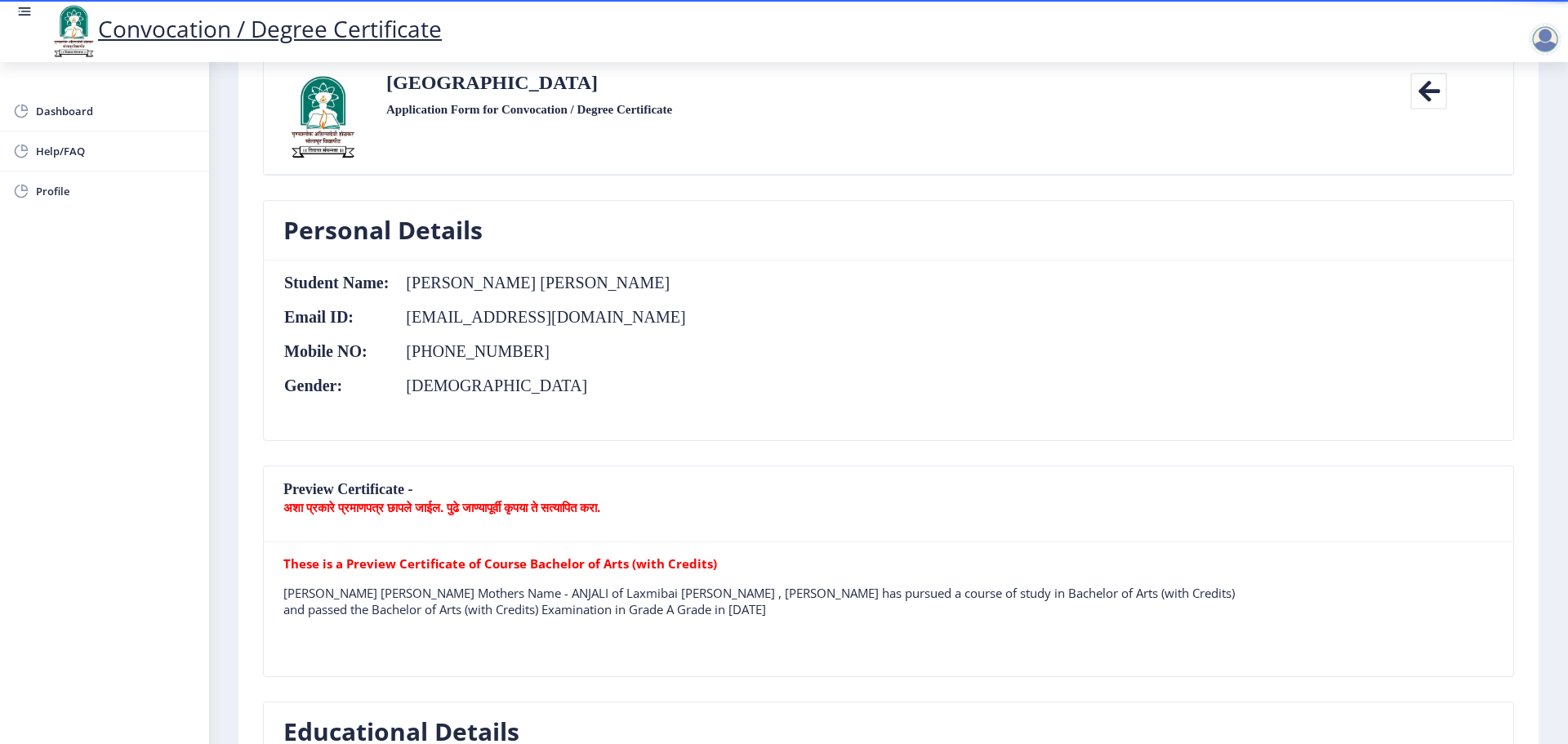
scroll to position [245, 0]
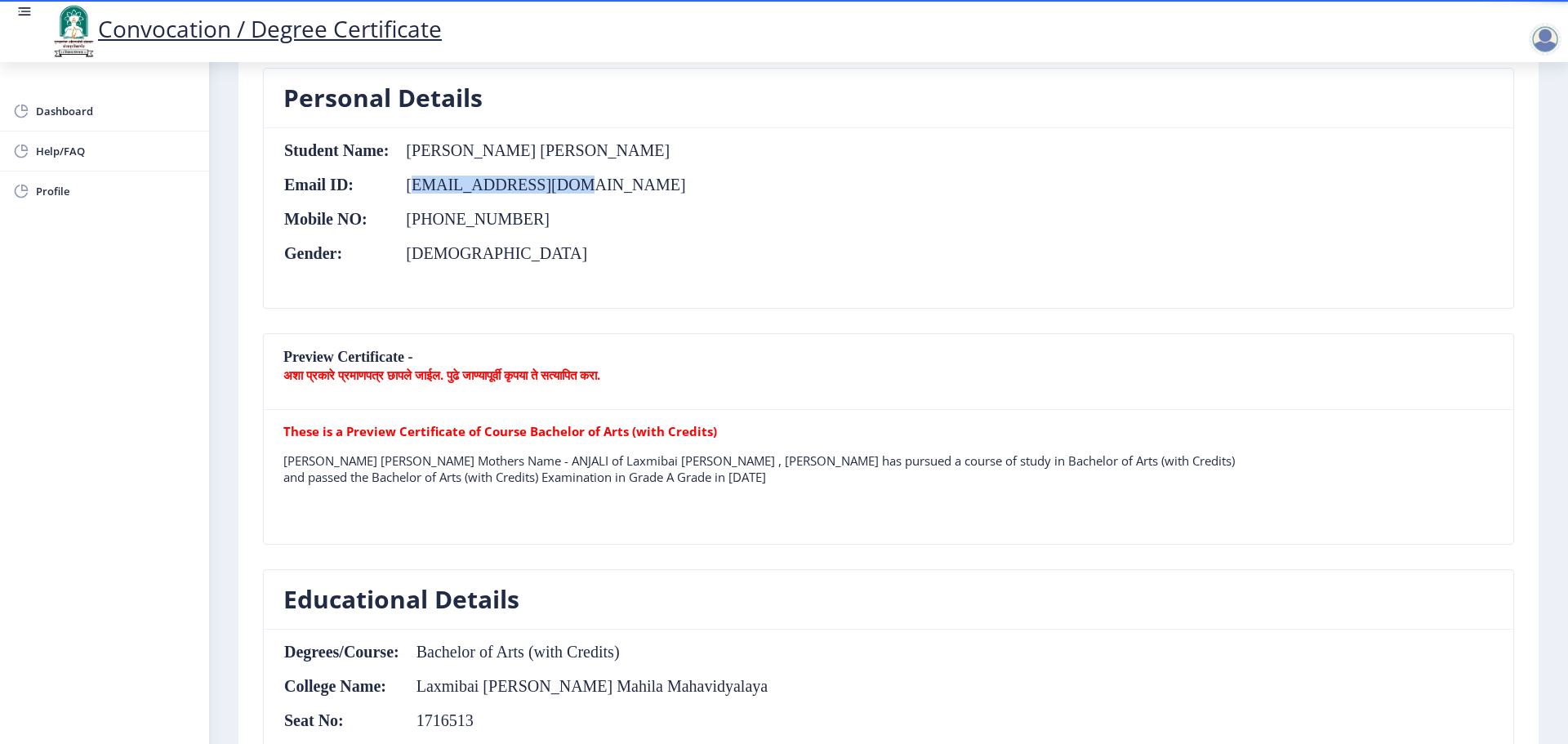
drag, startPoint x: 418, startPoint y: 187, endPoint x: 625, endPoint y: 186, distance: 207.0
click at [625, 186] on td "[EMAIL_ADDRESS][DOMAIN_NAME]" at bounding box center [537, 184] width 297 height 18
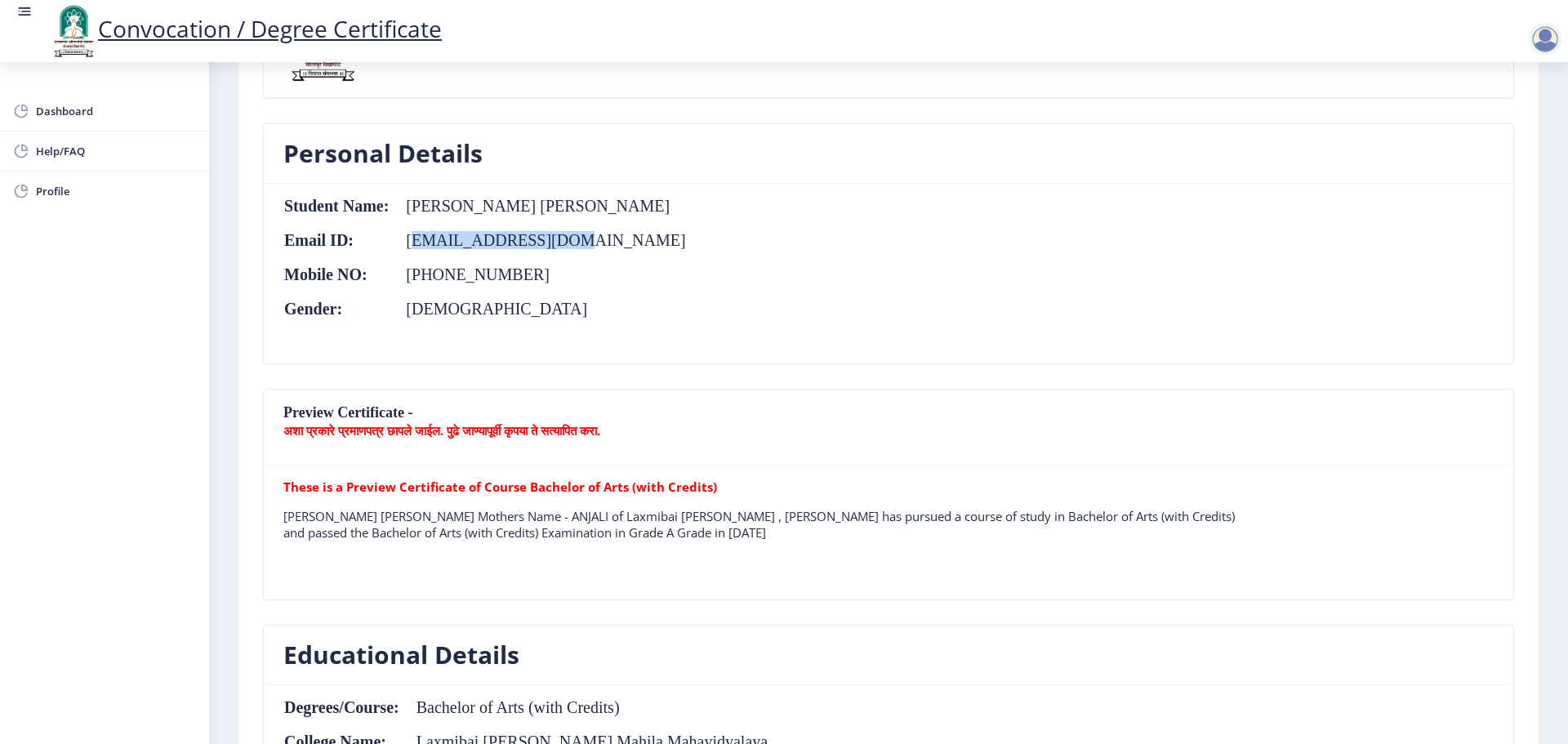
scroll to position [0, 0]
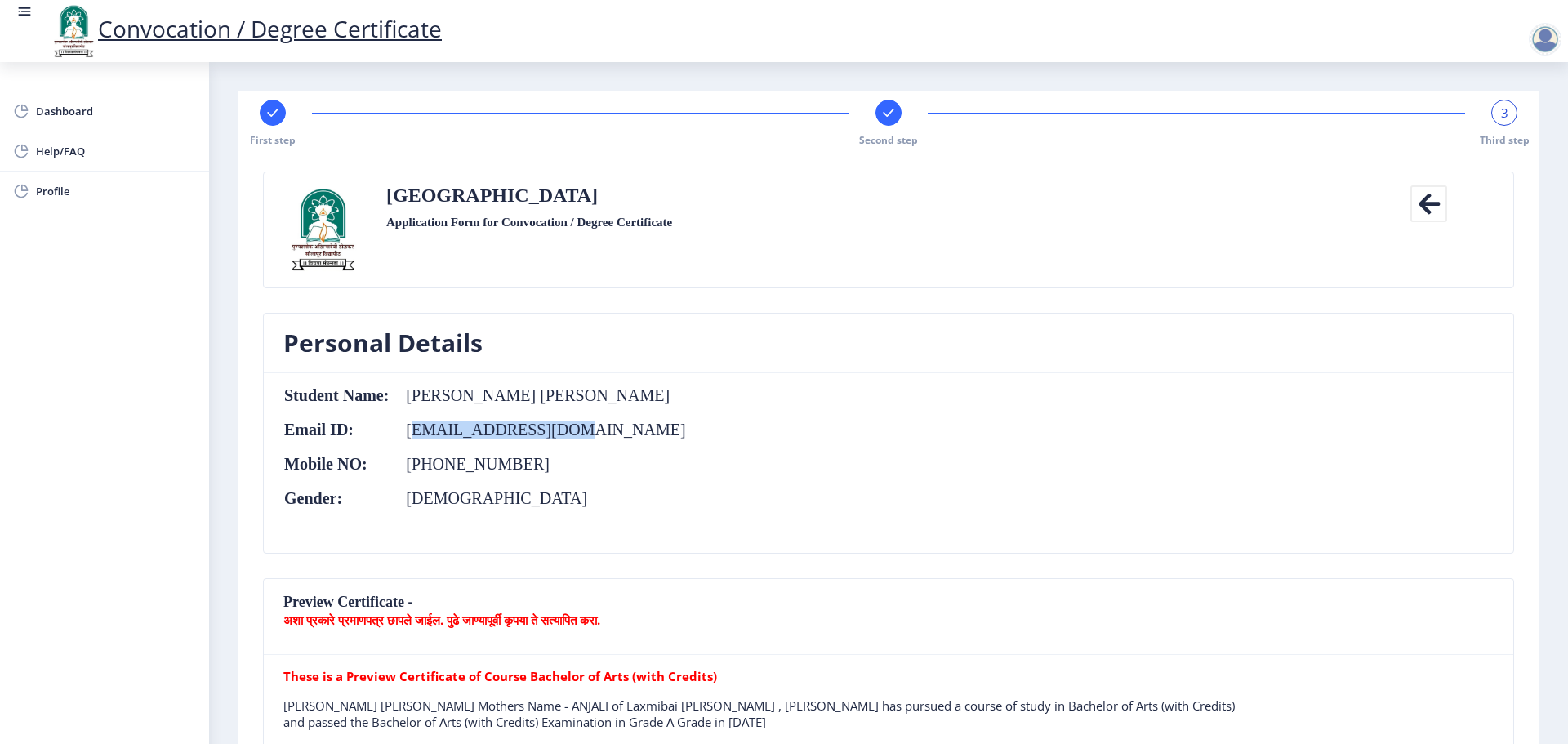
click at [501, 427] on td "[EMAIL_ADDRESS][DOMAIN_NAME]" at bounding box center [537, 429] width 297 height 18
click at [500, 428] on td "[EMAIL_ADDRESS][DOMAIN_NAME]" at bounding box center [537, 429] width 297 height 18
click at [610, 442] on table "Student Name: WAGHMARE RUTUJA DATTATRAY Email ID: wrutuja63@gmail.com Mobile NO…" at bounding box center [485, 463] width 403 height 154
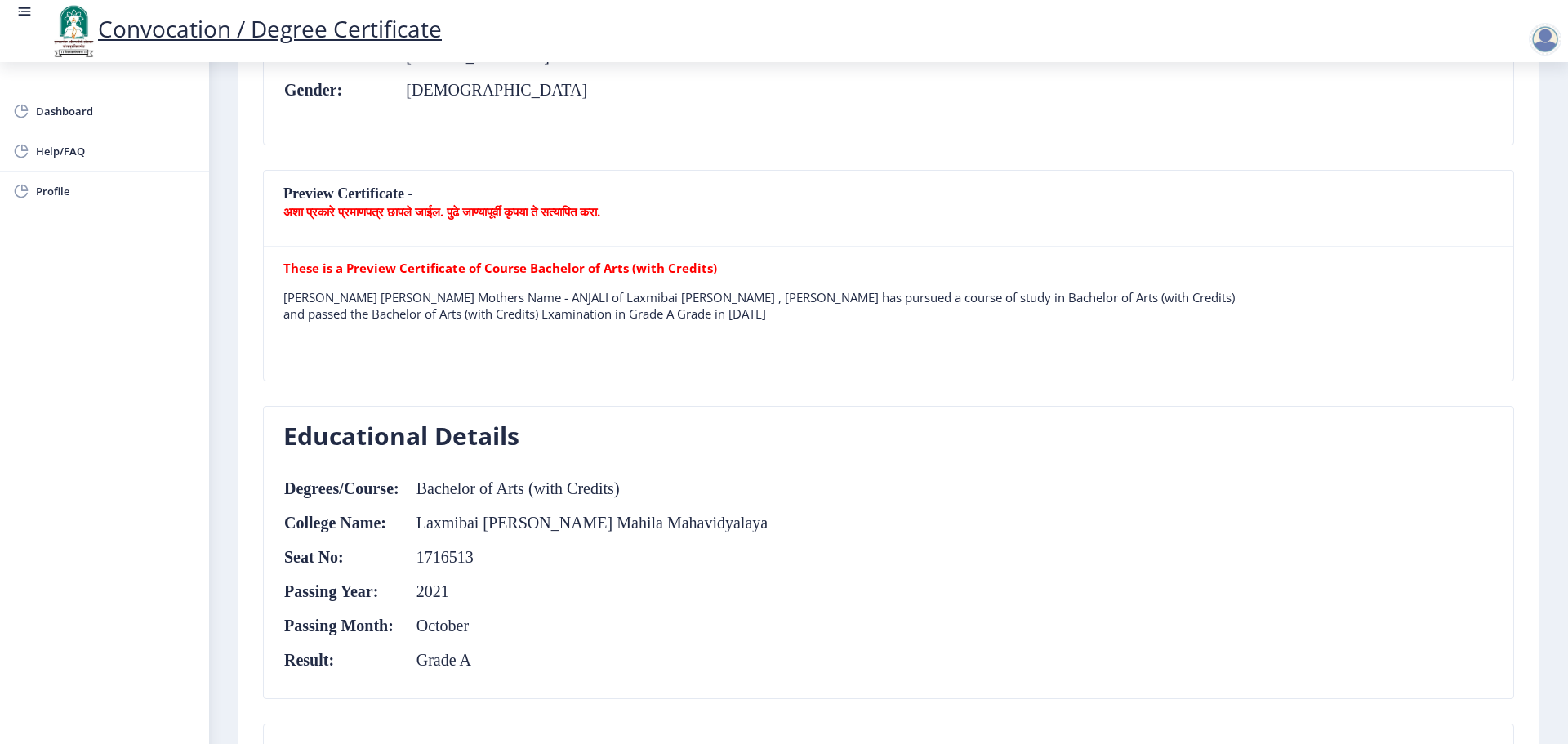
scroll to position [490, 0]
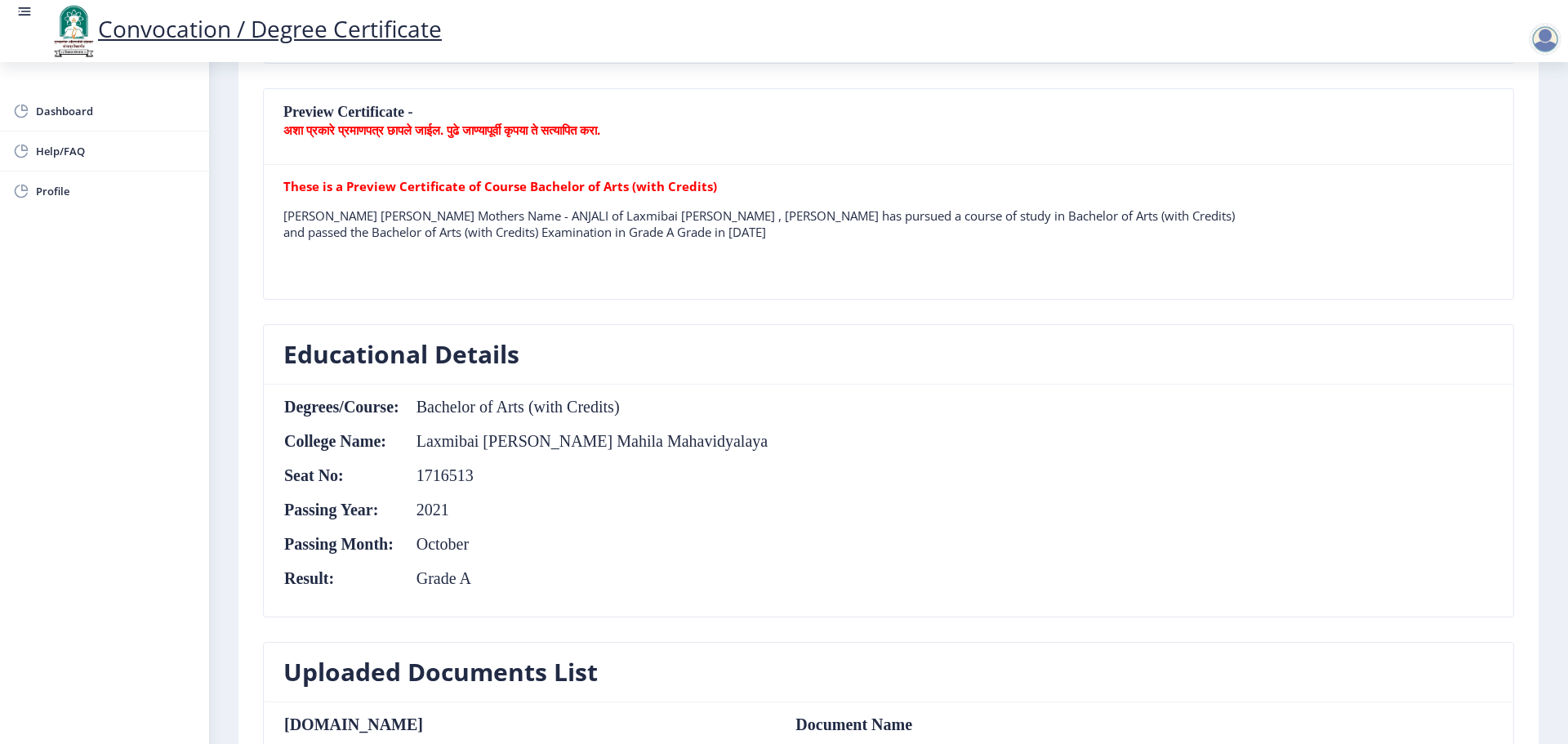
drag, startPoint x: 282, startPoint y: 215, endPoint x: 909, endPoint y: 241, distance: 627.5
click at [909, 241] on div "These is a Preview Certificate of Course Bachelor of Arts (with Credits) WAGHMA…" at bounding box center [889, 231] width 1235 height 108
drag, startPoint x: 887, startPoint y: 230, endPoint x: 285, endPoint y: 202, distance: 602.7
click at [285, 202] on tr "These is a Preview Certificate of Course Bachelor of Arts (with Credits) WAGHMA…" at bounding box center [767, 215] width 969 height 75
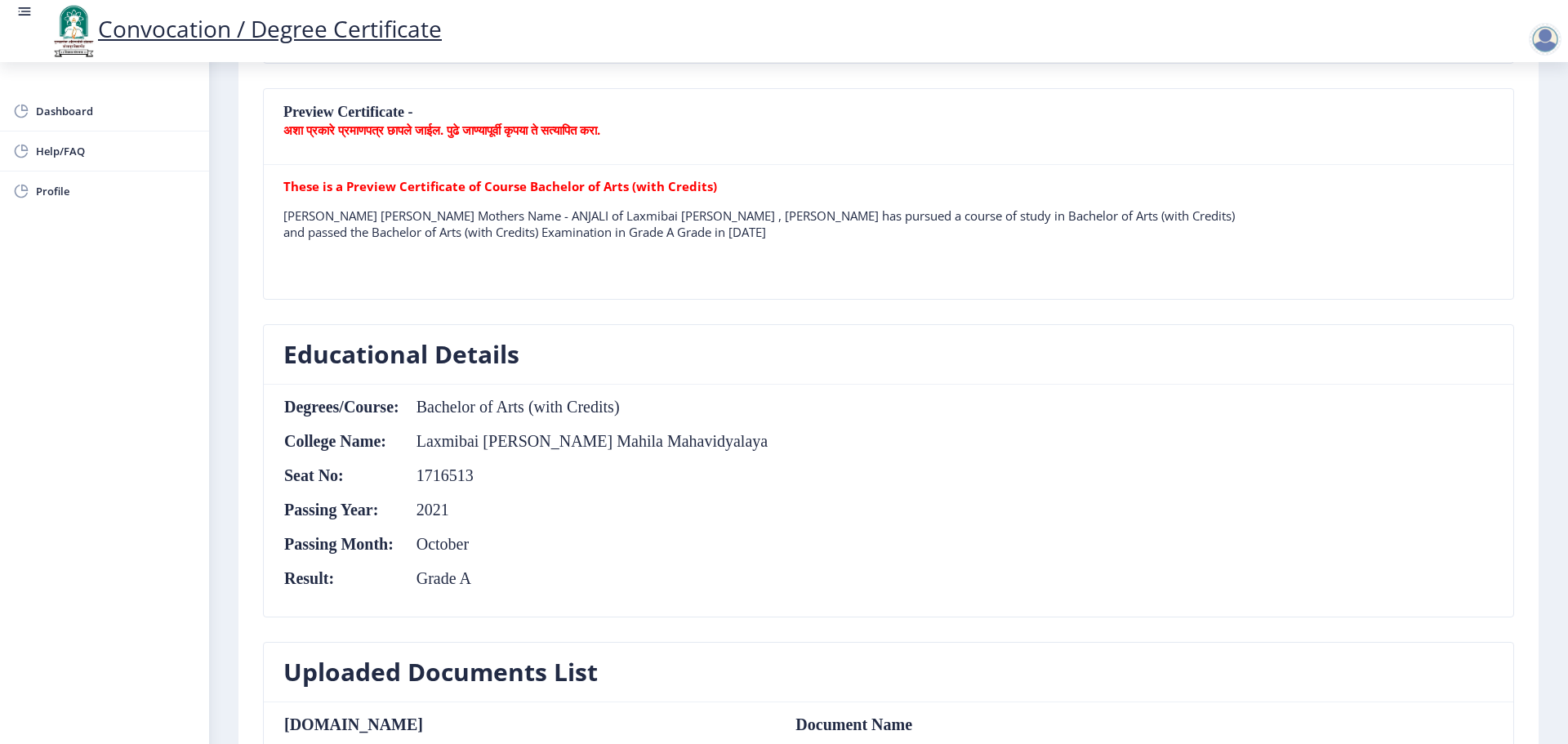
click at [1244, 283] on table "These is a Preview Certificate of Course Bachelor of Arts (with Credits) WAGHMA…" at bounding box center [767, 231] width 969 height 108
click at [1182, 456] on nb-card-body "Degrees/Course: Bachelor of Arts (with Credits) College Name: [PERSON_NAME] [PE…" at bounding box center [888, 500] width 1249 height 232
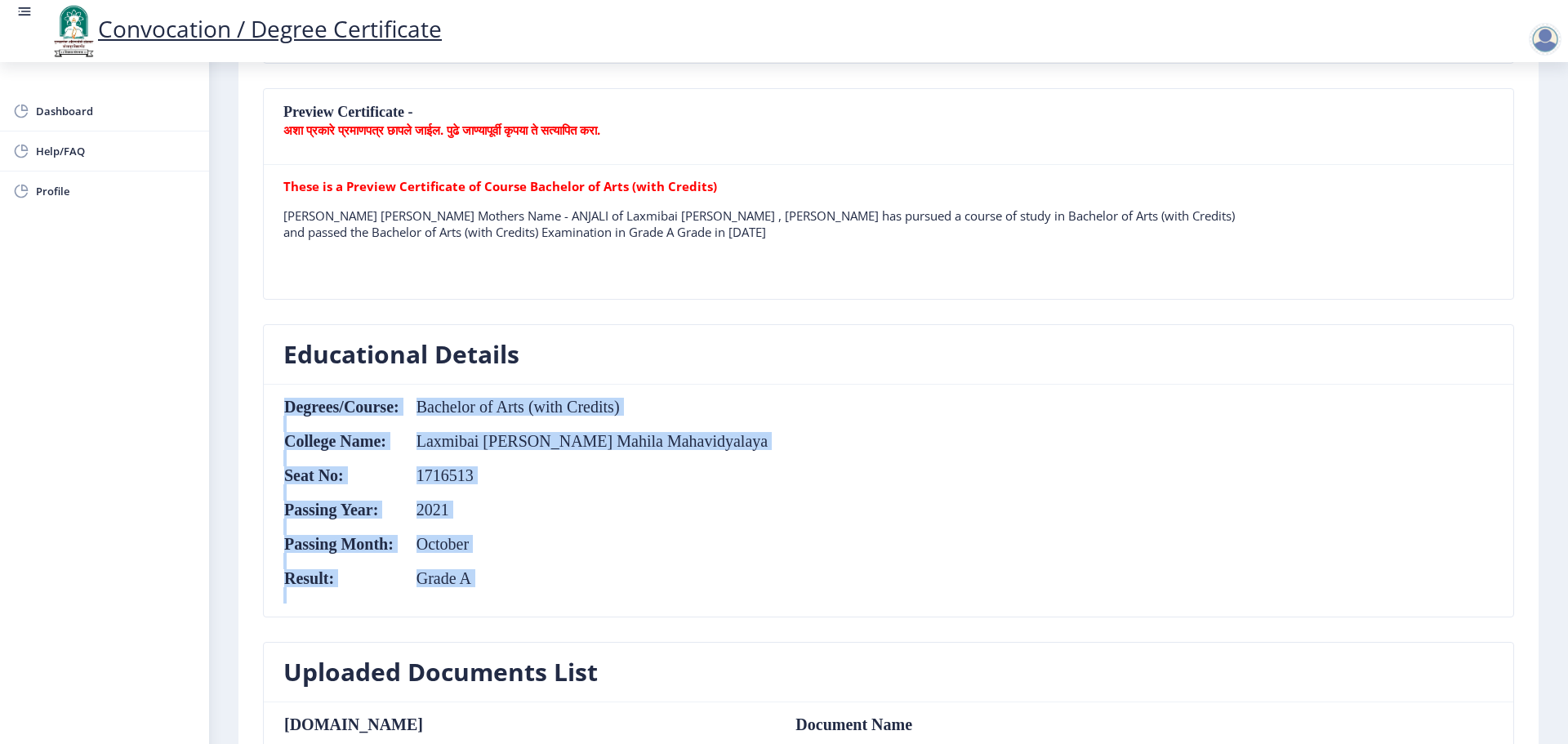
click at [1183, 454] on nb-card-body "Degrees/Course: Bachelor of Arts (with Credits) College Name: [PERSON_NAME] [PE…" at bounding box center [888, 500] width 1249 height 232
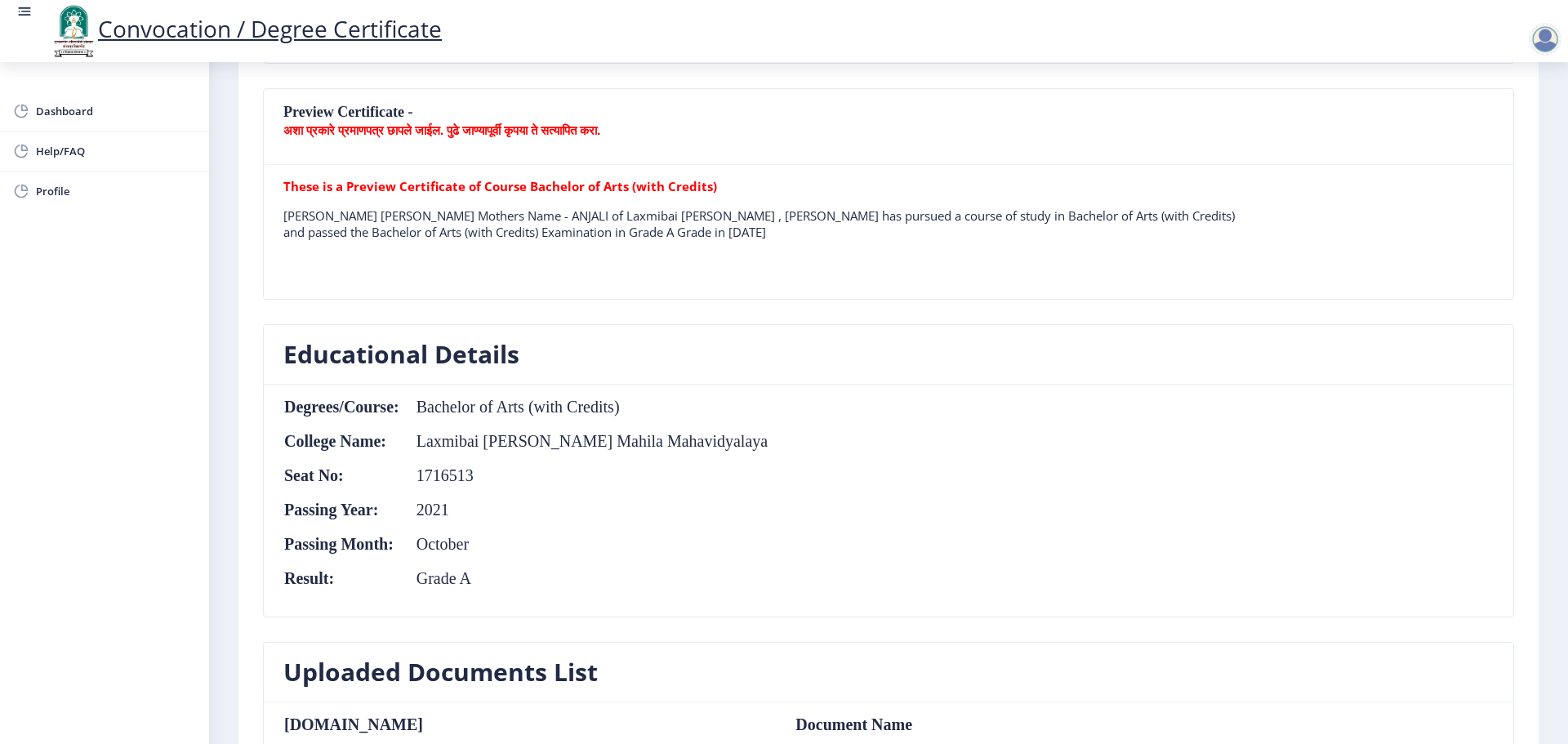
click at [1187, 449] on nb-card-body "Degrees/Course: Bachelor of Arts (with Credits) College Name: [PERSON_NAME] [PE…" at bounding box center [888, 500] width 1249 height 232
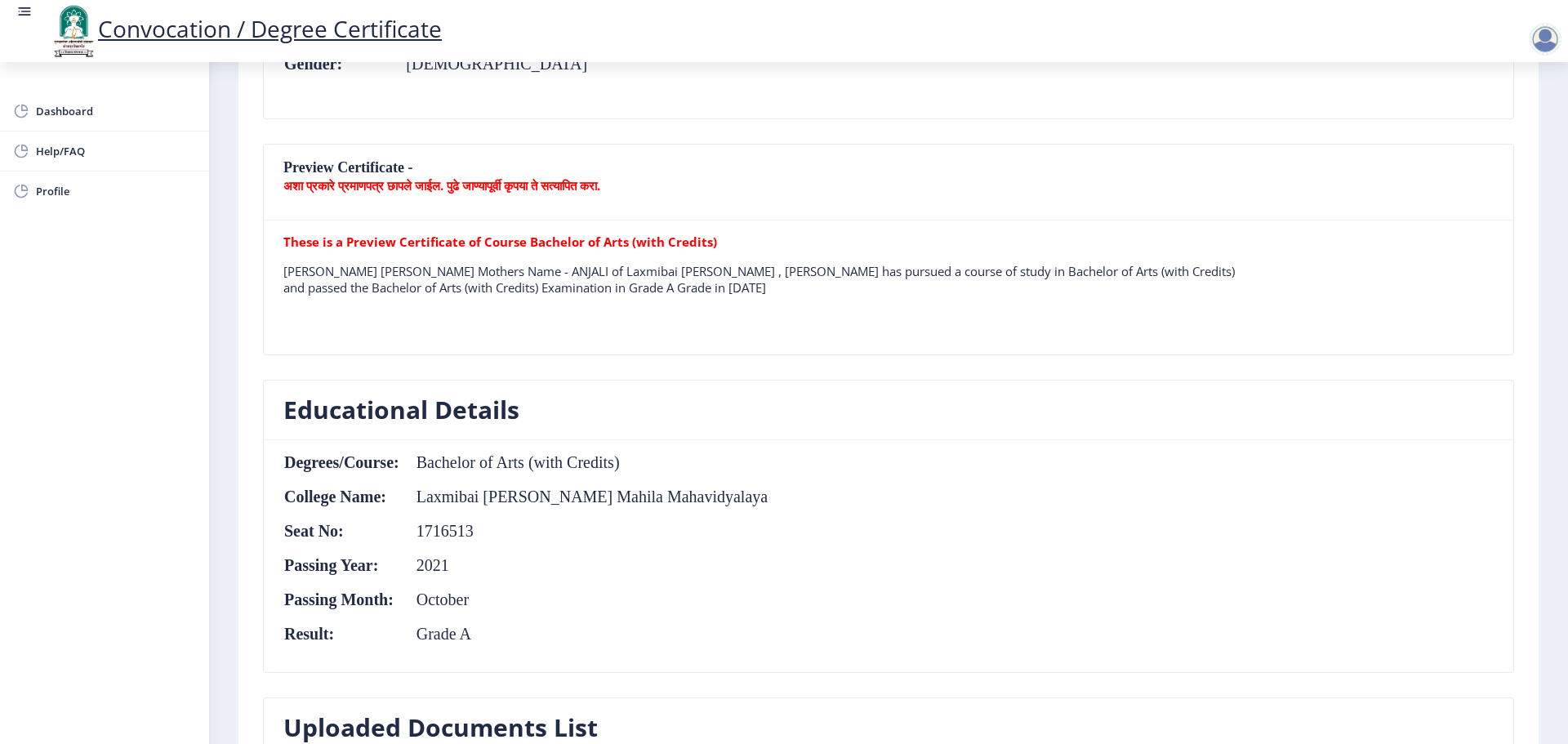
scroll to position [0, 0]
